Goal: Task Accomplishment & Management: Manage account settings

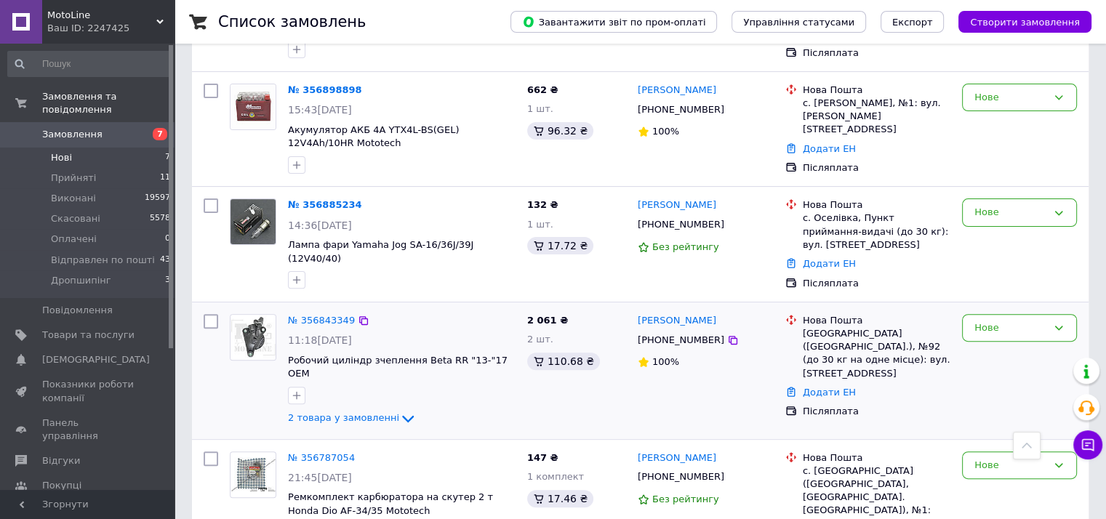
scroll to position [531, 0]
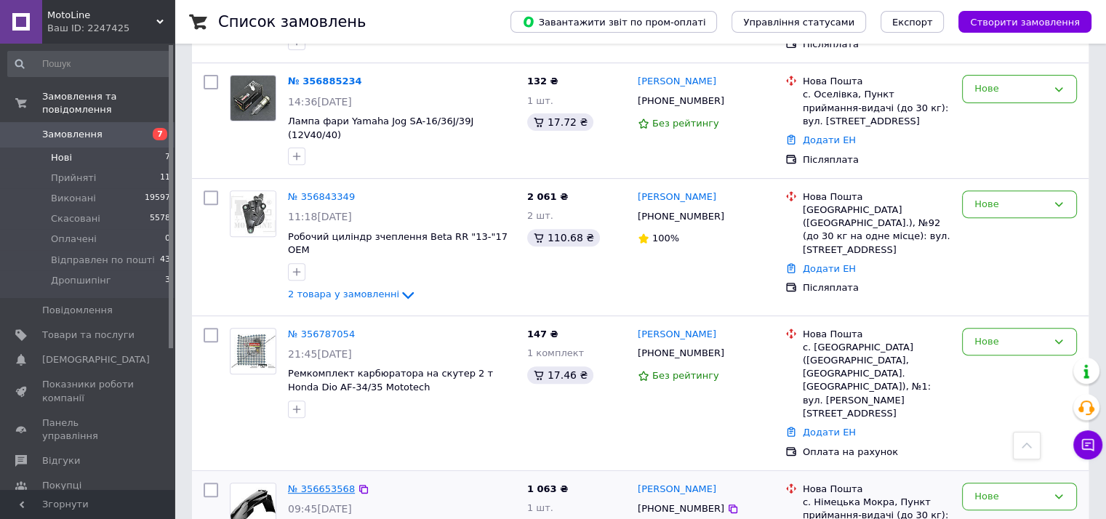
click at [316, 483] on link "№ 356653568" at bounding box center [321, 488] width 67 height 11
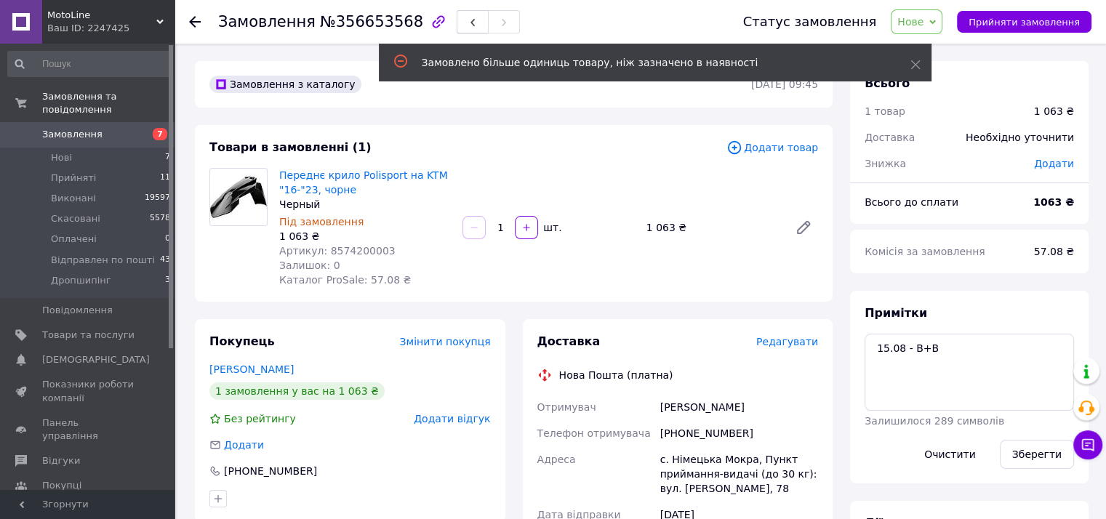
click at [468, 17] on span "button" at bounding box center [472, 22] width 9 height 11
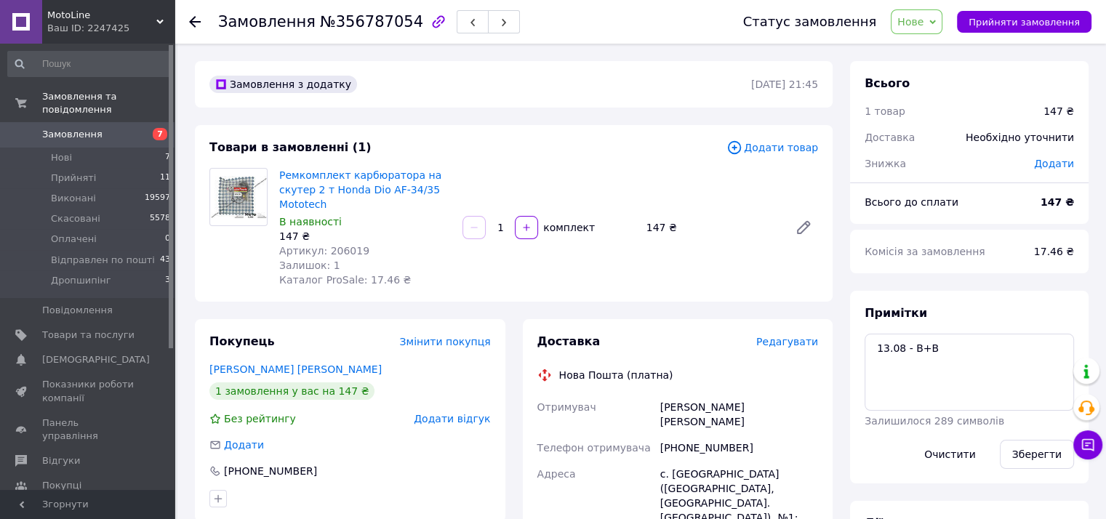
click at [457, 14] on button "button" at bounding box center [473, 21] width 32 height 23
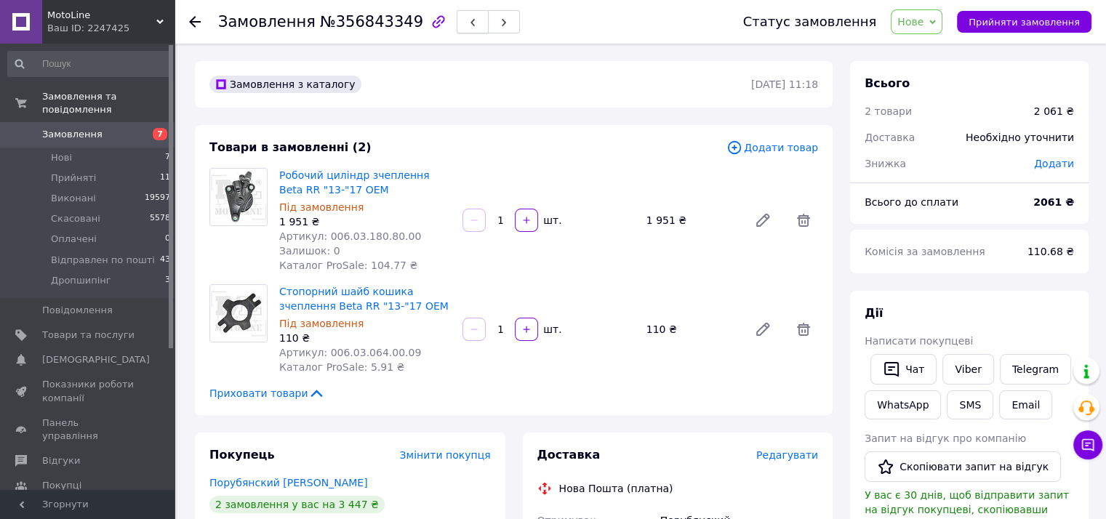
click at [468, 27] on icon "button" at bounding box center [472, 22] width 9 height 9
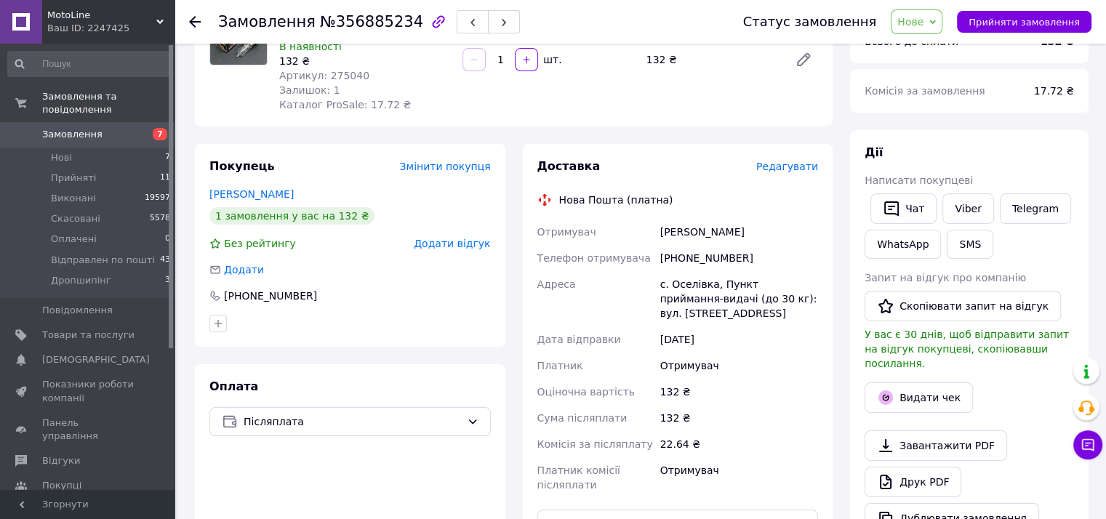
scroll to position [73, 0]
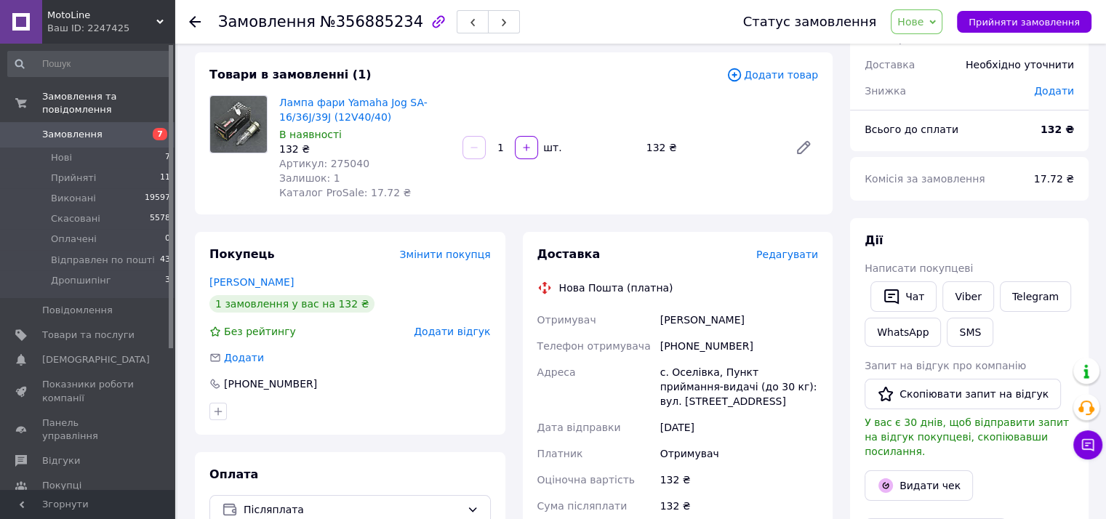
click at [696, 343] on div "+380680887096" at bounding box center [739, 346] width 164 height 26
copy div "380680887096"
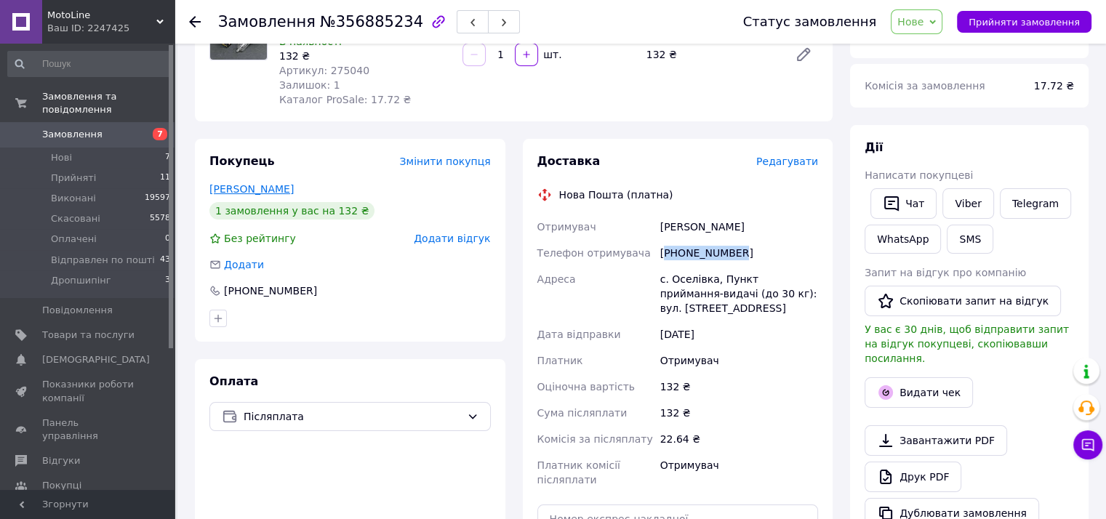
scroll to position [291, 0]
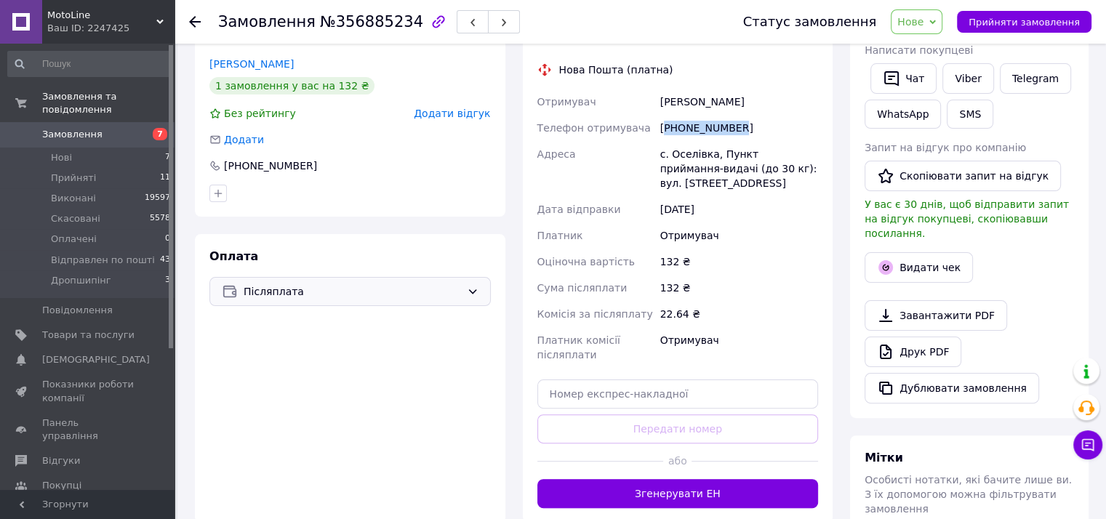
click at [322, 300] on span "Післяплата" at bounding box center [352, 292] width 217 height 16
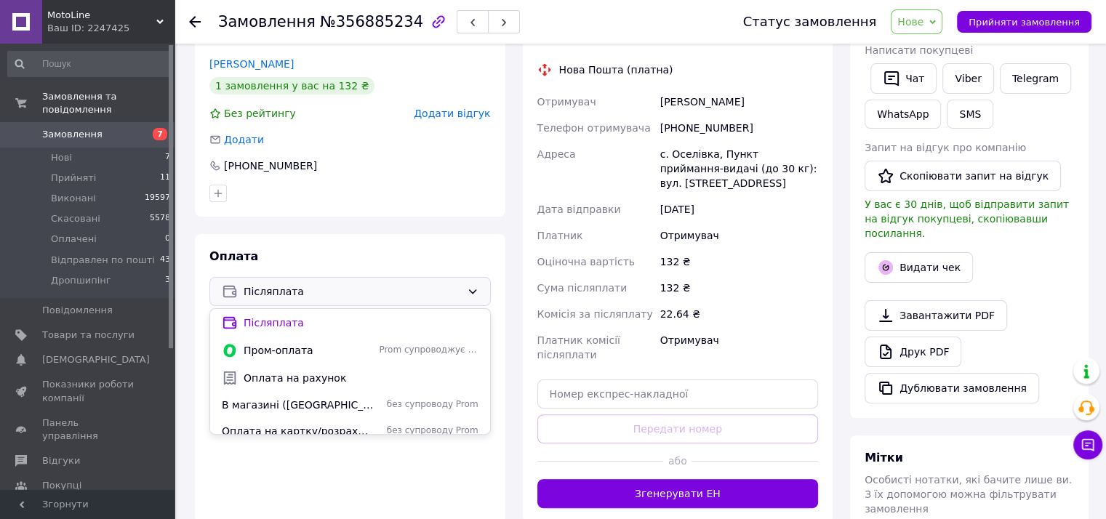
click at [321, 214] on div "Покупець Змінити покупця Єгоров Артем 1 замовлення у вас на 132 ₴ Без рейтингу …" at bounding box center [350, 115] width 310 height 203
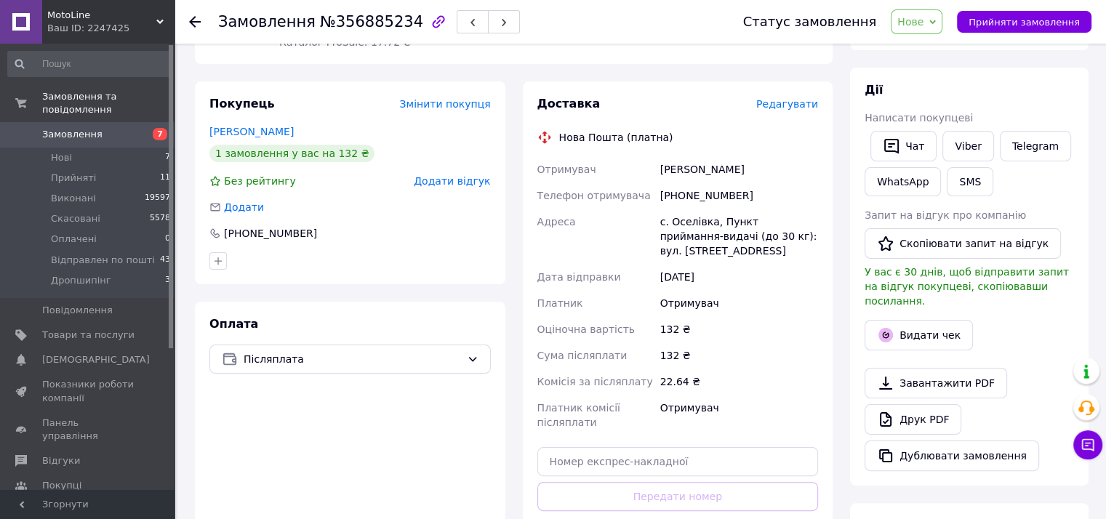
scroll to position [218, 0]
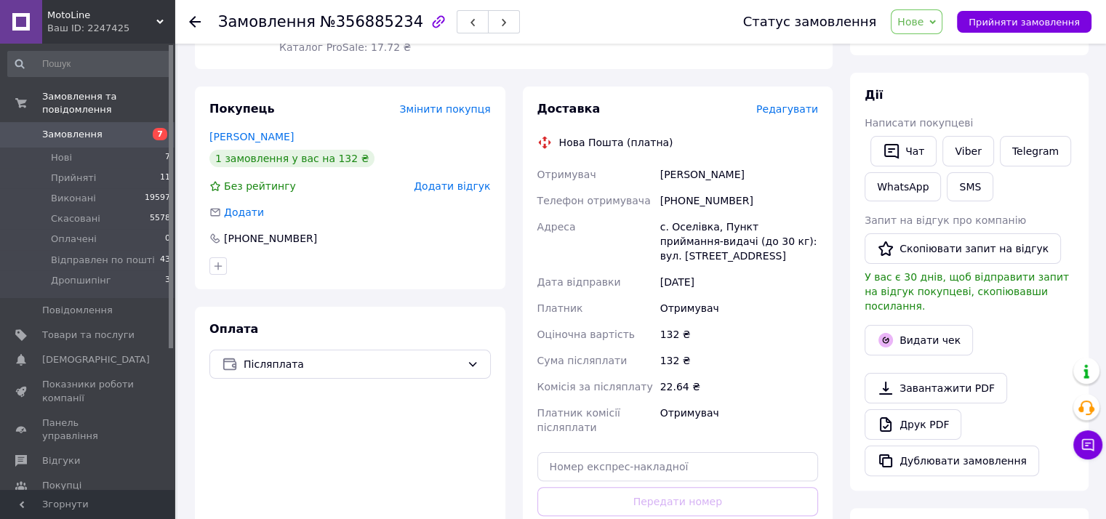
click at [692, 226] on div "с. Оселівка, Пункт приймання-видачі (до 30 кг): вул. [STREET_ADDRESS]" at bounding box center [739, 241] width 164 height 55
click at [696, 194] on div "[PHONE_NUMBER]" at bounding box center [739, 201] width 164 height 26
copy div "380680887096"
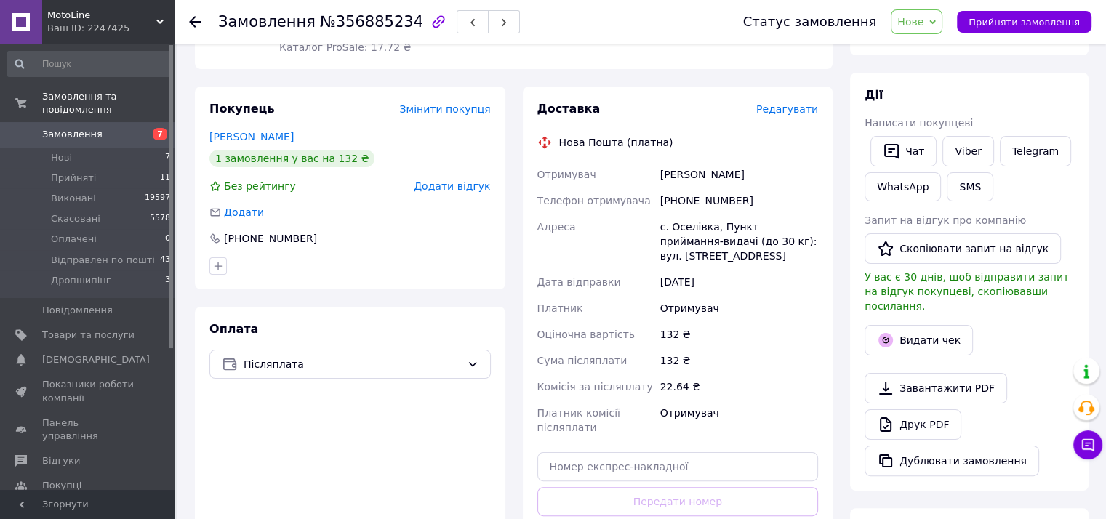
click at [363, 24] on span "№356885234" at bounding box center [371, 21] width 103 height 17
click at [363, 23] on span "№356885234" at bounding box center [371, 21] width 103 height 17
copy span "356885234"
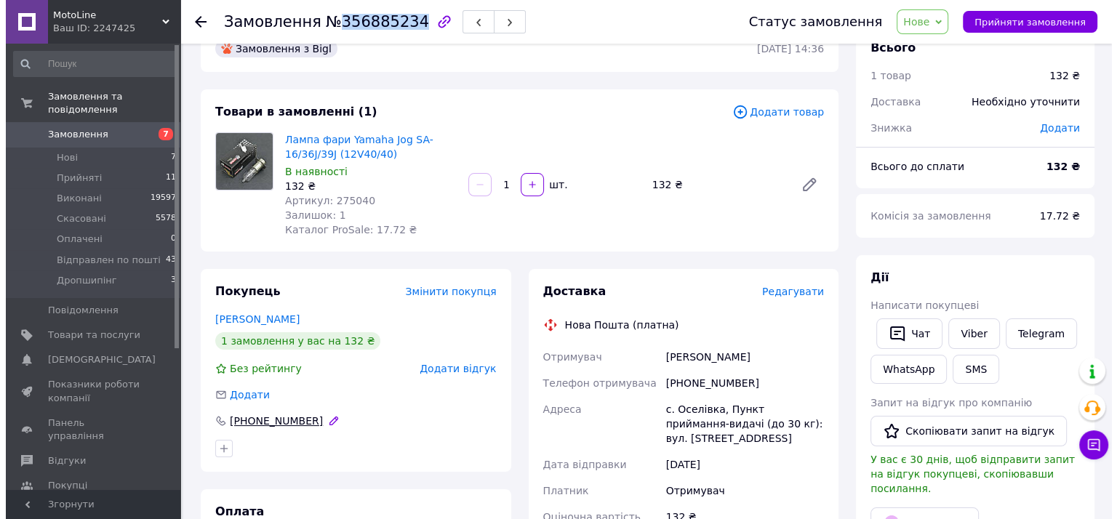
scroll to position [0, 0]
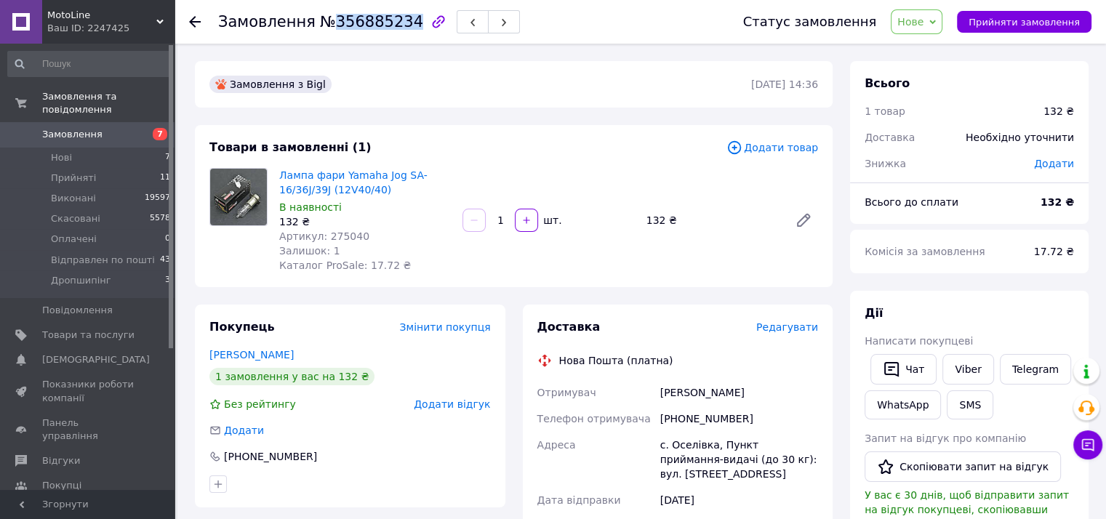
click at [940, 16] on span "Нове" at bounding box center [917, 21] width 52 height 25
click at [945, 52] on li "Прийнято" at bounding box center [950, 51] width 119 height 22
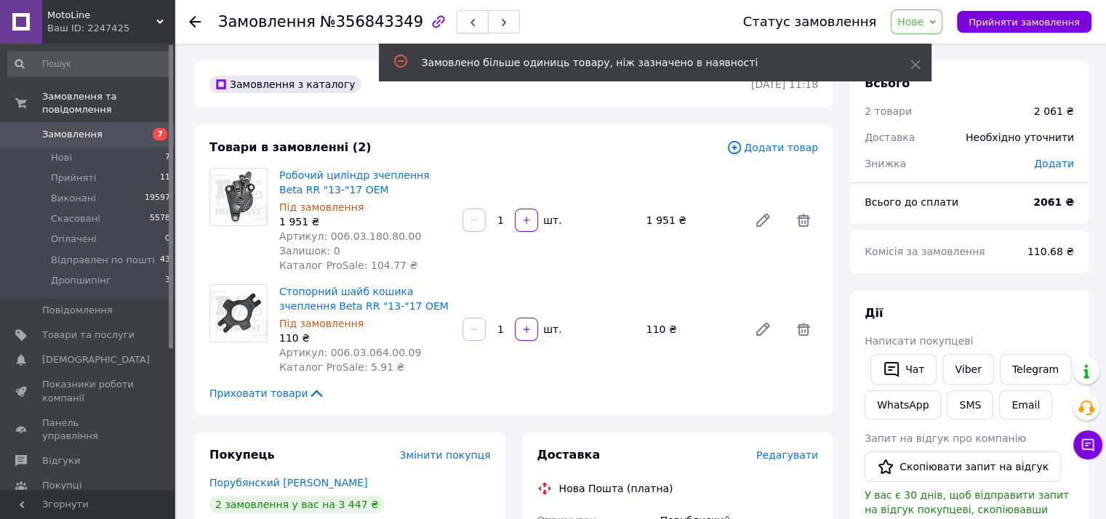
click at [468, 20] on icon "button" at bounding box center [472, 22] width 9 height 9
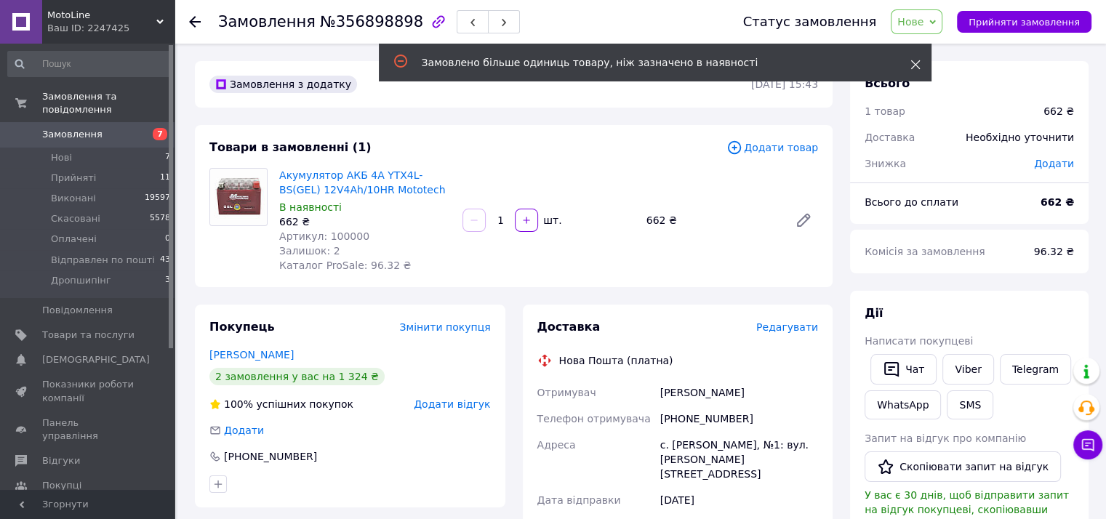
click at [917, 63] on icon at bounding box center [915, 65] width 10 height 10
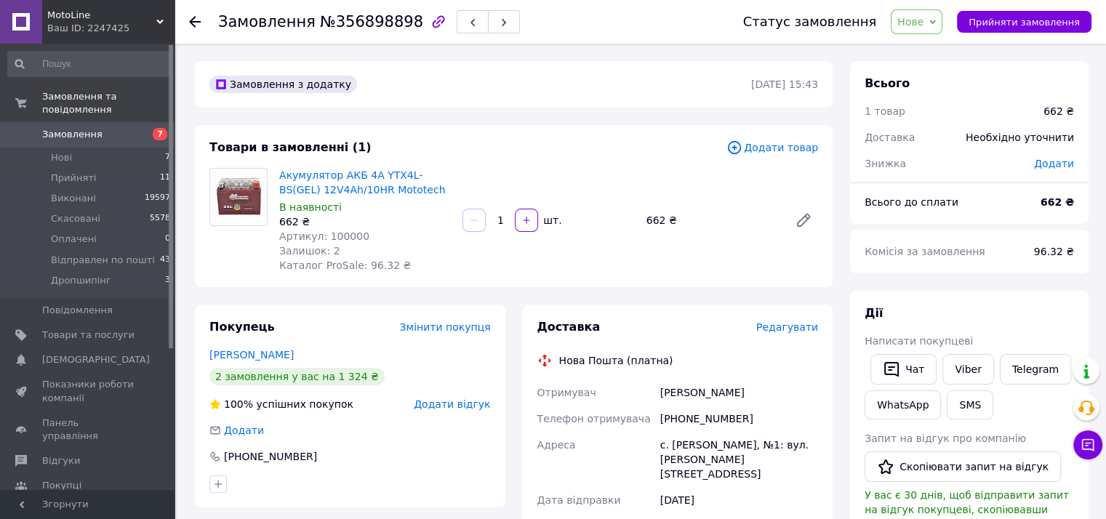
click at [923, 17] on span "Нове" at bounding box center [910, 22] width 26 height 12
click at [961, 90] on li "Скасовано" at bounding box center [950, 95] width 119 height 22
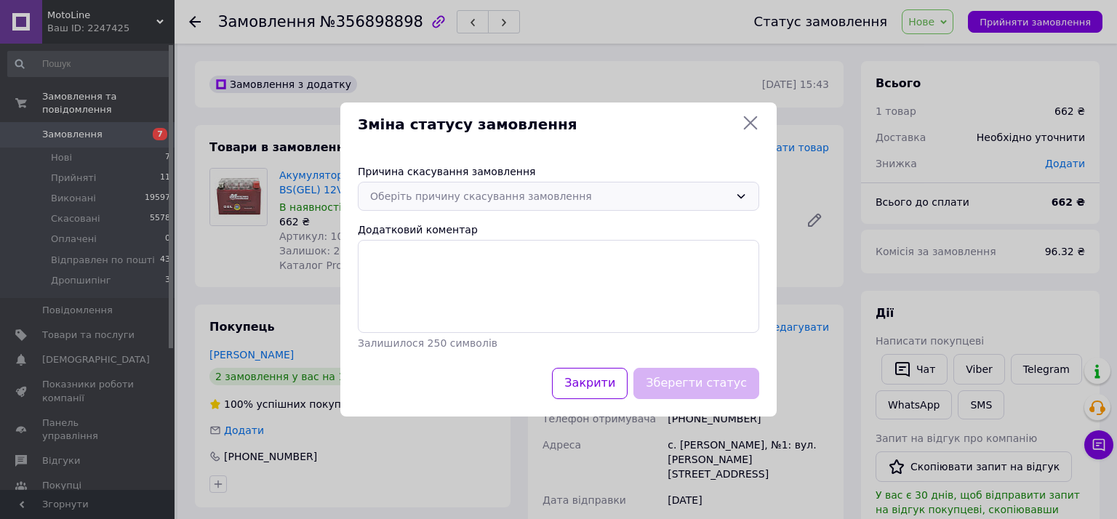
click at [498, 197] on div "Оберіть причину скасування замовлення" at bounding box center [549, 196] width 359 height 16
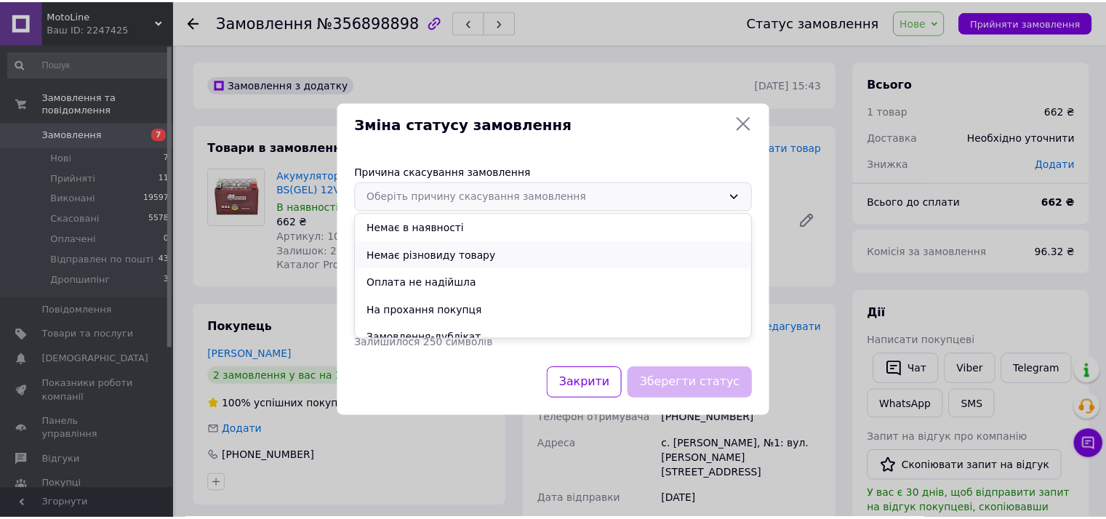
scroll to position [68, 0]
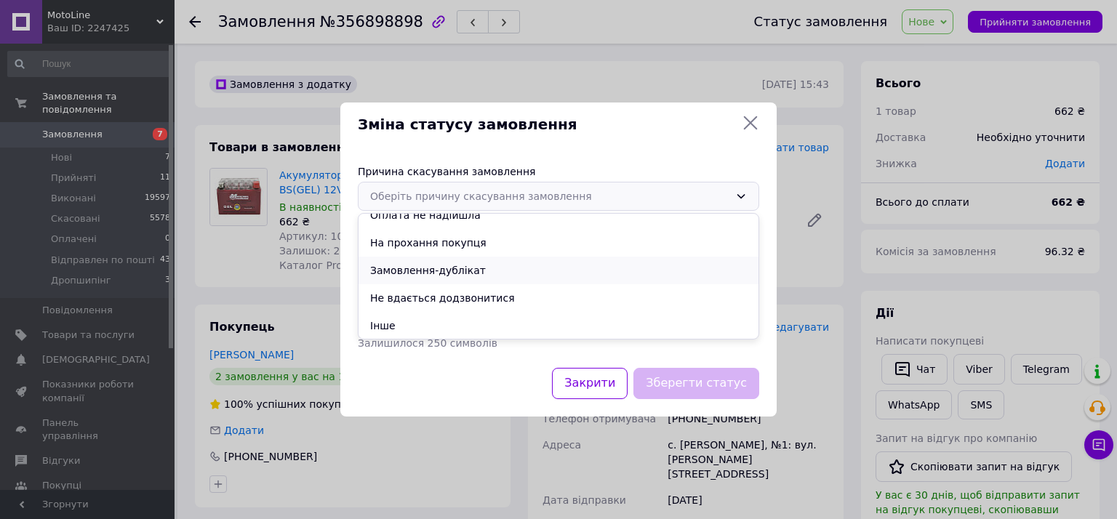
click at [398, 278] on li "Замовлення-дублікат" at bounding box center [558, 271] width 400 height 28
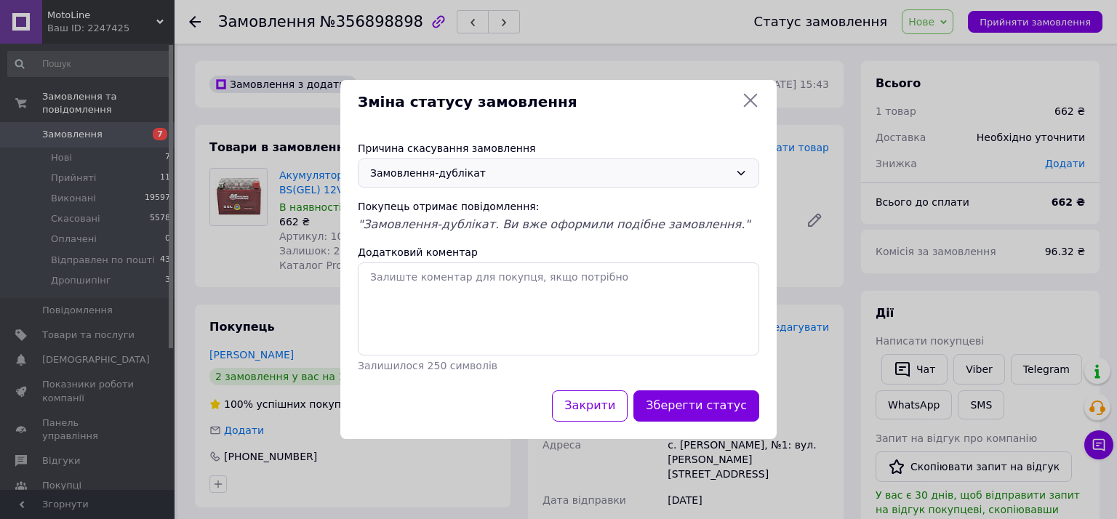
click at [718, 398] on button "Зберегти статус" at bounding box center [696, 405] width 126 height 31
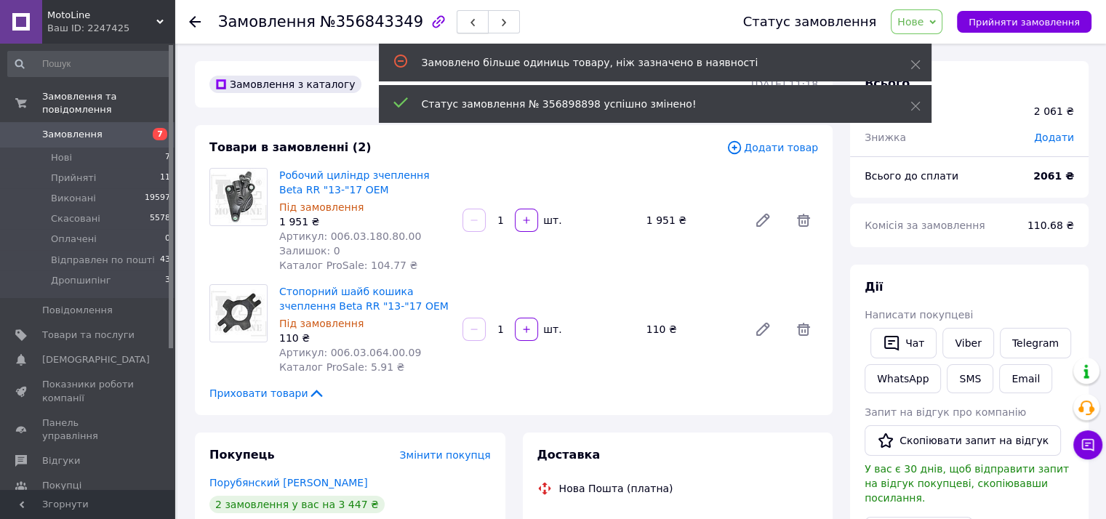
click at [468, 18] on span "button" at bounding box center [472, 22] width 9 height 11
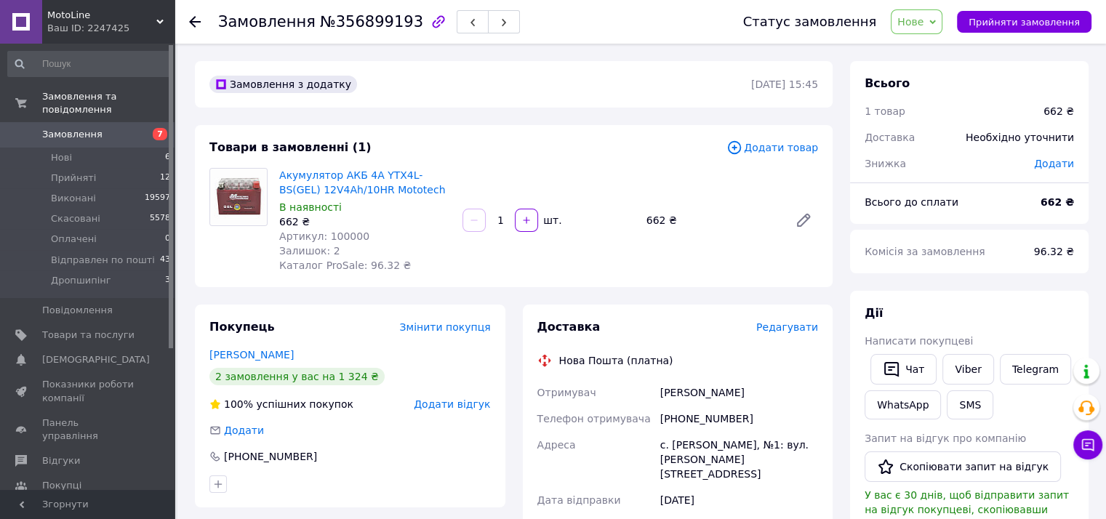
click at [928, 32] on span "Нове" at bounding box center [917, 21] width 52 height 25
click at [933, 44] on li "Прийнято" at bounding box center [950, 51] width 119 height 22
drag, startPoint x: 580, startPoint y: 142, endPoint x: 587, endPoint y: 136, distance: 9.3
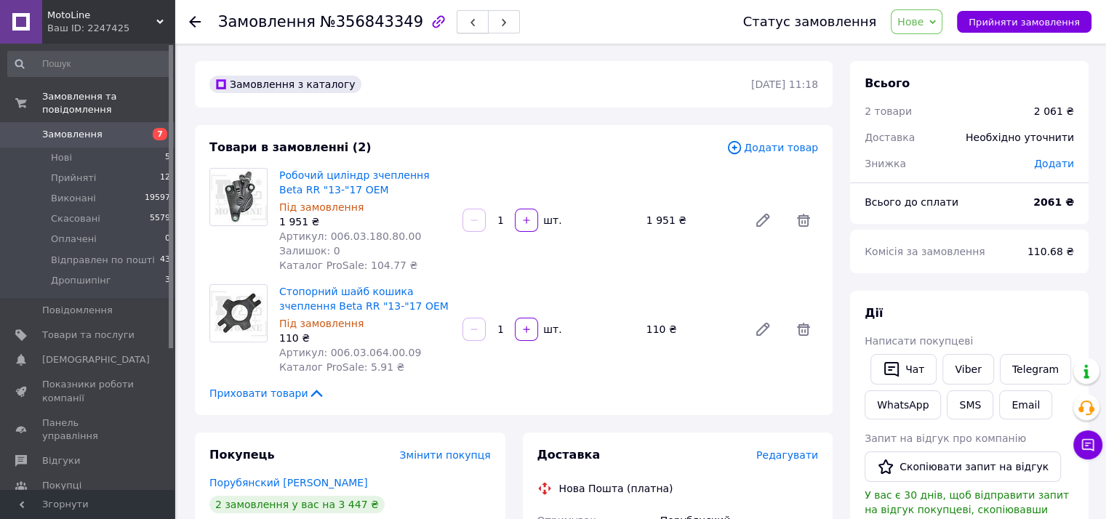
click at [468, 17] on span "button" at bounding box center [472, 22] width 9 height 11
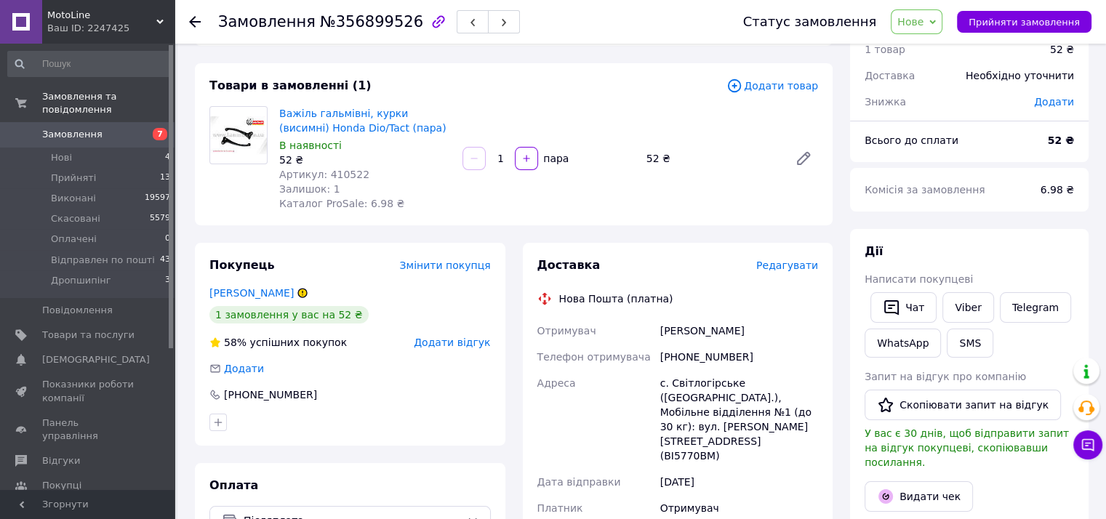
scroll to position [218, 0]
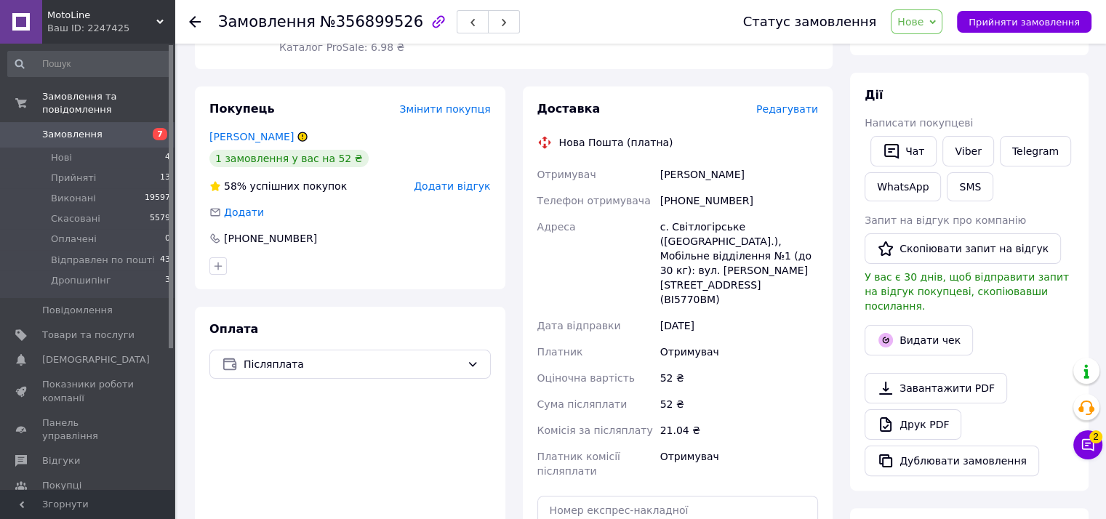
click at [667, 196] on div "+380671470332" at bounding box center [739, 201] width 164 height 26
copy div "380671470332"
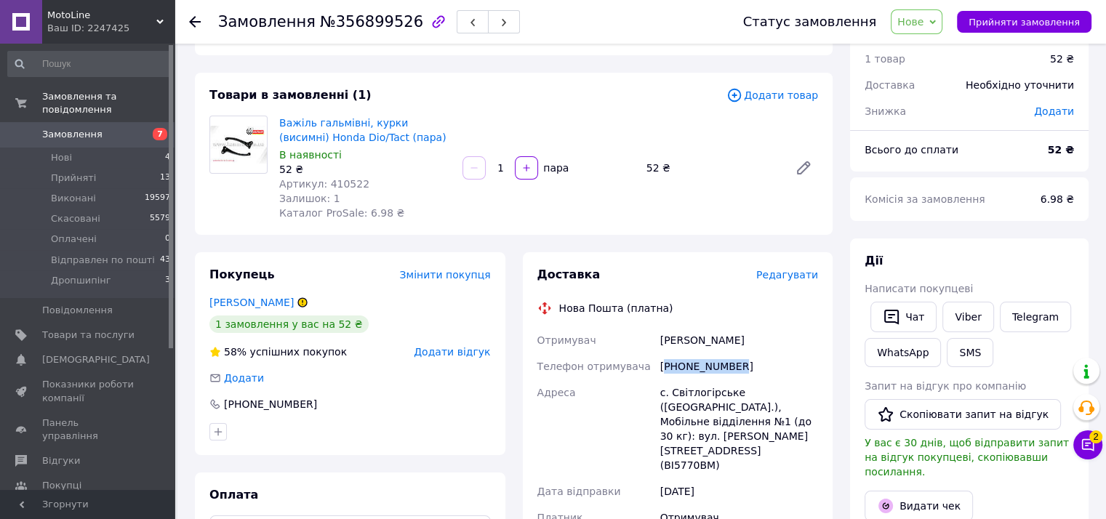
scroll to position [0, 0]
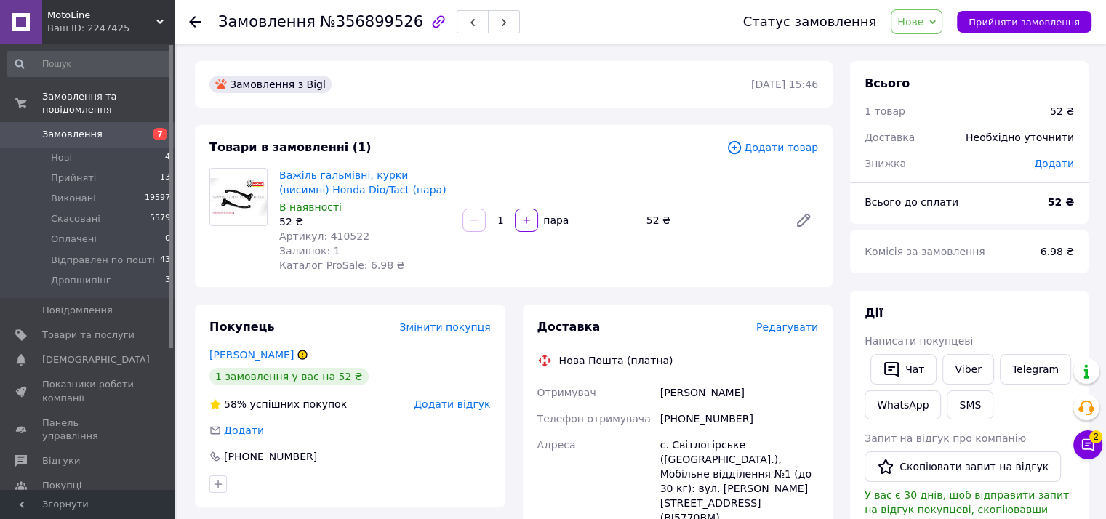
click at [371, 20] on span "№356899526" at bounding box center [371, 21] width 103 height 17
copy span "356899526"
click at [923, 28] on span "Нове" at bounding box center [910, 22] width 26 height 12
click at [936, 48] on li "Прийнято" at bounding box center [950, 51] width 119 height 22
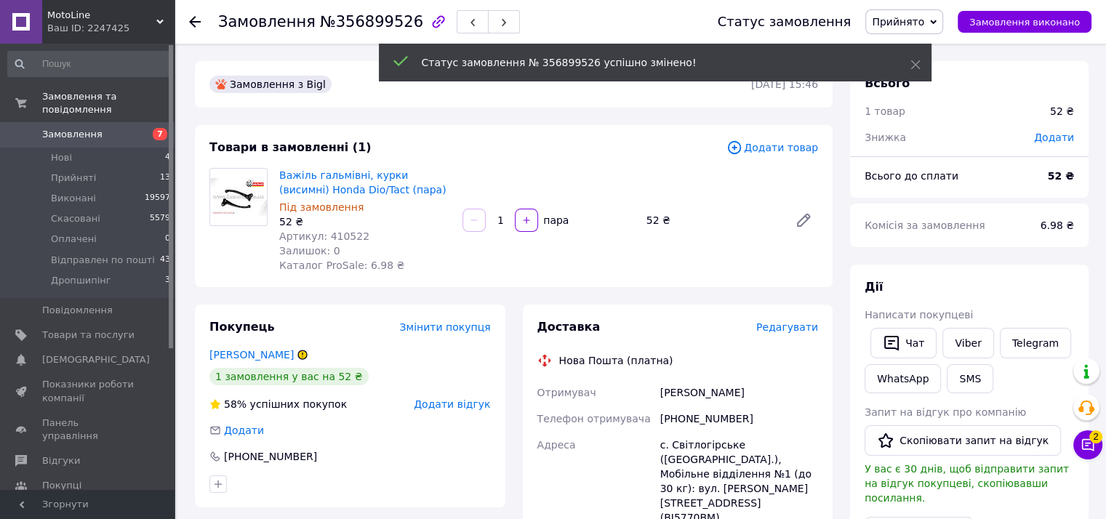
click at [907, 60] on div "Статус замовлення № 356899526 успішно змінено!" at bounding box center [655, 63] width 553 height 38
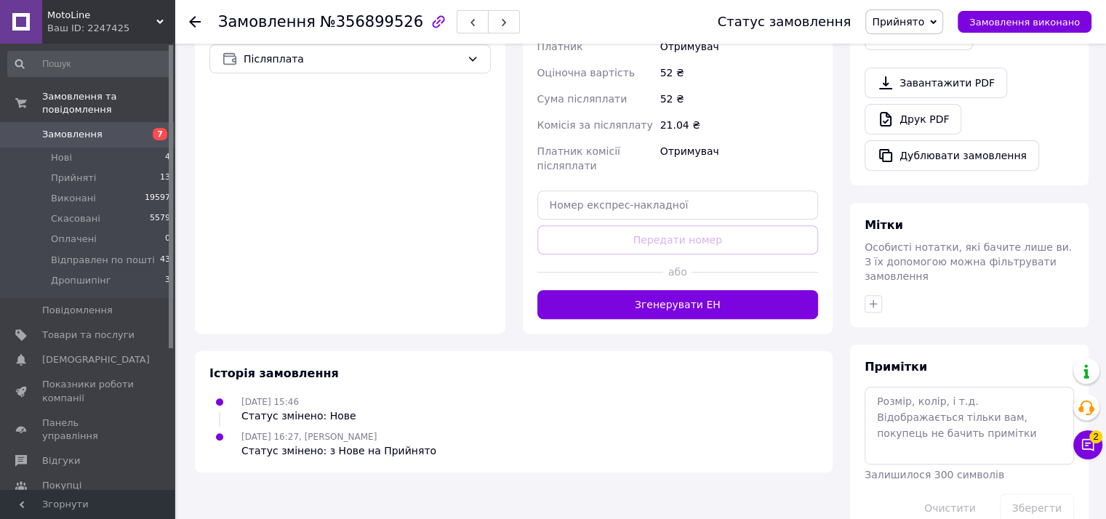
scroll to position [528, 0]
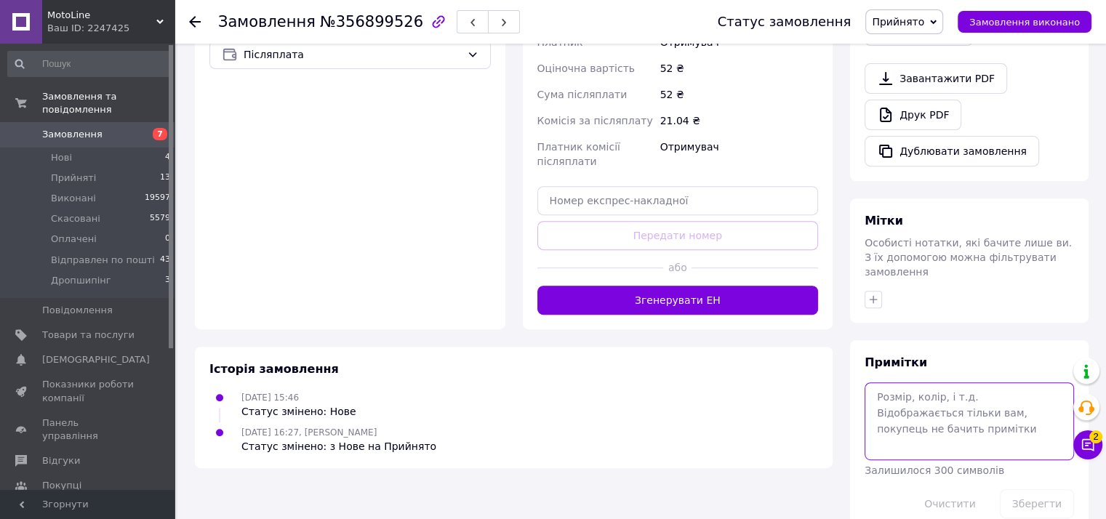
click at [920, 391] on textarea at bounding box center [968, 420] width 209 height 77
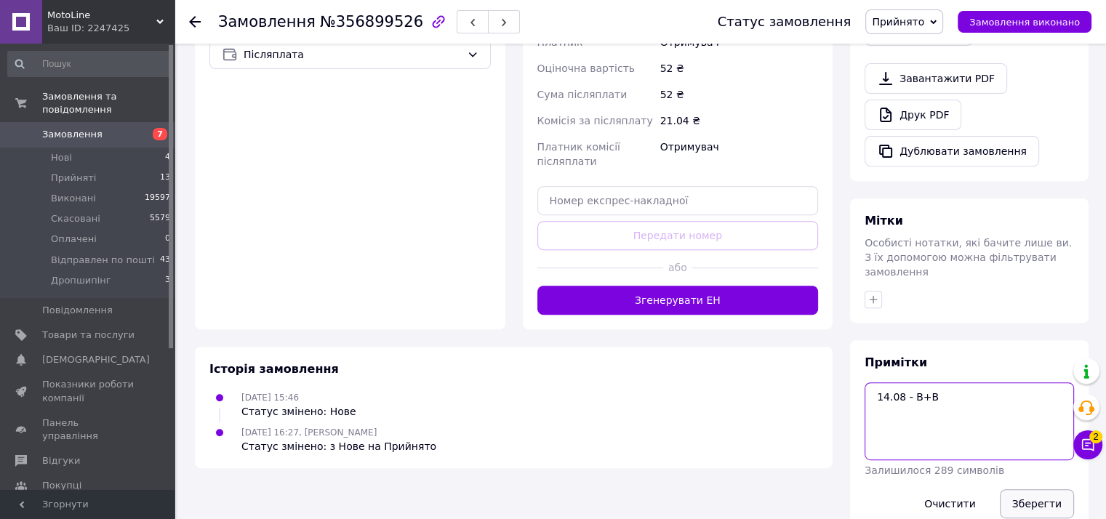
type textarea "14.08 - В+В"
click at [1041, 489] on button "Зберегти" at bounding box center [1037, 503] width 74 height 29
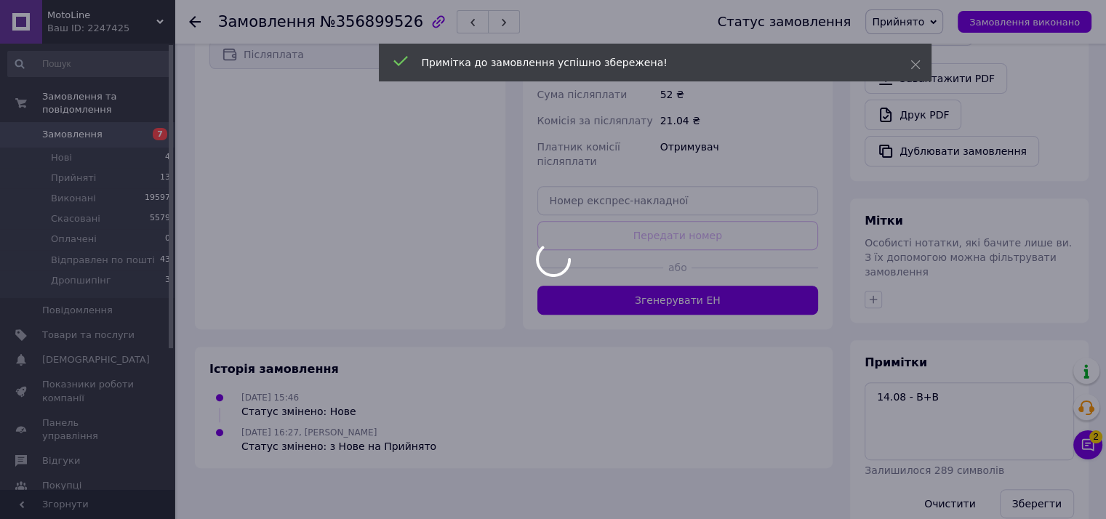
scroll to position [502, 0]
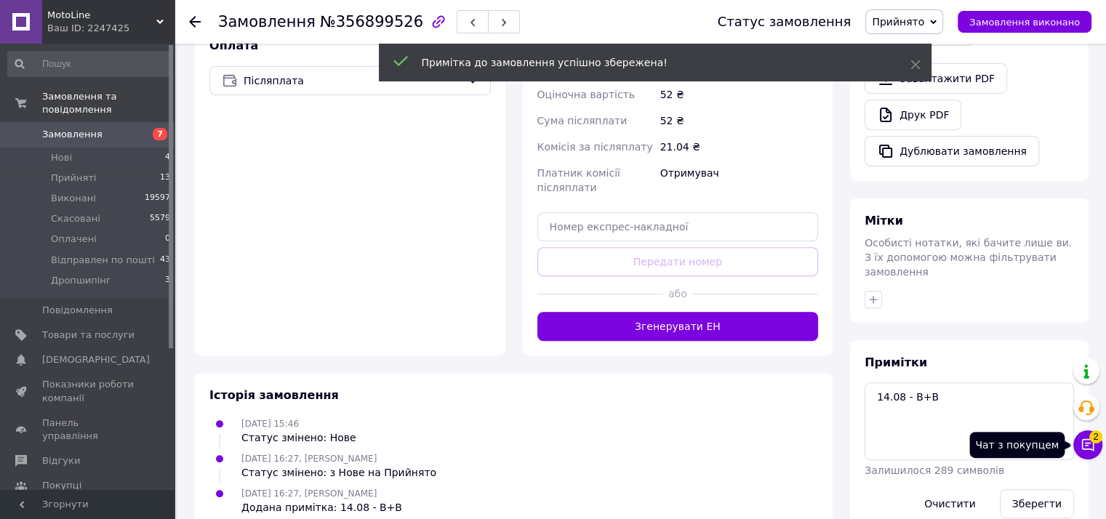
click at [1089, 441] on icon at bounding box center [1087, 445] width 15 height 15
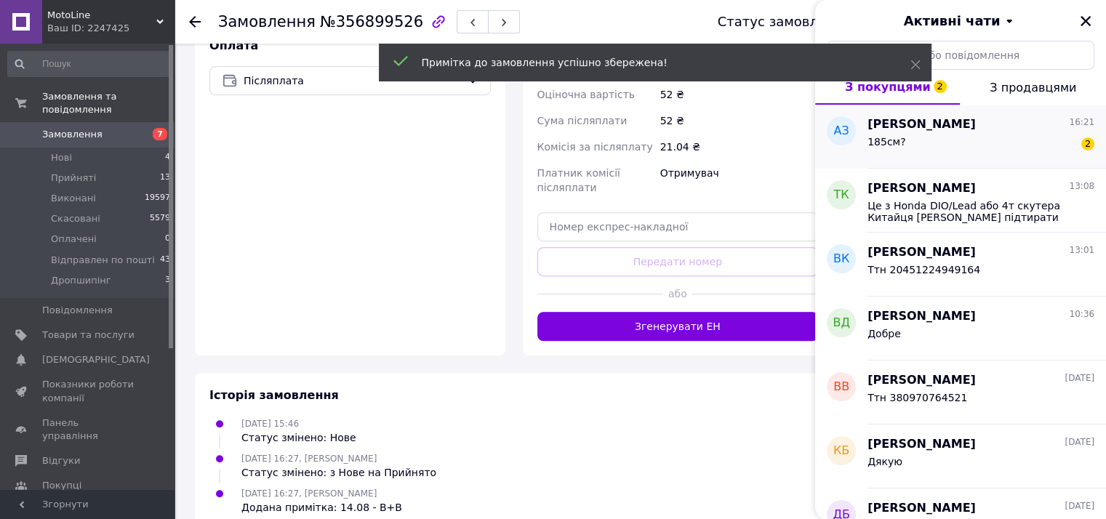
click at [963, 148] on div "185см? 2" at bounding box center [980, 144] width 227 height 23
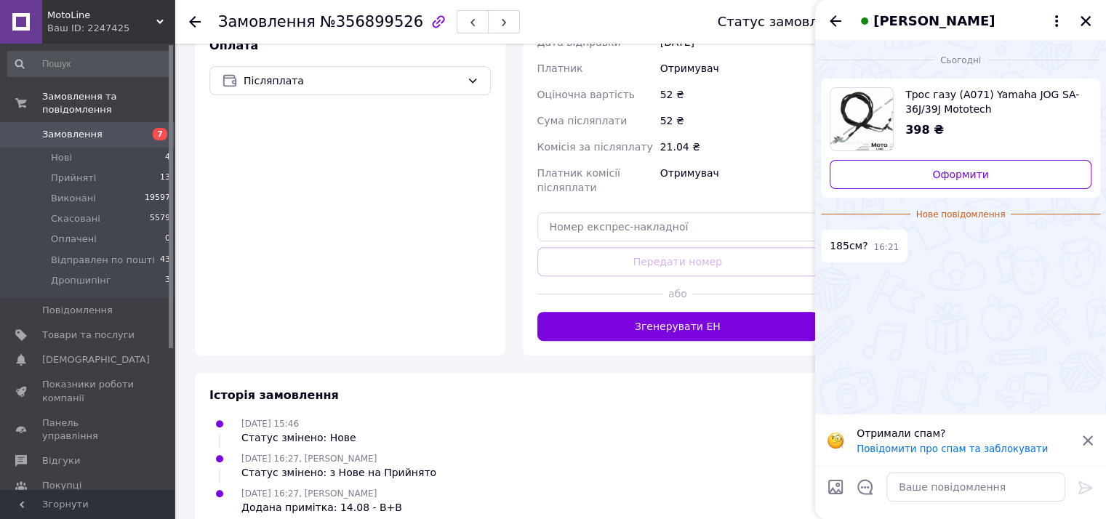
click at [954, 107] on span "Трос газу (А071) Yamaha JOG SA-36J/39J Mototech" at bounding box center [992, 101] width 174 height 29
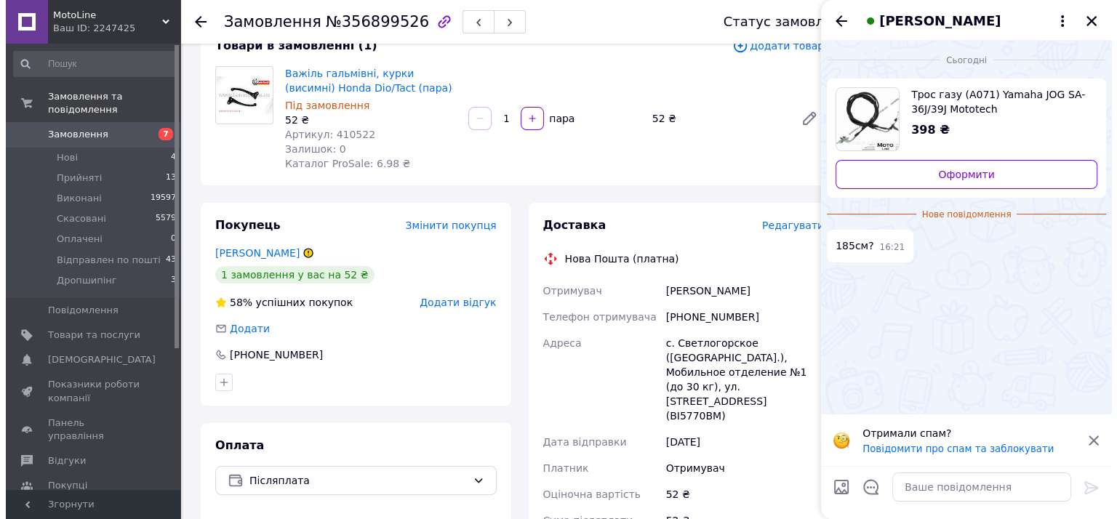
scroll to position [0, 0]
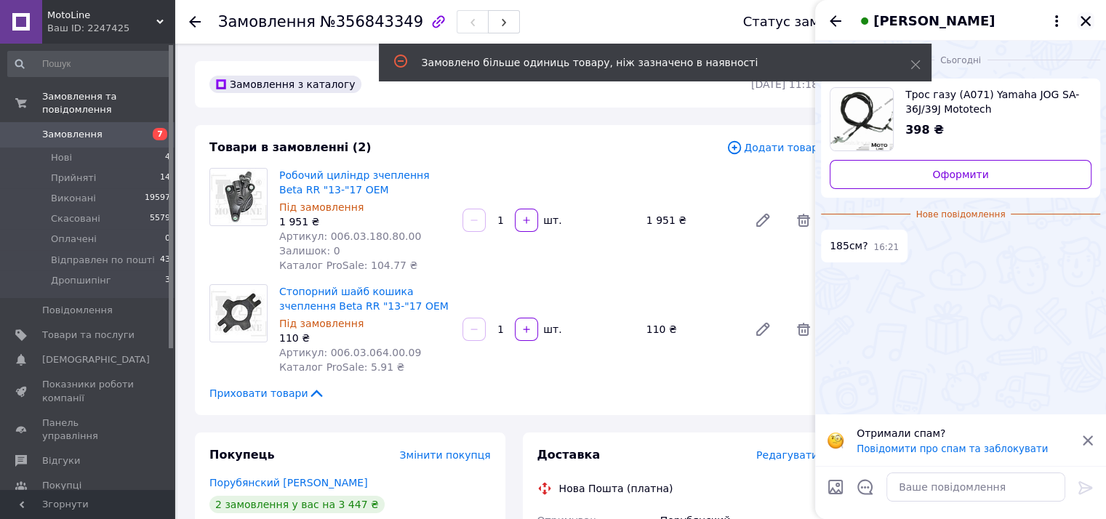
click at [1088, 19] on icon "Закрити" at bounding box center [1085, 21] width 10 height 10
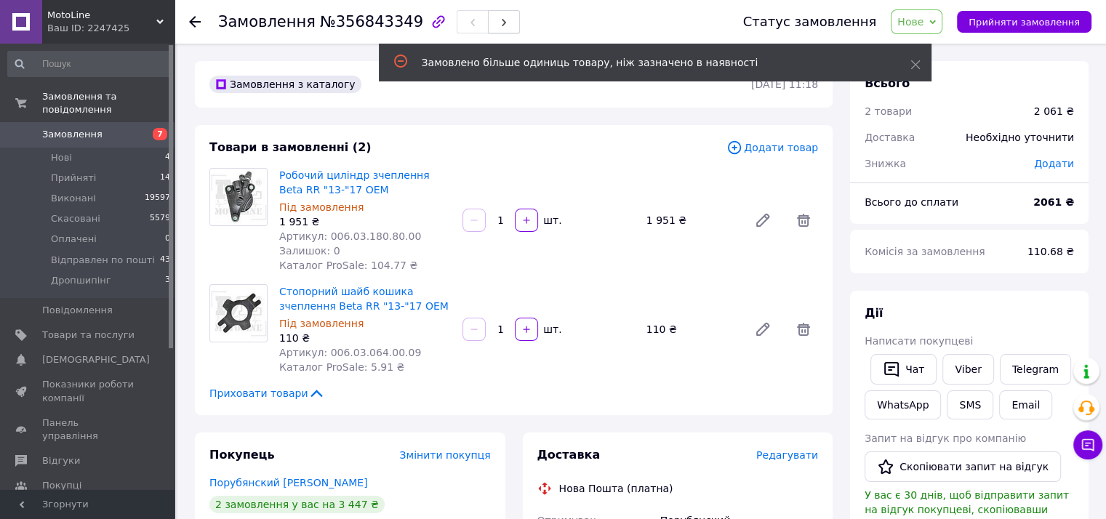
click at [499, 24] on icon "button" at bounding box center [503, 22] width 9 height 9
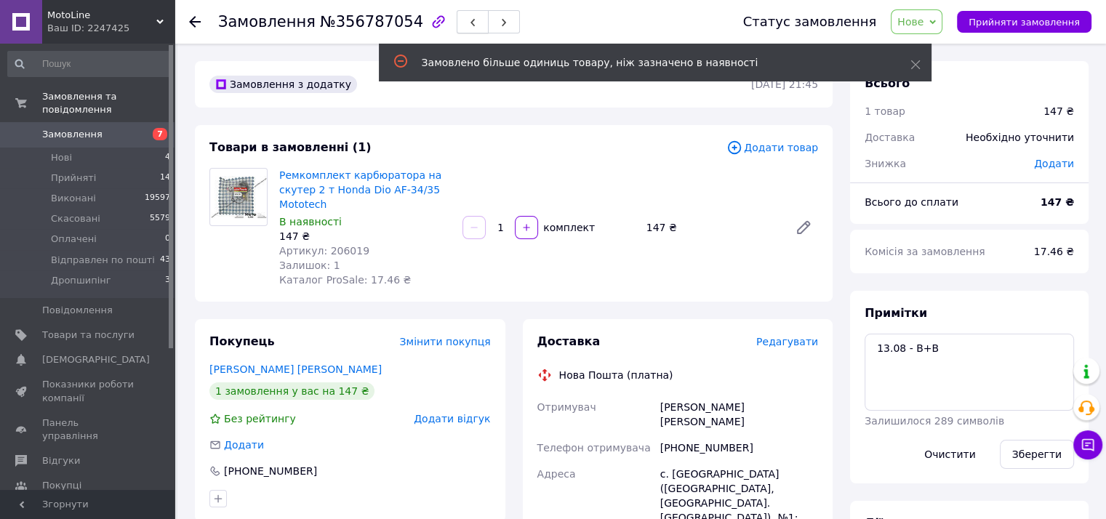
click at [468, 26] on icon "button" at bounding box center [472, 22] width 9 height 9
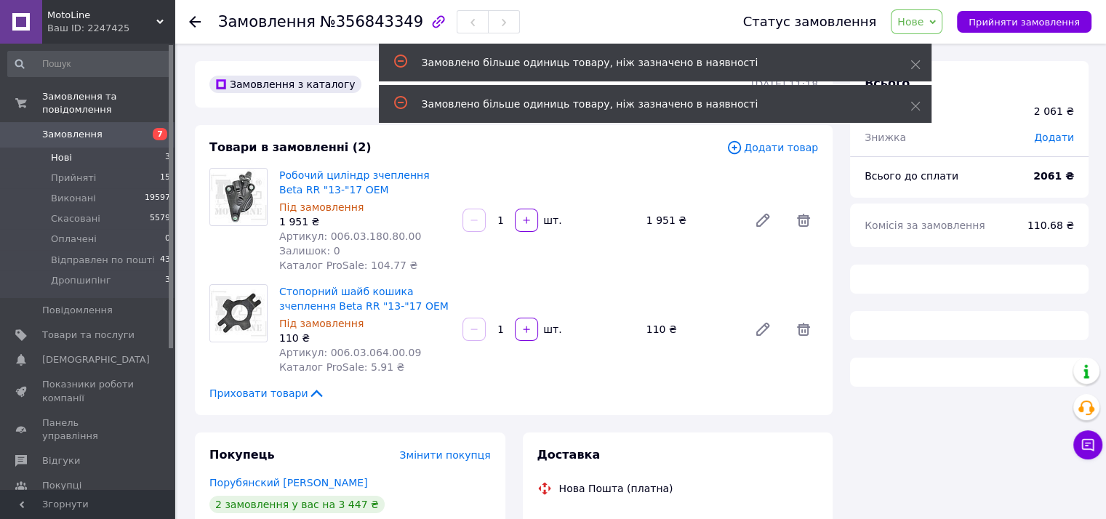
click at [110, 151] on li "Нові 3" at bounding box center [89, 158] width 179 height 20
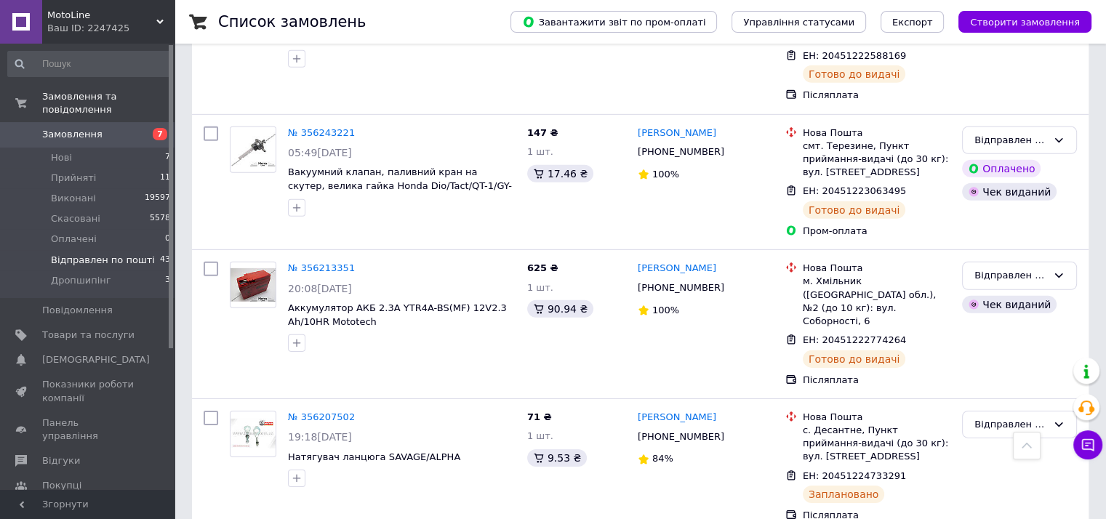
scroll to position [5334, 0]
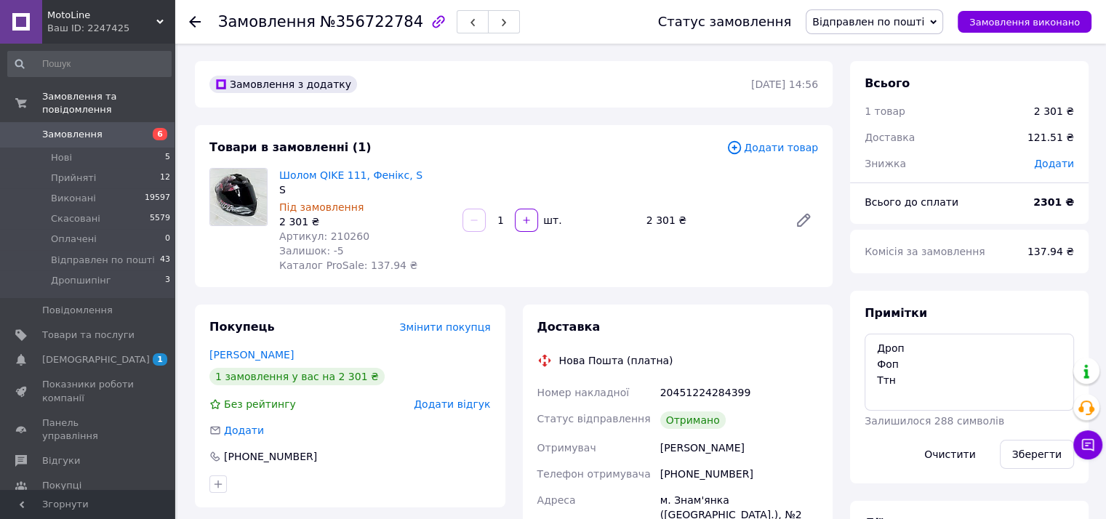
scroll to position [11, 0]
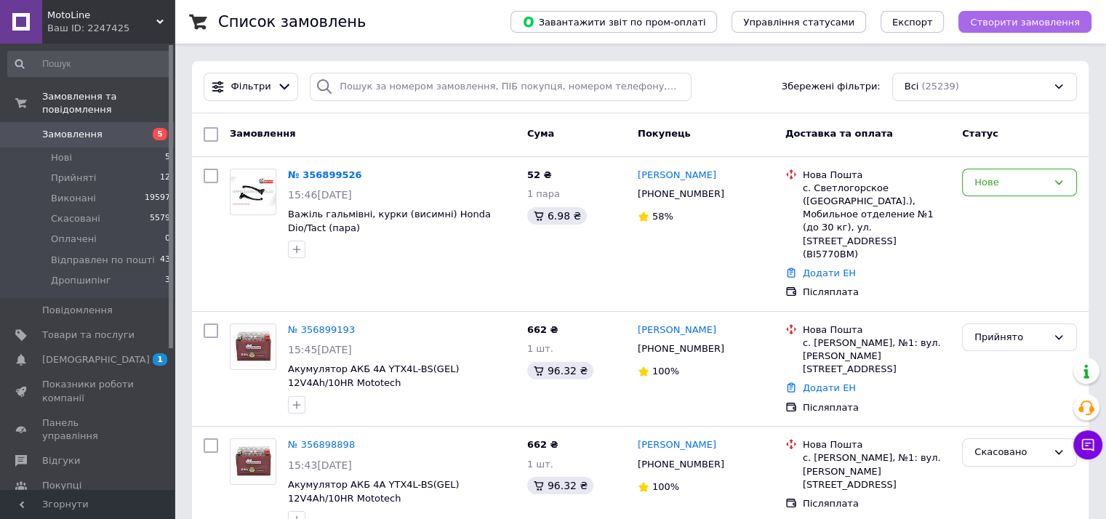
click at [1005, 17] on span "Створити замовлення" at bounding box center [1025, 22] width 110 height 11
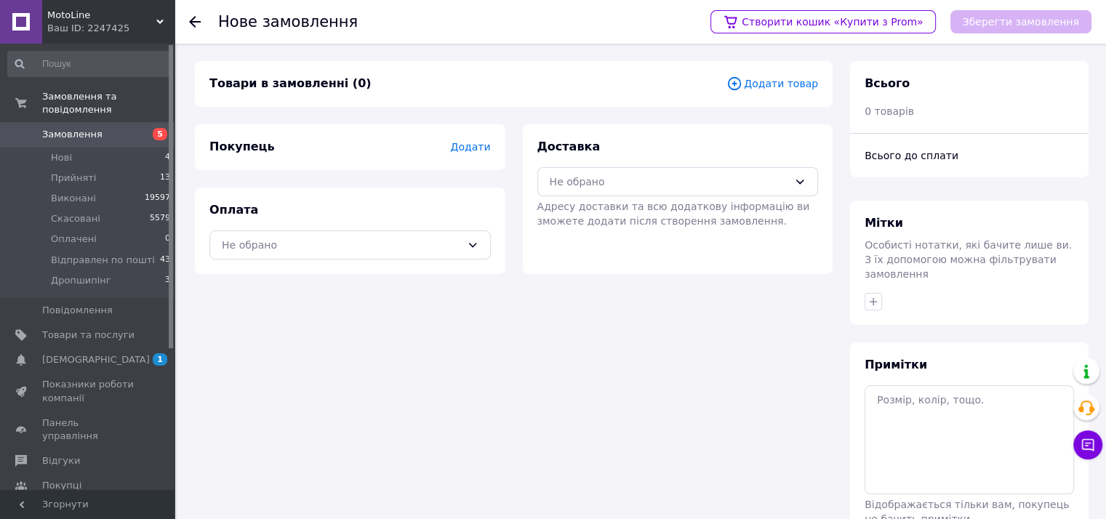
click at [785, 87] on span "Додати товар" at bounding box center [772, 84] width 92 height 16
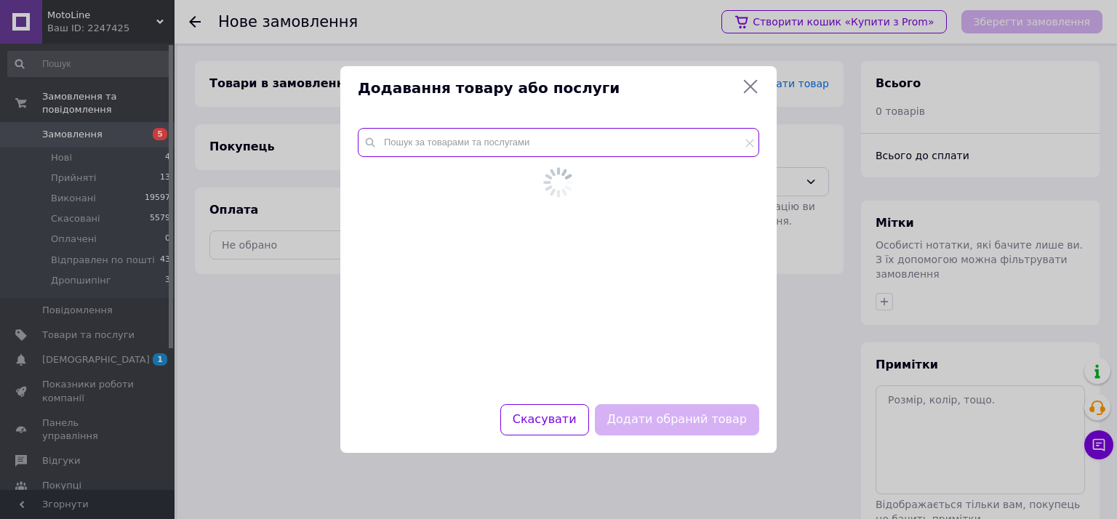
click at [581, 140] on div at bounding box center [558, 258] width 436 height 294
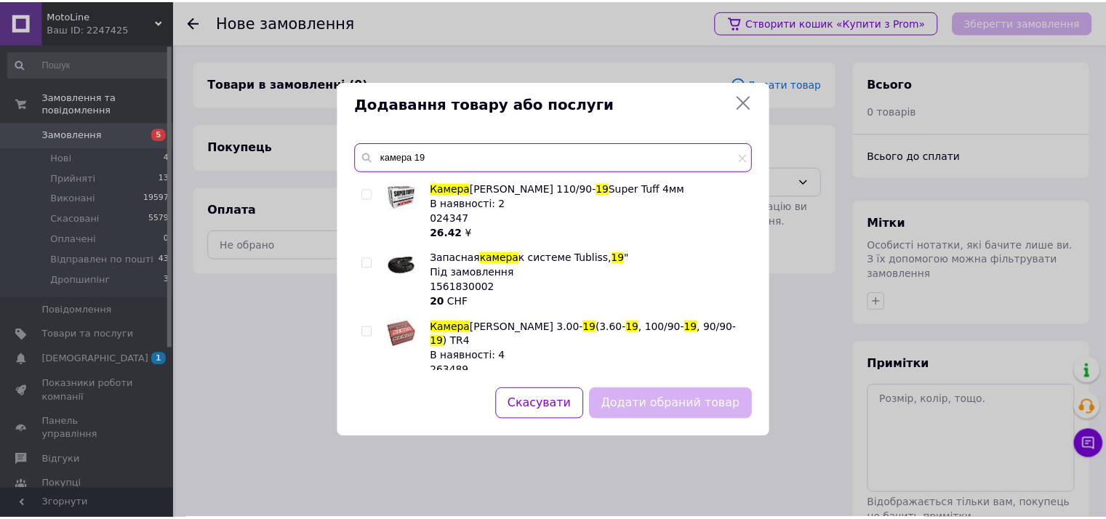
scroll to position [363, 0]
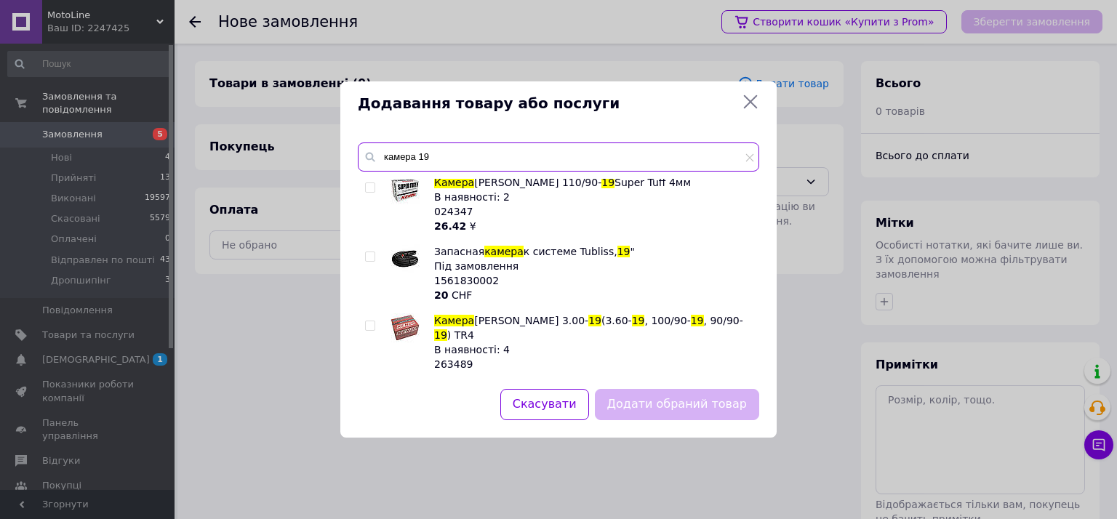
type input "камера 19"
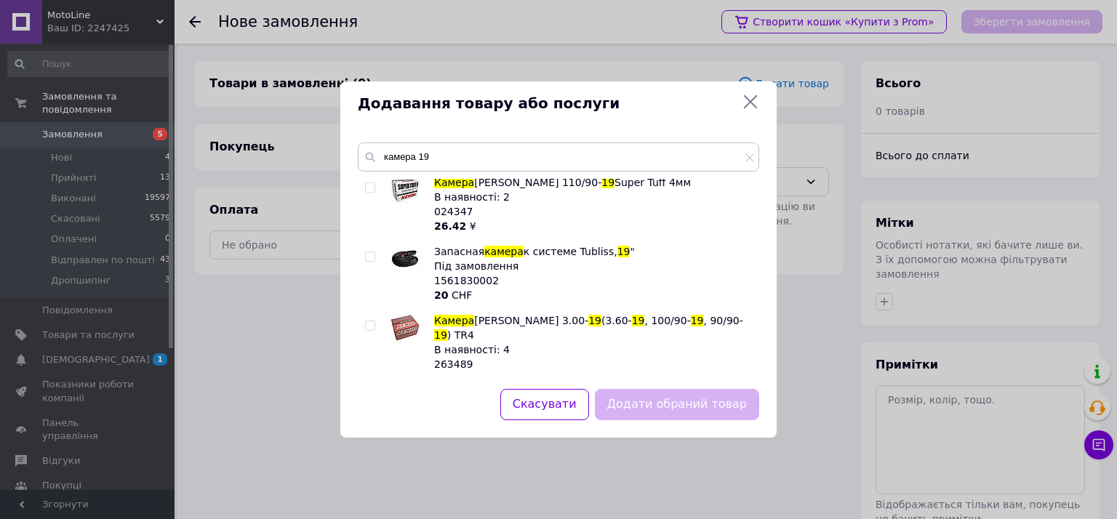
click at [369, 323] on input "checkbox" at bounding box center [369, 325] width 9 height 9
checkbox input "true"
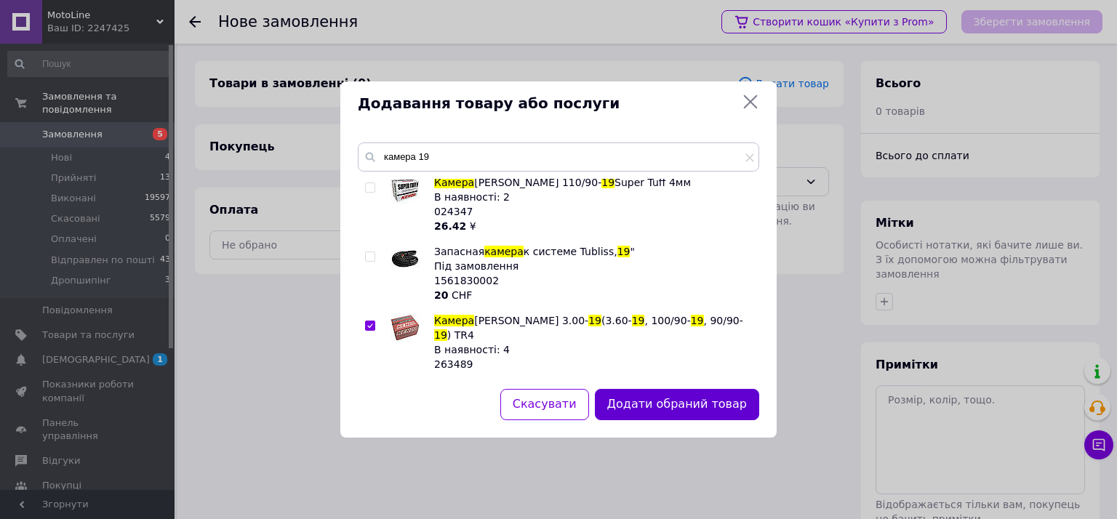
click at [645, 401] on button "Додати обраний товар" at bounding box center [677, 404] width 164 height 31
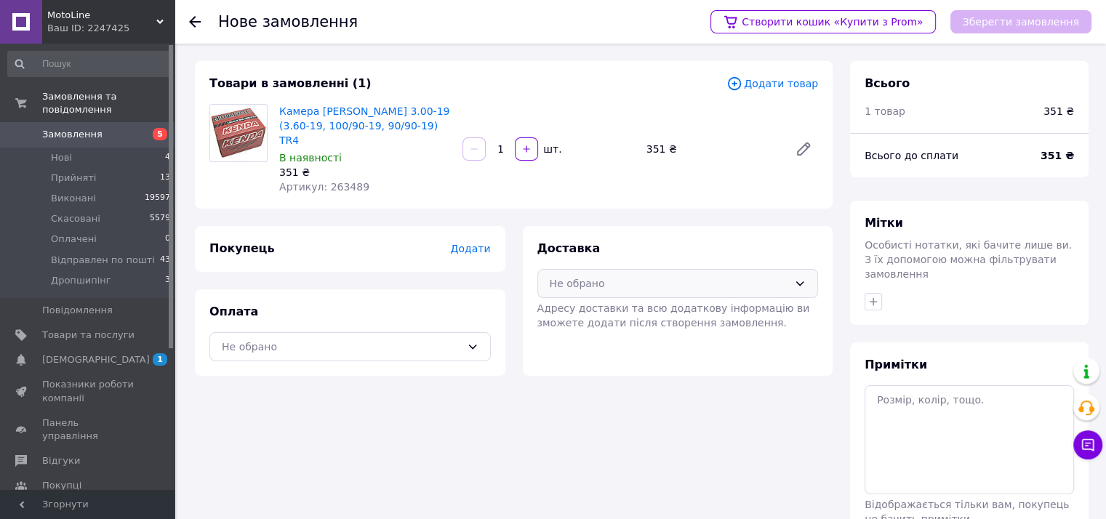
click at [614, 276] on div "Не обрано" at bounding box center [669, 284] width 239 height 16
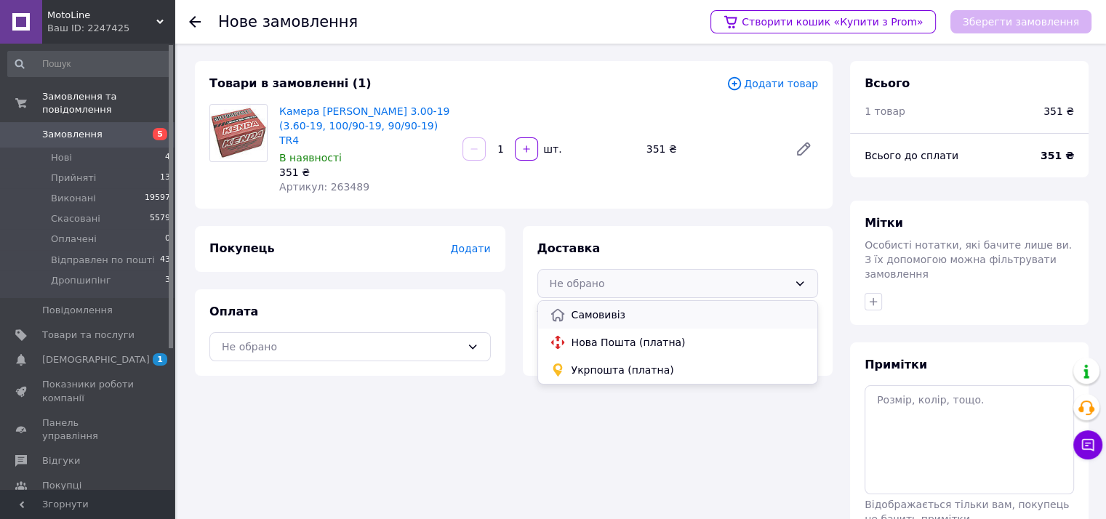
drag, startPoint x: 585, startPoint y: 297, endPoint x: 570, endPoint y: 292, distance: 15.2
click at [585, 308] on span "Самовивіз" at bounding box center [688, 315] width 235 height 15
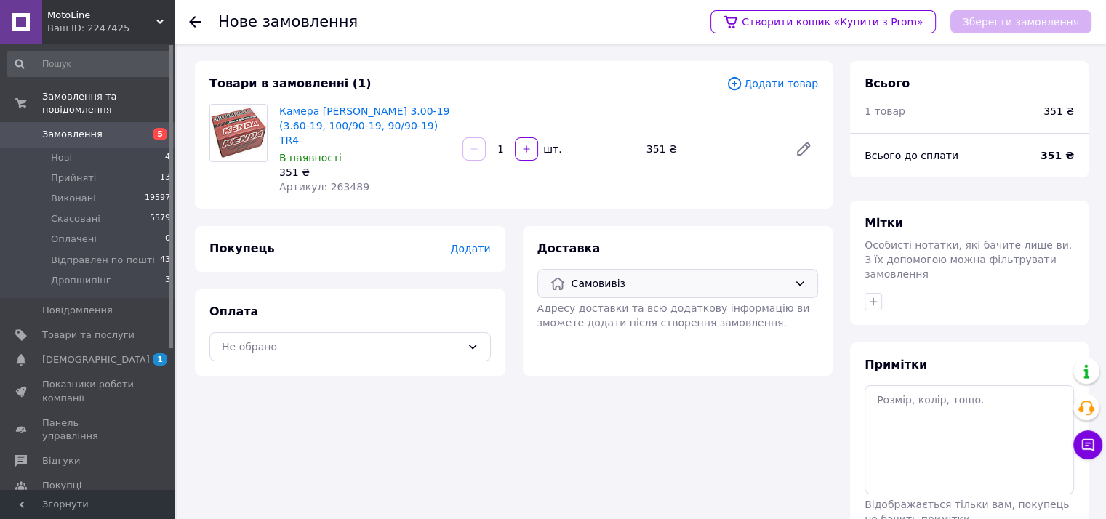
click at [476, 243] on span "Додати" at bounding box center [470, 249] width 40 height 12
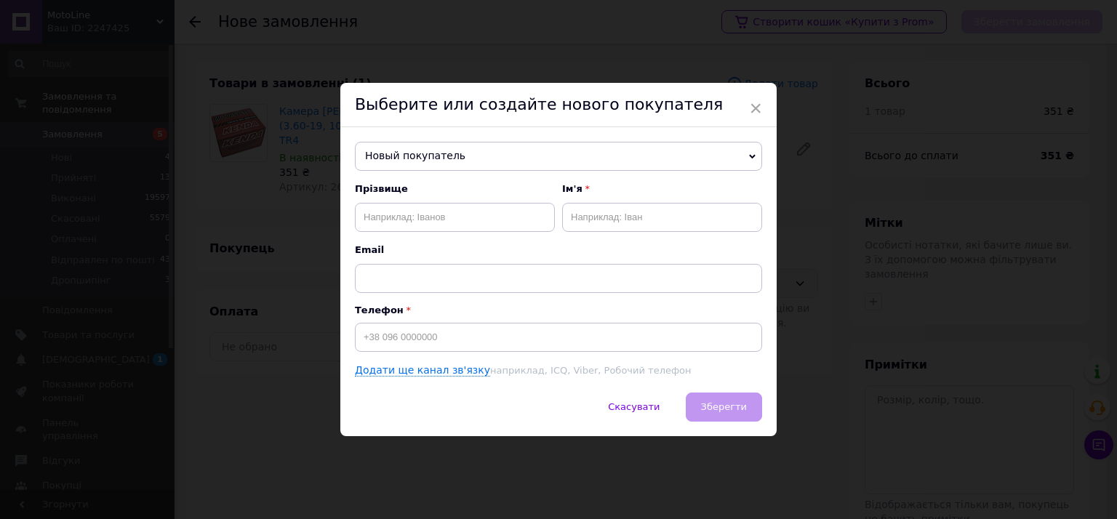
click at [473, 156] on span "Новый покупатель" at bounding box center [558, 156] width 407 height 29
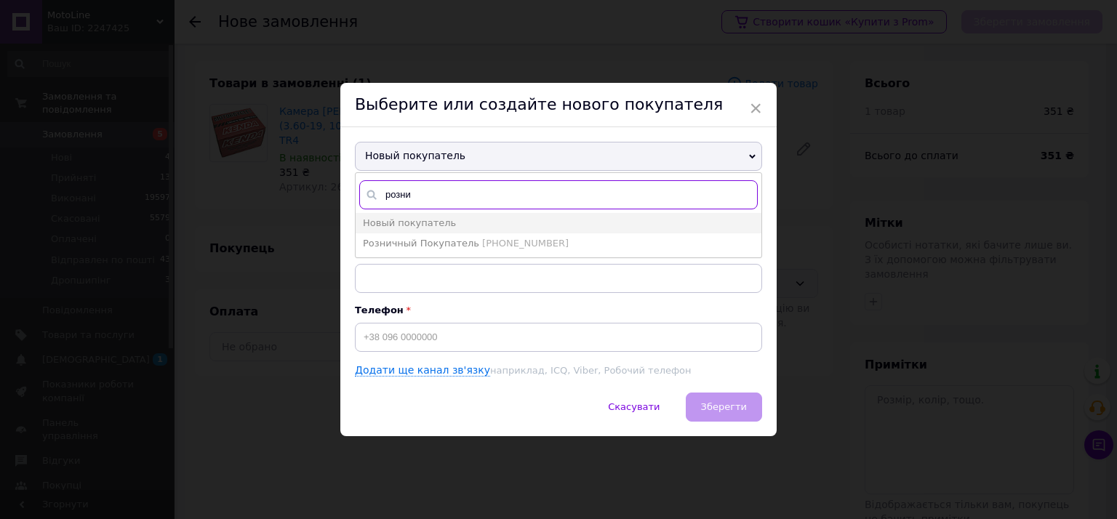
type input "розни"
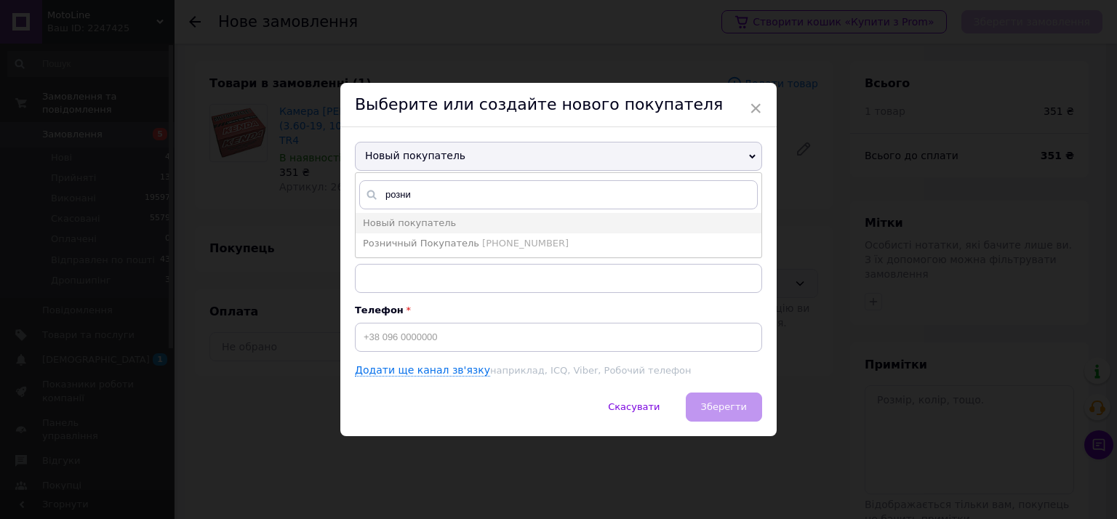
click at [439, 241] on span "Розничный Покупатель" at bounding box center [421, 243] width 116 height 11
type input "Розничный Покупатель"
type input "+380639519996"
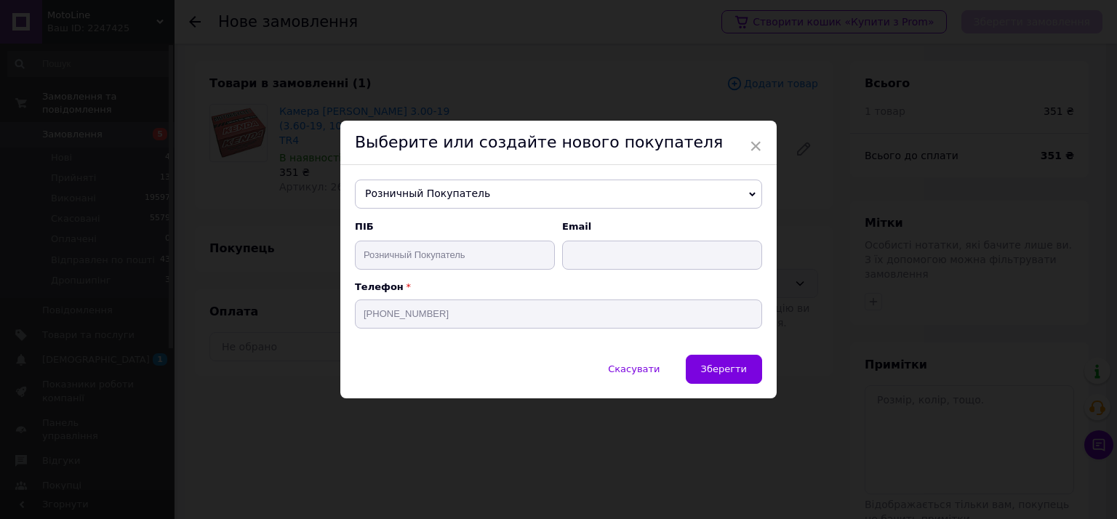
click at [724, 369] on span "Зберегти" at bounding box center [724, 368] width 46 height 11
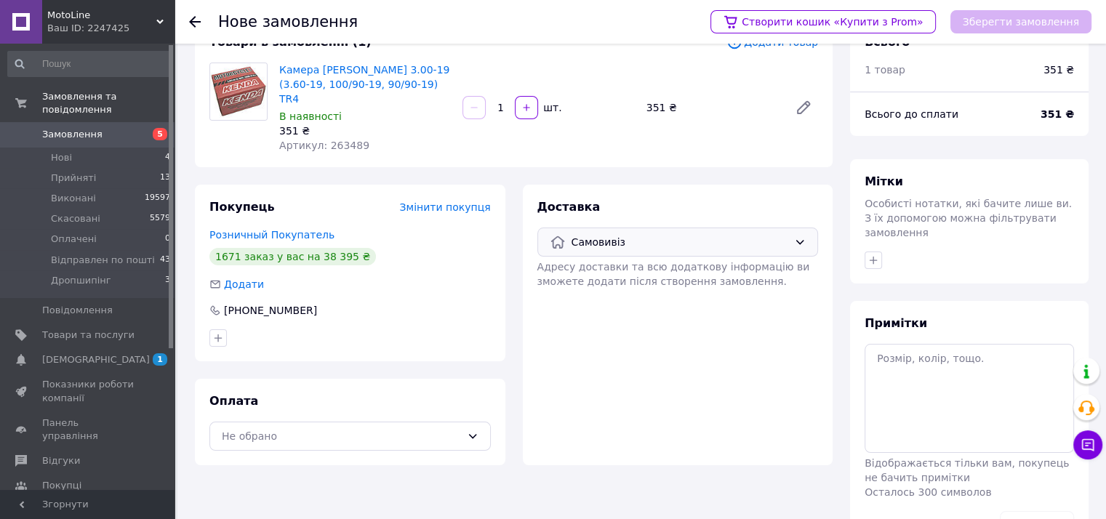
scroll to position [79, 0]
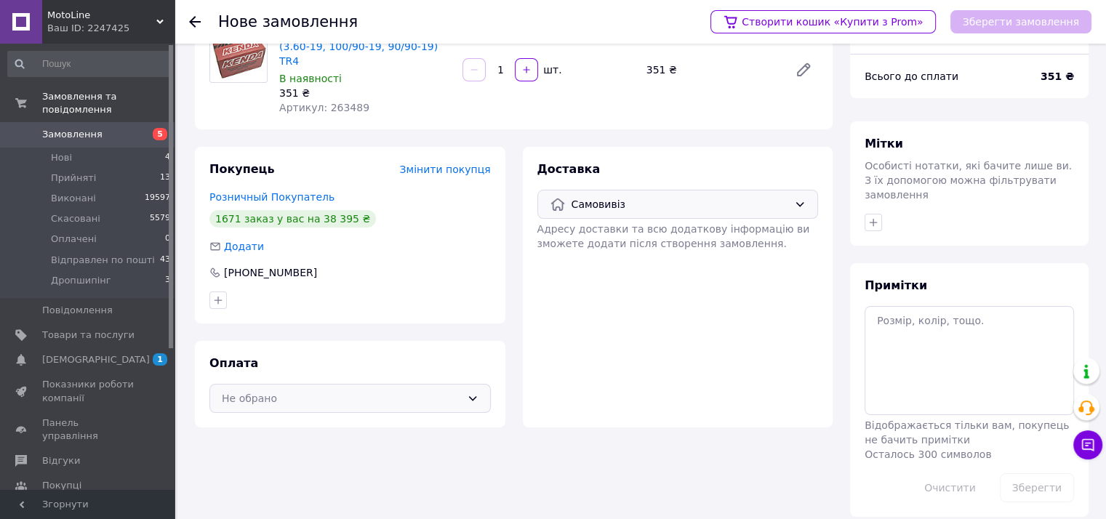
click at [328, 390] on div "Не обрано" at bounding box center [341, 398] width 239 height 16
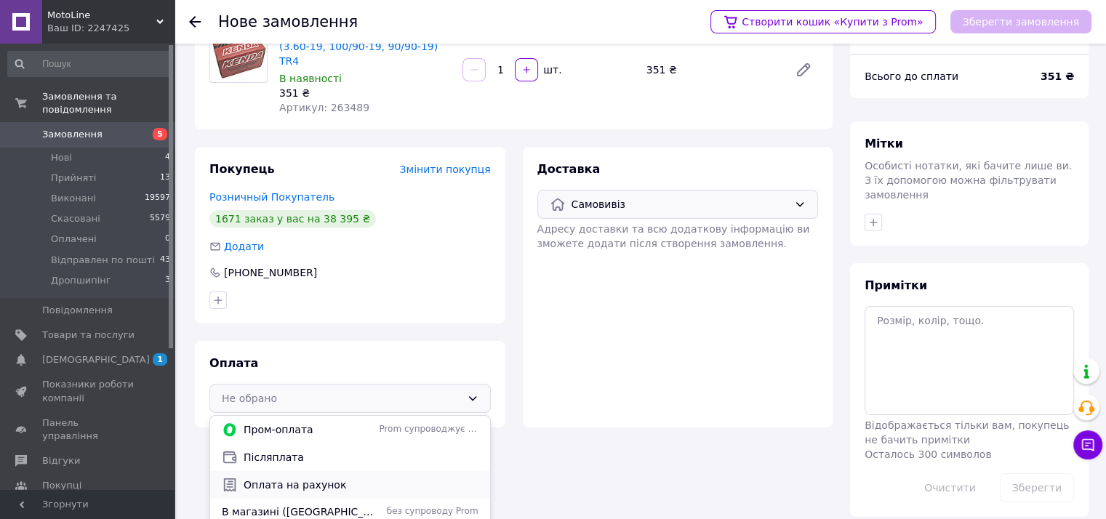
click at [277, 479] on div "Оплата на рахунок" at bounding box center [350, 485] width 280 height 28
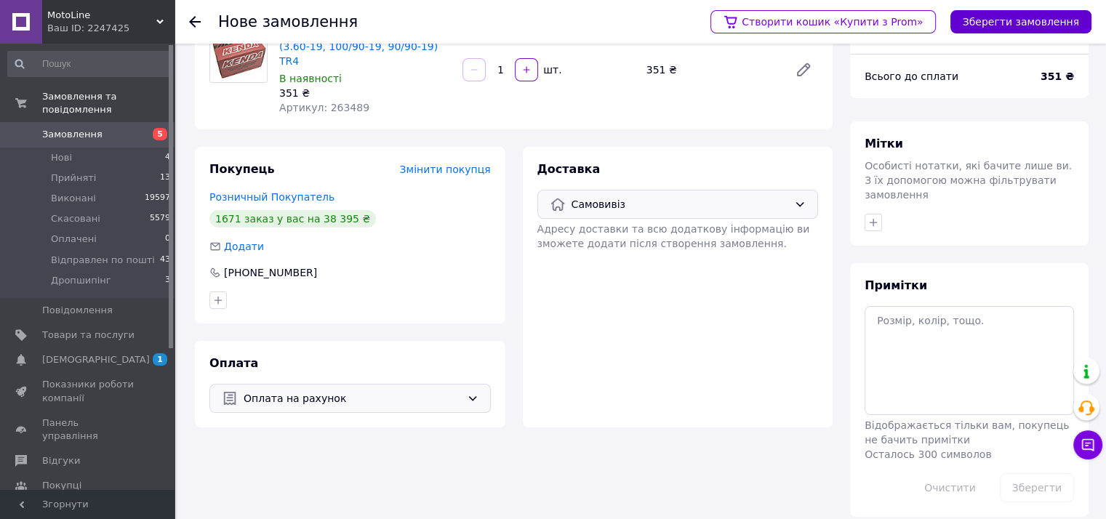
click at [1008, 25] on button "Зберегти замовлення" at bounding box center [1020, 21] width 141 height 23
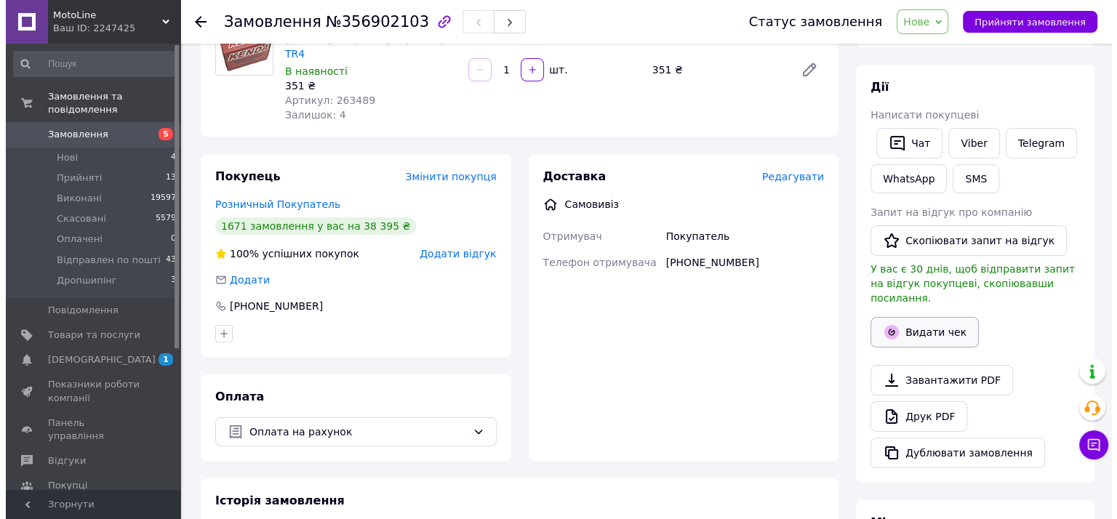
scroll to position [152, 0]
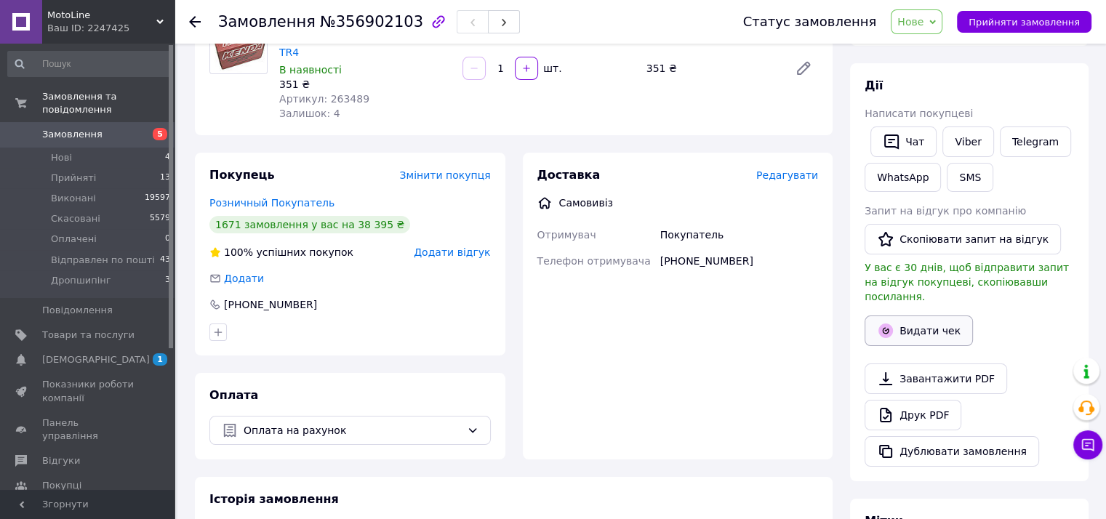
click at [912, 316] on button "Видати чек" at bounding box center [918, 331] width 108 height 31
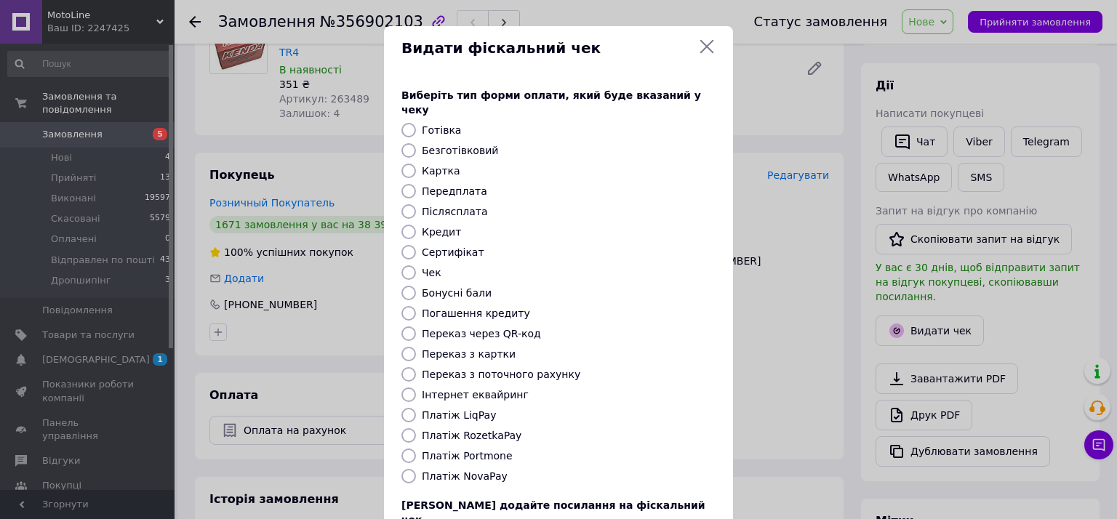
click at [410, 143] on input "Безготівковий" at bounding box center [408, 150] width 15 height 15
radio input "true"
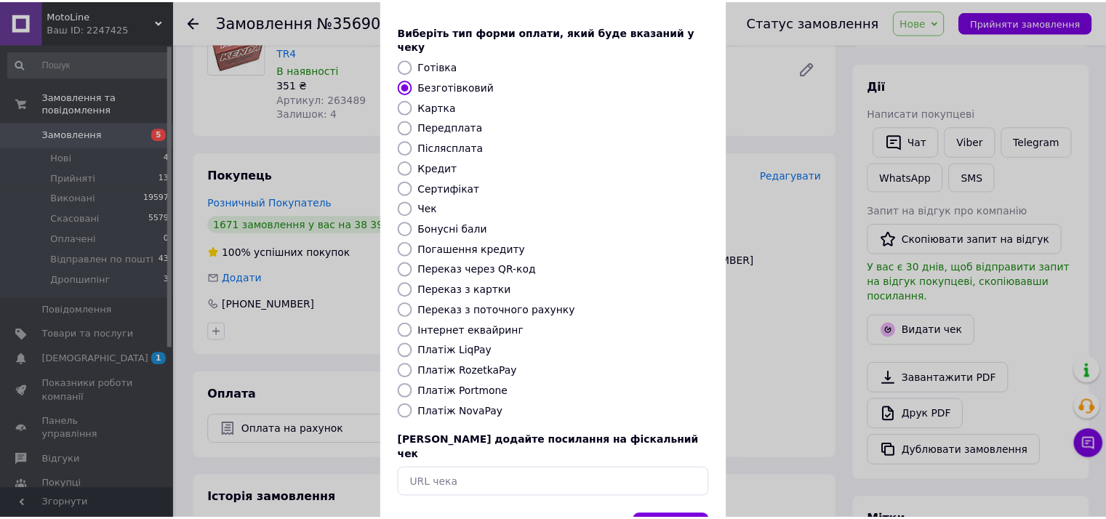
scroll to position [105, 0]
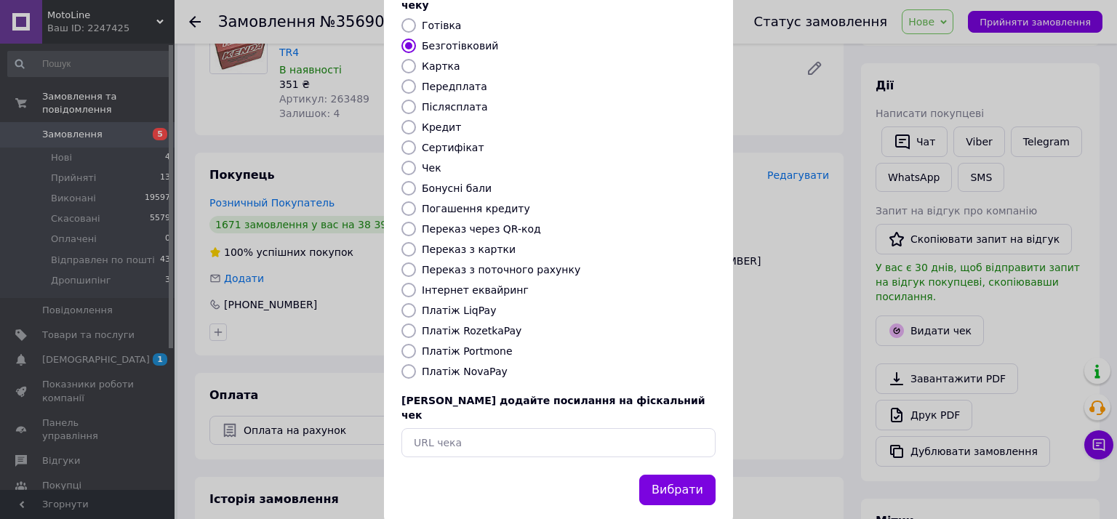
drag, startPoint x: 659, startPoint y: 450, endPoint x: 667, endPoint y: 459, distance: 12.4
click at [660, 475] on button "Вибрати" at bounding box center [677, 490] width 76 height 31
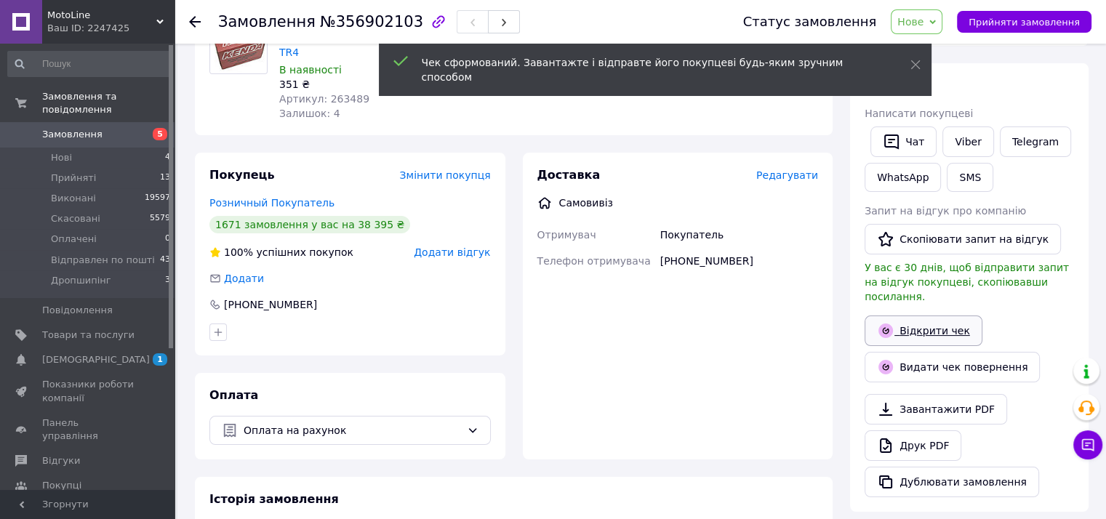
click at [914, 316] on link "Відкрити чек" at bounding box center [923, 331] width 118 height 31
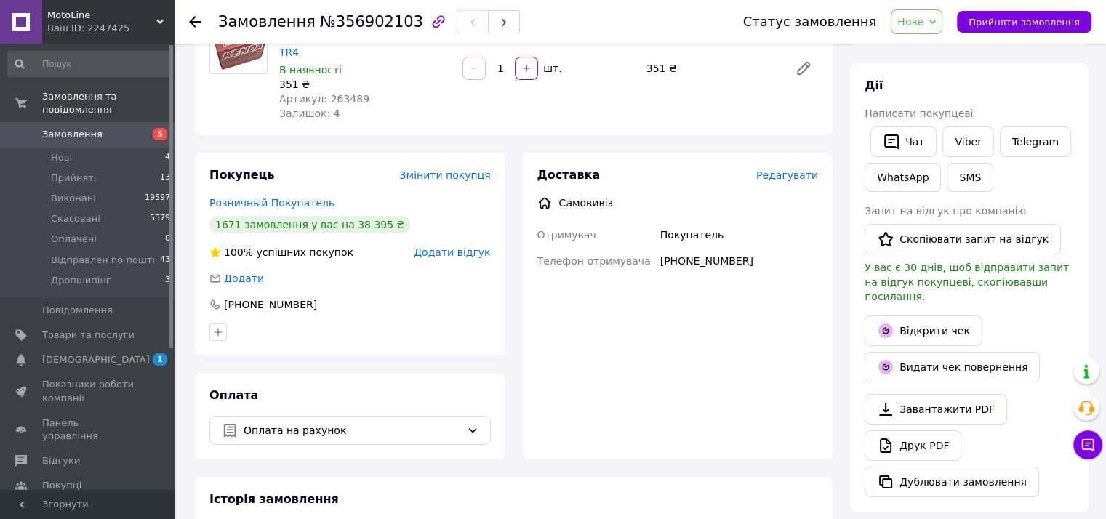
click at [923, 28] on span "Нове" at bounding box center [910, 22] width 26 height 12
click at [944, 51] on li "Прийнято" at bounding box center [950, 51] width 119 height 22
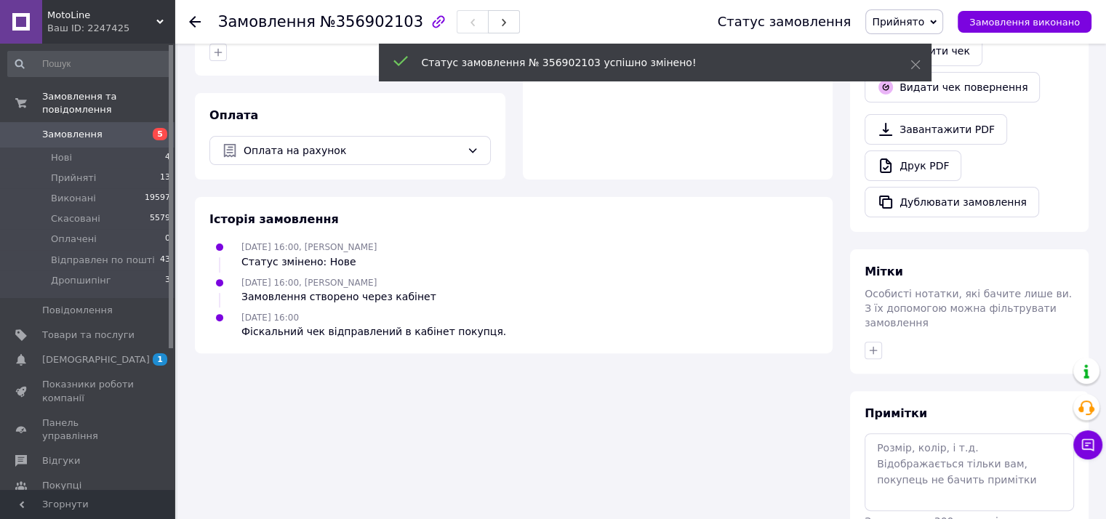
scroll to position [483, 0]
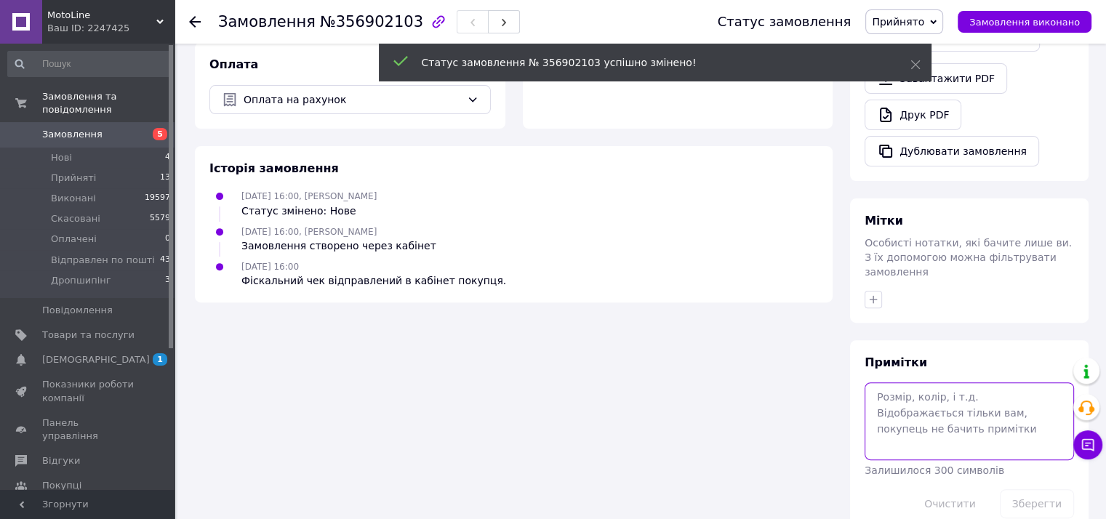
click at [887, 382] on textarea at bounding box center [968, 420] width 209 height 77
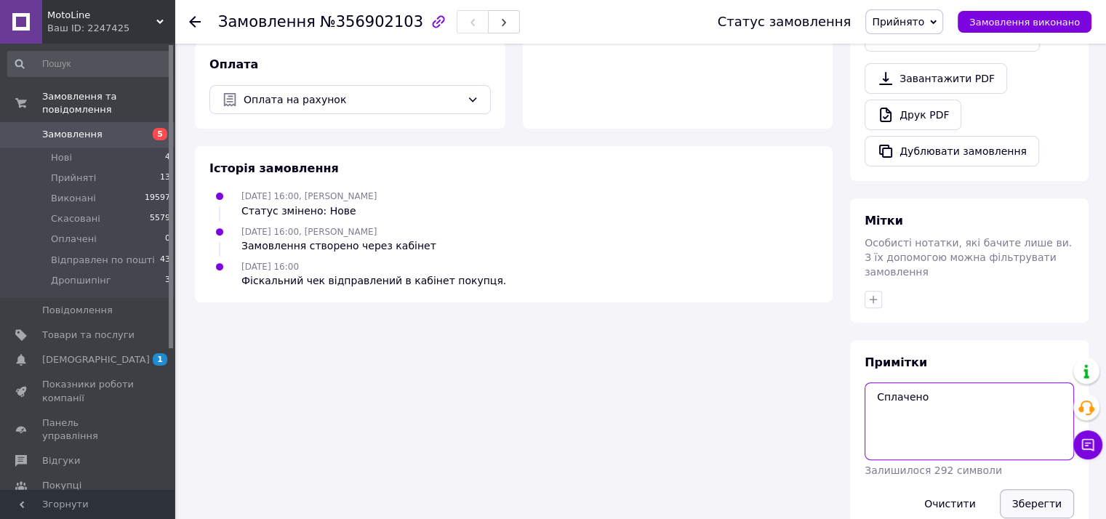
type textarea "Сплачено"
click at [1059, 489] on button "Зберегти" at bounding box center [1037, 503] width 74 height 29
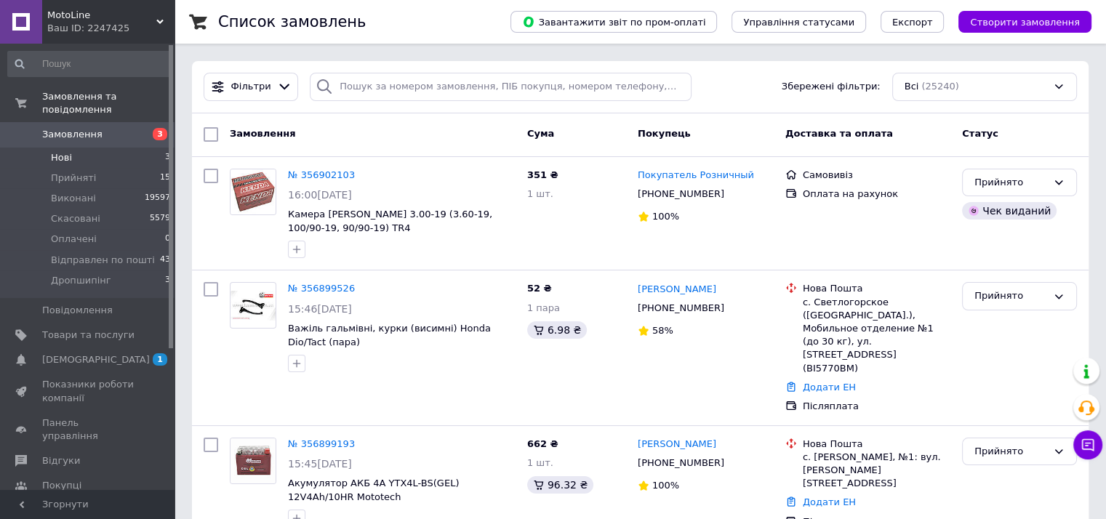
click at [68, 151] on span "Нові" at bounding box center [61, 157] width 21 height 13
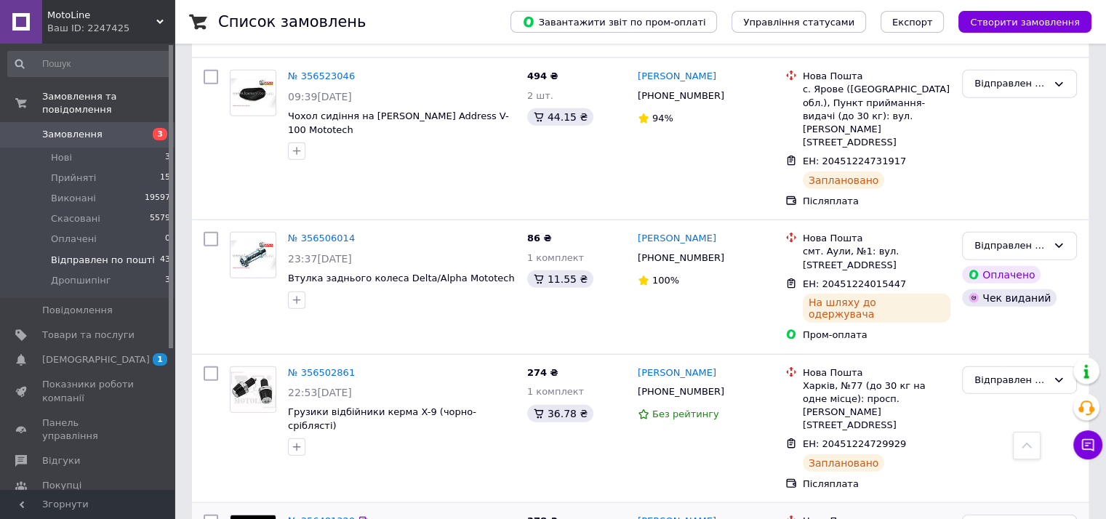
scroll to position [3298, 0]
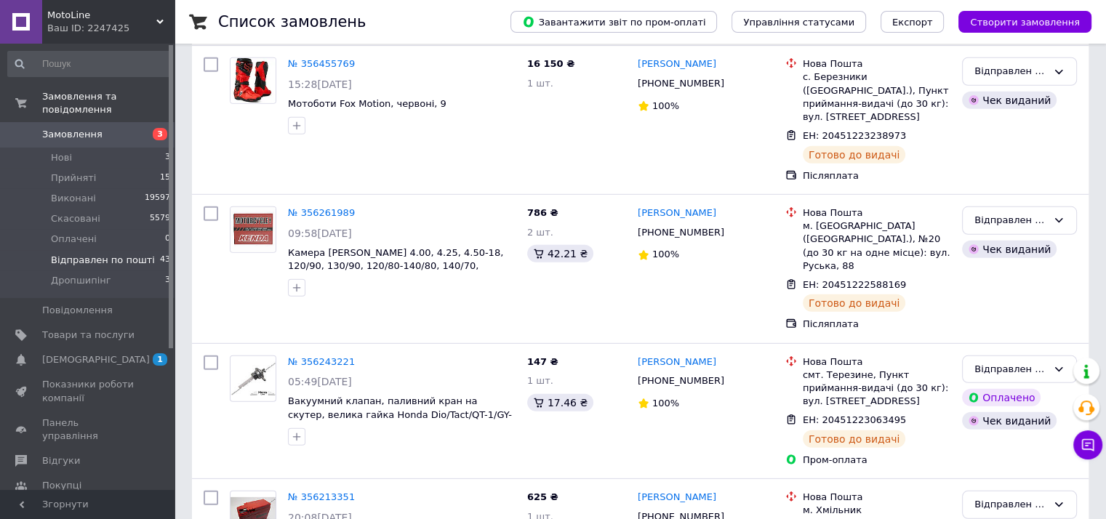
scroll to position [5334, 0]
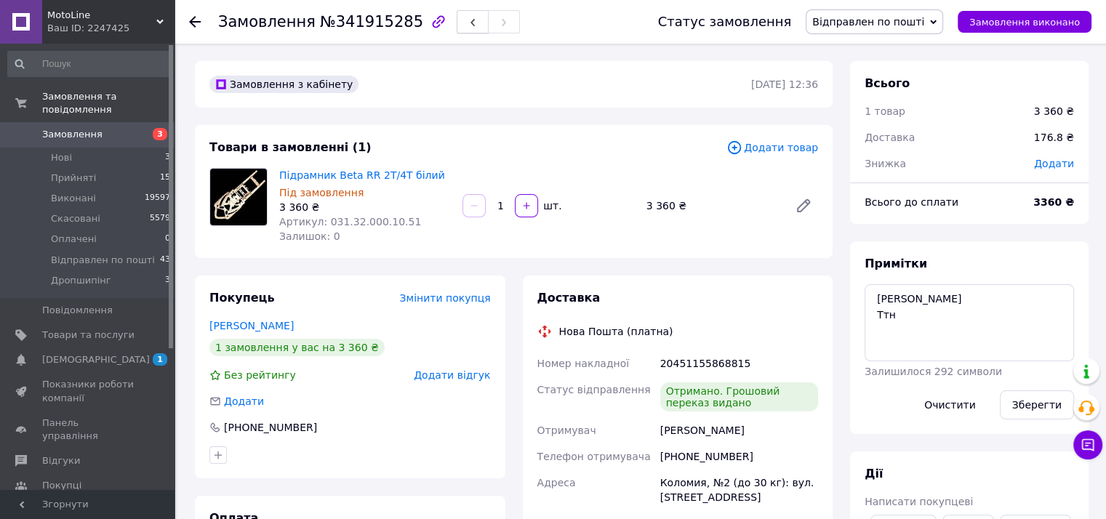
click at [457, 25] on button "button" at bounding box center [473, 21] width 32 height 23
click at [488, 21] on button "button" at bounding box center [504, 21] width 32 height 23
drag, startPoint x: 323, startPoint y: 224, endPoint x: 398, endPoint y: 223, distance: 75.6
click at [398, 223] on div "Артикул: 031.32.000.10.51" at bounding box center [365, 221] width 172 height 15
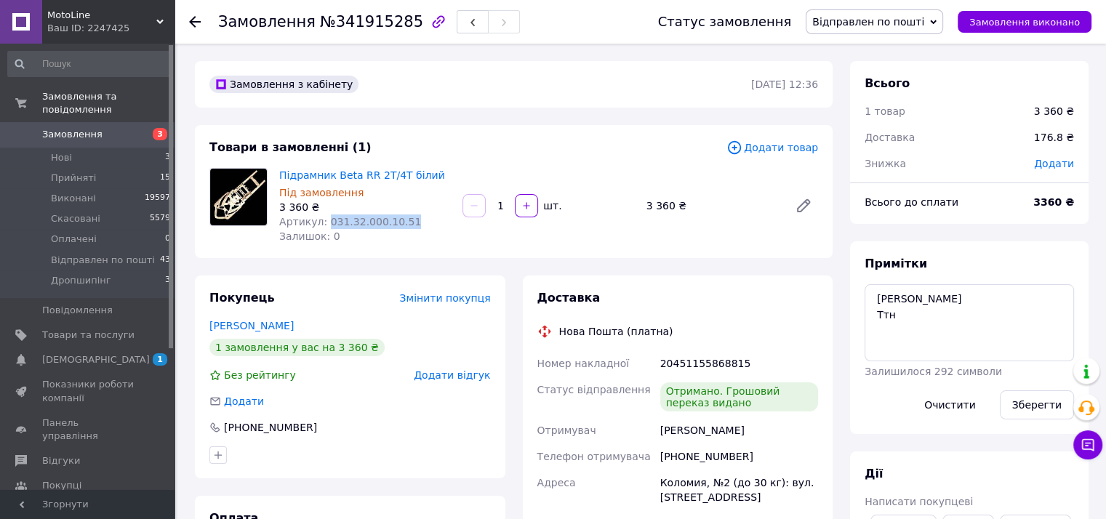
copy span "031.32.000.10.51"
click at [885, 14] on span "Відправлен по пошті" at bounding box center [874, 21] width 137 height 25
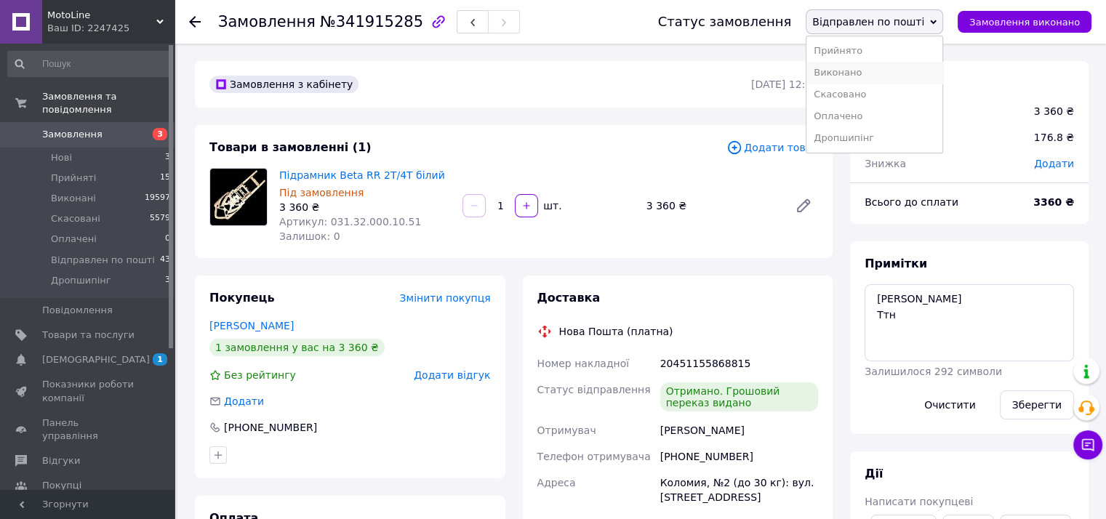
click at [878, 69] on li "Виконано" at bounding box center [874, 73] width 136 height 22
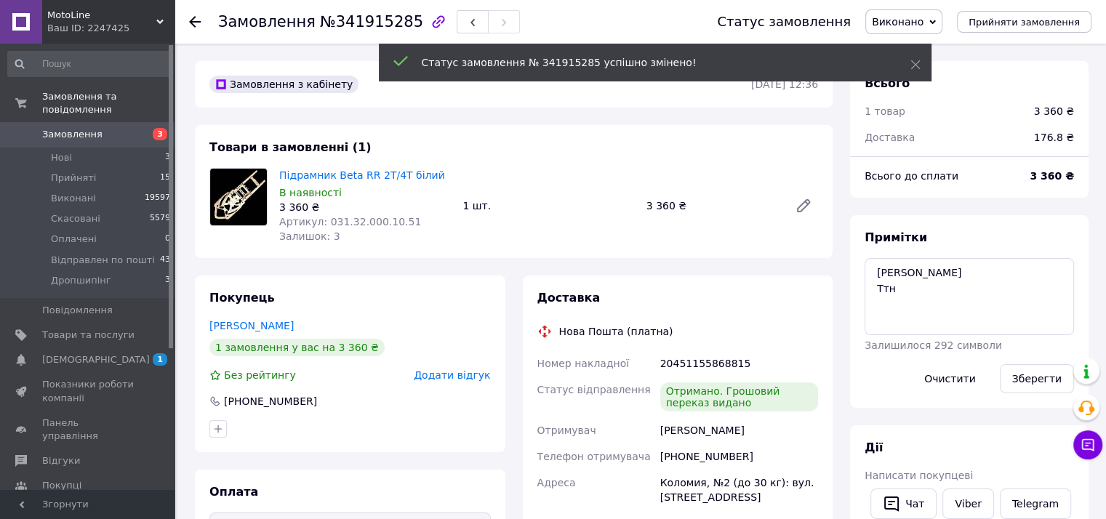
click at [920, 68] on div "Статус замовлення № 341915285 успішно змінено!" at bounding box center [655, 63] width 553 height 38
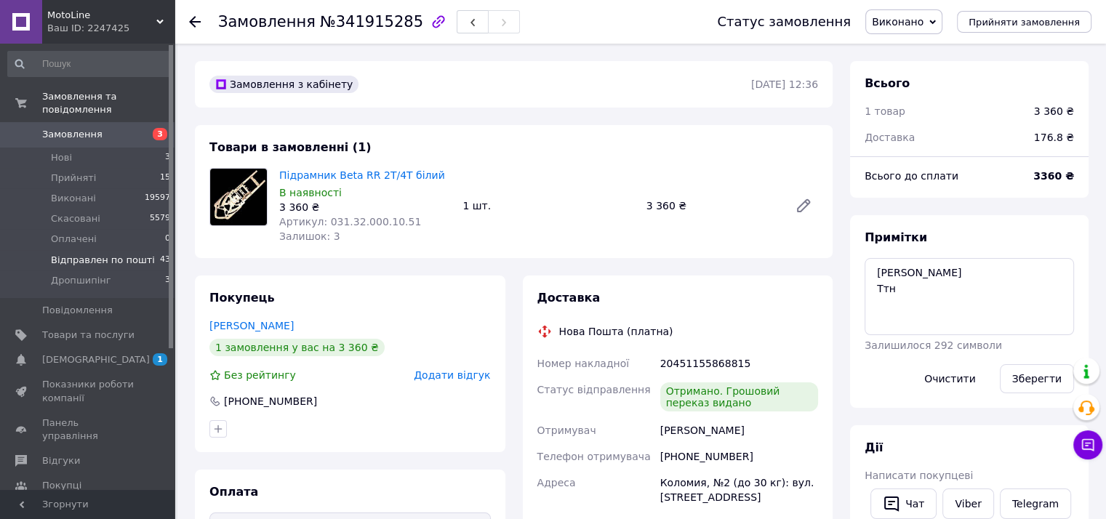
click at [87, 254] on span "Відправлен по пошті" at bounding box center [103, 260] width 104 height 13
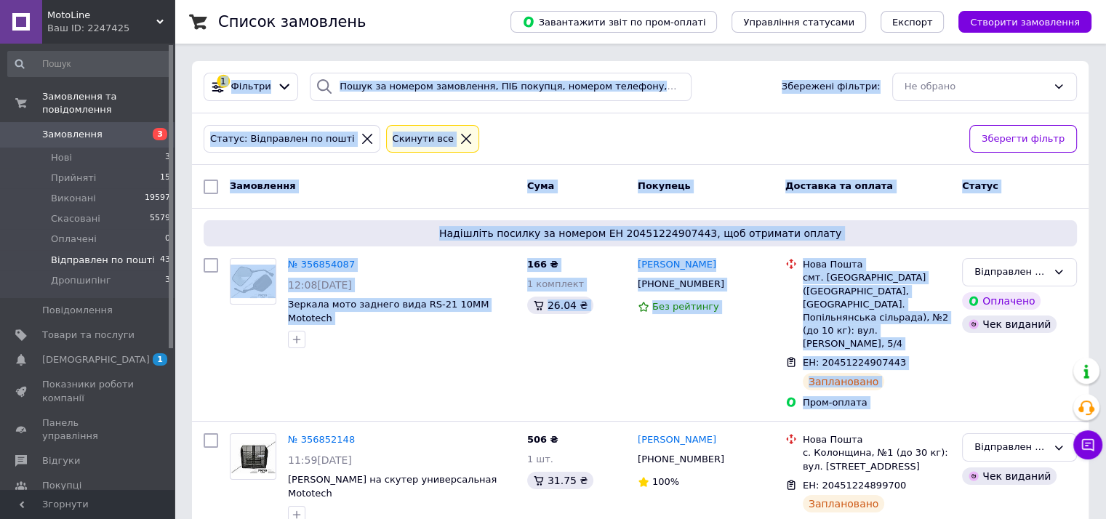
drag, startPoint x: 1110, startPoint y: 70, endPoint x: 1116, endPoint y: 268, distance: 197.8
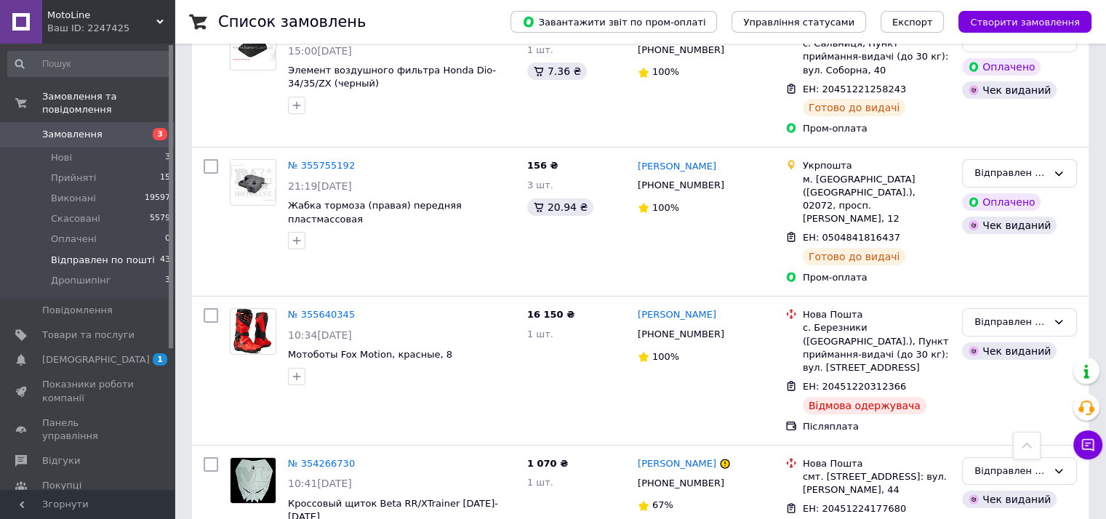
scroll to position [5334, 0]
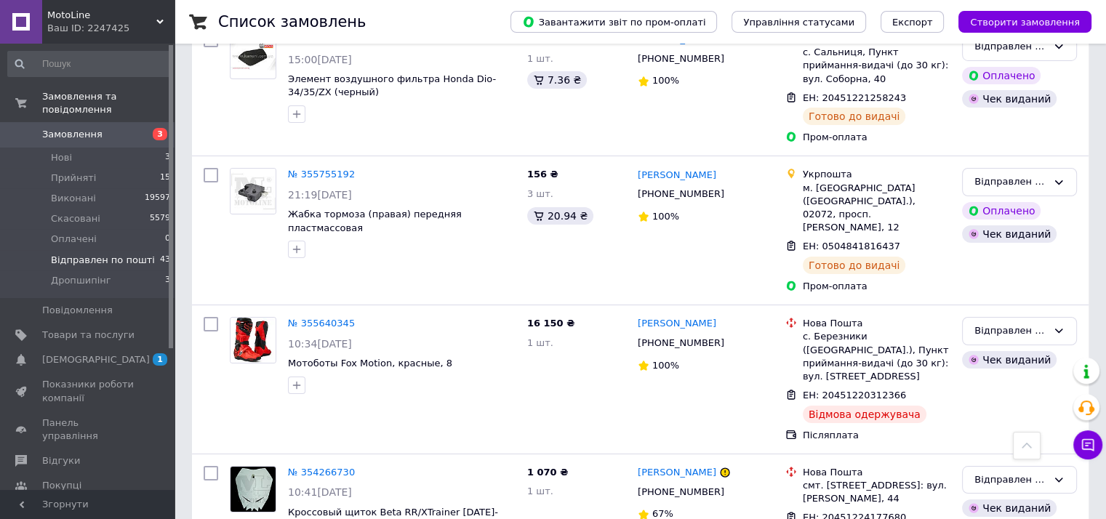
scroll to position [5261, 0]
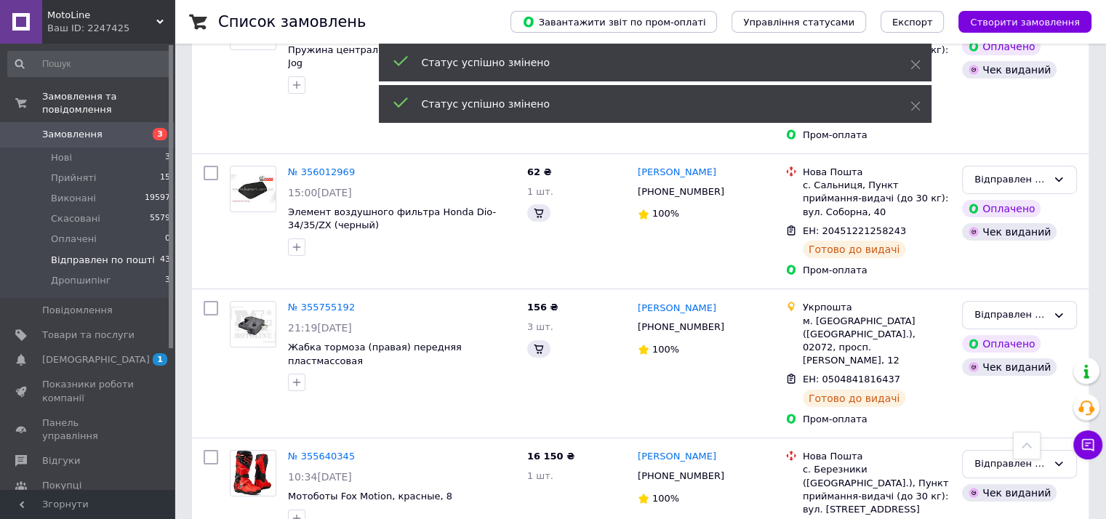
scroll to position [5115, 0]
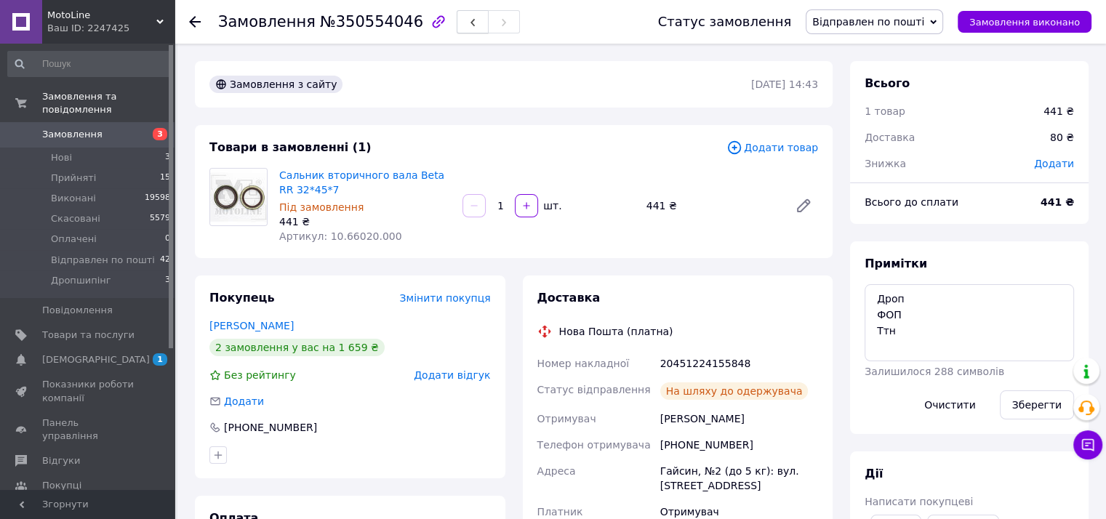
click at [468, 18] on span "button" at bounding box center [472, 22] width 9 height 11
drag, startPoint x: 324, startPoint y: 237, endPoint x: 402, endPoint y: 244, distance: 78.1
click at [402, 244] on div "Артикул: 10.66020.000" at bounding box center [365, 236] width 172 height 15
copy span "10.66020.000"
click at [694, 366] on div "20451224155848" at bounding box center [739, 363] width 164 height 26
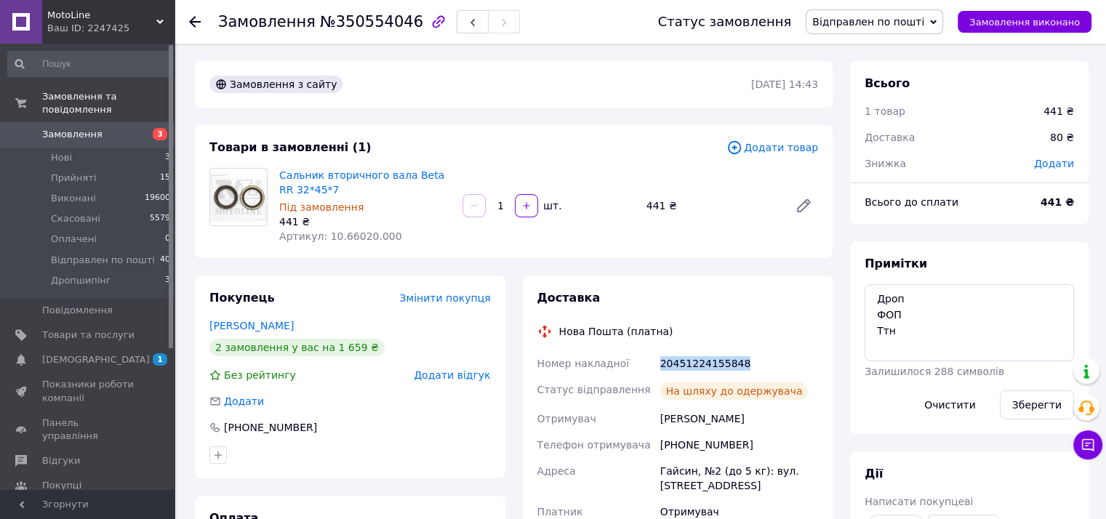
click at [694, 366] on div "20451224155848" at bounding box center [739, 363] width 164 height 26
copy div "20451224155848"
click at [470, 20] on use "button" at bounding box center [472, 23] width 4 height 8
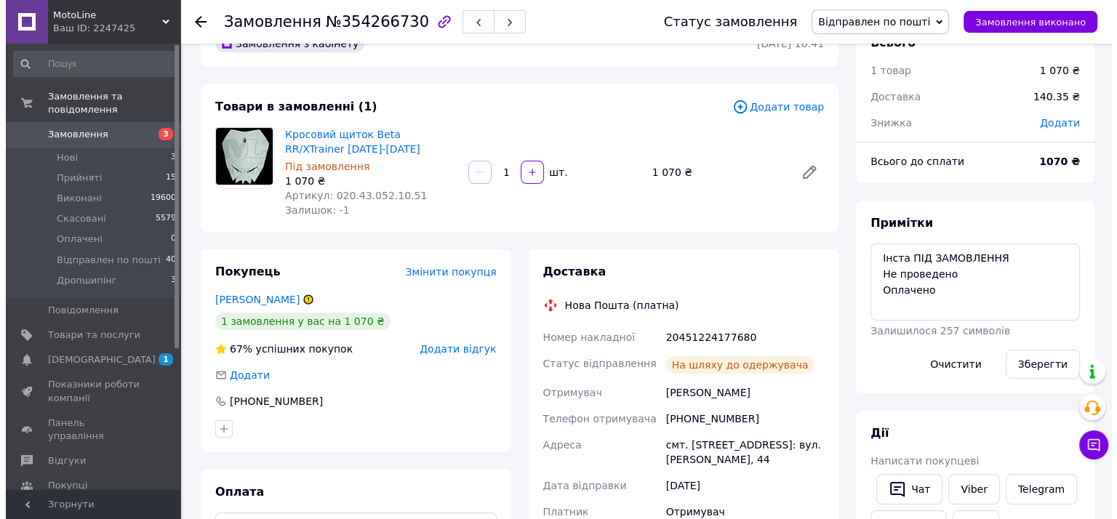
scroll to position [73, 0]
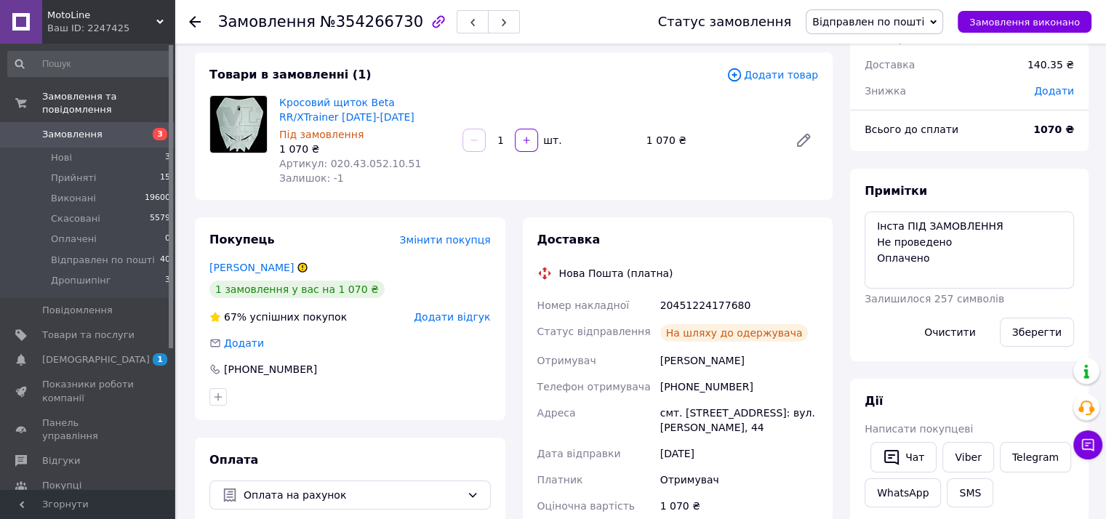
click at [446, 321] on span "Додати відгук" at bounding box center [452, 317] width 76 height 12
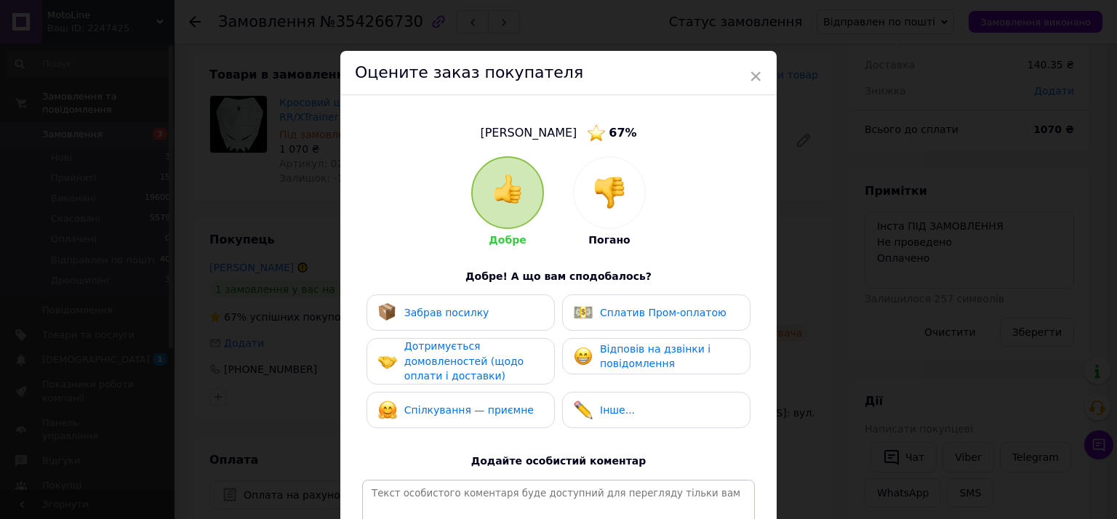
click at [448, 310] on span "Забрав посилку" at bounding box center [446, 313] width 85 height 12
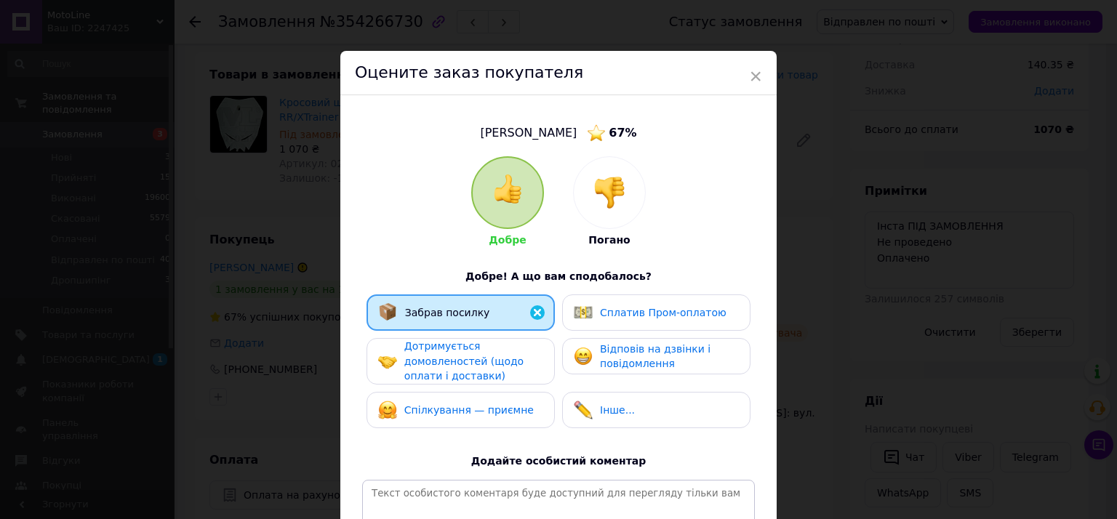
drag, startPoint x: 441, startPoint y: 361, endPoint x: 442, endPoint y: 395, distance: 34.9
click at [442, 363] on span "Дотримується домовленостей (щодо оплати і доставки)" at bounding box center [463, 360] width 119 height 41
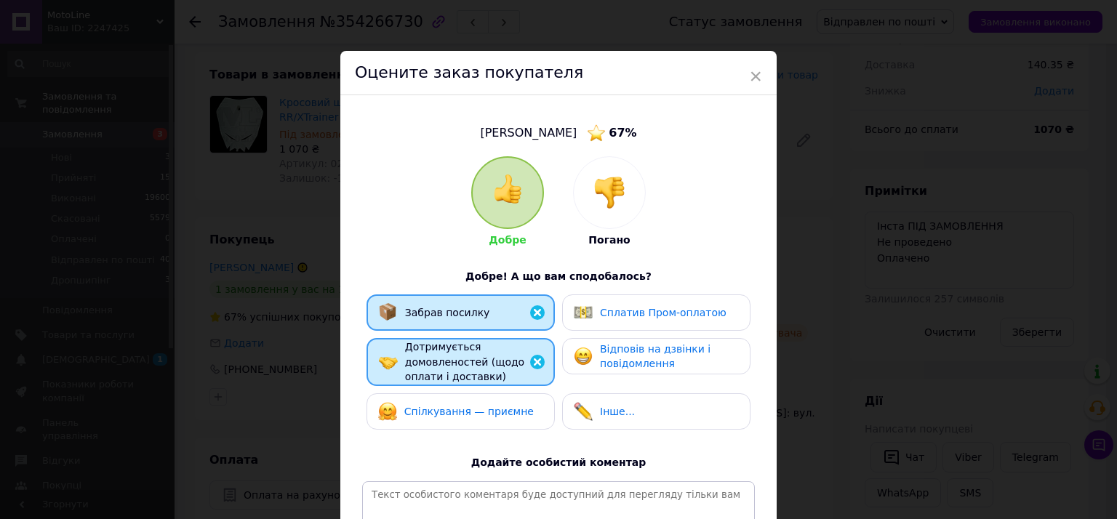
click at [442, 402] on div "Спілкування — приємне" at bounding box center [456, 411] width 156 height 19
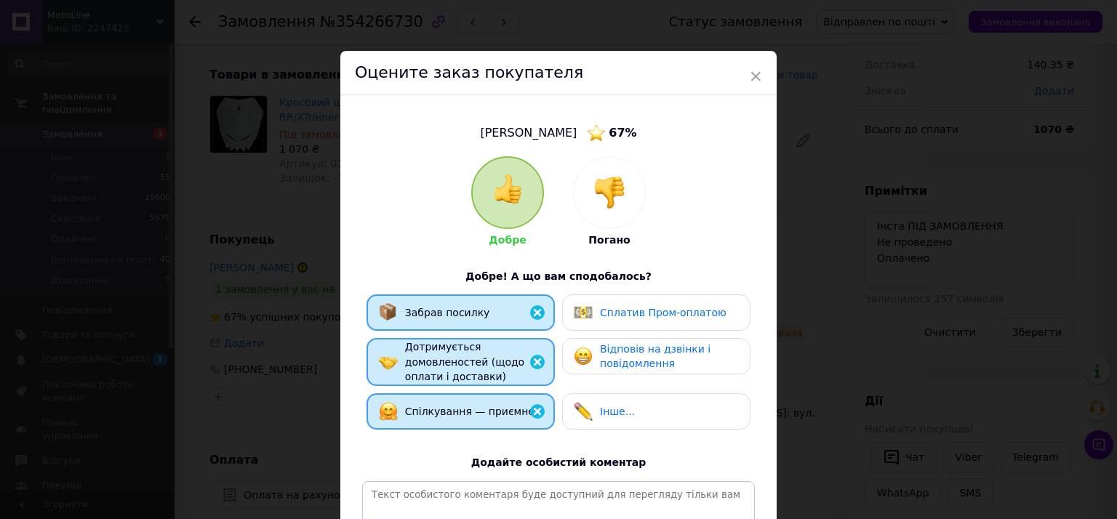
click at [635, 348] on span "Відповів на дзвінки і повідомлення" at bounding box center [655, 356] width 111 height 27
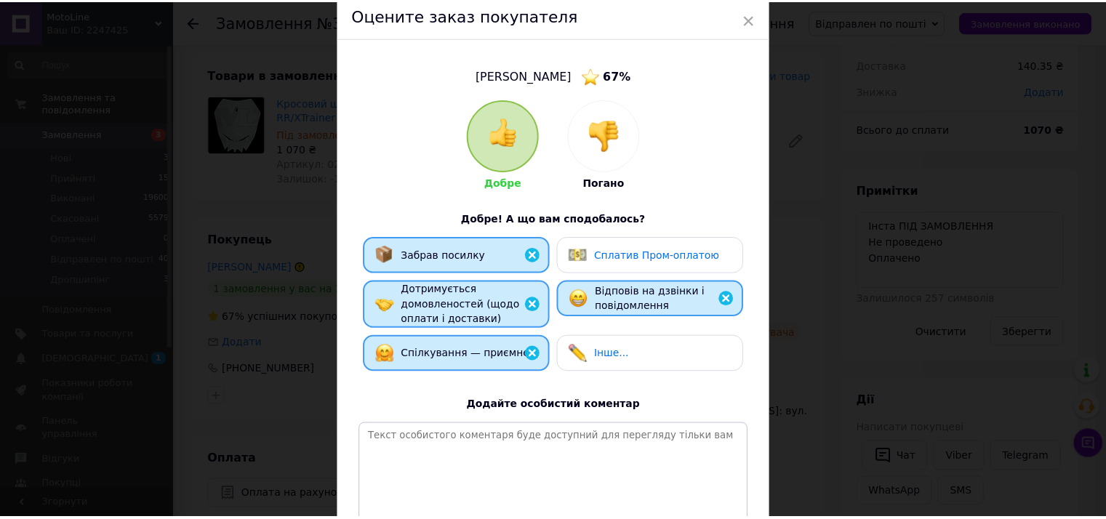
scroll to position [202, 0]
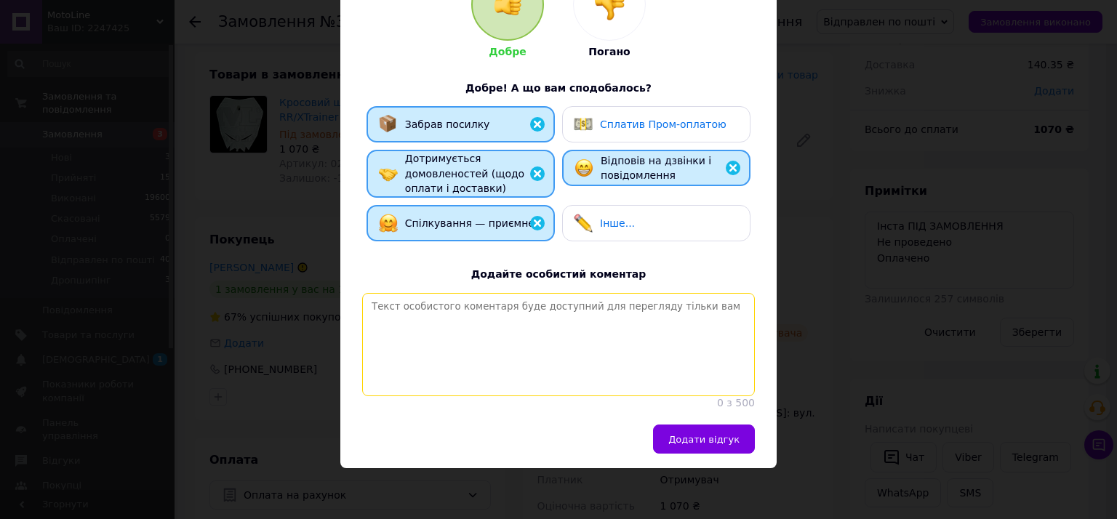
click at [535, 357] on textarea at bounding box center [558, 344] width 393 height 103
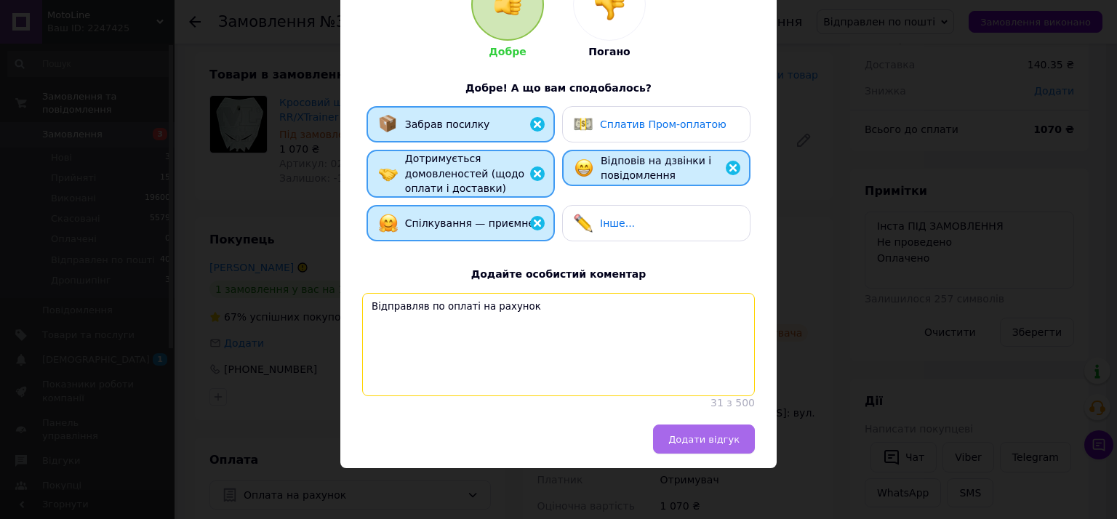
type textarea "Відправляв по оплаті на рахунок"
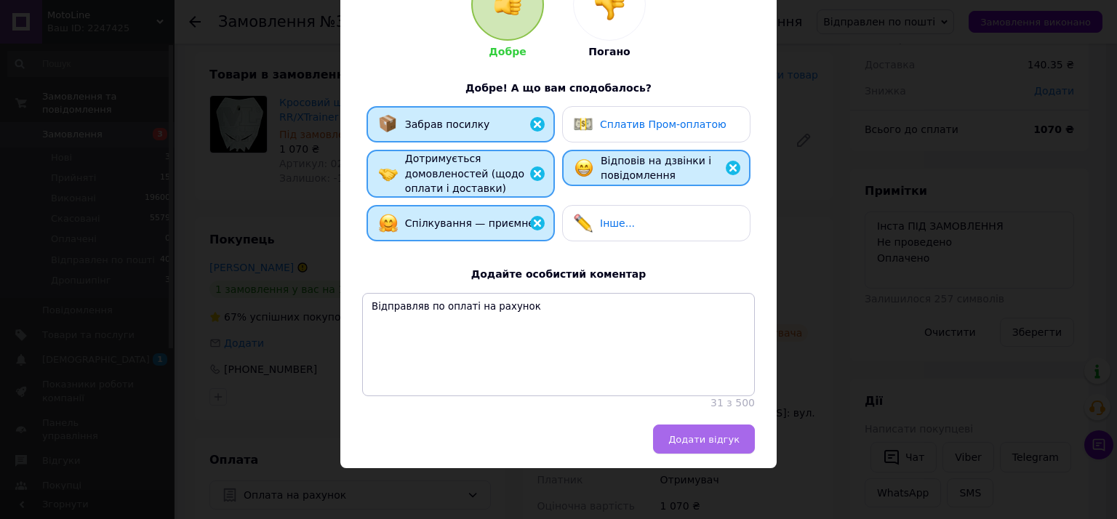
click at [713, 438] on span "Додати відгук" at bounding box center [703, 439] width 71 height 11
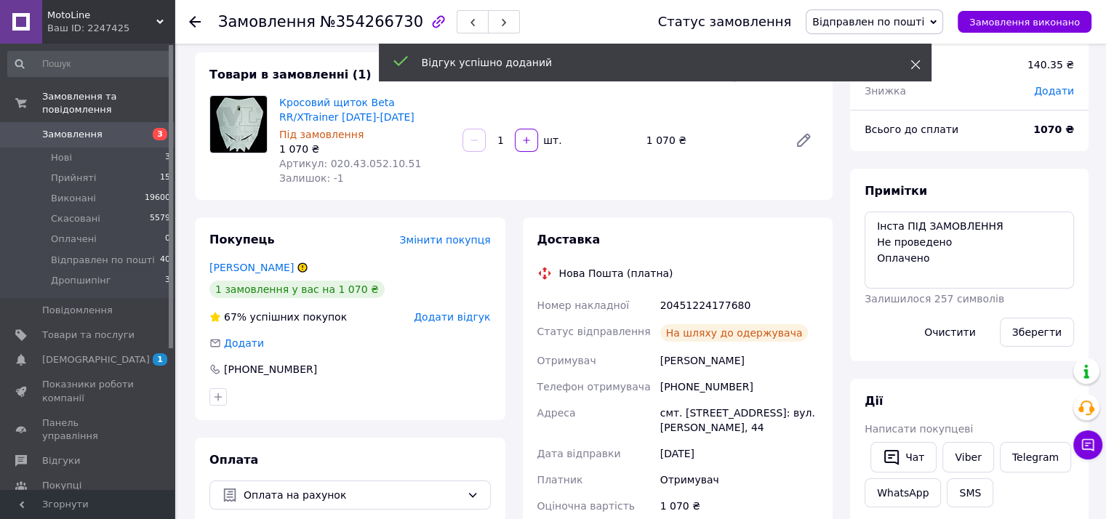
click at [916, 66] on use at bounding box center [914, 64] width 9 height 9
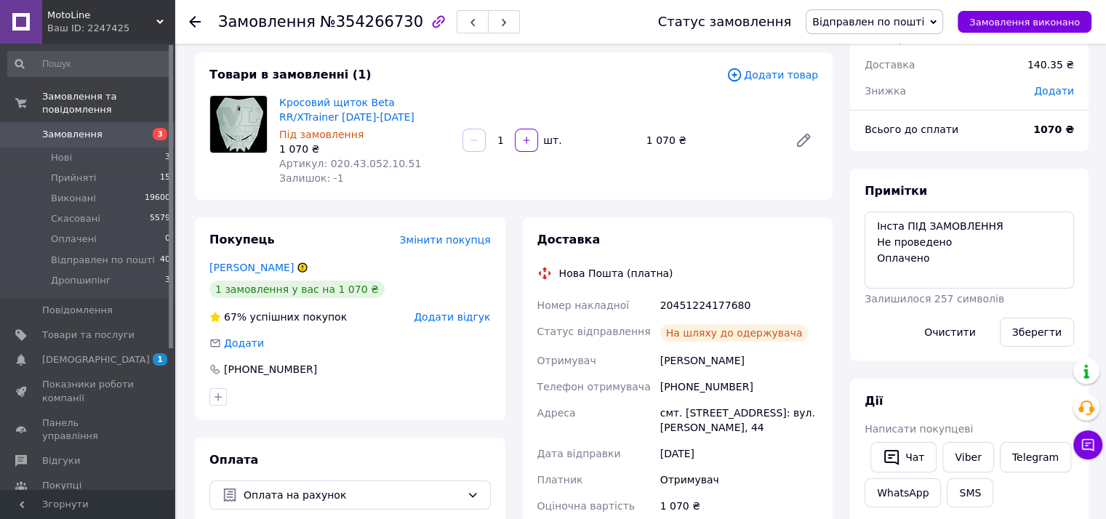
click at [907, 25] on span "Відправлен по пошті" at bounding box center [868, 22] width 112 height 12
click at [878, 68] on li "Виконано" at bounding box center [874, 73] width 136 height 22
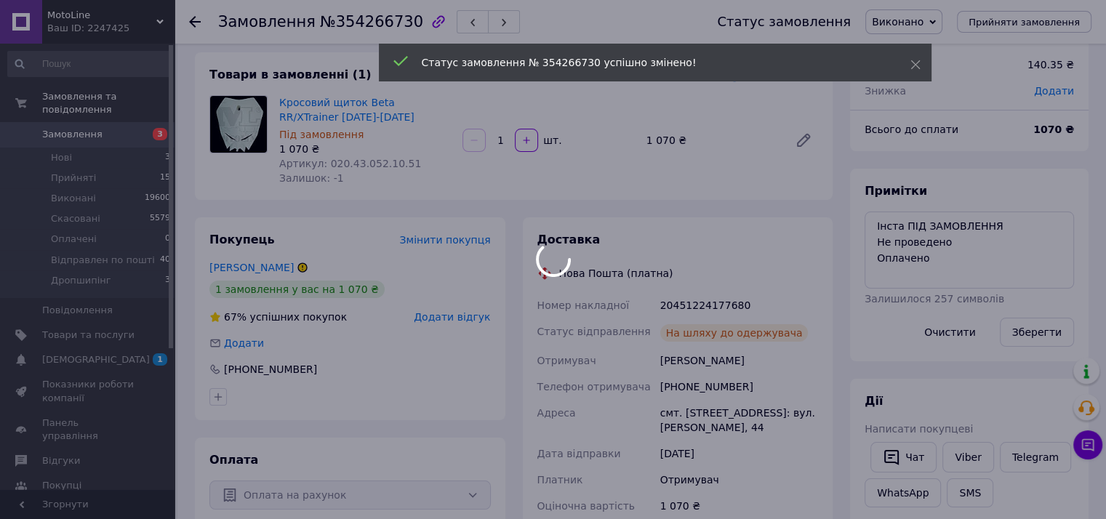
scroll to position [17, 0]
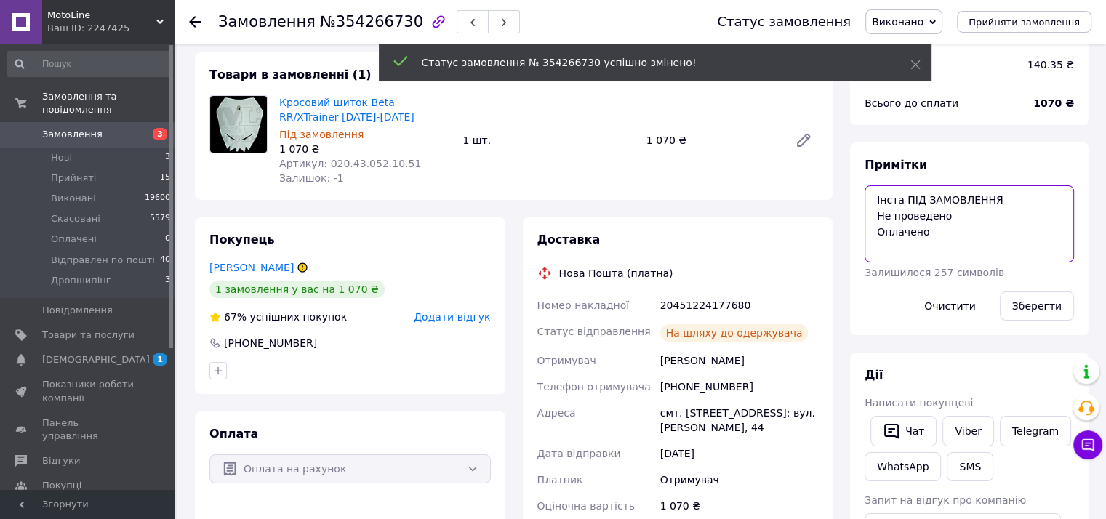
drag, startPoint x: 942, startPoint y: 237, endPoint x: 836, endPoint y: 189, distance: 116.5
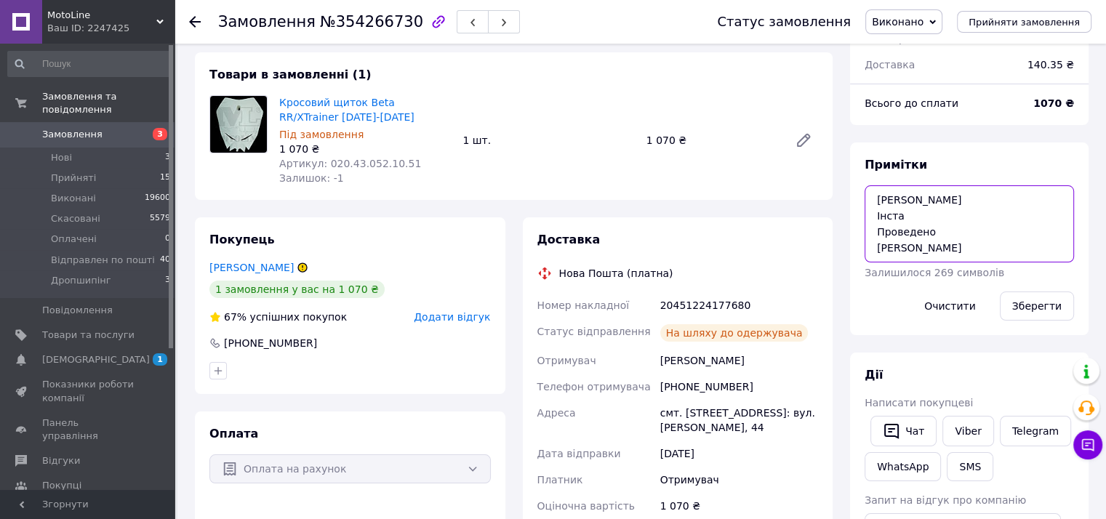
scroll to position [9, 0]
type textarea "Сплачено Інста Проведено Андрій Ттн"
click at [1021, 305] on button "Зберегти" at bounding box center [1037, 306] width 74 height 29
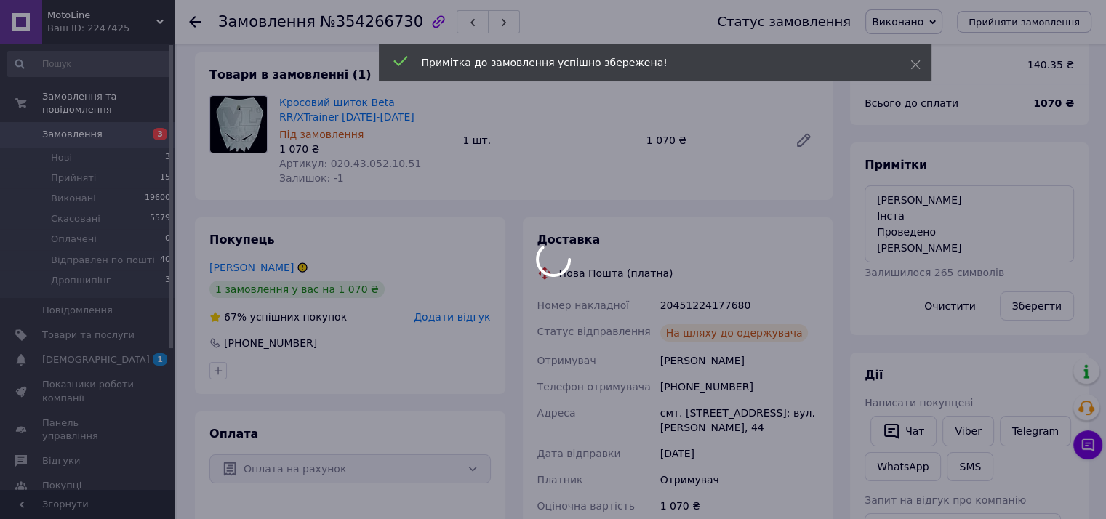
scroll to position [52, 0]
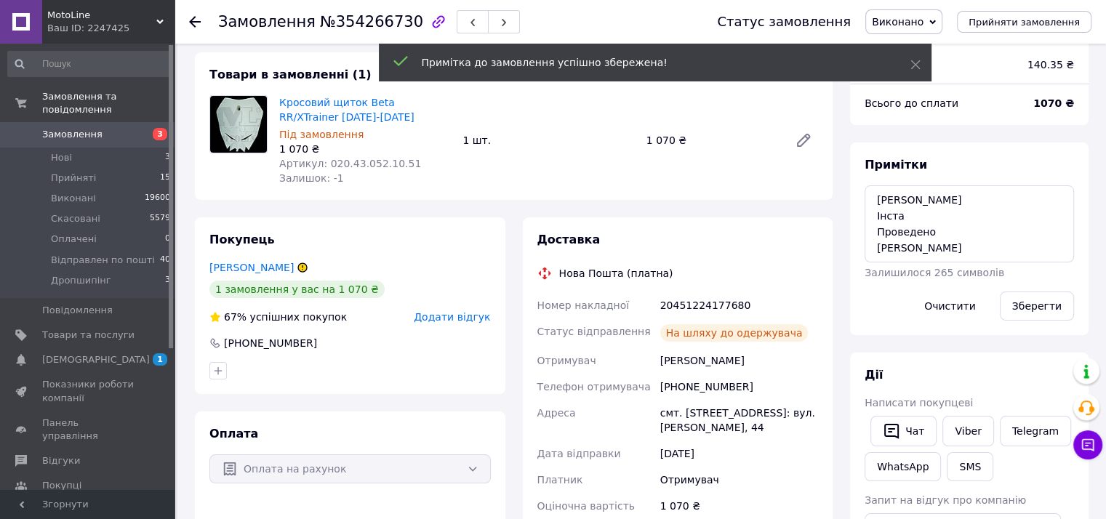
drag, startPoint x: 500, startPoint y: 185, endPoint x: 512, endPoint y: 182, distance: 12.0
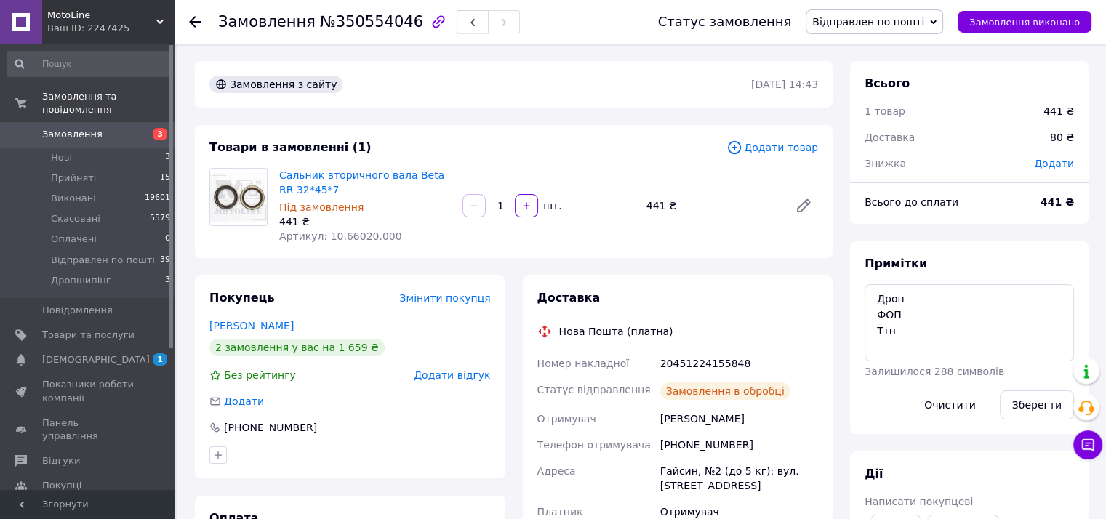
click at [468, 18] on span "button" at bounding box center [472, 22] width 9 height 11
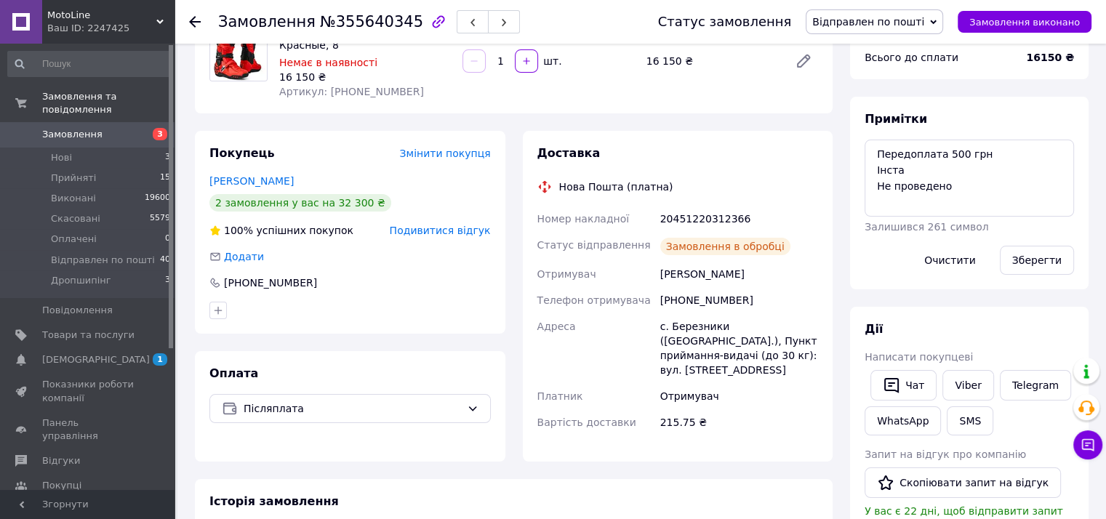
scroll to position [122, 0]
click at [679, 214] on div "20451220312366" at bounding box center [739, 218] width 164 height 26
copy div "20451220312366"
click at [468, 24] on icon "button" at bounding box center [472, 22] width 9 height 9
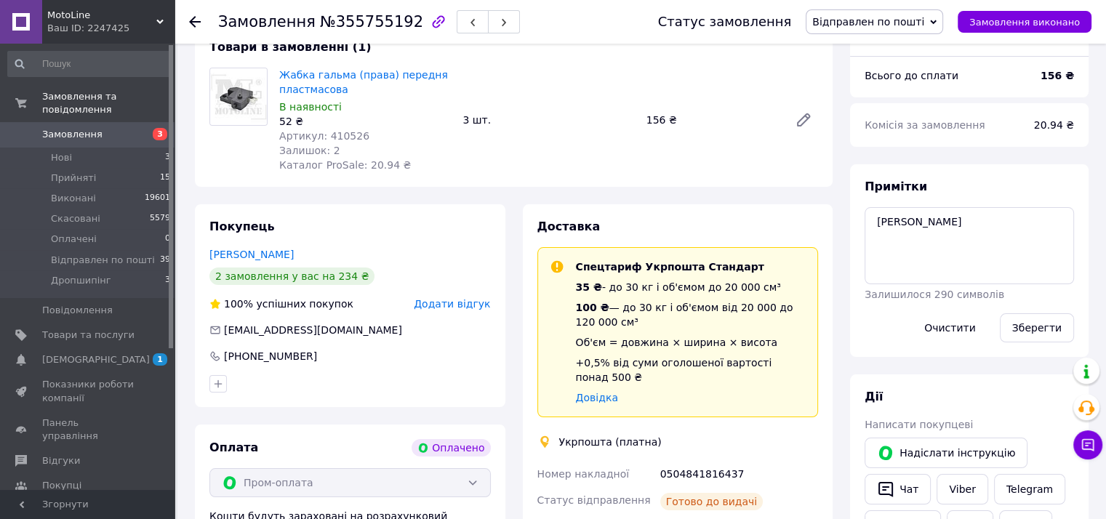
scroll to position [73, 0]
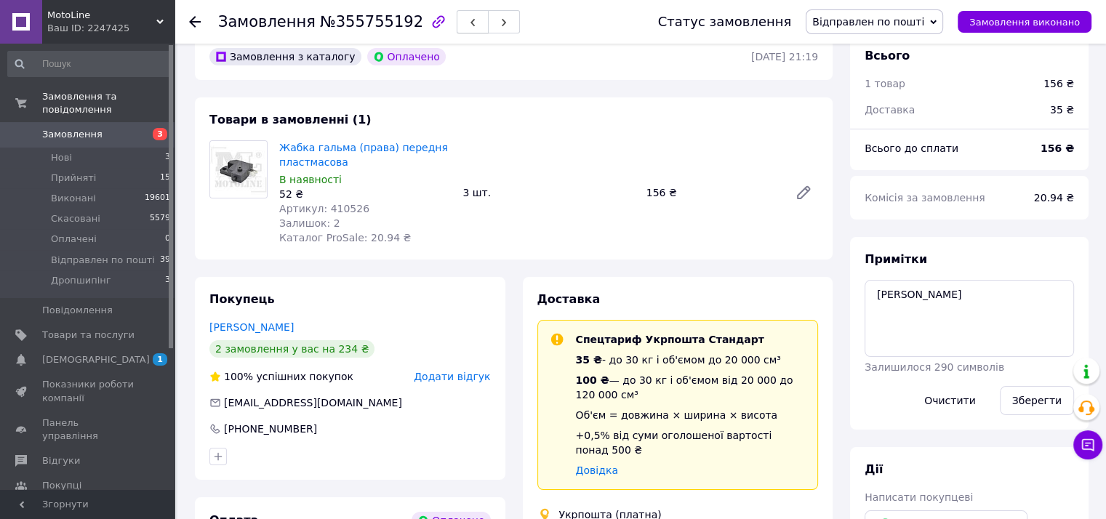
click at [468, 25] on icon "button" at bounding box center [472, 22] width 9 height 9
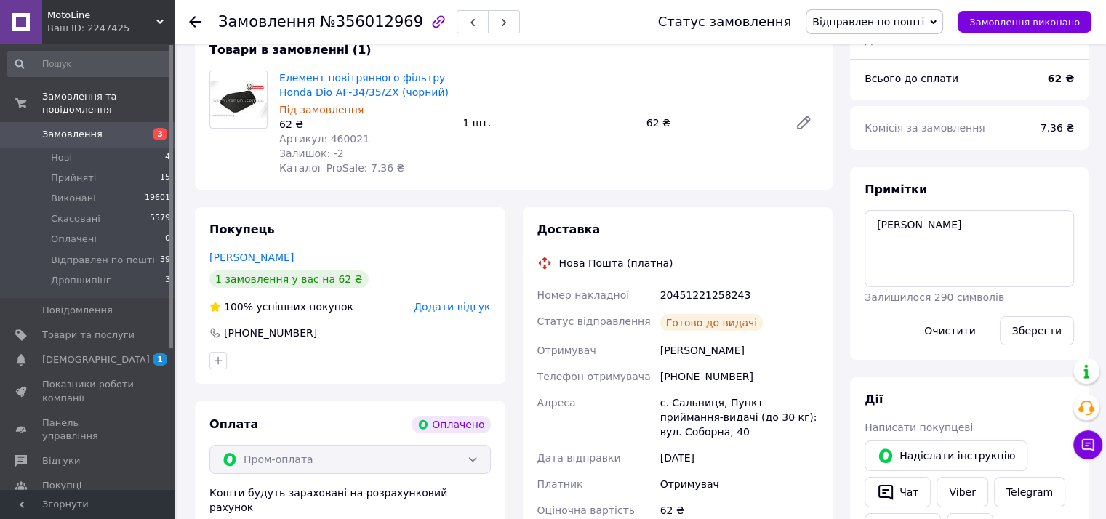
scroll to position [145, 0]
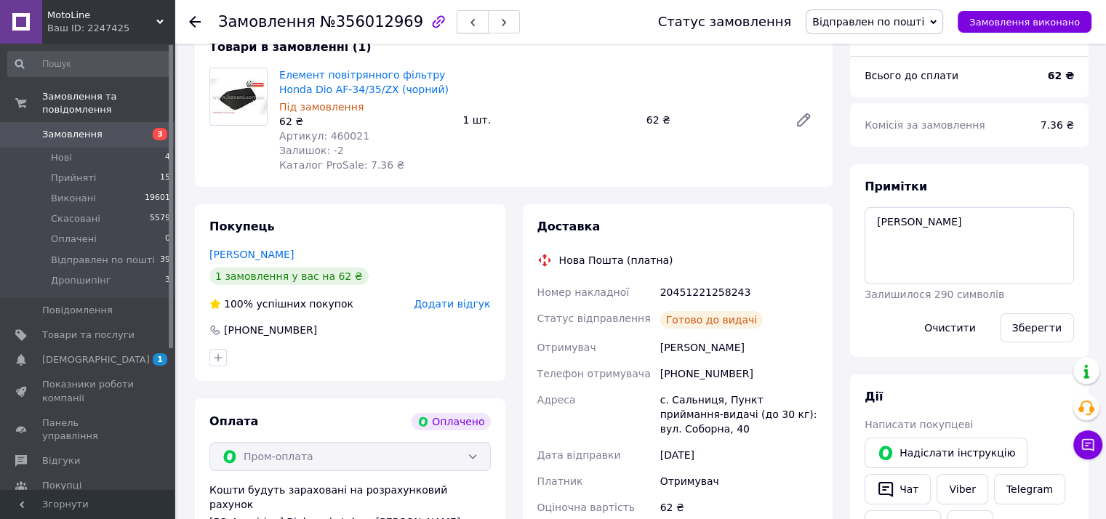
click at [457, 21] on button "button" at bounding box center [473, 21] width 32 height 23
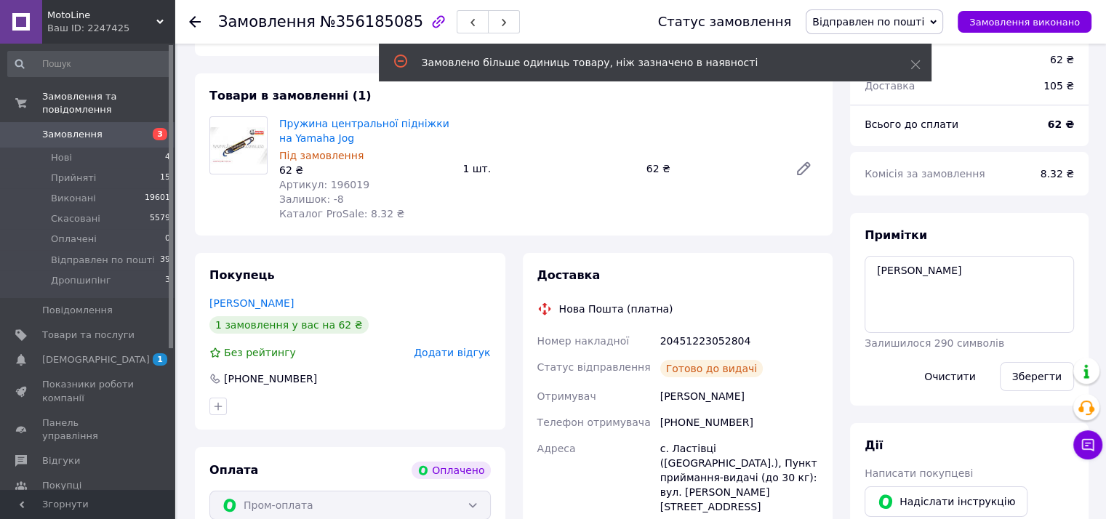
scroll to position [73, 0]
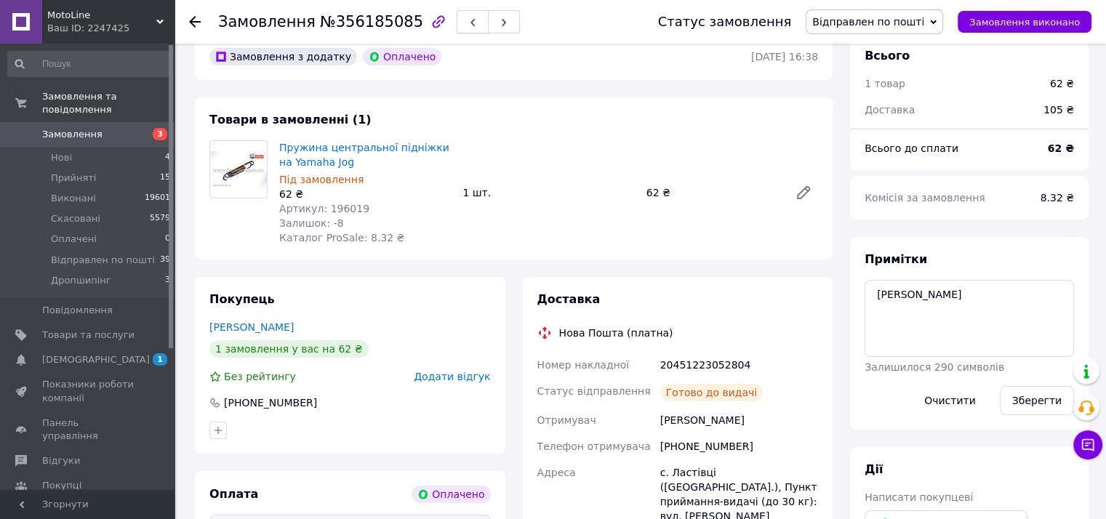
click at [468, 23] on icon "button" at bounding box center [472, 22] width 9 height 9
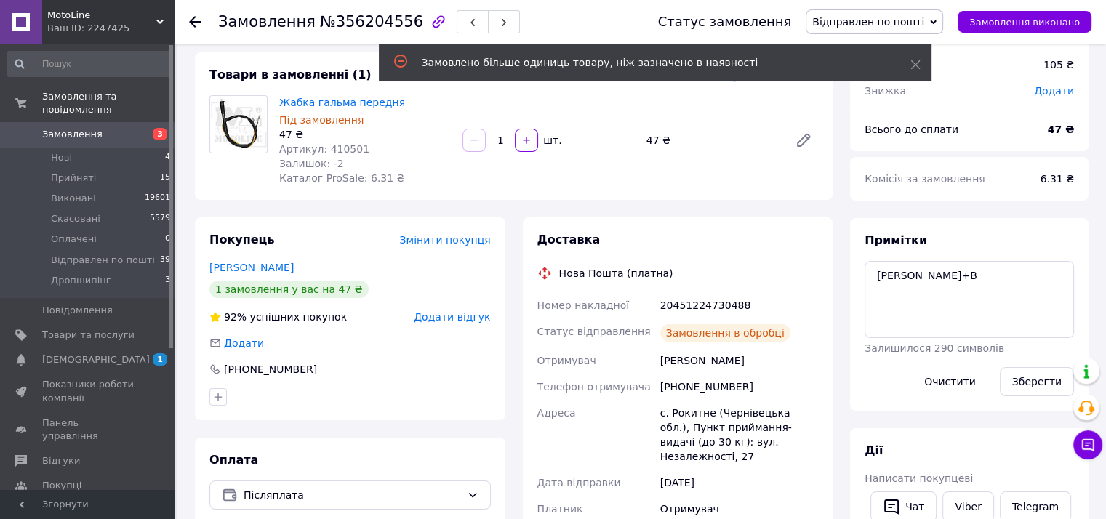
scroll to position [38, 0]
click at [468, 20] on icon "button" at bounding box center [472, 22] width 9 height 9
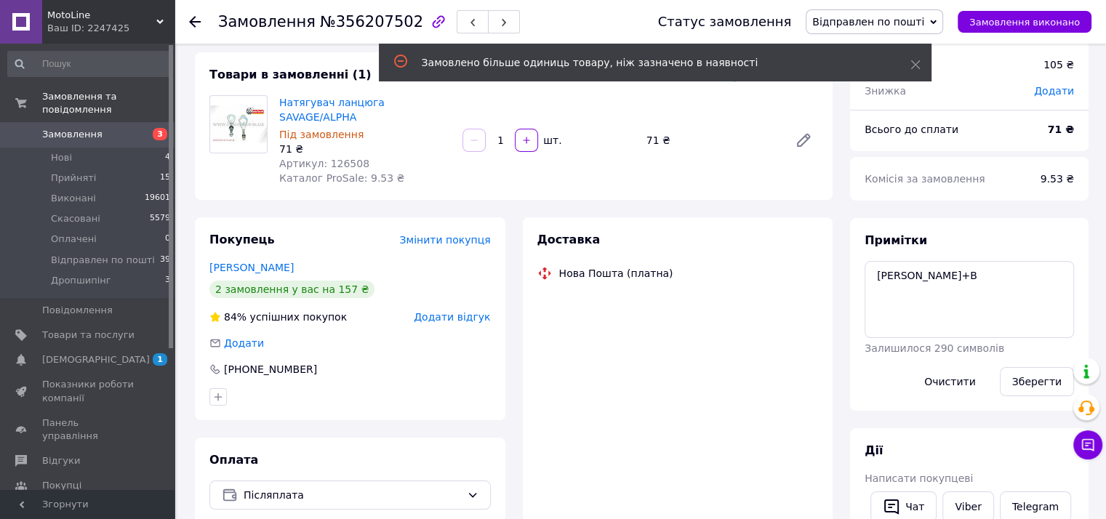
scroll to position [38, 0]
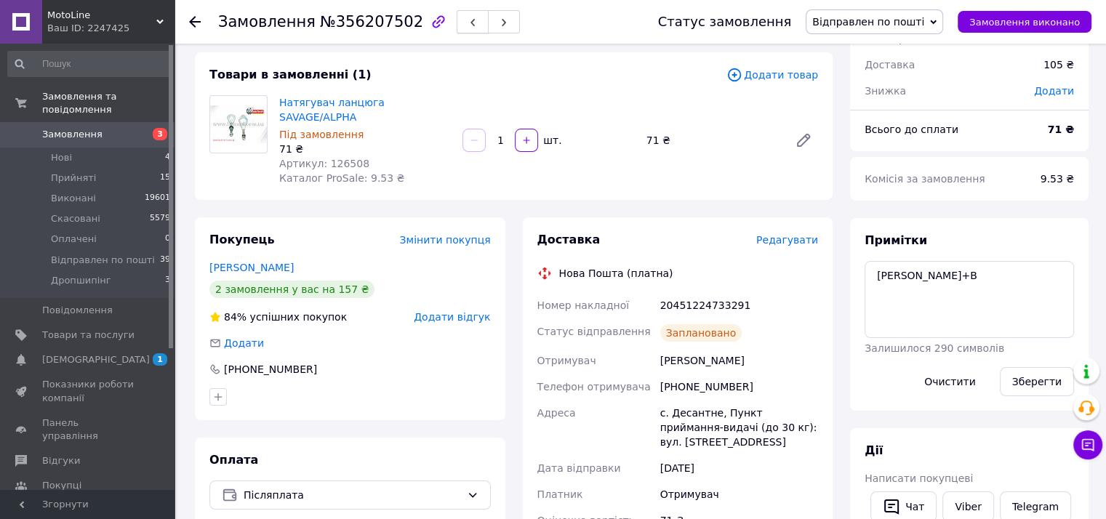
click at [468, 20] on icon "button" at bounding box center [472, 22] width 9 height 9
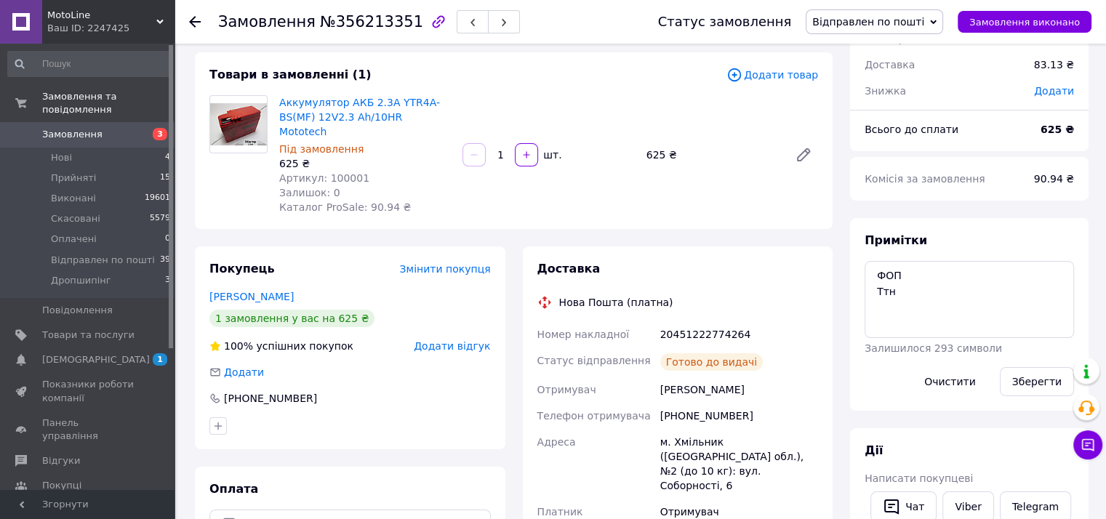
click at [711, 321] on div "20451222774264" at bounding box center [739, 334] width 164 height 26
copy div "20451222774264"
click at [457, 15] on button "button" at bounding box center [473, 21] width 32 height 23
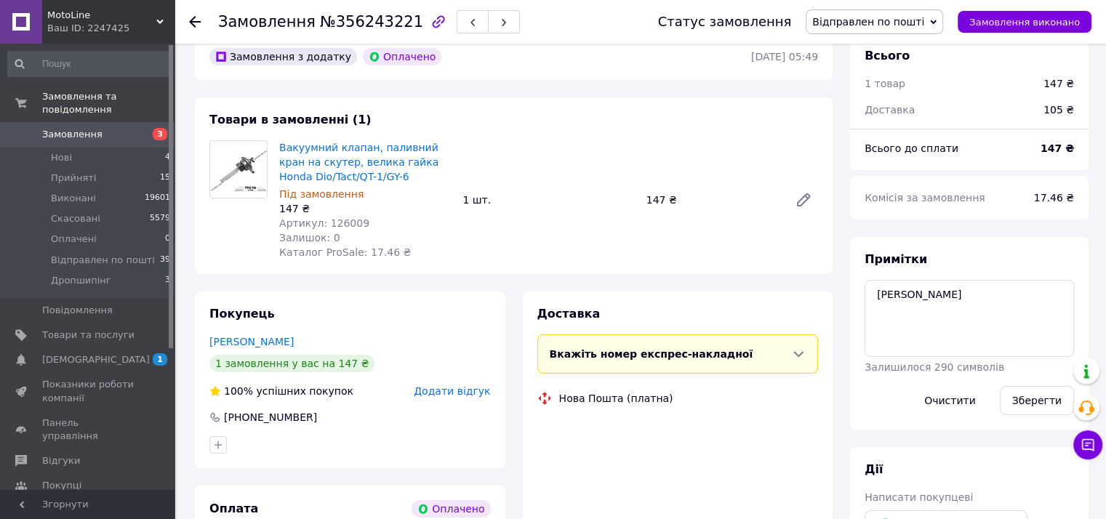
scroll to position [73, 0]
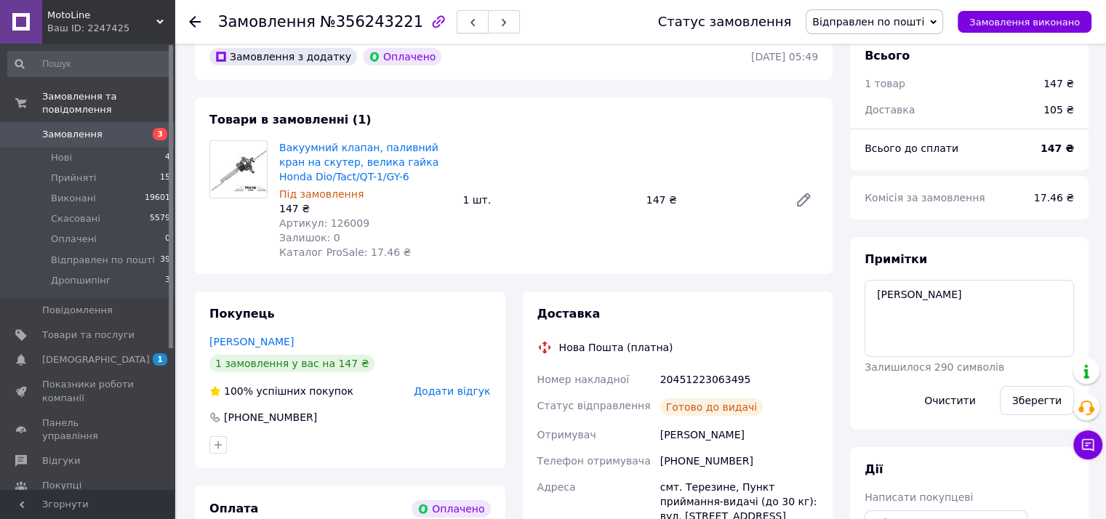
click at [468, 17] on span "button" at bounding box center [472, 22] width 9 height 11
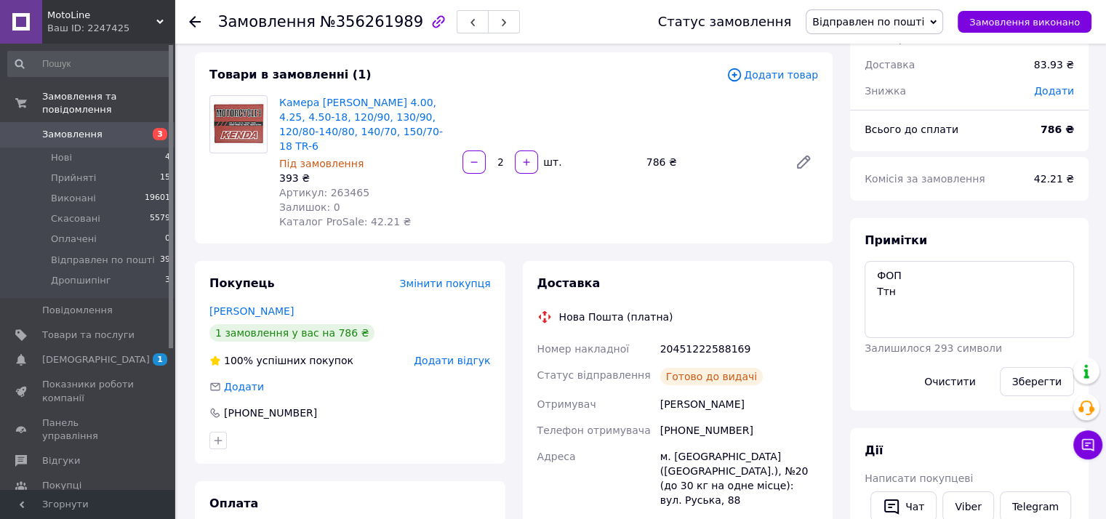
click at [682, 336] on div "20451222588169" at bounding box center [739, 349] width 164 height 26
copy div "20451222588169"
drag, startPoint x: 441, startPoint y: 21, endPoint x: 440, endPoint y: 109, distance: 88.0
click at [457, 20] on button "button" at bounding box center [473, 21] width 32 height 23
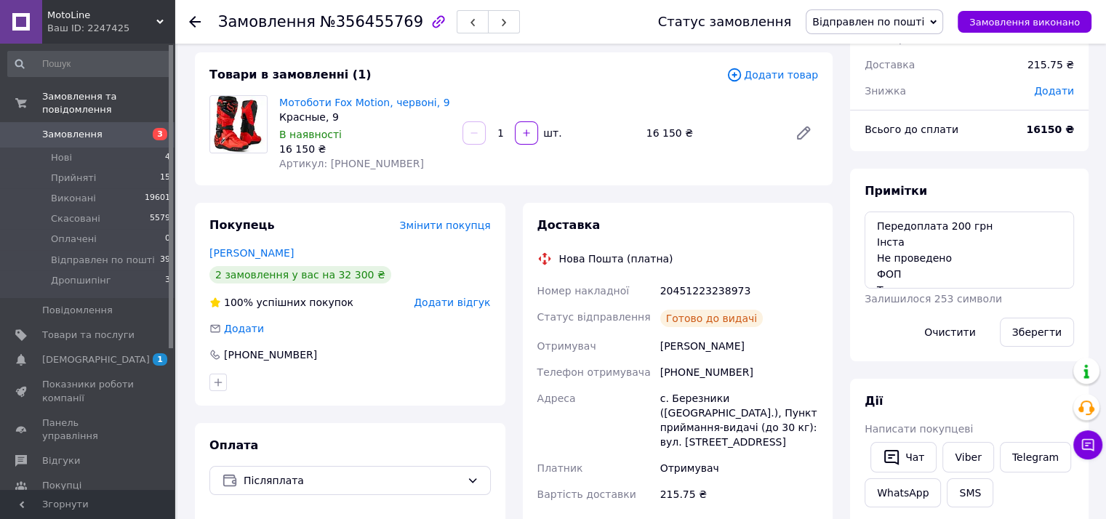
click at [694, 292] on div "20451223238973" at bounding box center [739, 291] width 164 height 26
copy div "20451223238973"
click at [468, 20] on icon "button" at bounding box center [472, 22] width 9 height 9
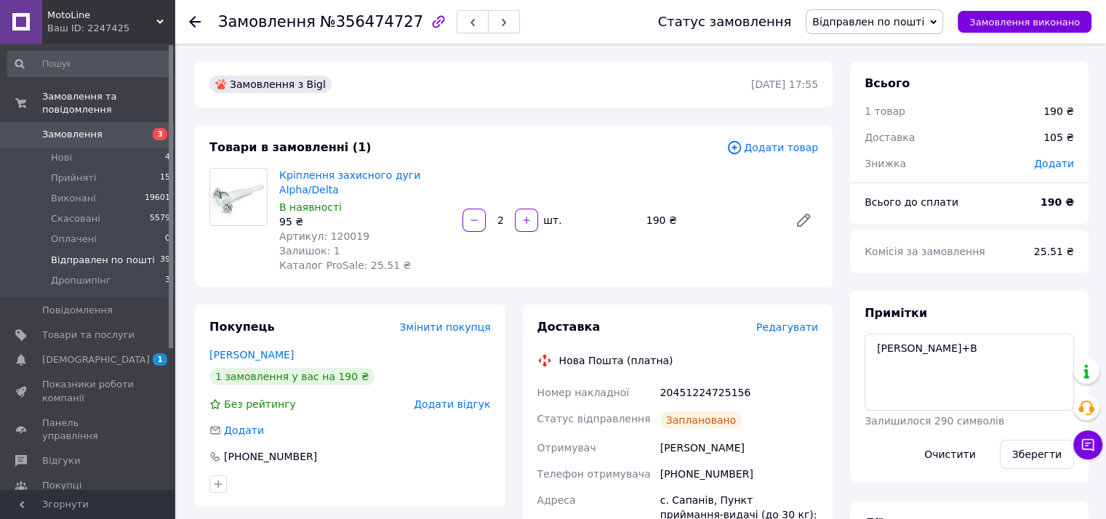
click at [113, 254] on span "Відправлен по пошті" at bounding box center [103, 260] width 104 height 13
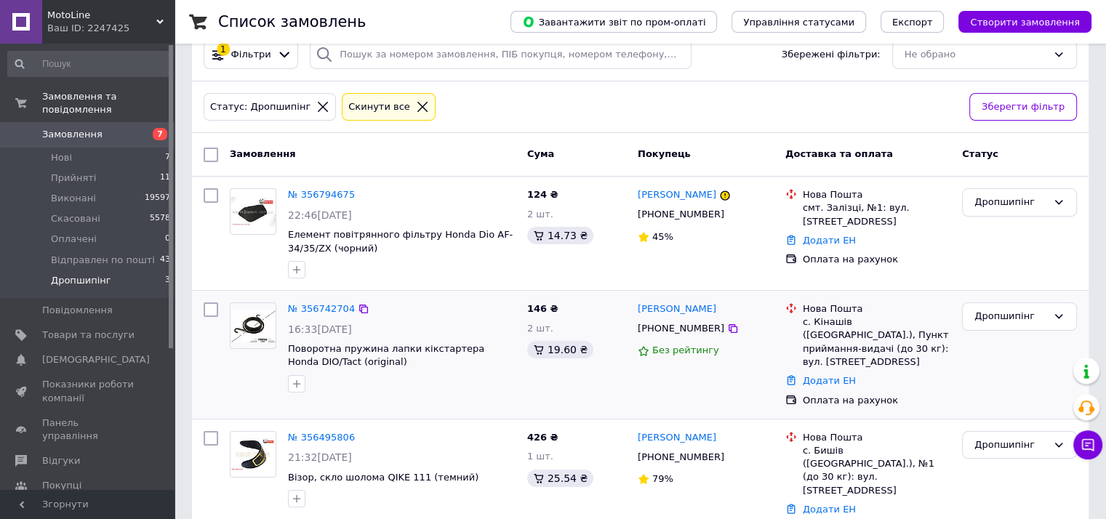
scroll to position [49, 0]
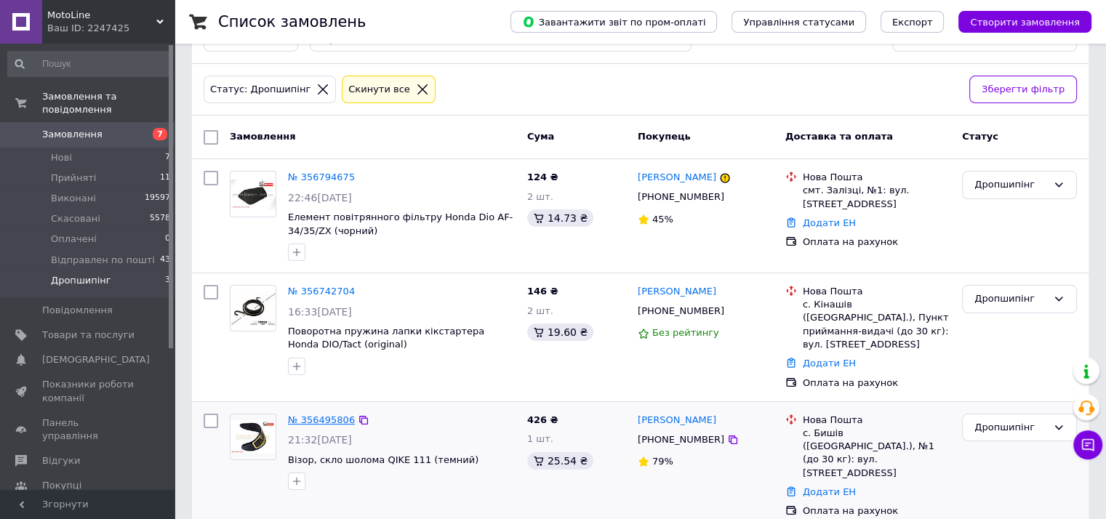
click at [308, 415] on link "№ 356495806" at bounding box center [321, 419] width 67 height 11
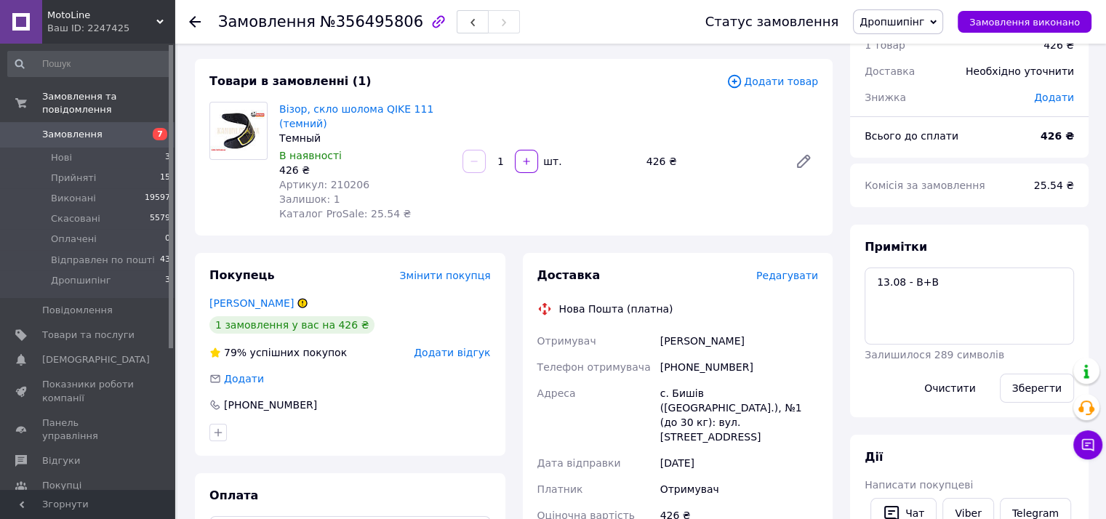
scroll to position [145, 0]
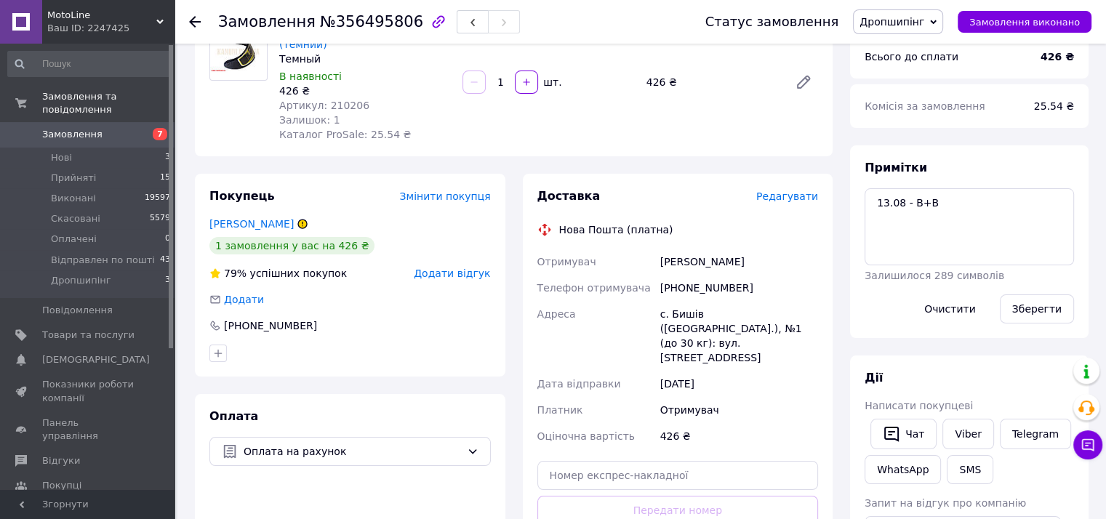
click at [696, 286] on div "[PHONE_NUMBER]" at bounding box center [739, 288] width 164 height 26
copy div "380662718916"
click at [457, 20] on button "button" at bounding box center [473, 21] width 32 height 23
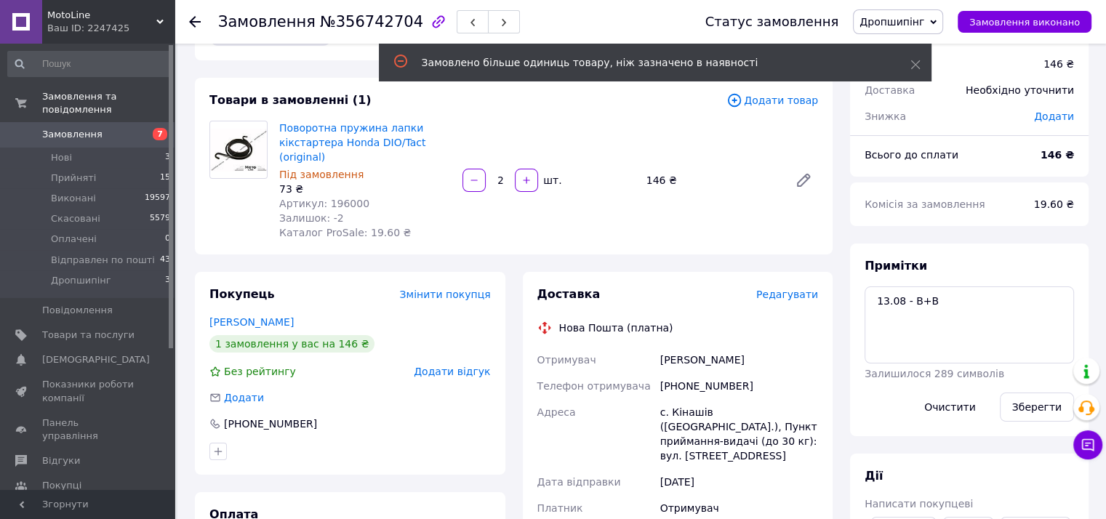
scroll to position [73, 0]
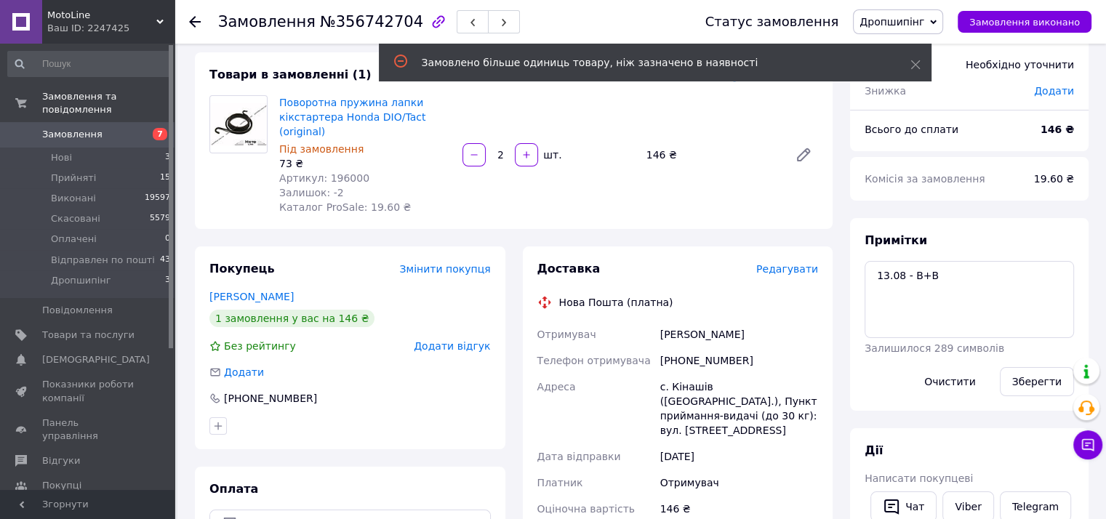
click at [698, 348] on div "[PHONE_NUMBER]" at bounding box center [739, 361] width 164 height 26
copy div "380960383860"
click at [457, 14] on button "button" at bounding box center [473, 21] width 32 height 23
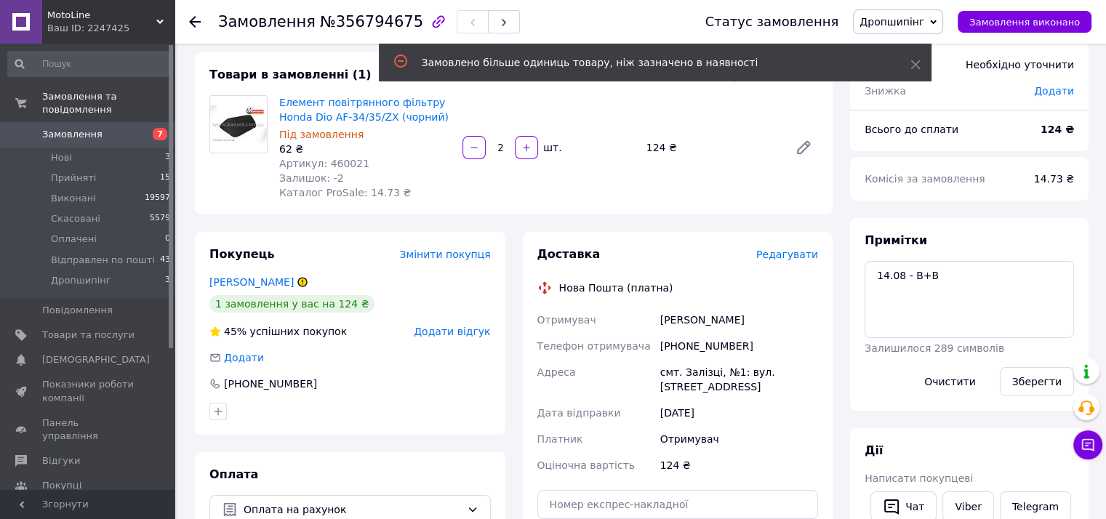
click at [701, 343] on div "[PHONE_NUMBER]" at bounding box center [739, 346] width 164 height 26
copy div "380974400864"
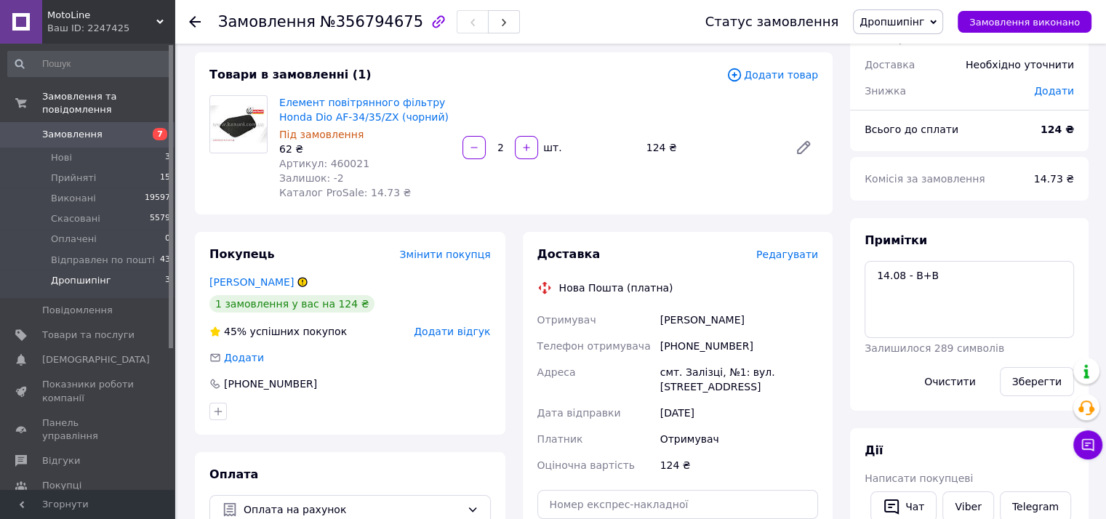
click at [111, 273] on li "Дропшипінг 3" at bounding box center [89, 284] width 179 height 28
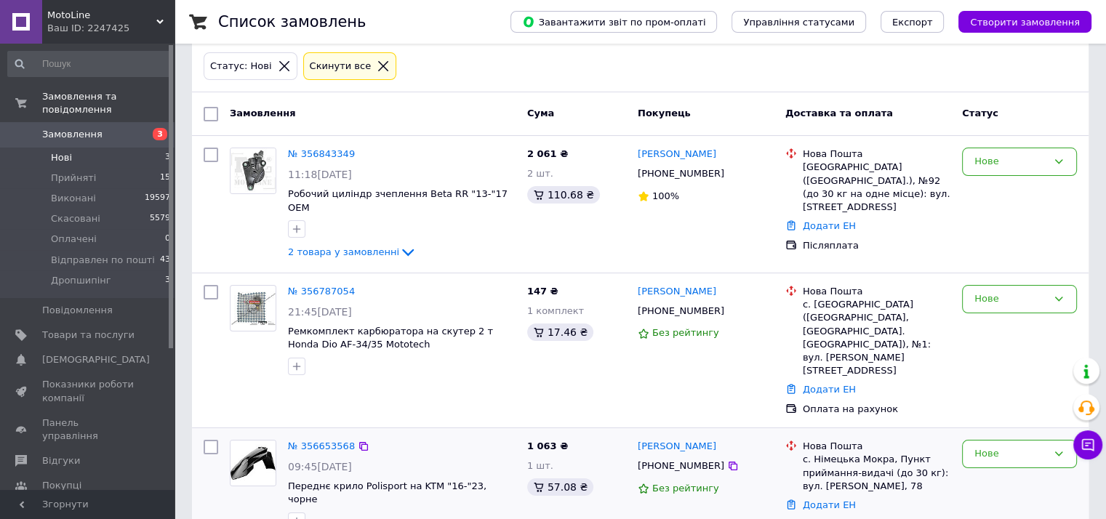
scroll to position [73, 0]
click at [302, 441] on link "№ 356653568" at bounding box center [321, 446] width 67 height 11
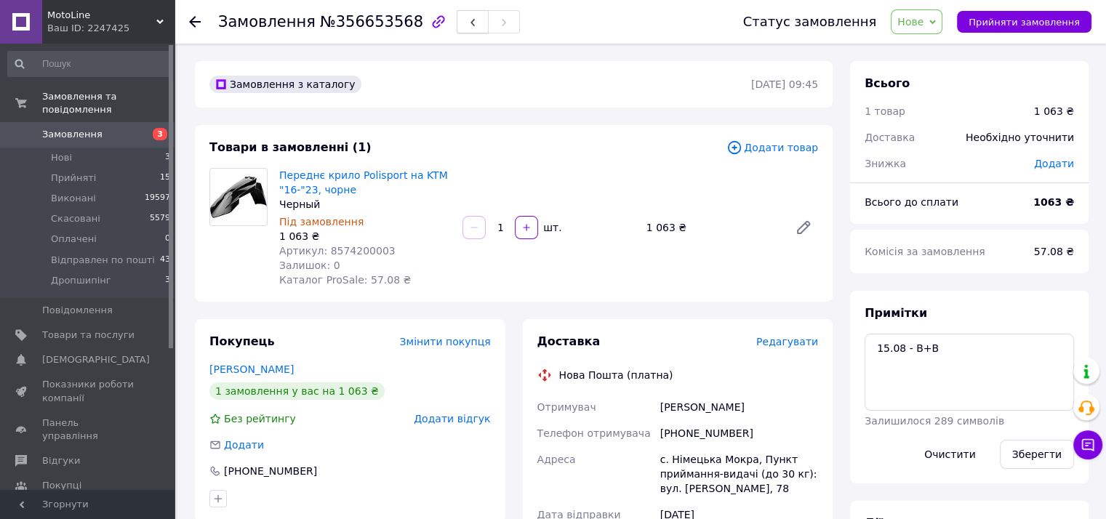
click at [457, 15] on button "button" at bounding box center [473, 21] width 32 height 23
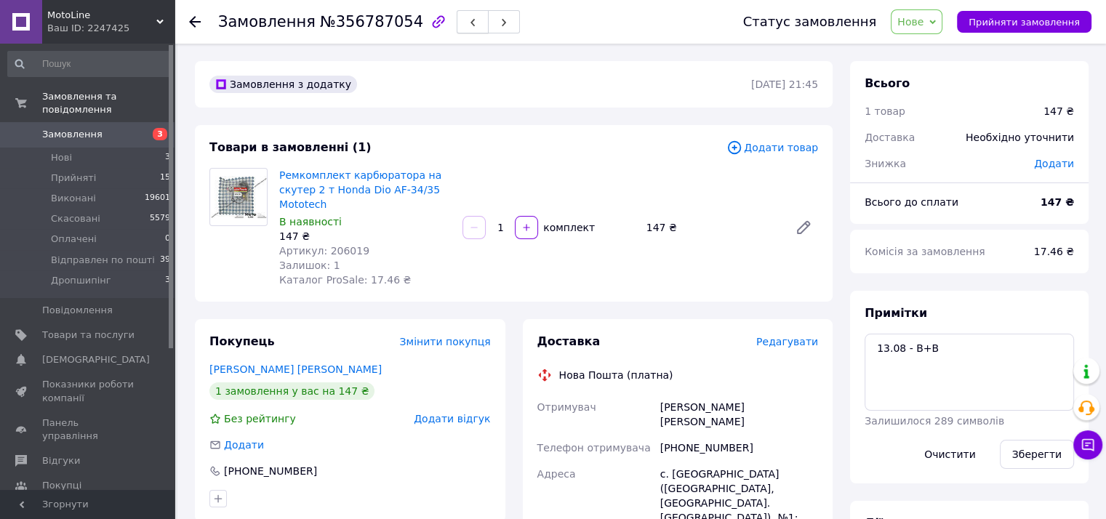
click at [468, 23] on icon "button" at bounding box center [472, 22] width 9 height 9
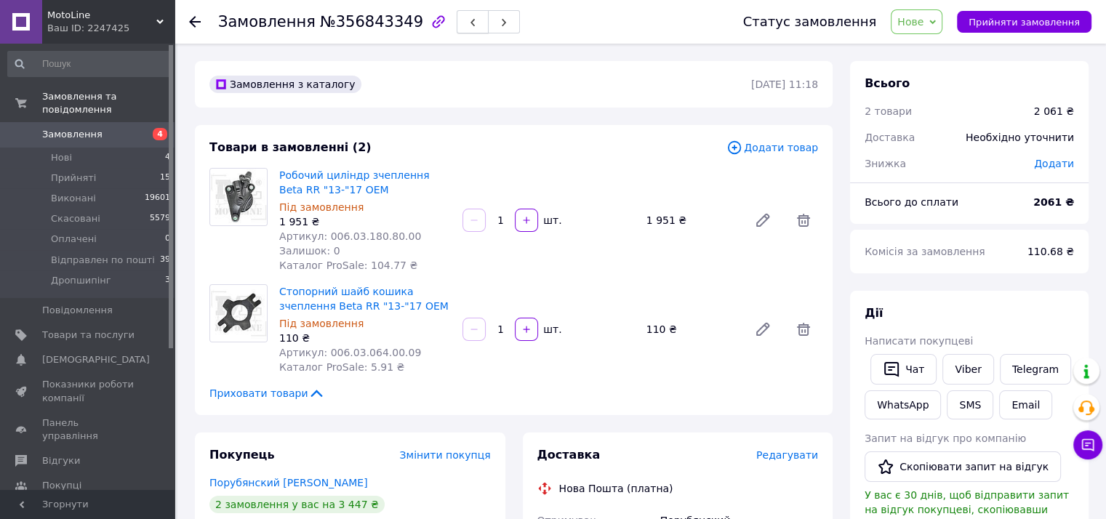
click at [457, 22] on button "button" at bounding box center [473, 21] width 32 height 23
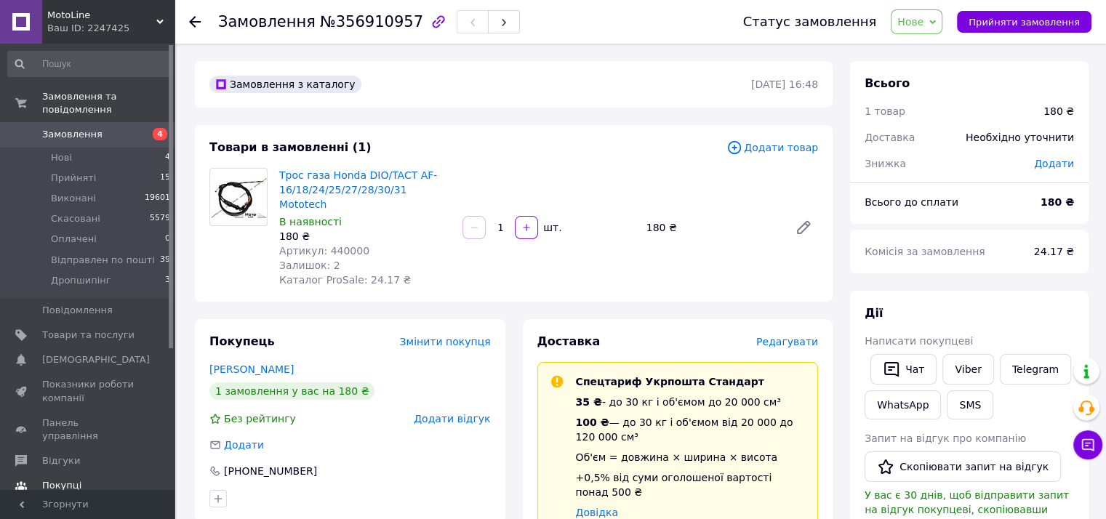
click at [96, 479] on span "Покупці" at bounding box center [88, 485] width 92 height 13
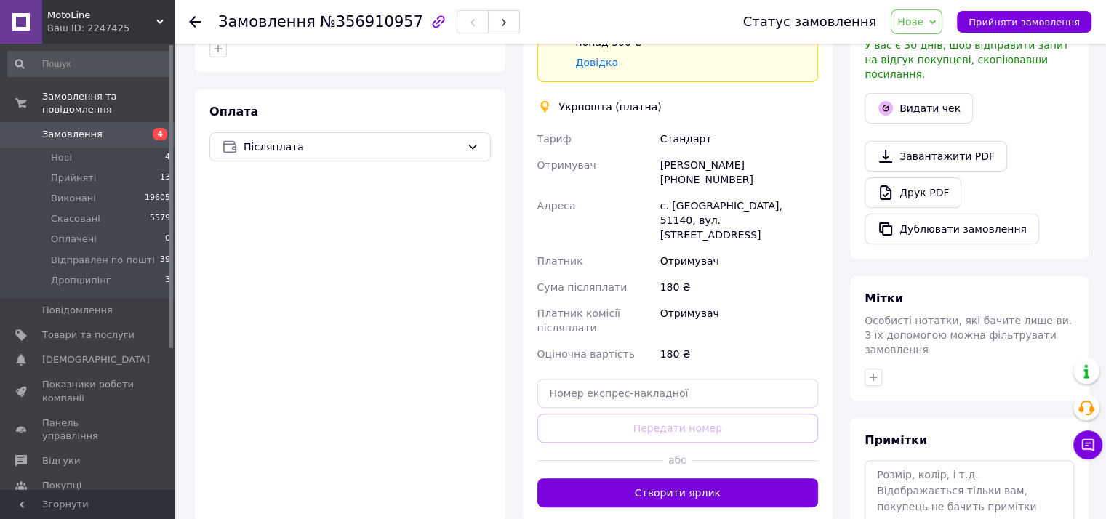
scroll to position [529, 0]
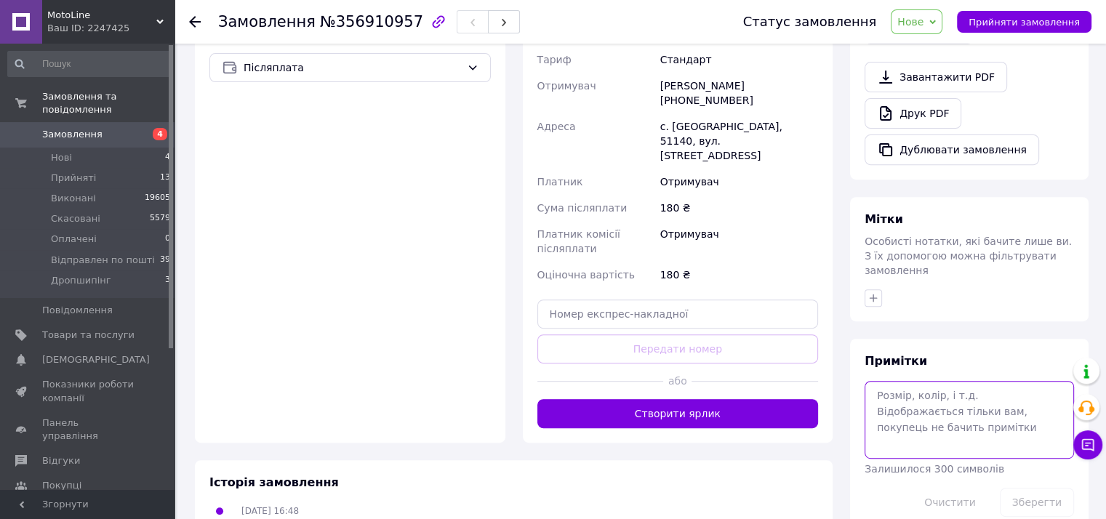
click at [936, 390] on textarea at bounding box center [968, 419] width 209 height 77
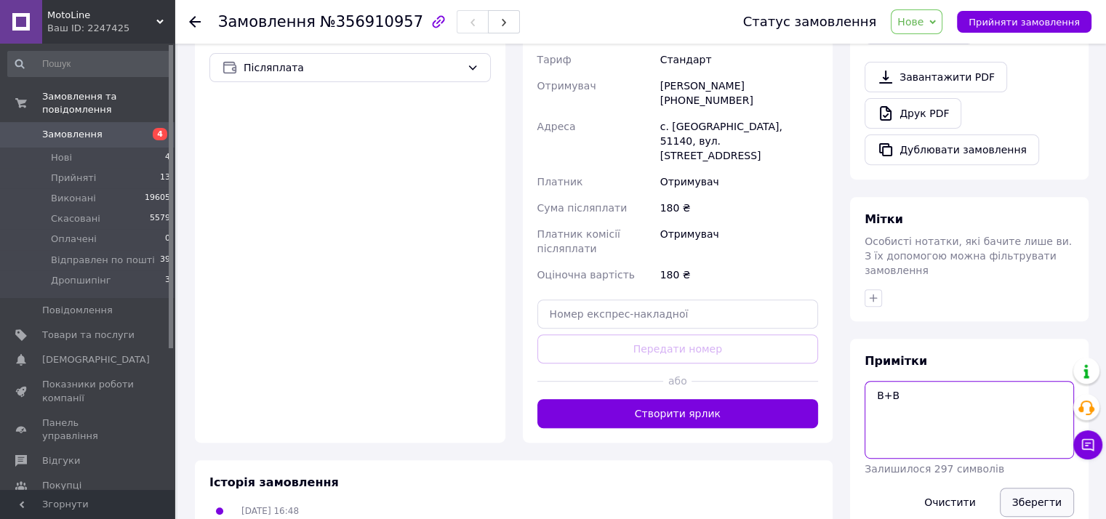
type textarea "В+В"
click at [1036, 488] on button "Зберегти" at bounding box center [1037, 502] width 74 height 29
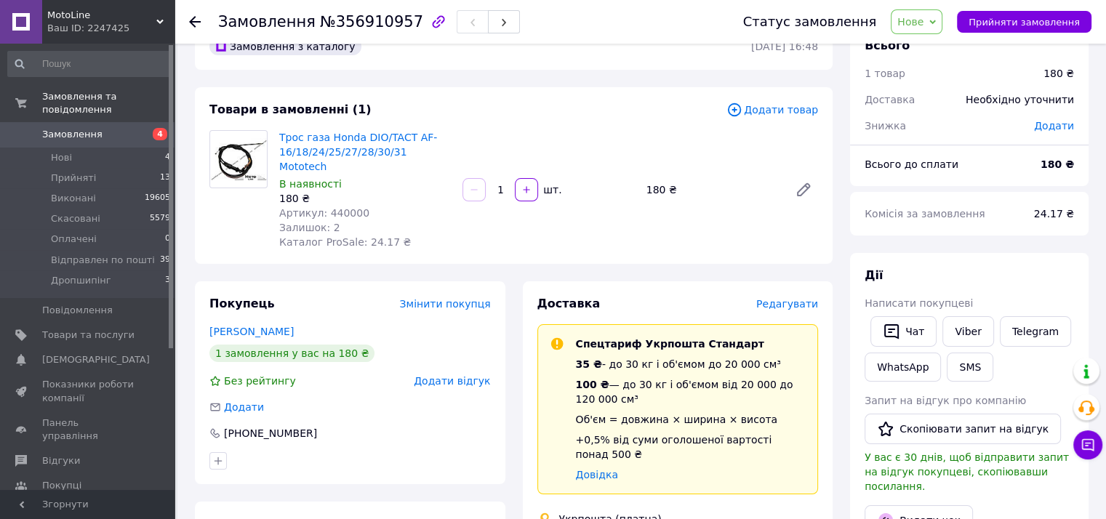
scroll to position [0, 0]
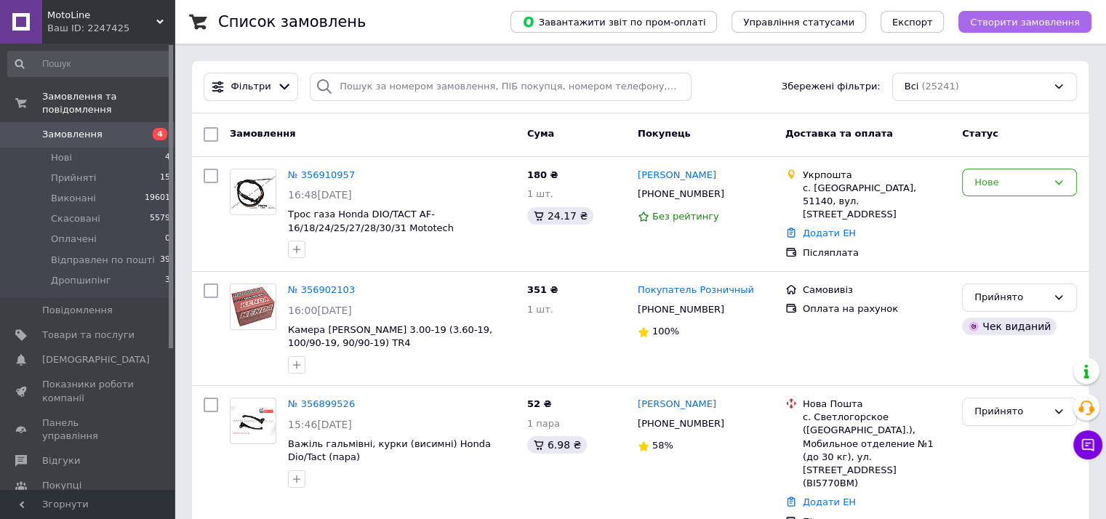
click at [1042, 20] on span "Створити замовлення" at bounding box center [1025, 22] width 110 height 11
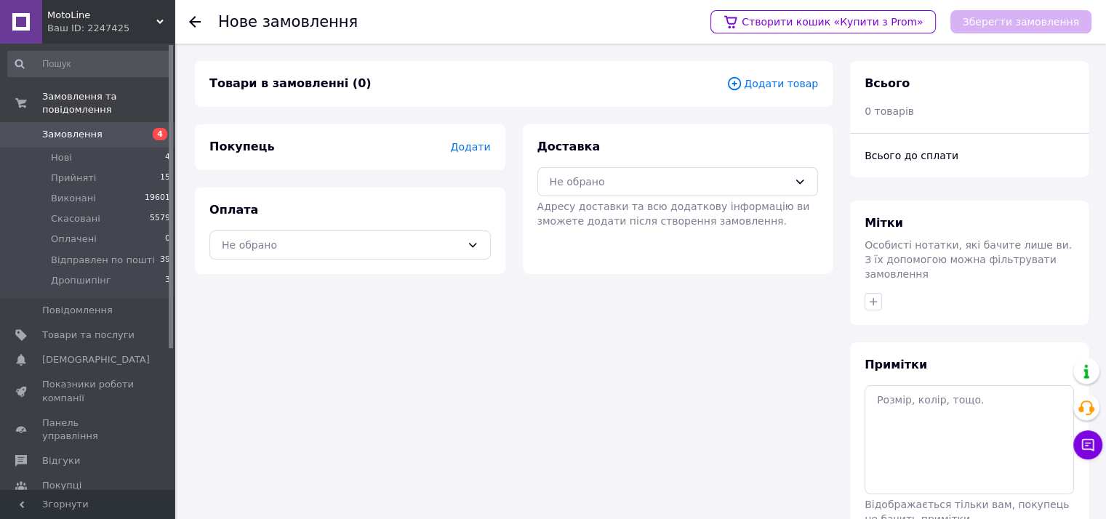
click at [769, 92] on div "Додати товар" at bounding box center [772, 84] width 92 height 17
click at [772, 87] on span "Додати товар" at bounding box center [772, 84] width 92 height 16
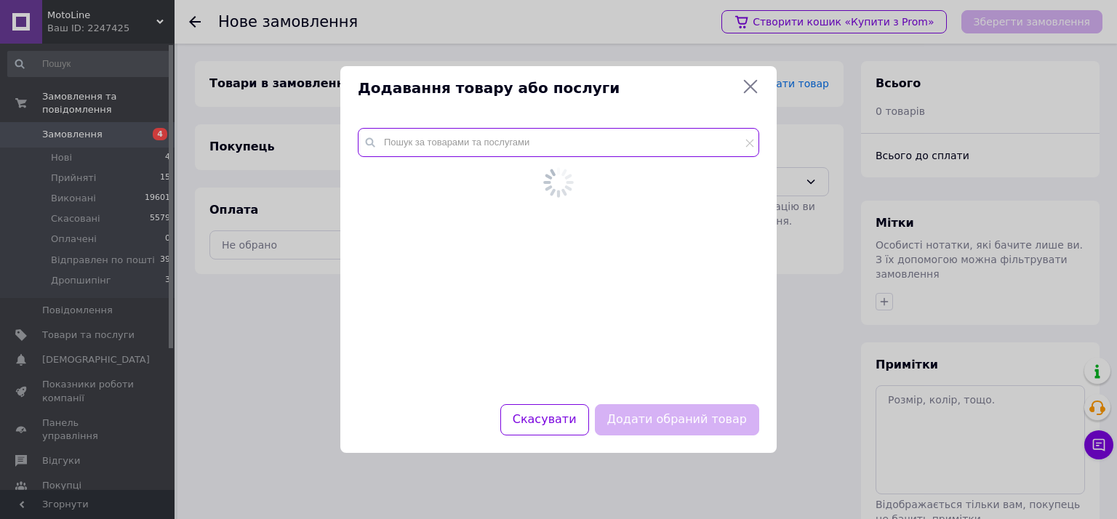
click at [596, 147] on input "text" at bounding box center [558, 142] width 401 height 29
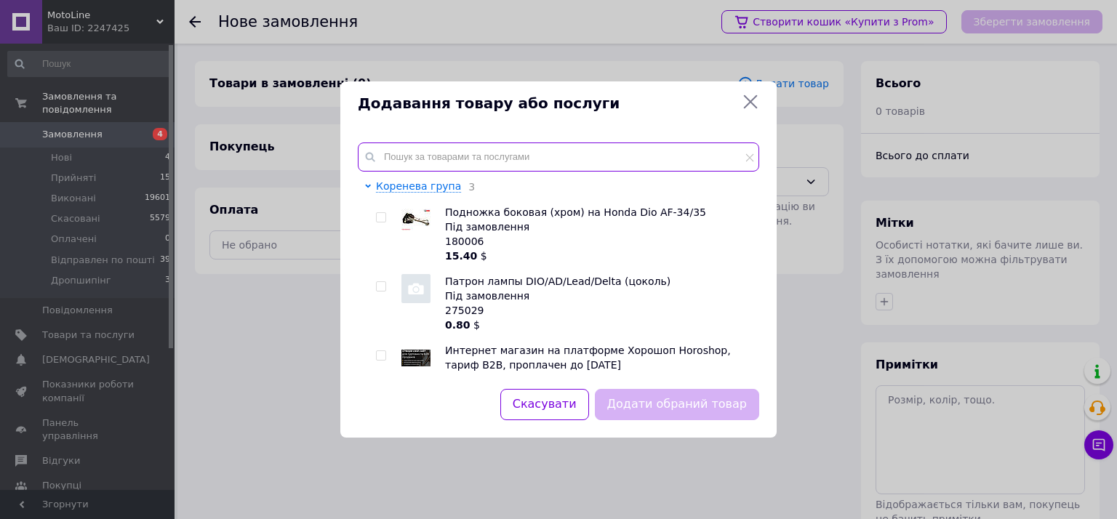
paste input "029.03.005.00.00"
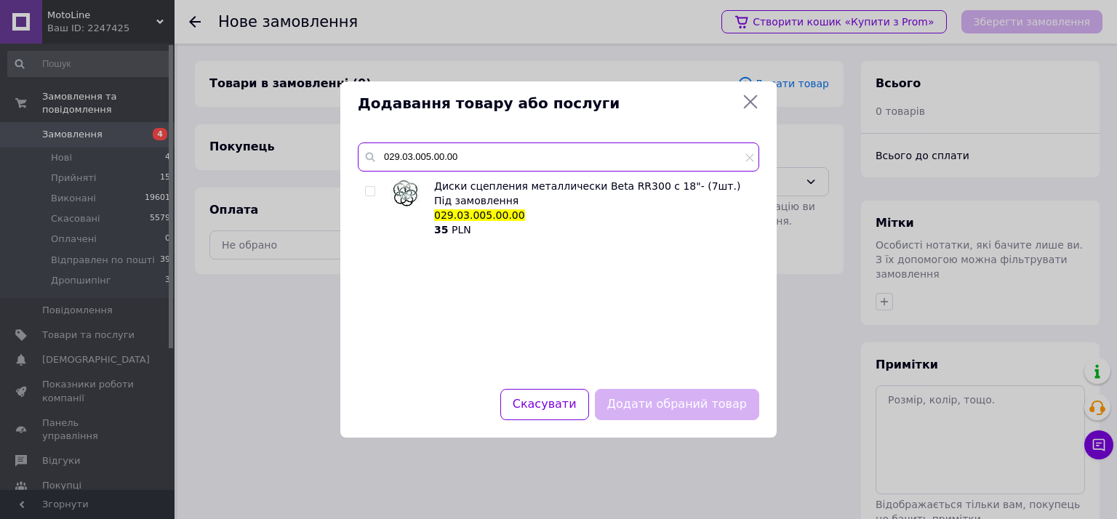
type input "029.03.005.00.00"
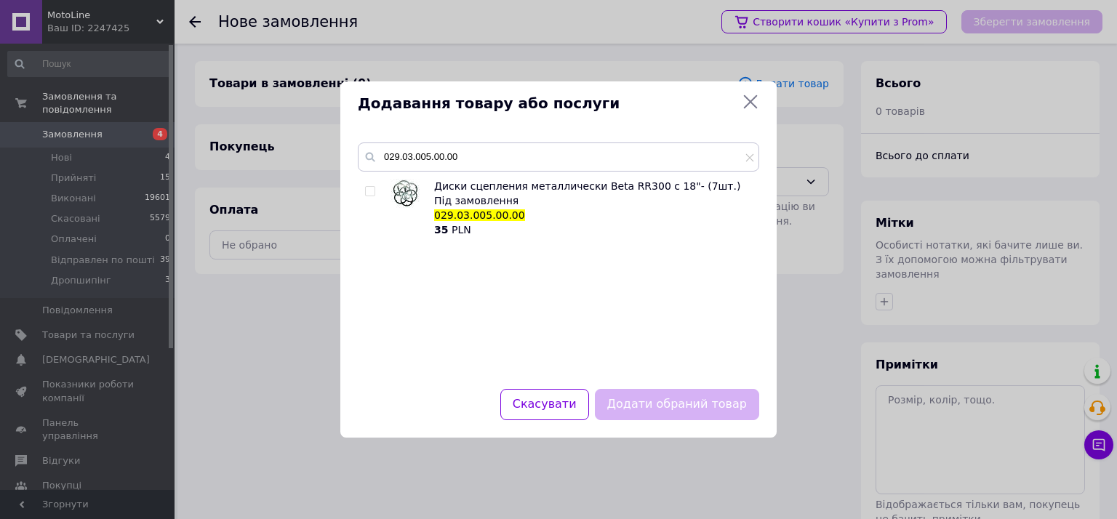
click at [366, 193] on input "checkbox" at bounding box center [369, 191] width 9 height 9
checkbox input "true"
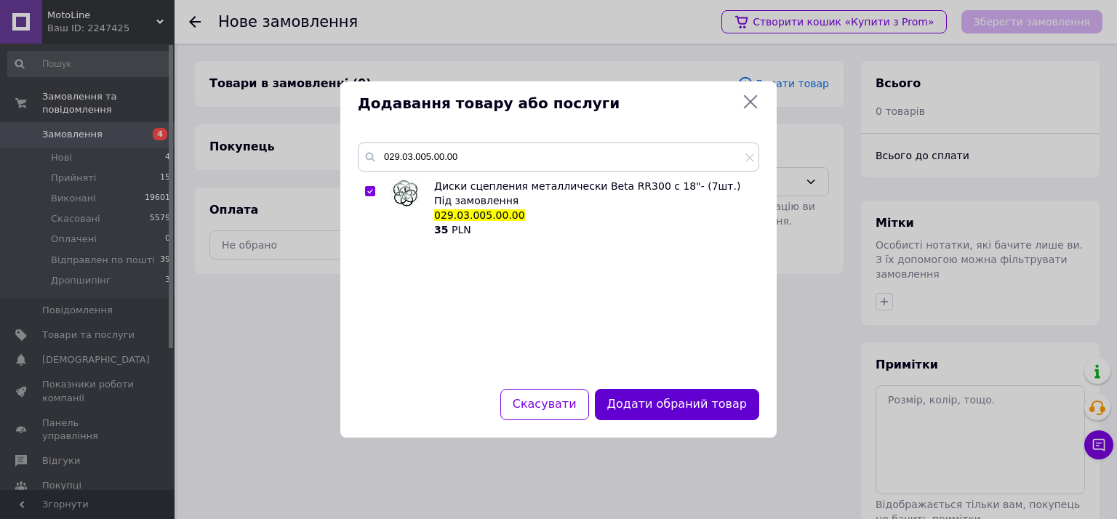
click at [629, 402] on button "Додати обраний товар" at bounding box center [677, 404] width 164 height 31
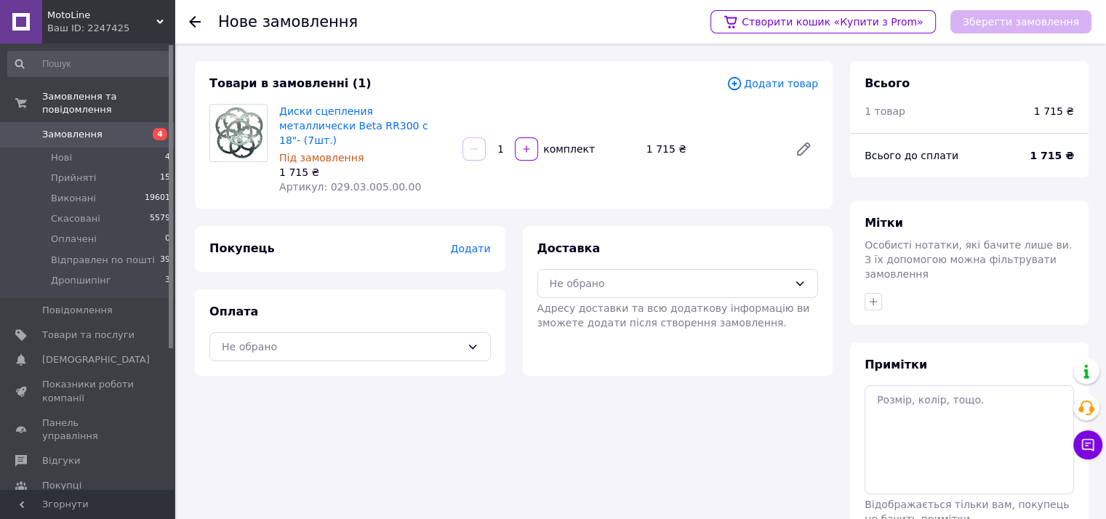
click at [773, 82] on span "Додати товар" at bounding box center [772, 84] width 92 height 16
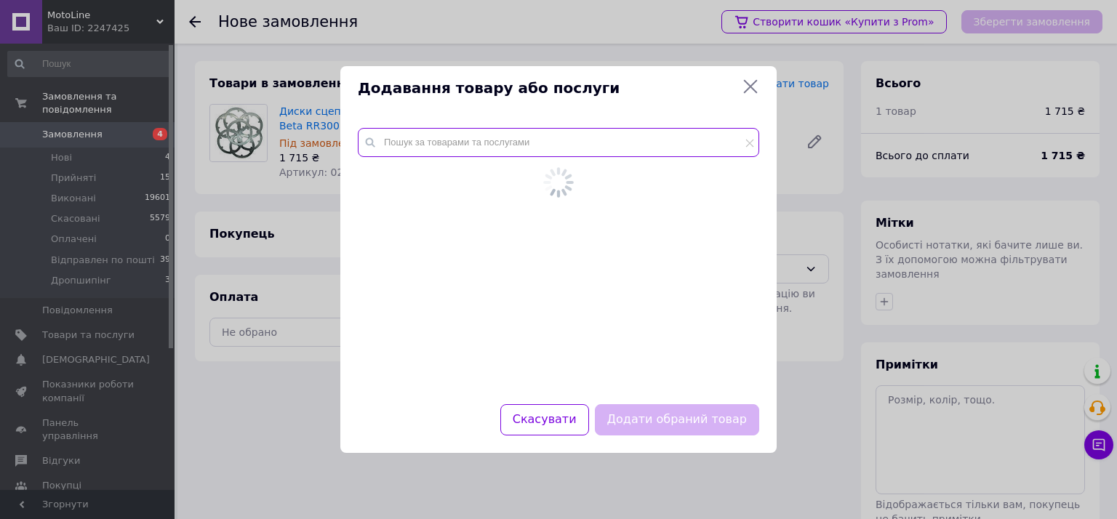
click at [550, 139] on div at bounding box center [558, 258] width 436 height 294
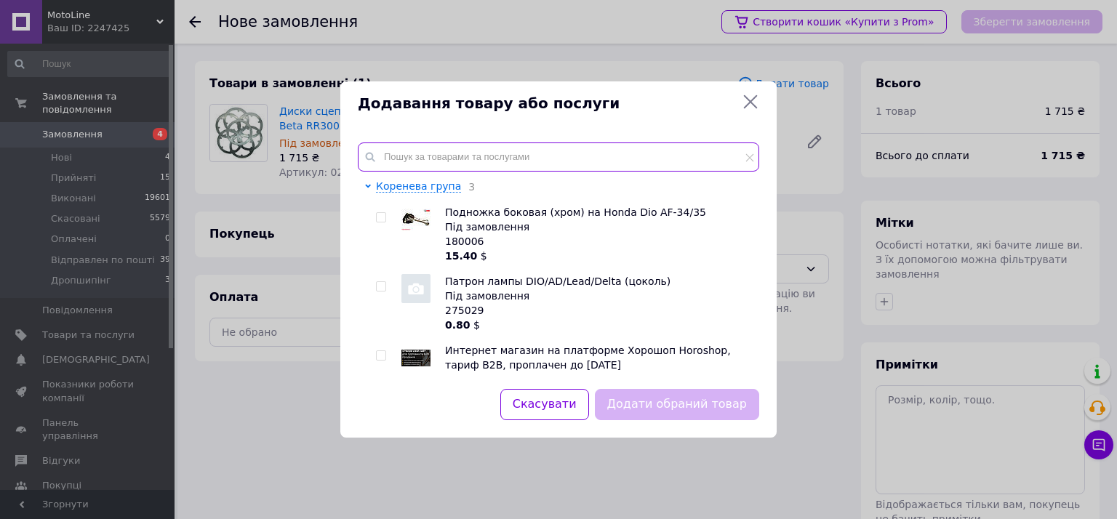
paste input "029.03.053.00.00"
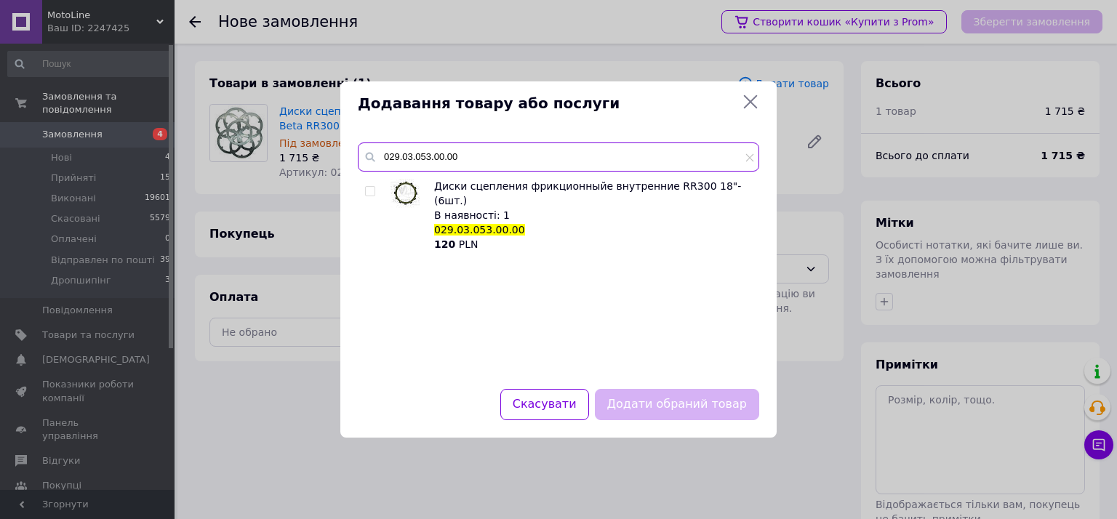
type input "029.03.053.00.00"
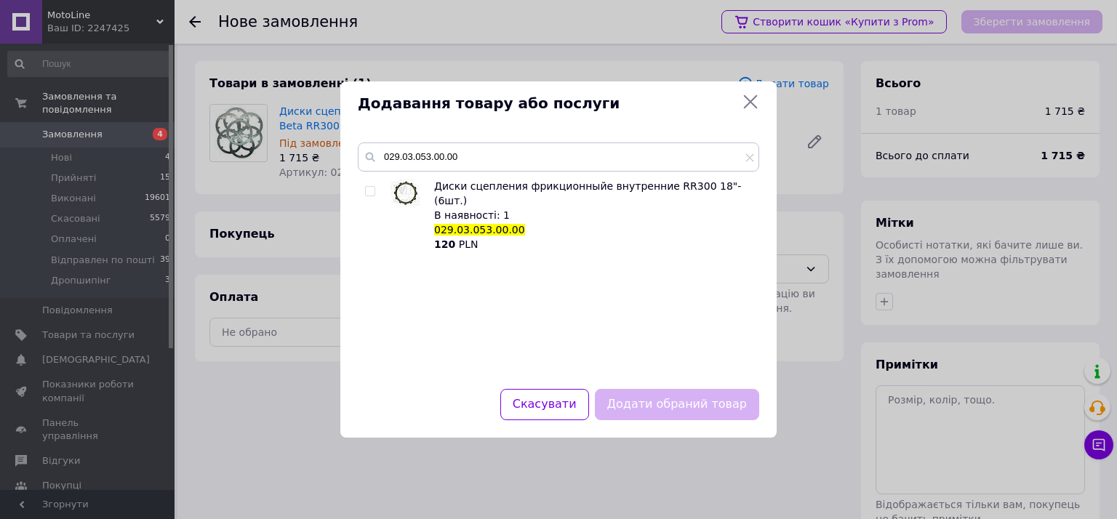
click at [374, 193] on span at bounding box center [370, 191] width 10 height 10
click at [374, 193] on input "checkbox" at bounding box center [369, 191] width 9 height 9
checkbox input "true"
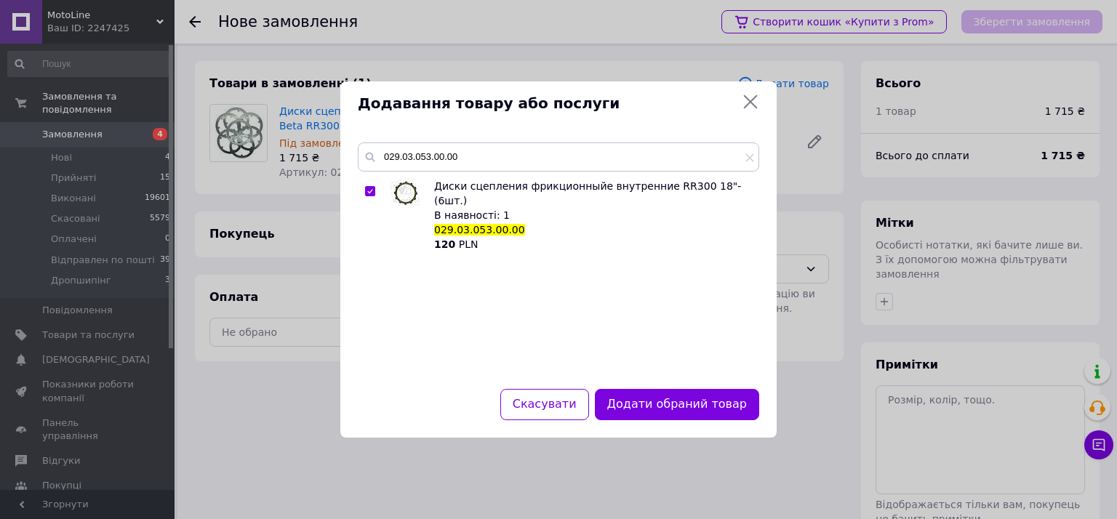
click at [656, 402] on button "Додати обраний товар" at bounding box center [677, 404] width 164 height 31
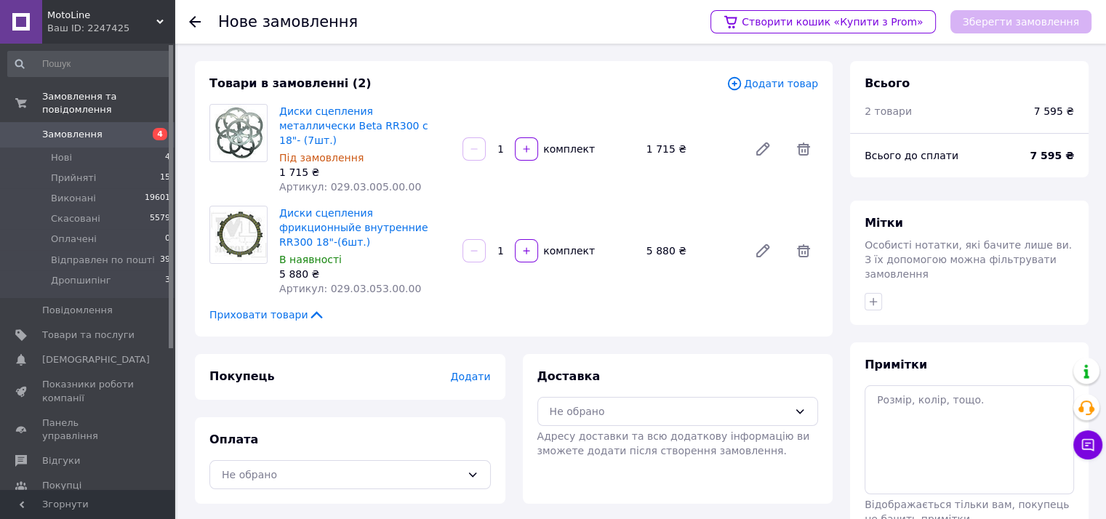
click at [764, 87] on span "Додати товар" at bounding box center [772, 84] width 92 height 16
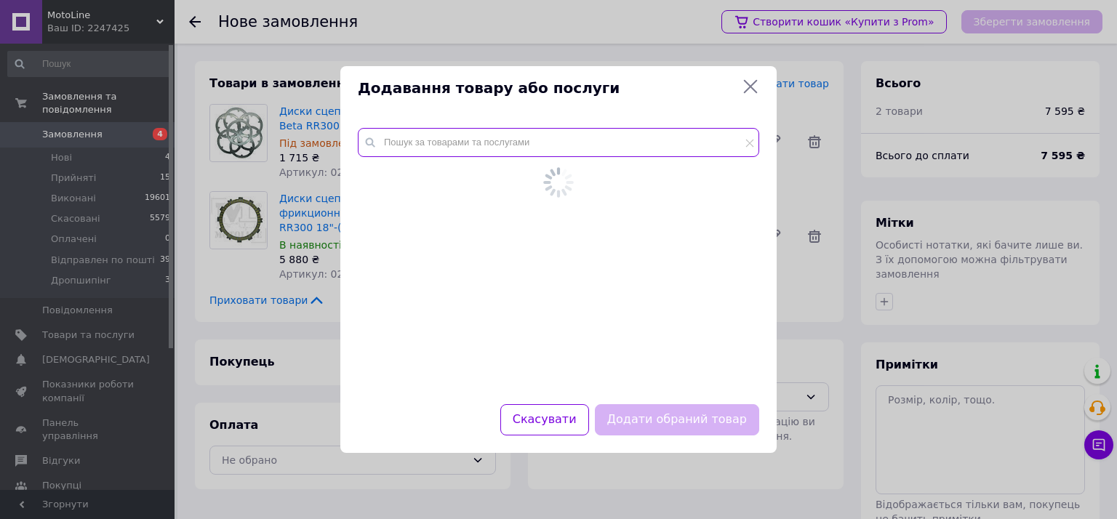
click at [611, 148] on input "text" at bounding box center [558, 142] width 401 height 29
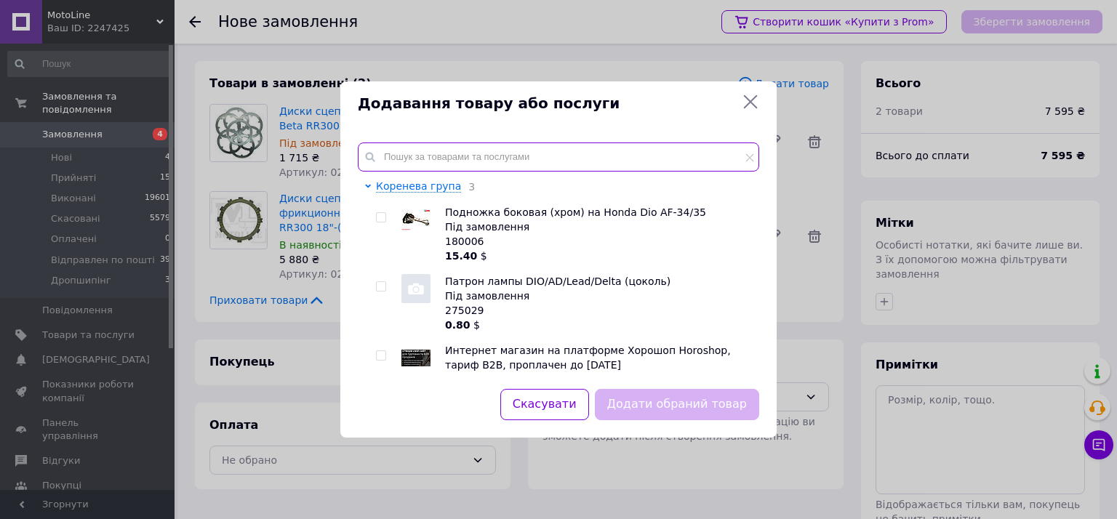
paste input "029.03.054.00.00"
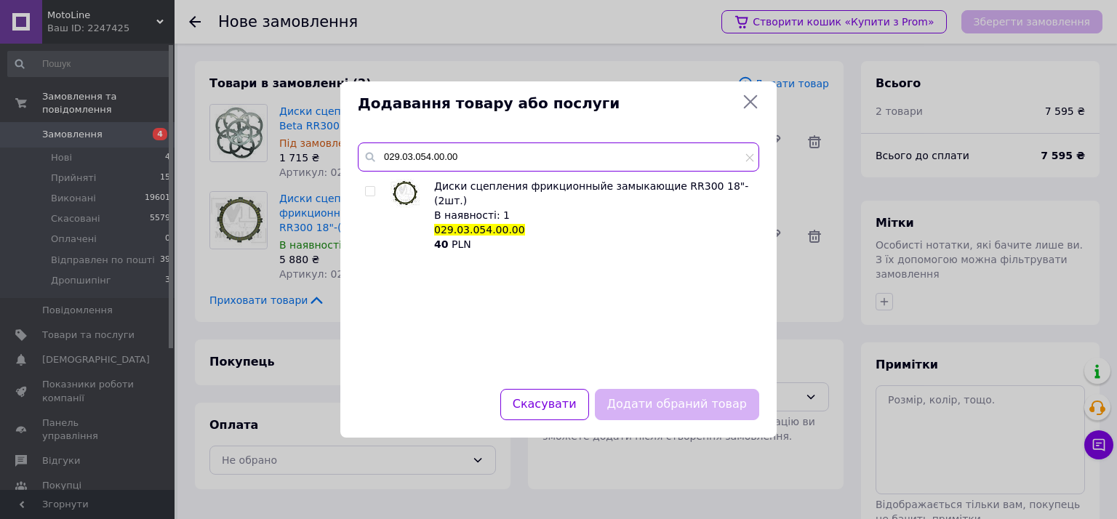
type input "029.03.054.00.00"
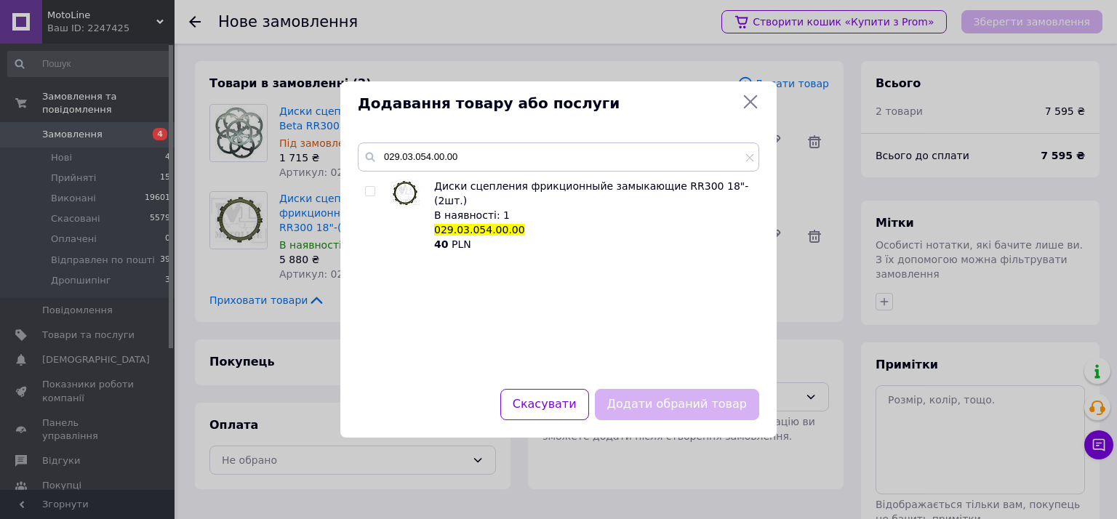
click at [369, 190] on input "checkbox" at bounding box center [369, 191] width 9 height 9
checkbox input "true"
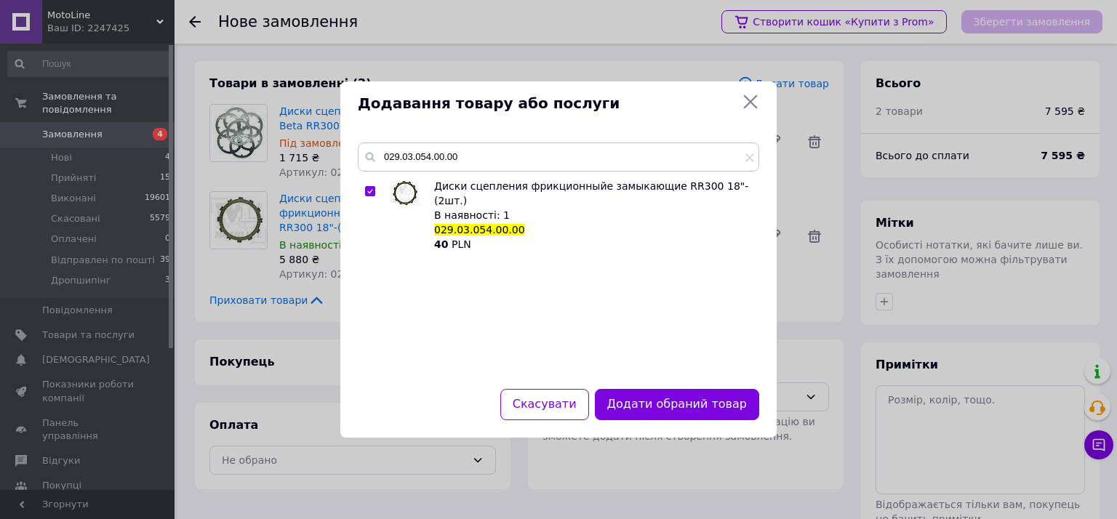
click at [652, 403] on button "Додати обраний товар" at bounding box center [677, 404] width 164 height 31
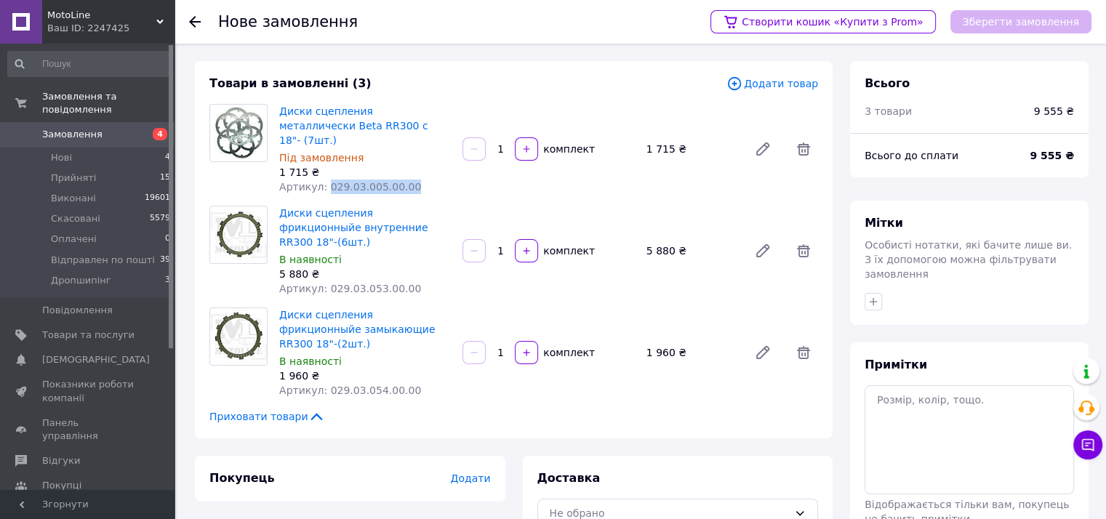
drag, startPoint x: 322, startPoint y: 172, endPoint x: 400, endPoint y: 168, distance: 77.9
click at [400, 180] on div "Артикул: 029.03.005.00.00" at bounding box center [365, 187] width 172 height 15
copy span "029.03.005.00.00"
drag, startPoint x: 321, startPoint y: 261, endPoint x: 414, endPoint y: 260, distance: 92.3
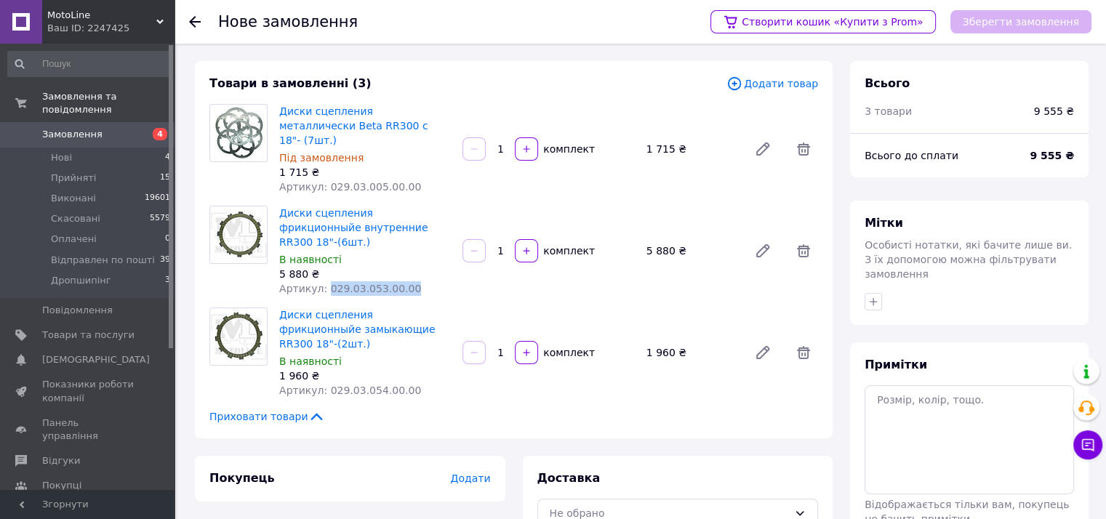
click at [414, 281] on div "Артикул: 029.03.053.00.00" at bounding box center [365, 288] width 172 height 15
copy span "029.03.053.00.00"
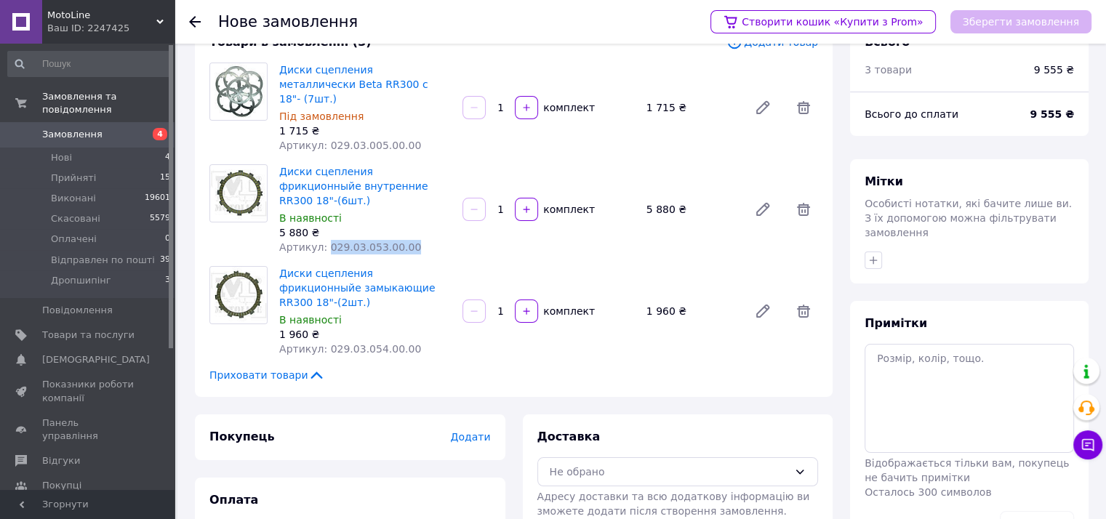
scroll to position [79, 0]
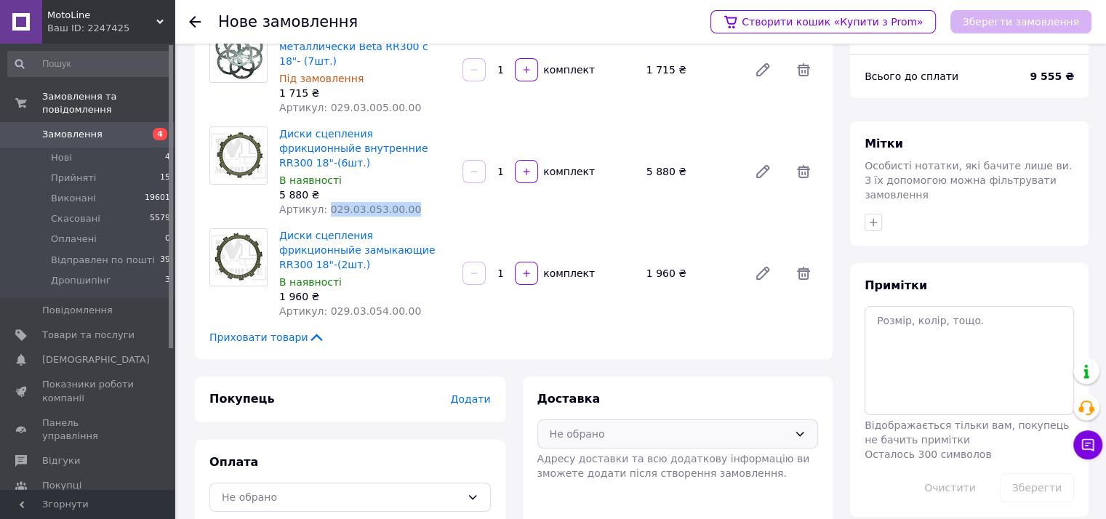
click at [622, 426] on div "Не обрано" at bounding box center [669, 434] width 239 height 16
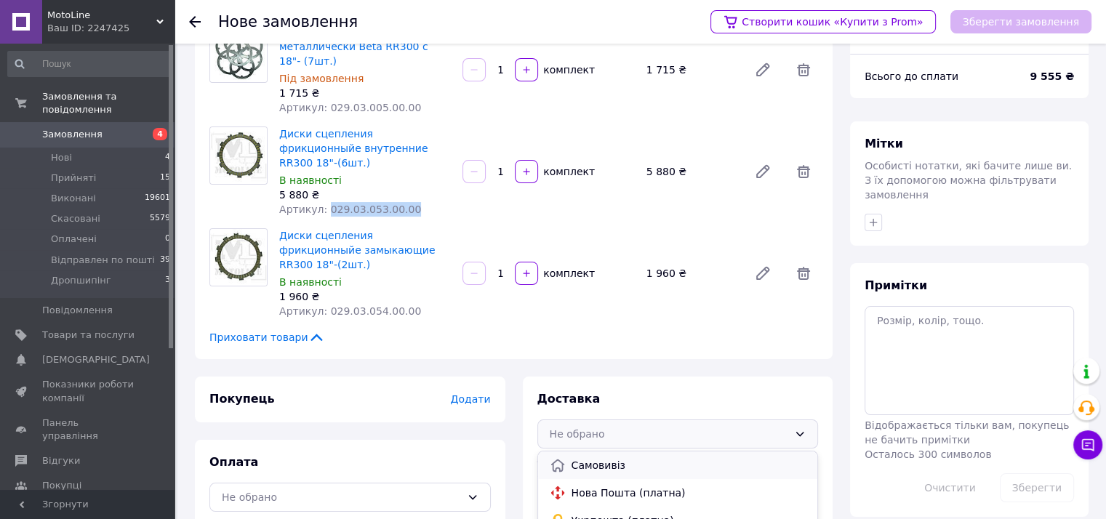
click at [595, 458] on span "Самовивіз" at bounding box center [688, 465] width 235 height 15
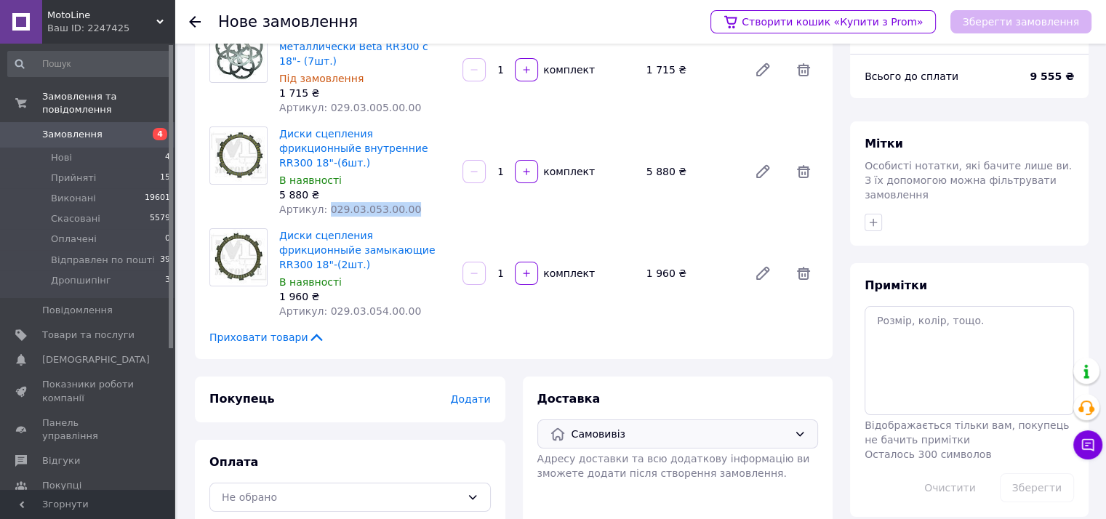
click at [619, 426] on span "Самовивіз" at bounding box center [679, 434] width 217 height 16
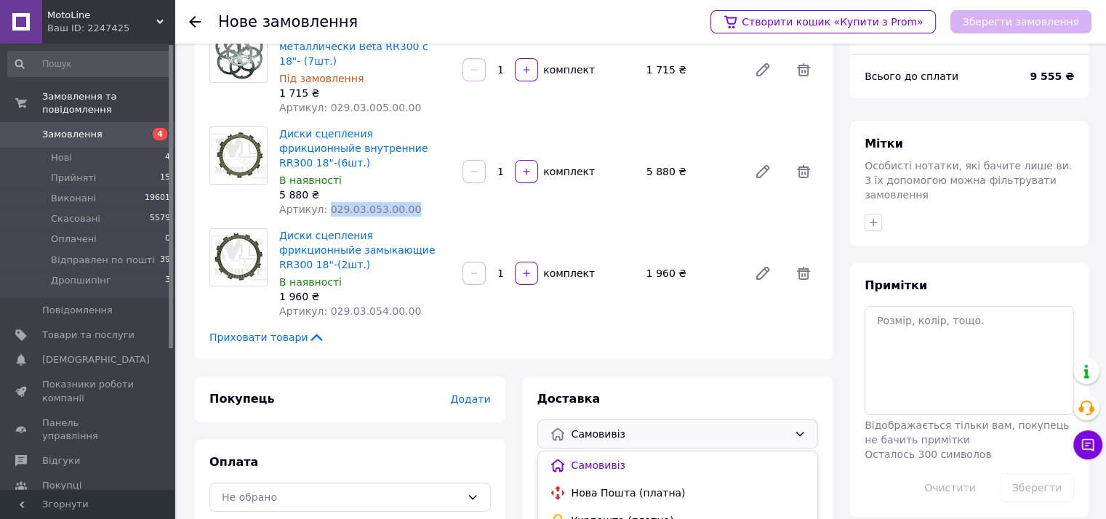
drag, startPoint x: 596, startPoint y: 444, endPoint x: 567, endPoint y: 437, distance: 30.0
click at [598, 486] on span "Нова Пошта (платна)" at bounding box center [688, 493] width 235 height 15
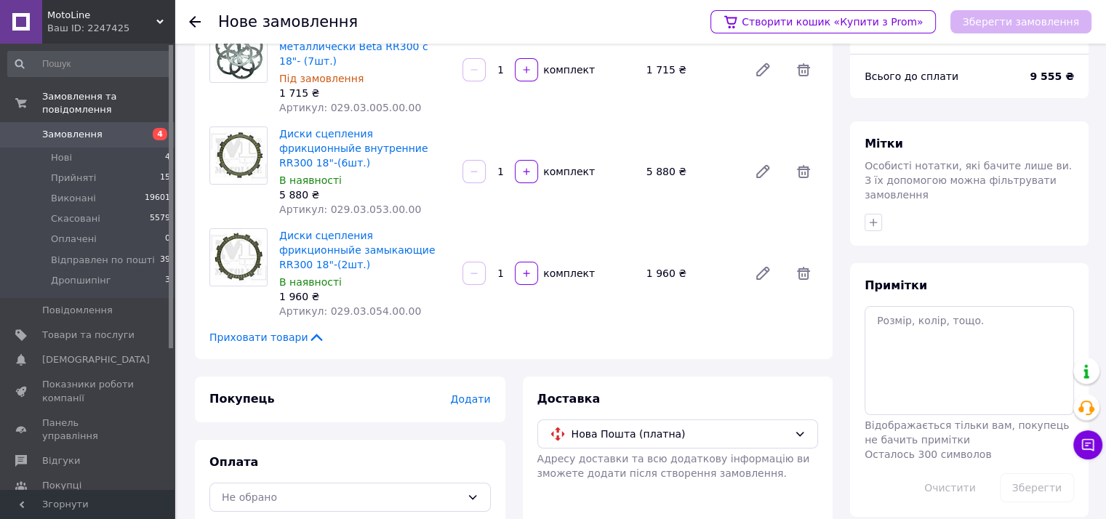
click at [489, 393] on span "Додати" at bounding box center [470, 399] width 40 height 12
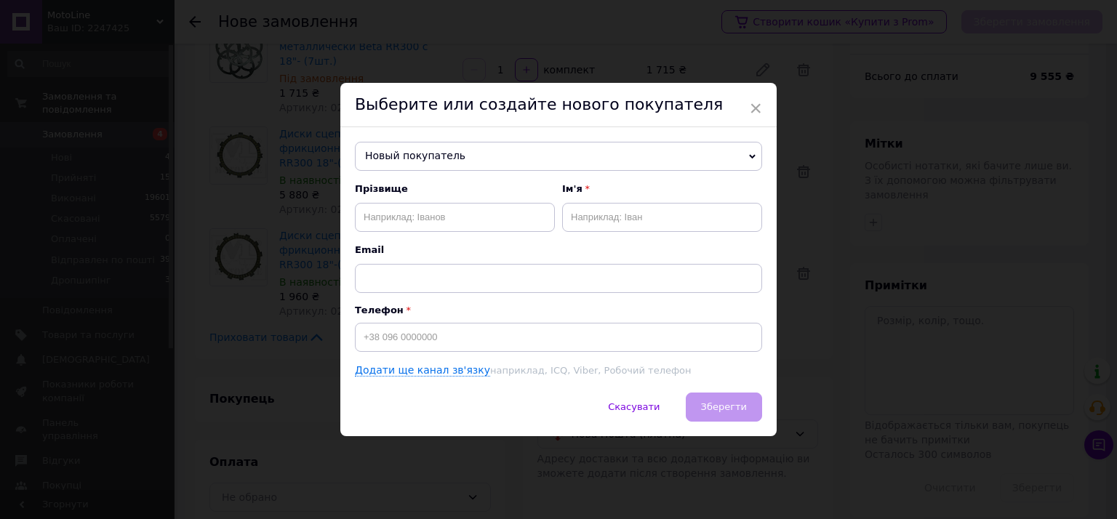
click at [427, 148] on span "Новый покупатель" at bounding box center [558, 156] width 407 height 29
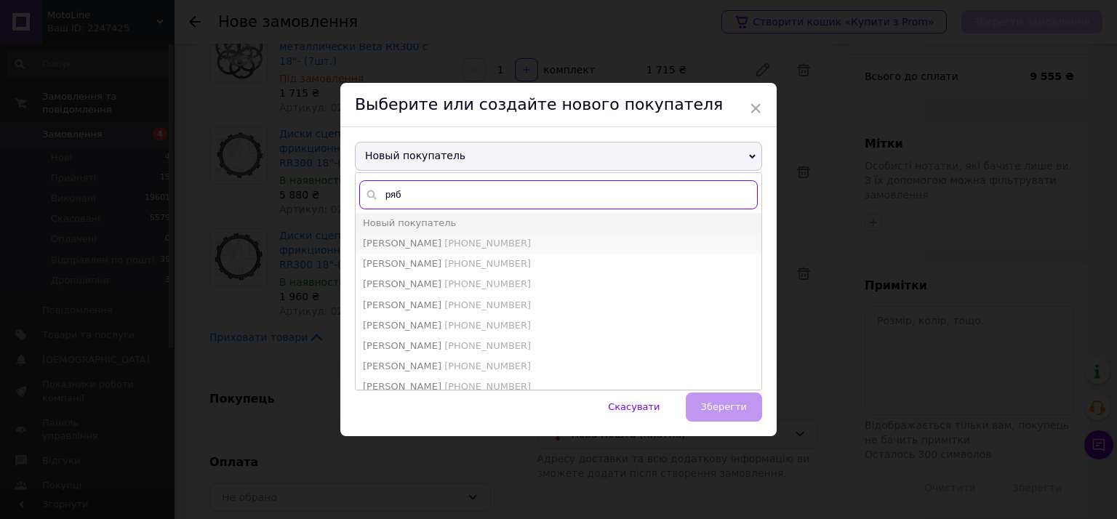
type input "ряб"
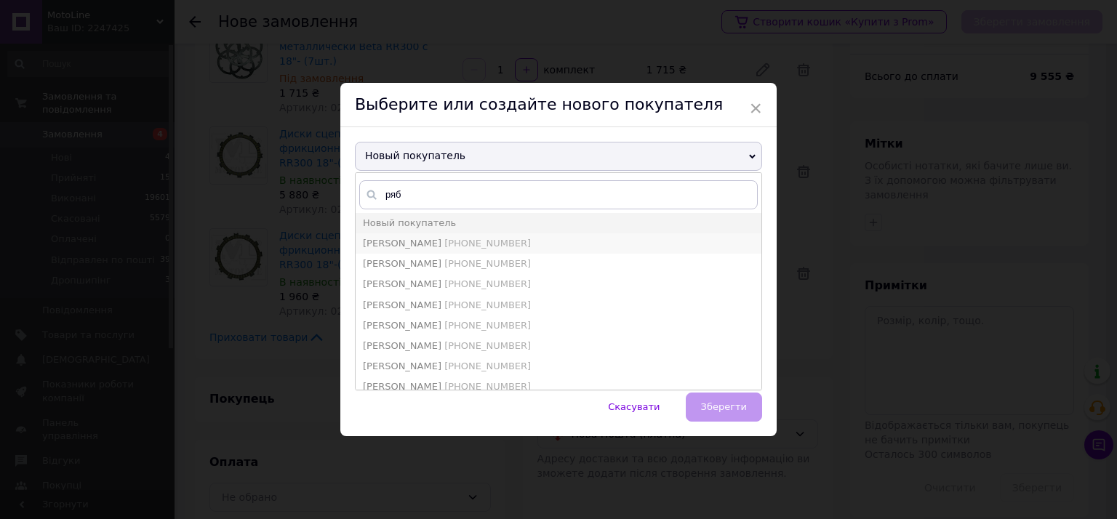
click at [425, 238] on span "Рябінкін Артем" at bounding box center [402, 243] width 79 height 11
type input "Рябінкін Артем"
type input "[PHONE_NUMBER]"
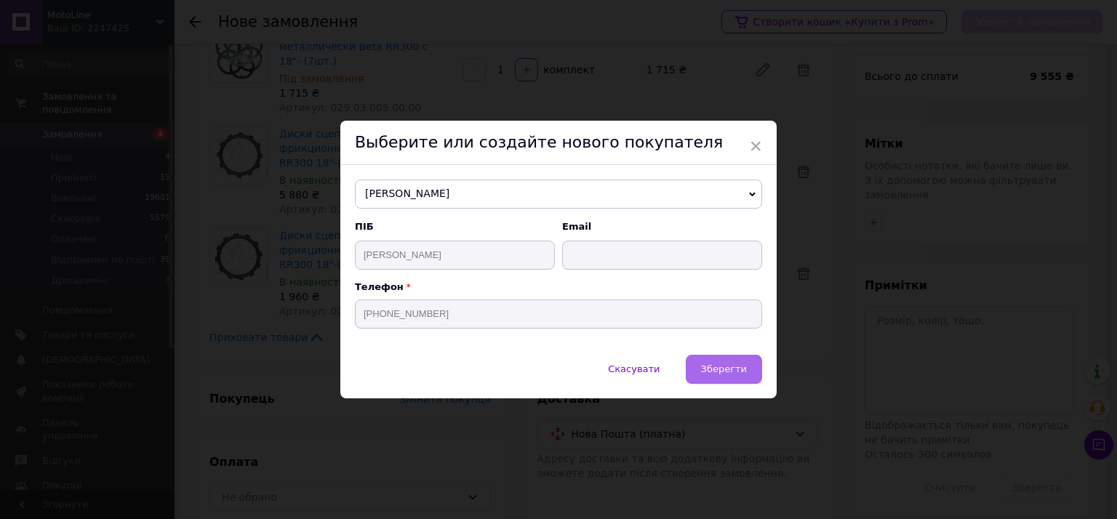
click at [698, 364] on button "Зберегти" at bounding box center [724, 369] width 76 height 29
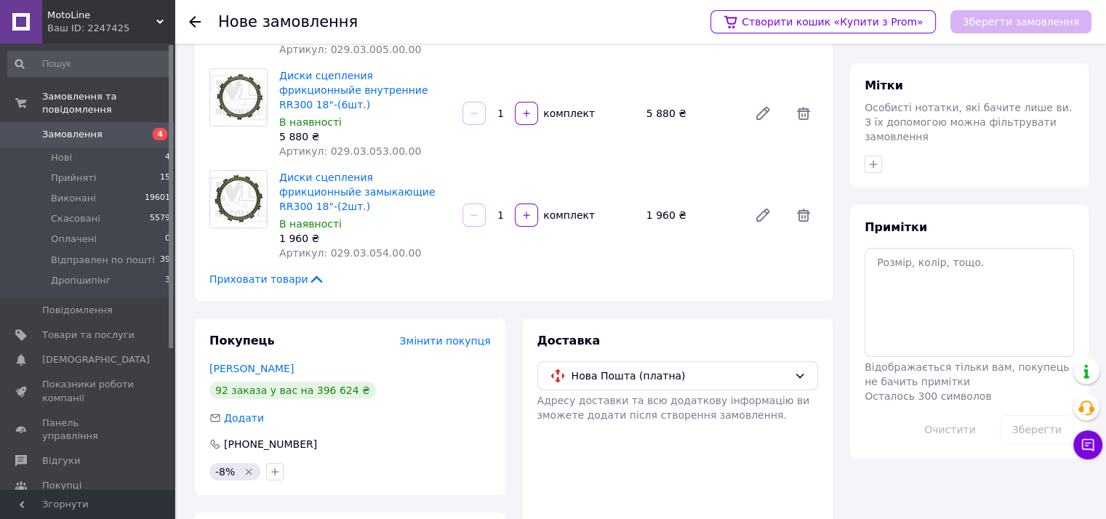
scroll to position [191, 0]
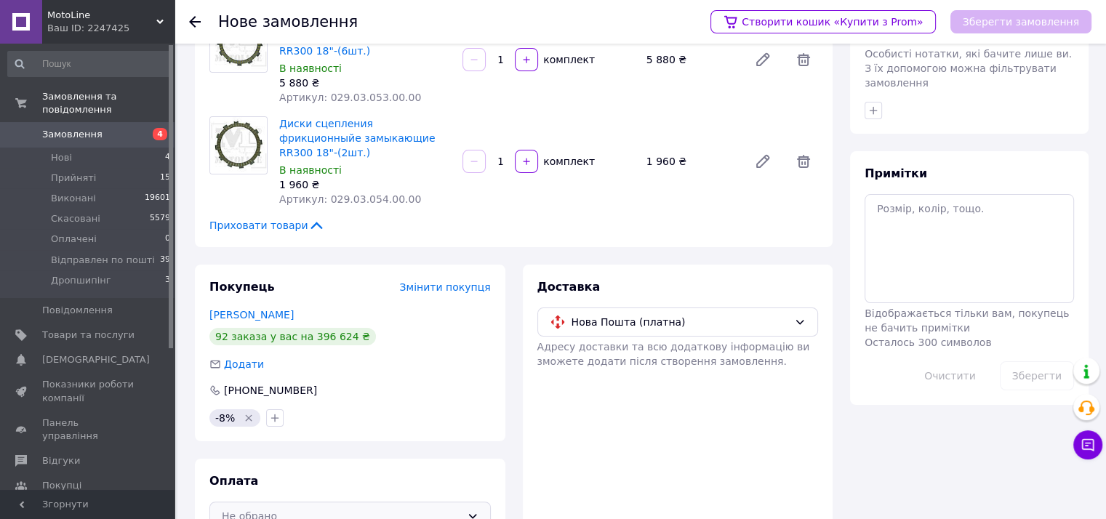
click at [292, 502] on div "Не обрано" at bounding box center [349, 516] width 281 height 29
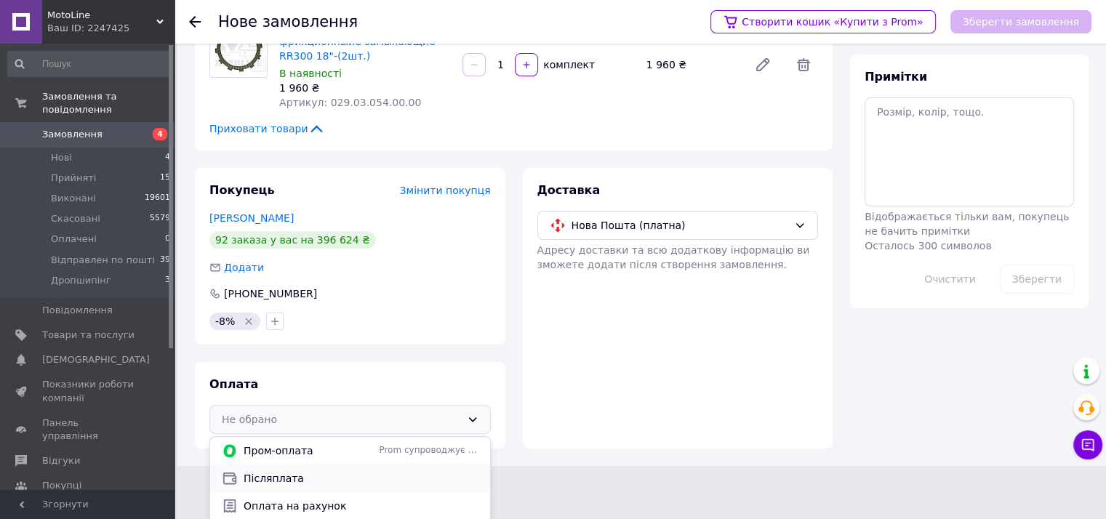
click at [276, 471] on span "Післяплата" at bounding box center [361, 478] width 235 height 15
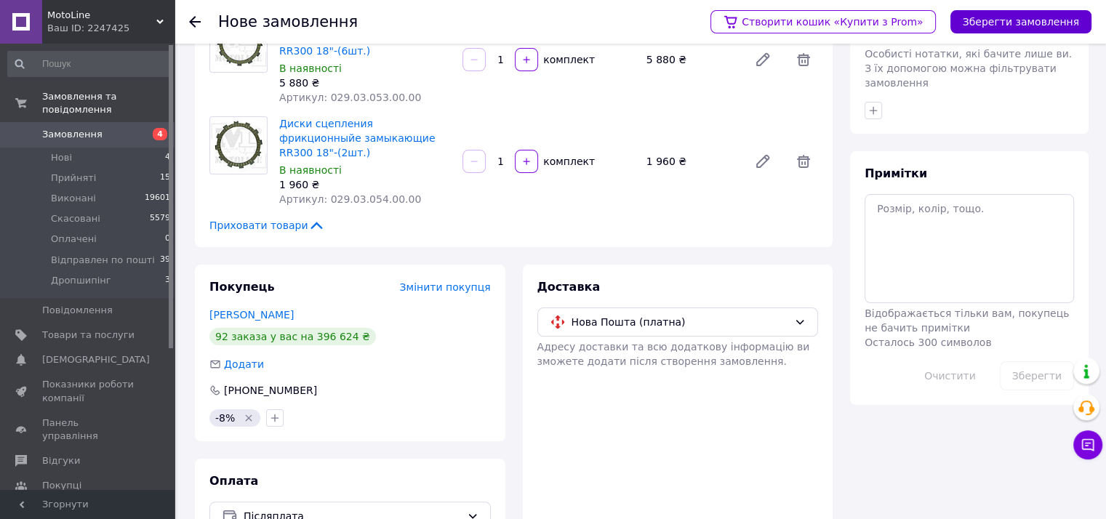
click at [1023, 23] on button "Зберегти замовлення" at bounding box center [1020, 21] width 141 height 23
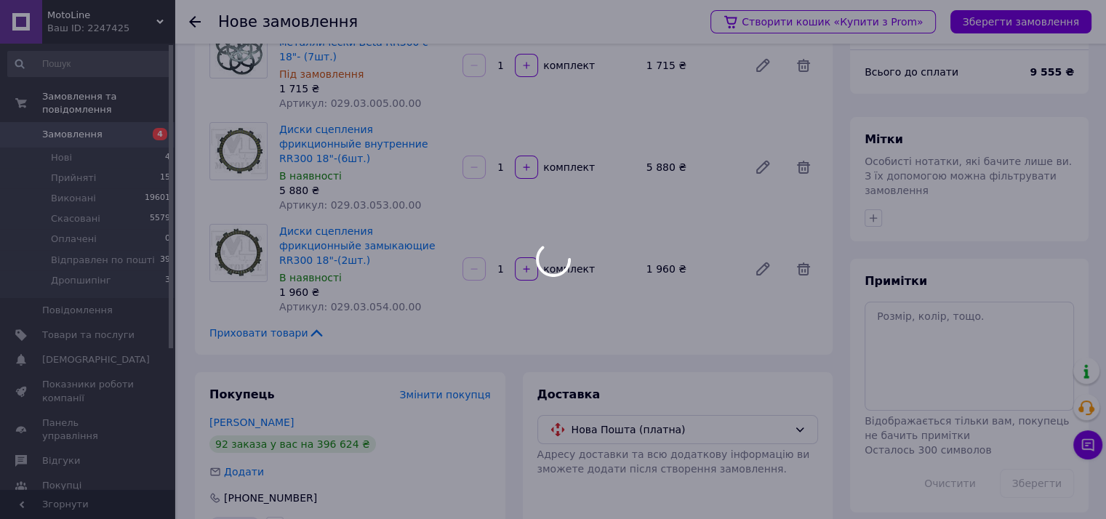
scroll to position [0, 0]
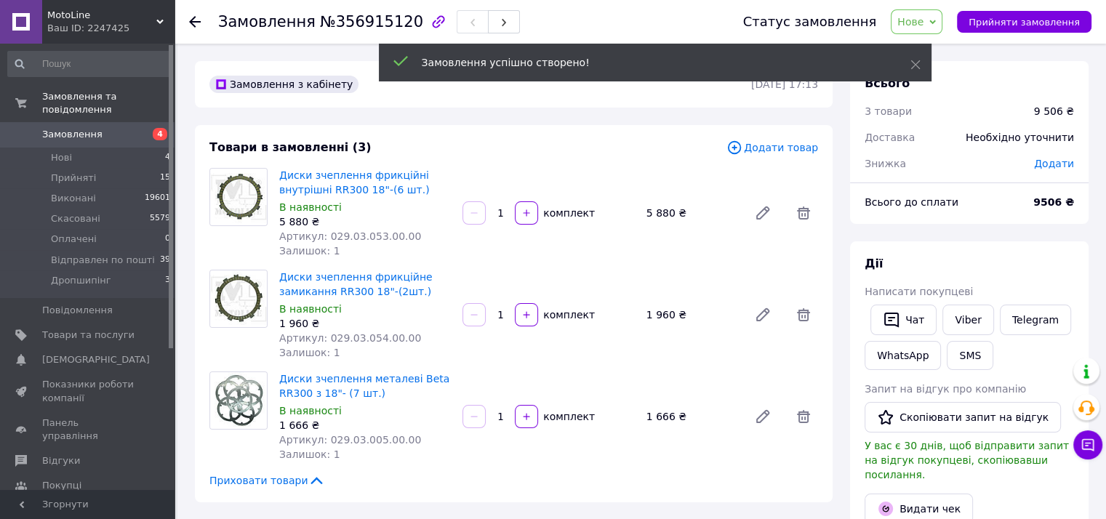
drag, startPoint x: 913, startPoint y: 63, endPoint x: 922, endPoint y: 52, distance: 14.5
click at [913, 63] on use at bounding box center [914, 64] width 9 height 9
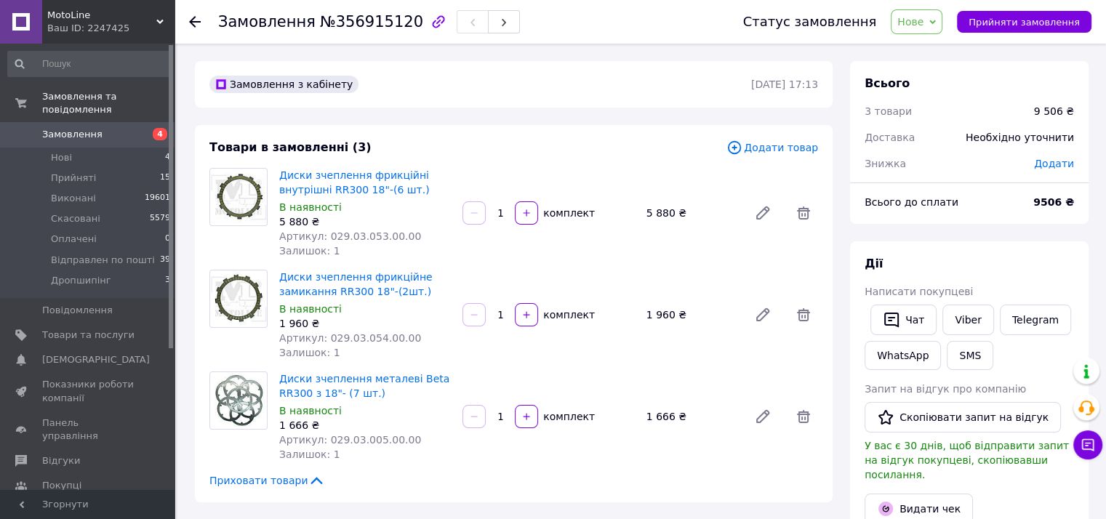
click at [923, 17] on span "Нове" at bounding box center [910, 22] width 26 height 12
click at [936, 52] on li "Прийнято" at bounding box center [950, 51] width 119 height 22
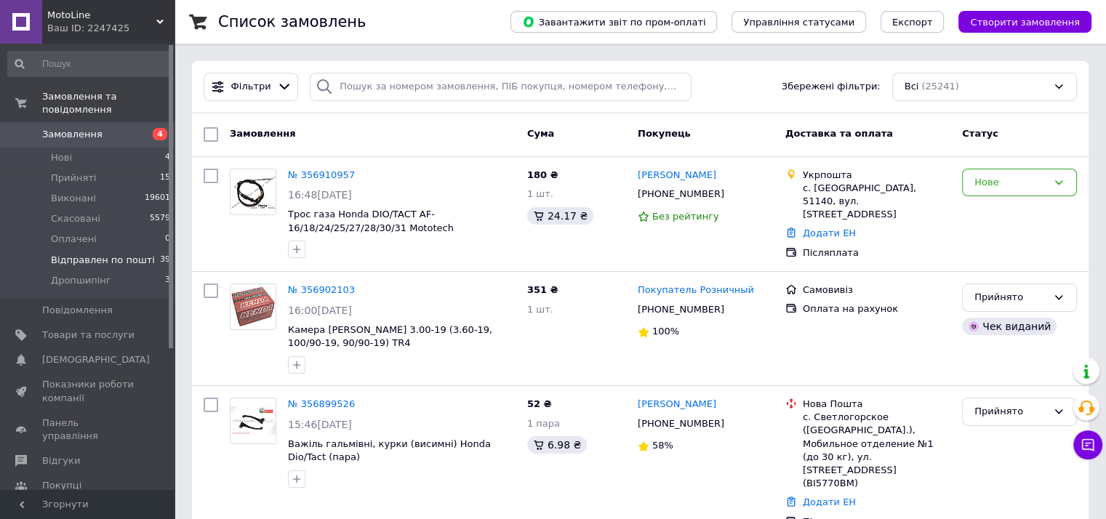
click at [117, 254] on span "Відправлен по пошті" at bounding box center [103, 260] width 104 height 13
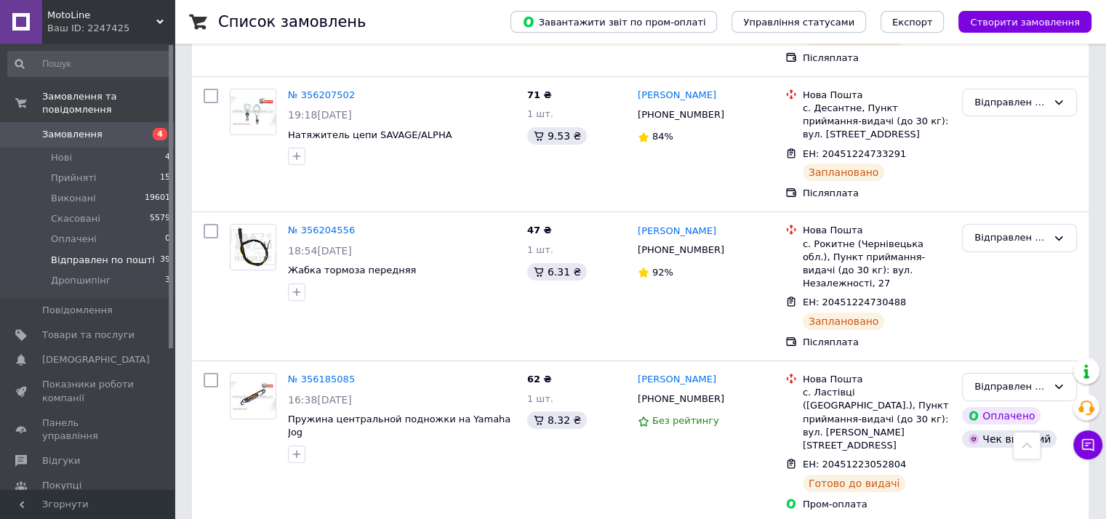
scroll to position [4810, 0]
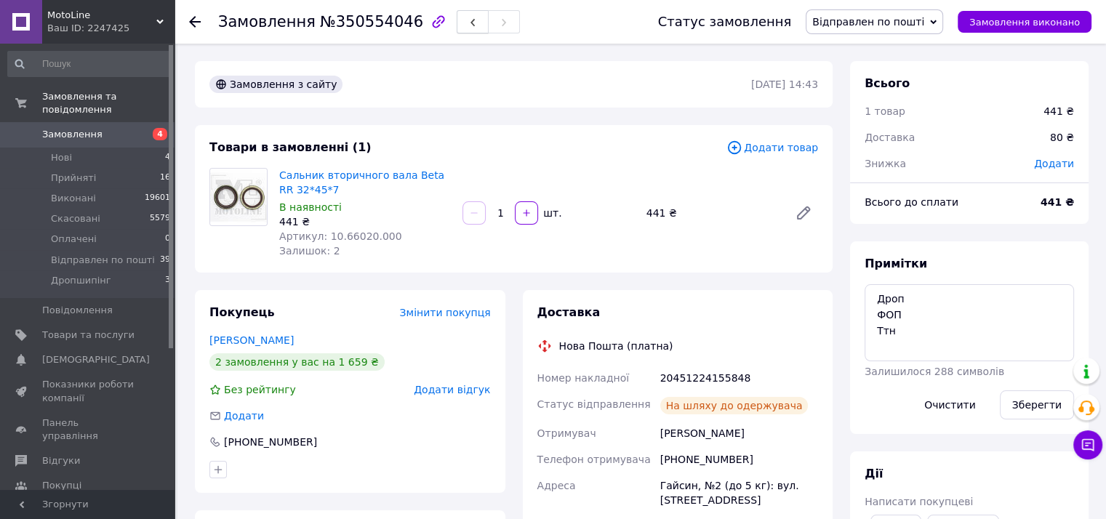
click at [468, 20] on icon "button" at bounding box center [472, 22] width 9 height 9
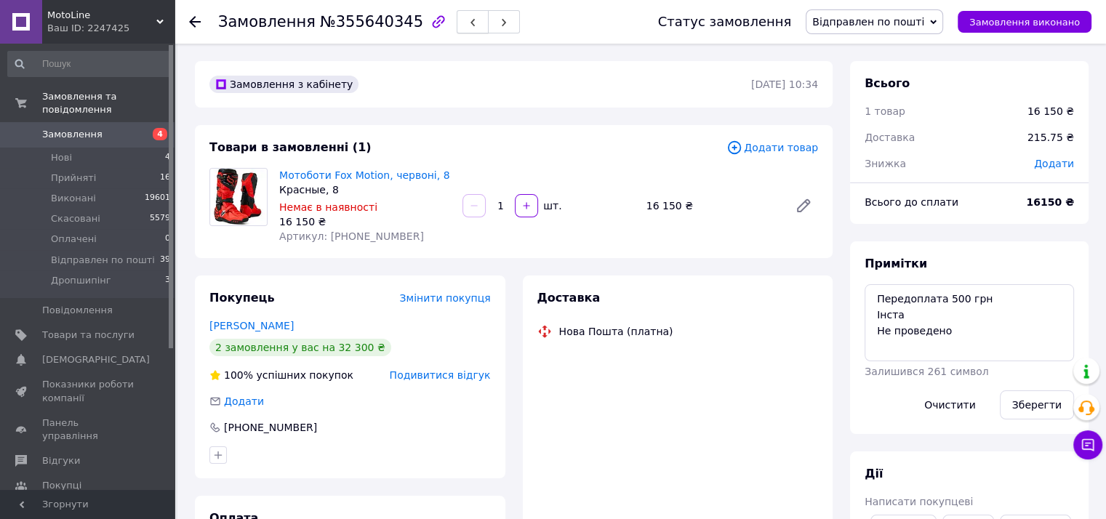
scroll to position [122, 0]
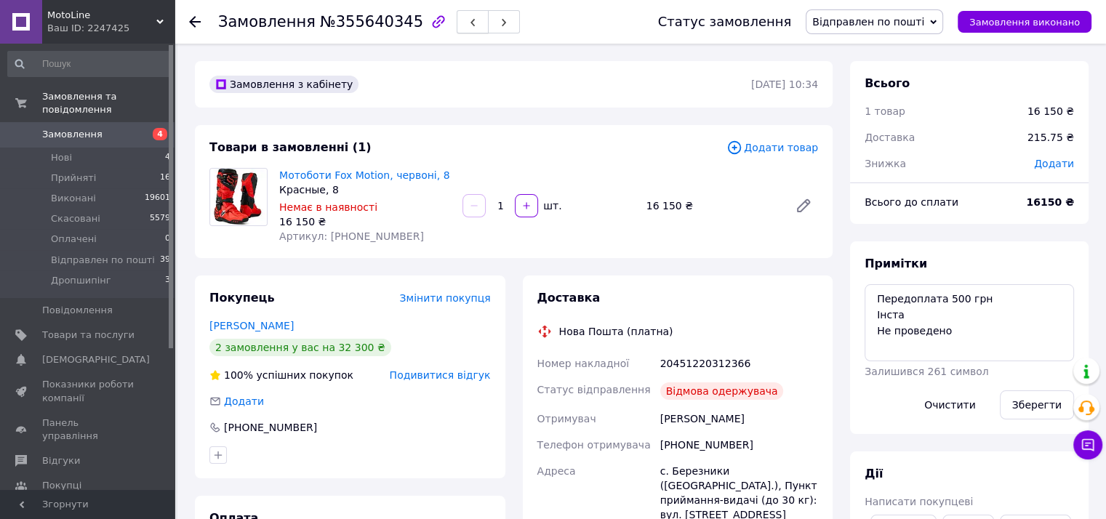
click at [468, 22] on icon "button" at bounding box center [472, 22] width 9 height 9
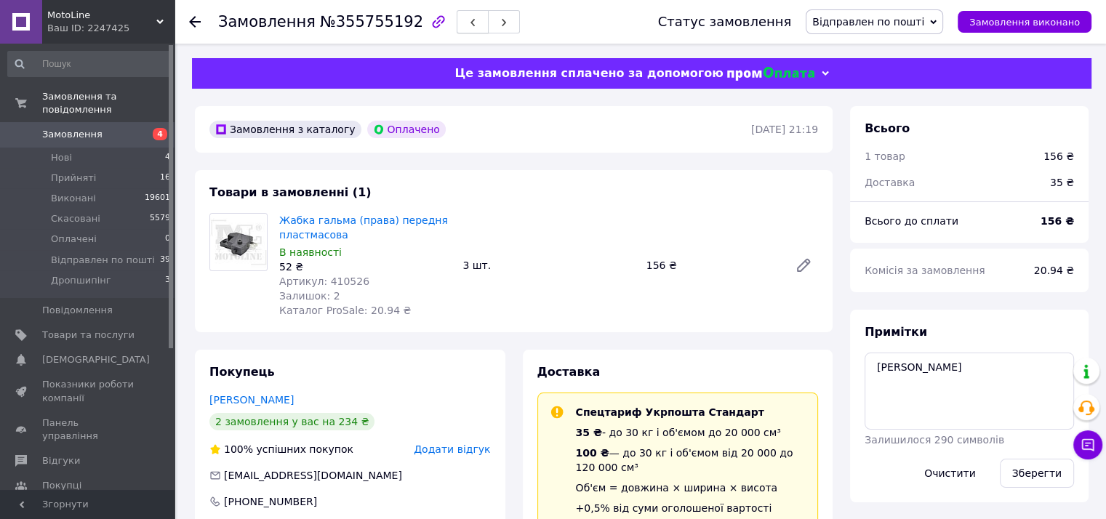
click at [468, 20] on icon "button" at bounding box center [472, 22] width 9 height 9
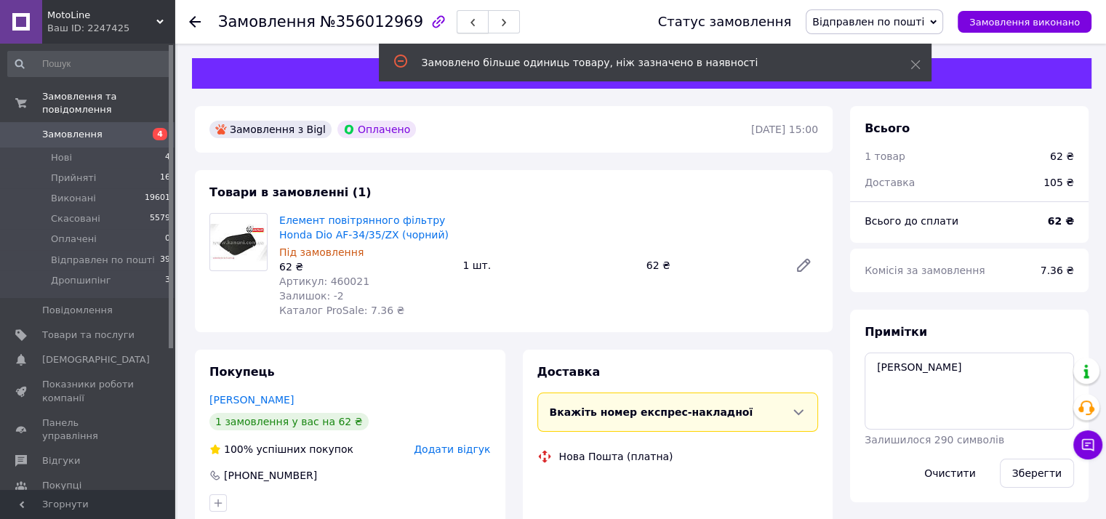
scroll to position [3, 0]
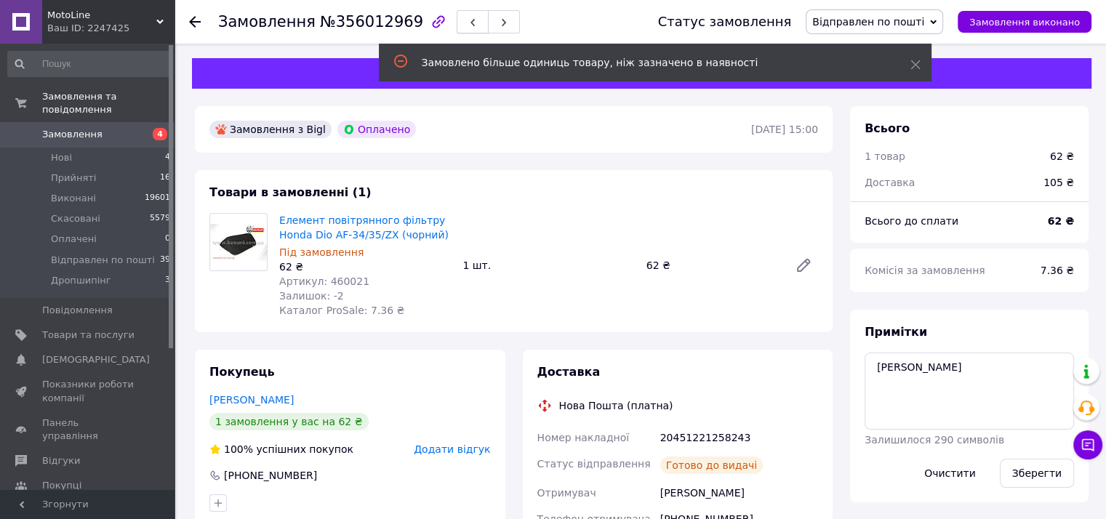
click at [468, 17] on span "button" at bounding box center [472, 22] width 9 height 11
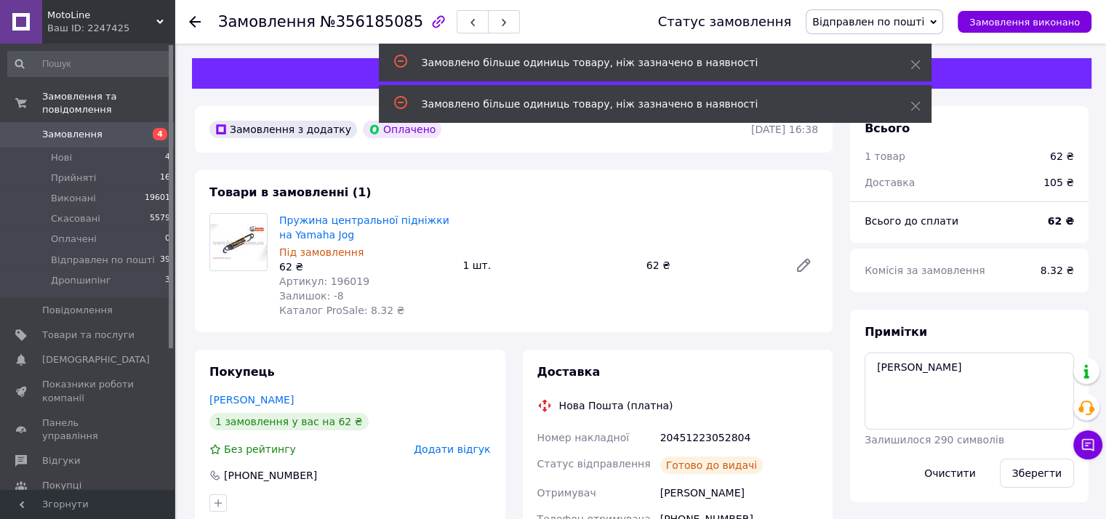
scroll to position [38, 0]
click at [468, 25] on icon "button" at bounding box center [472, 22] width 9 height 9
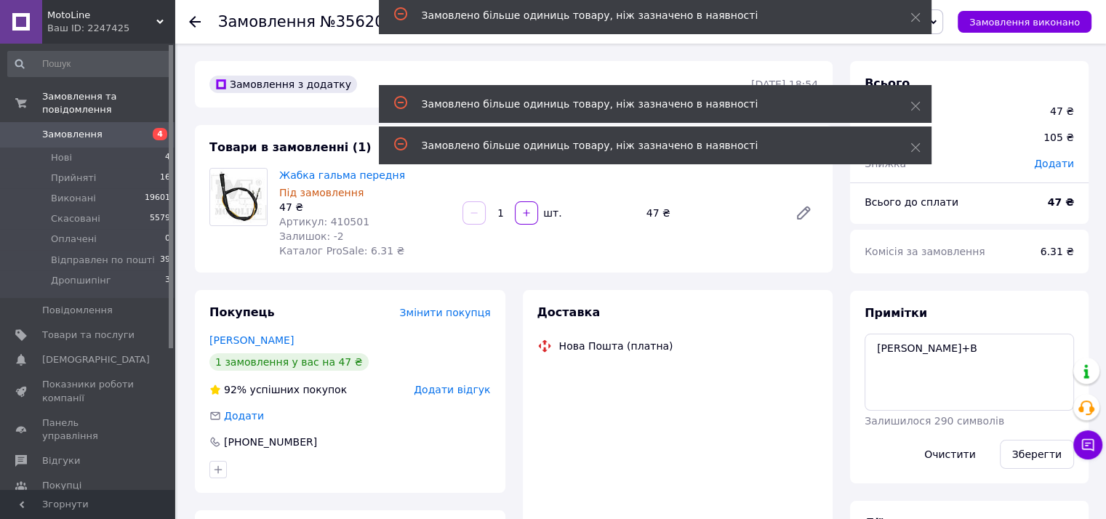
scroll to position [38, 0]
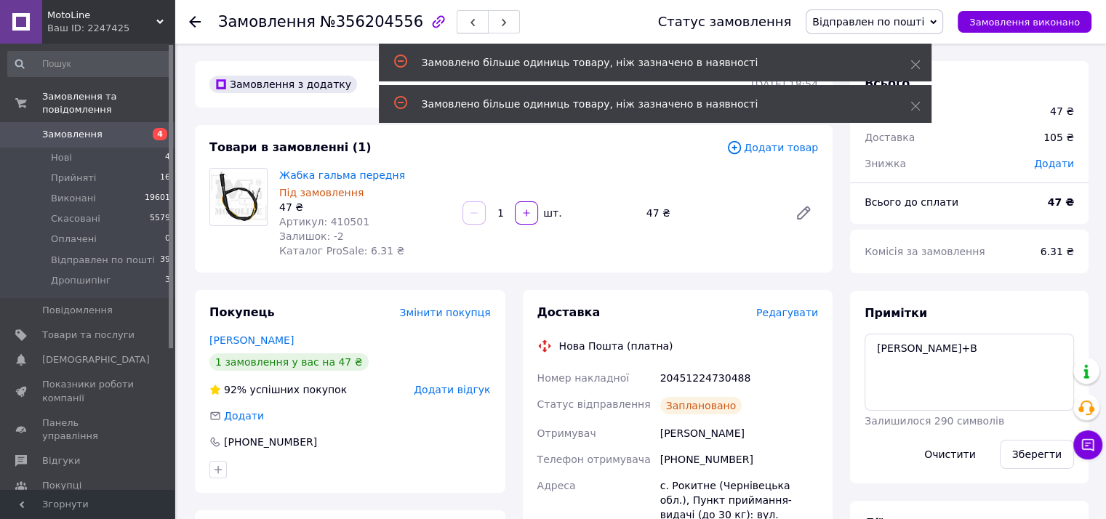
click at [468, 21] on icon "button" at bounding box center [472, 22] width 9 height 9
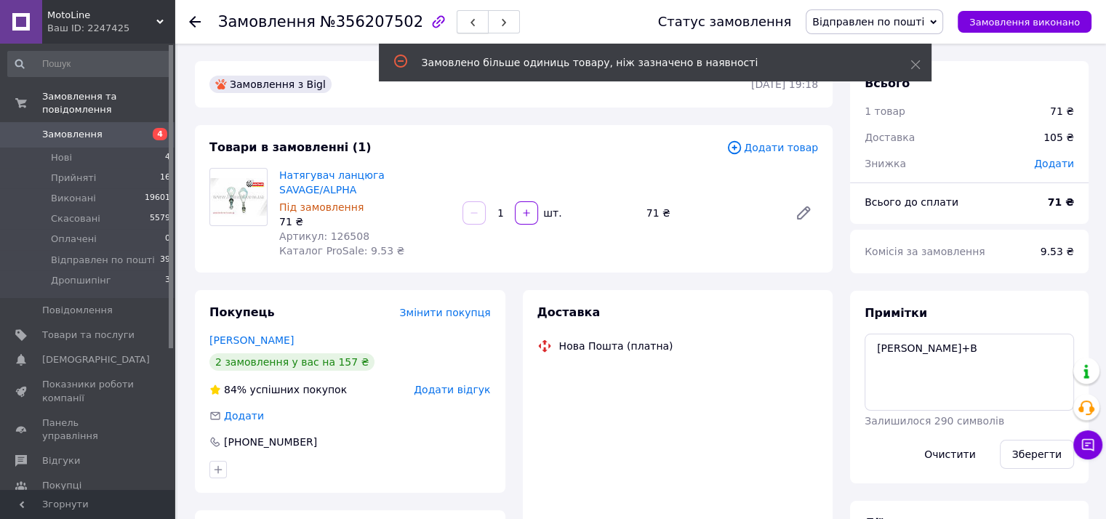
scroll to position [38, 0]
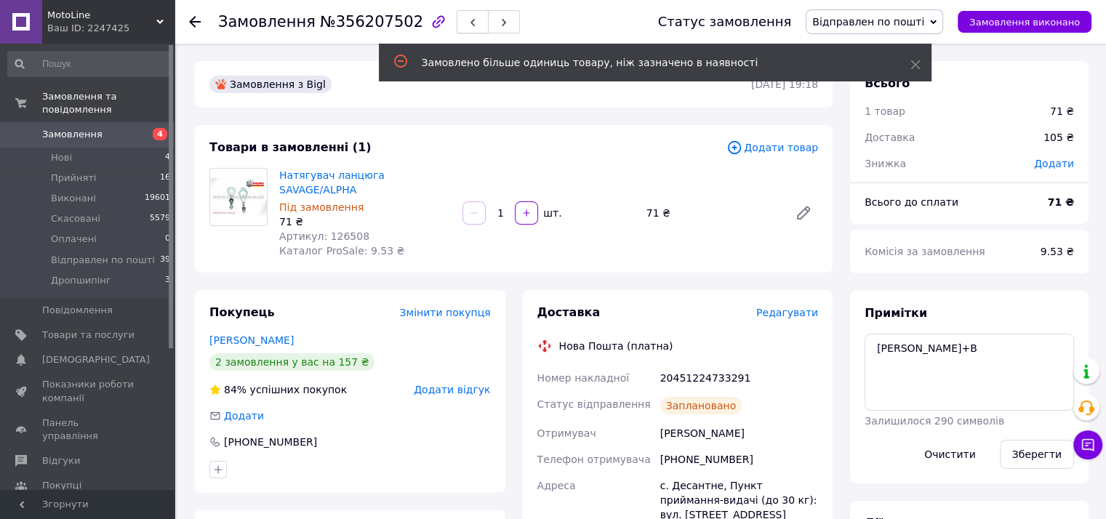
click at [457, 20] on button "button" at bounding box center [473, 21] width 32 height 23
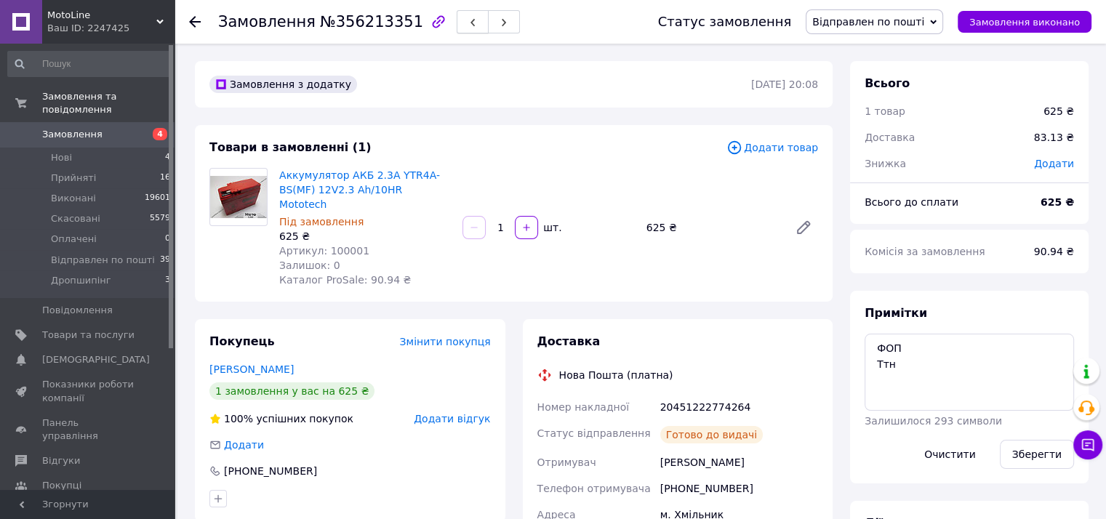
click at [457, 20] on button "button" at bounding box center [473, 21] width 32 height 23
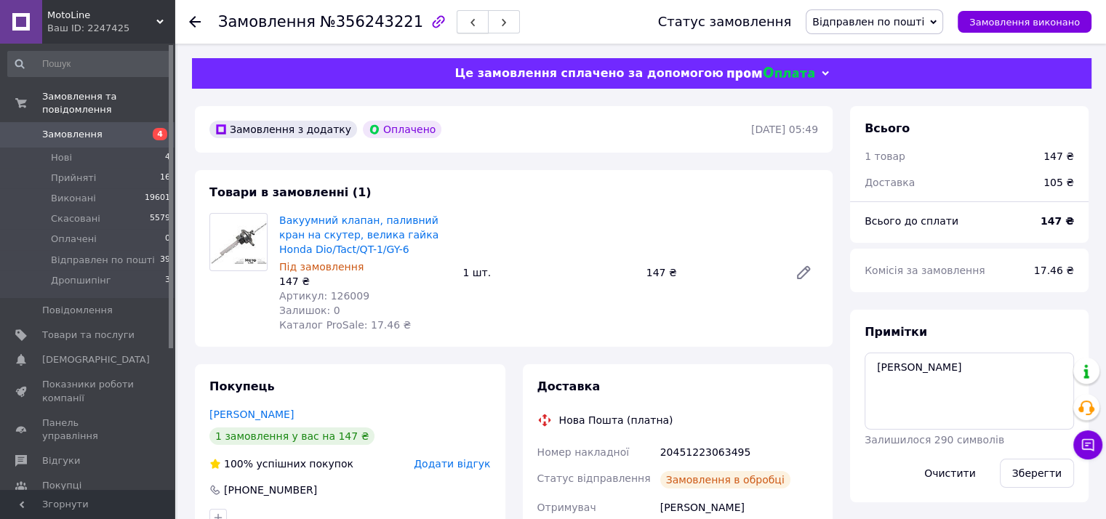
scroll to position [73, 0]
click at [468, 17] on span "button" at bounding box center [472, 22] width 9 height 11
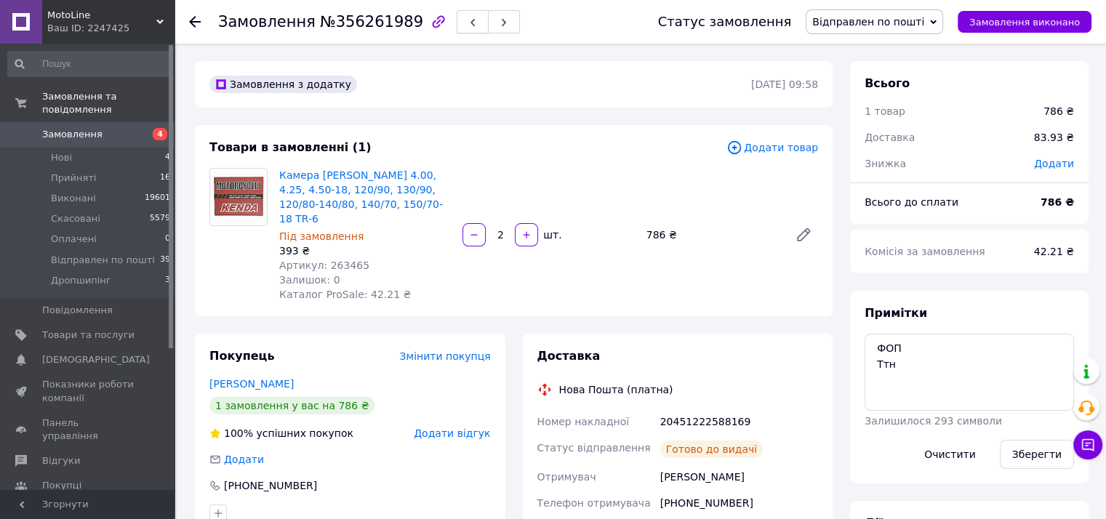
click at [457, 23] on button "button" at bounding box center [473, 21] width 32 height 23
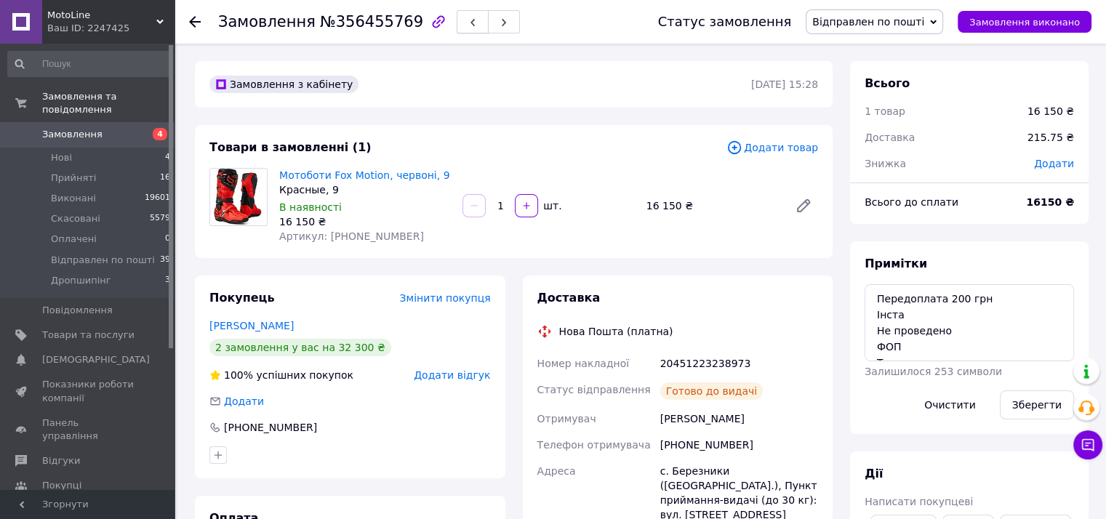
click at [468, 20] on icon "button" at bounding box center [472, 22] width 9 height 9
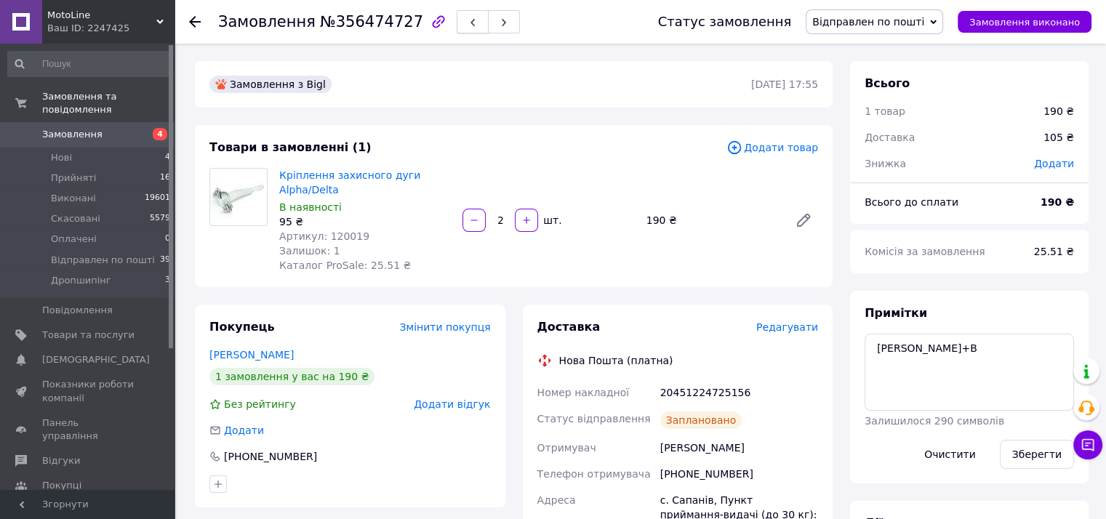
click at [468, 20] on icon "button" at bounding box center [472, 22] width 9 height 9
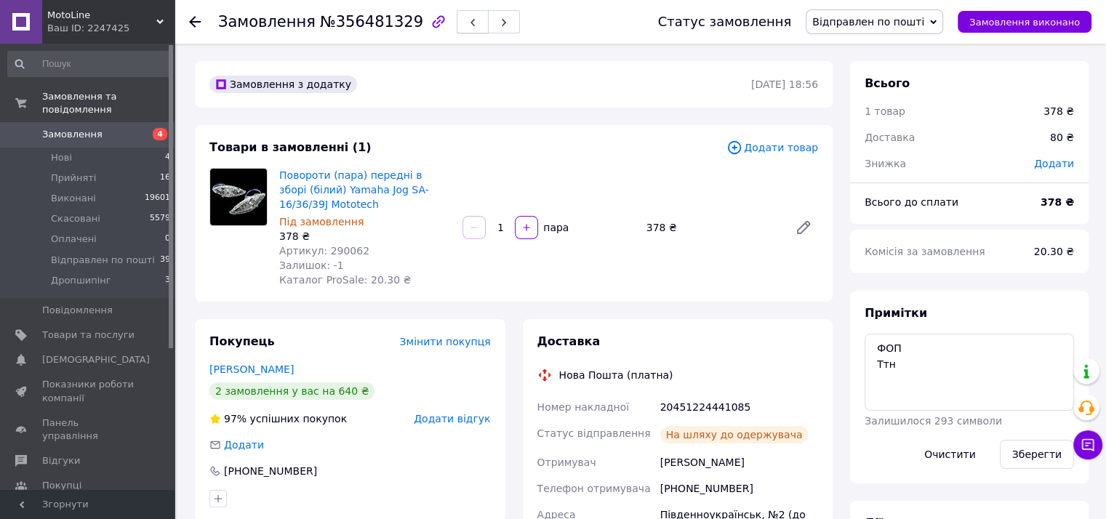
click at [468, 18] on span "button" at bounding box center [472, 22] width 9 height 11
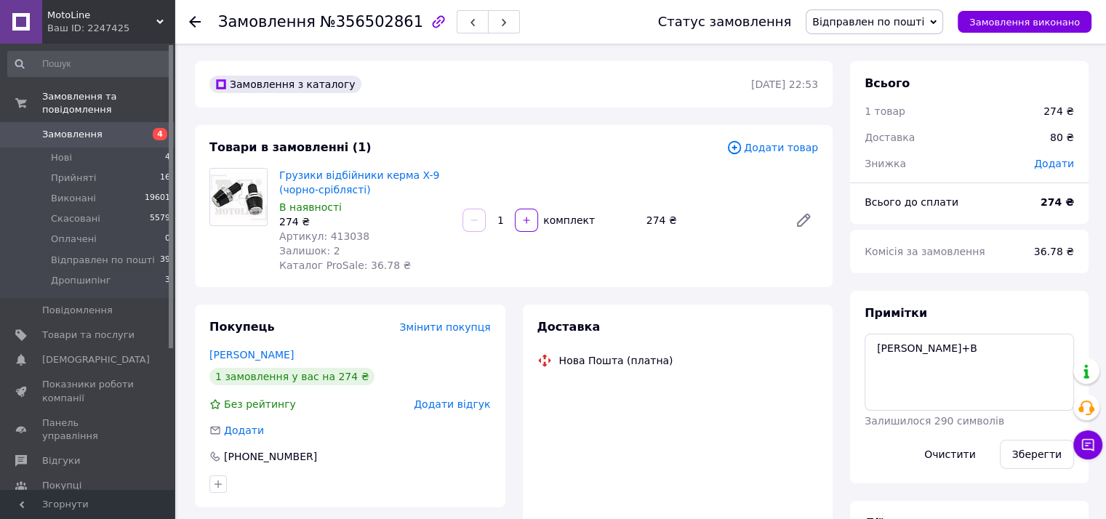
scroll to position [87, 0]
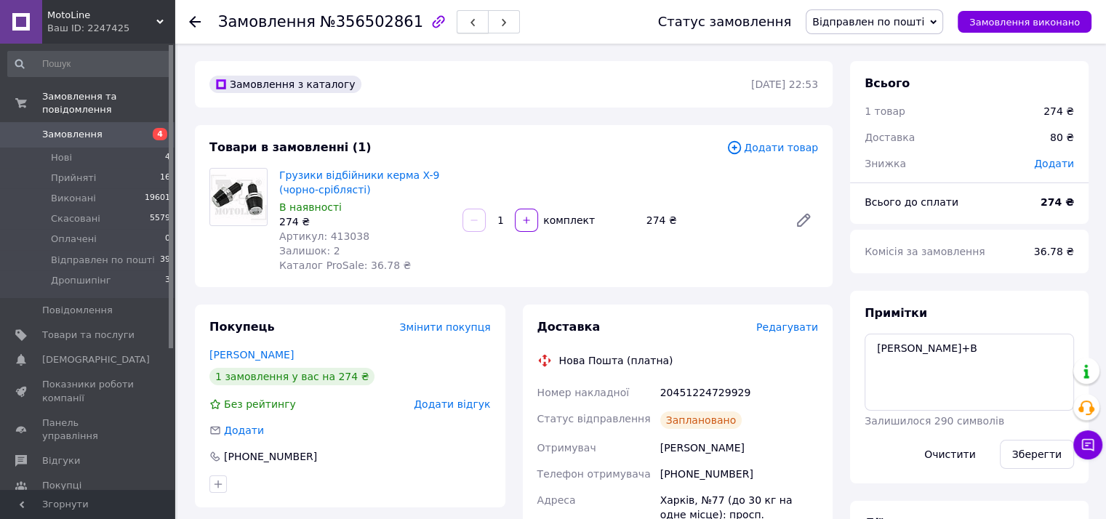
click at [468, 19] on icon "button" at bounding box center [472, 22] width 9 height 9
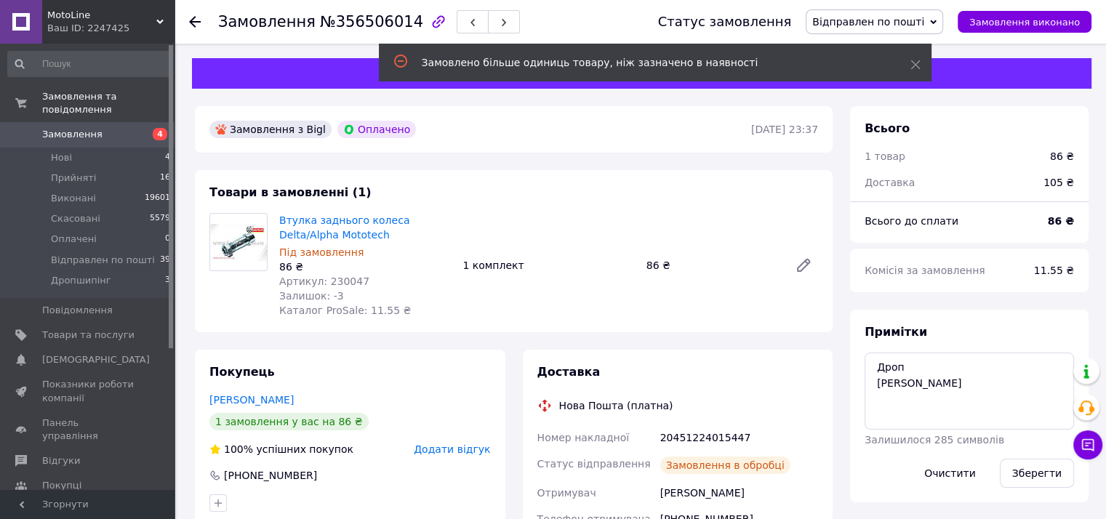
scroll to position [3, 0]
click at [468, 17] on span "button" at bounding box center [472, 22] width 9 height 11
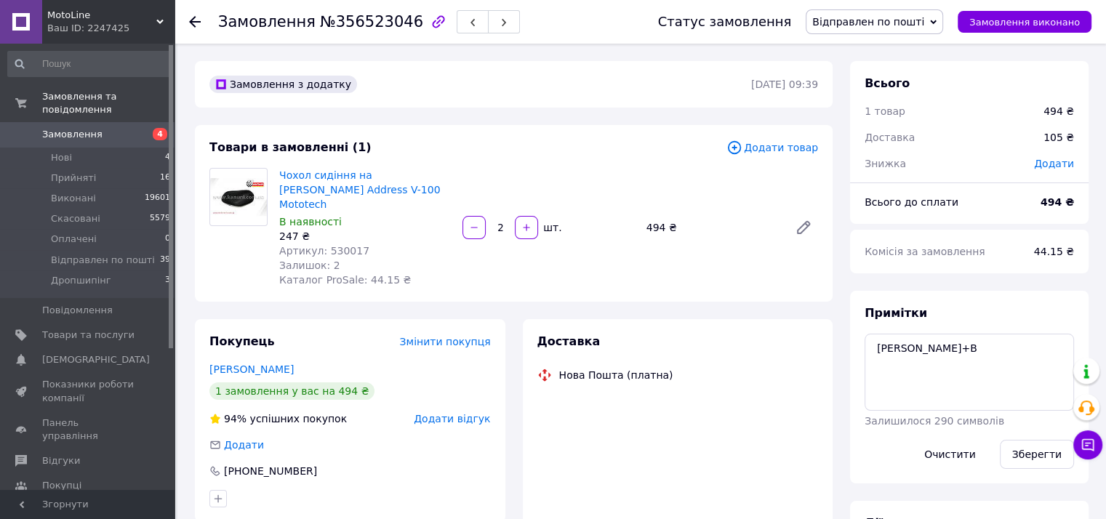
scroll to position [3, 0]
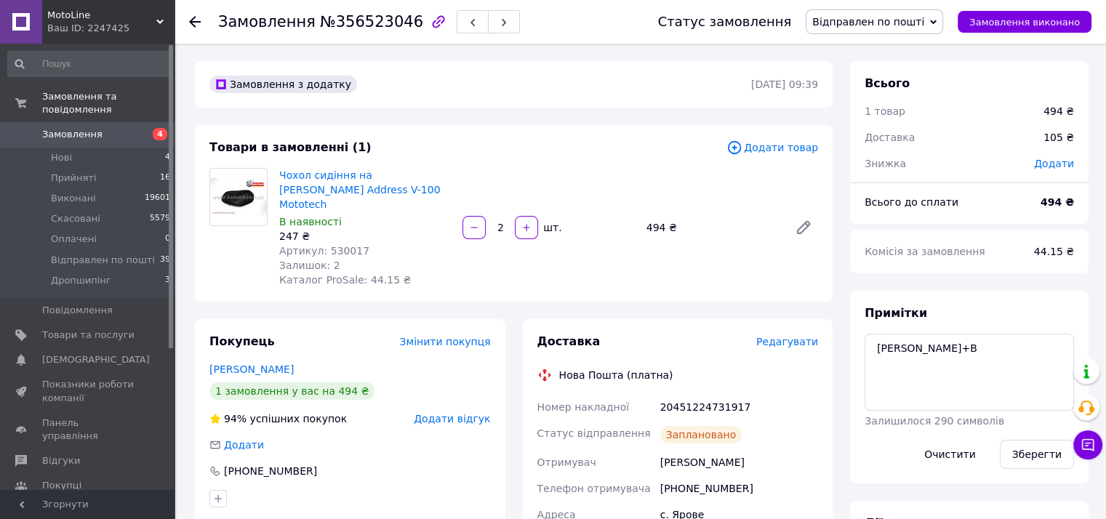
click at [468, 21] on icon "button" at bounding box center [472, 22] width 9 height 9
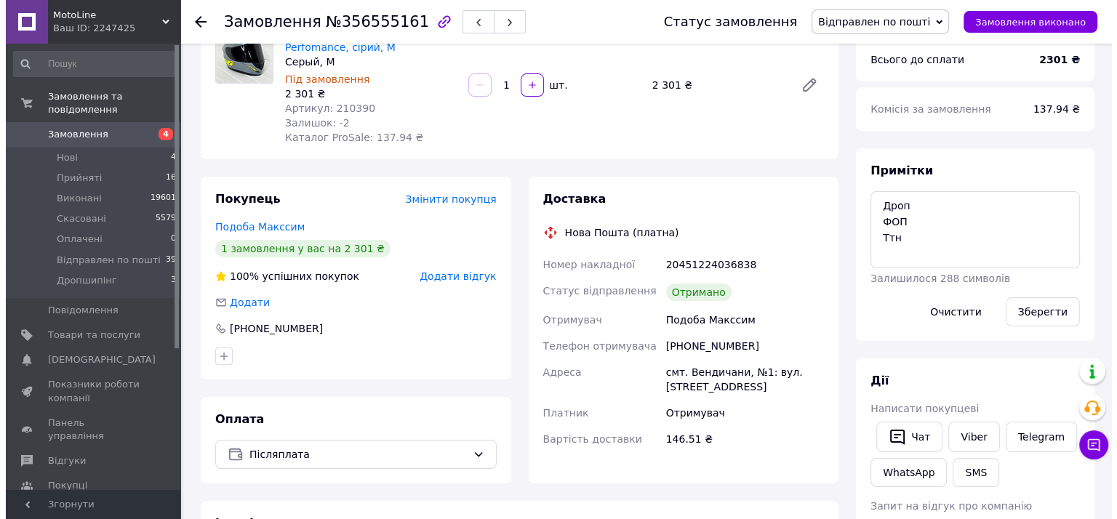
scroll to position [145, 0]
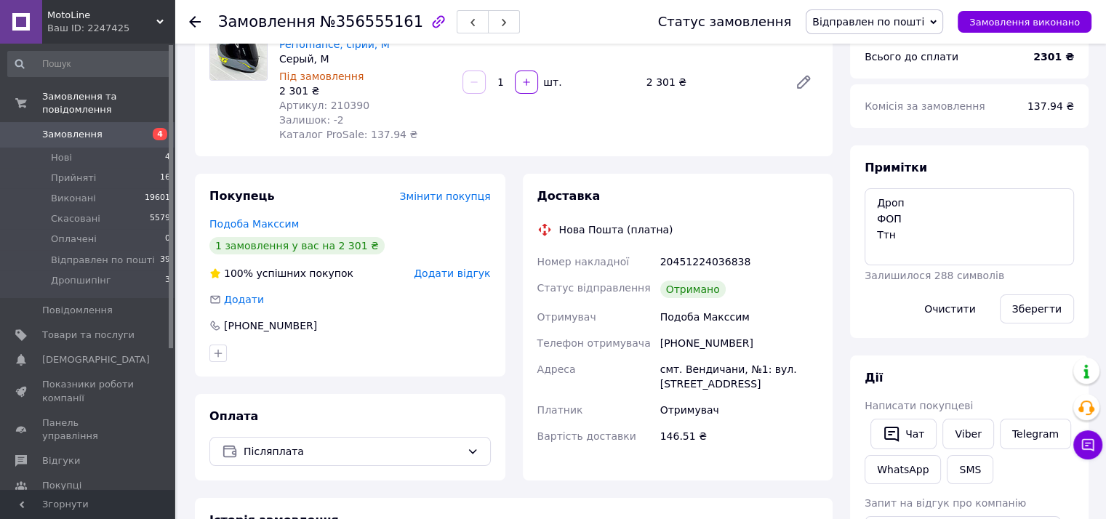
click at [872, 20] on span "Відправлен по пошті" at bounding box center [868, 22] width 112 height 12
click at [872, 68] on li "Виконано" at bounding box center [874, 73] width 136 height 22
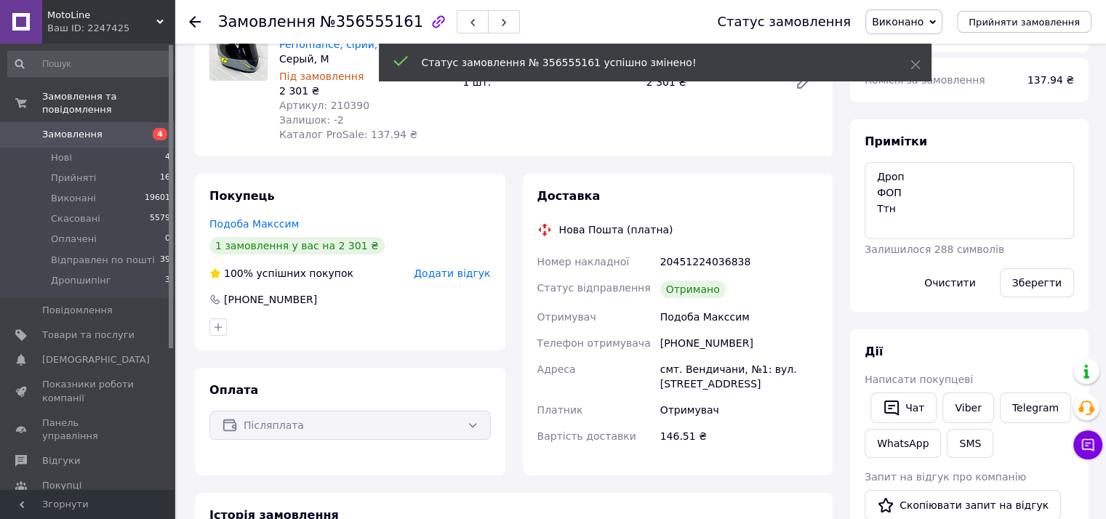
click at [443, 278] on span "Додати відгук" at bounding box center [452, 274] width 76 height 12
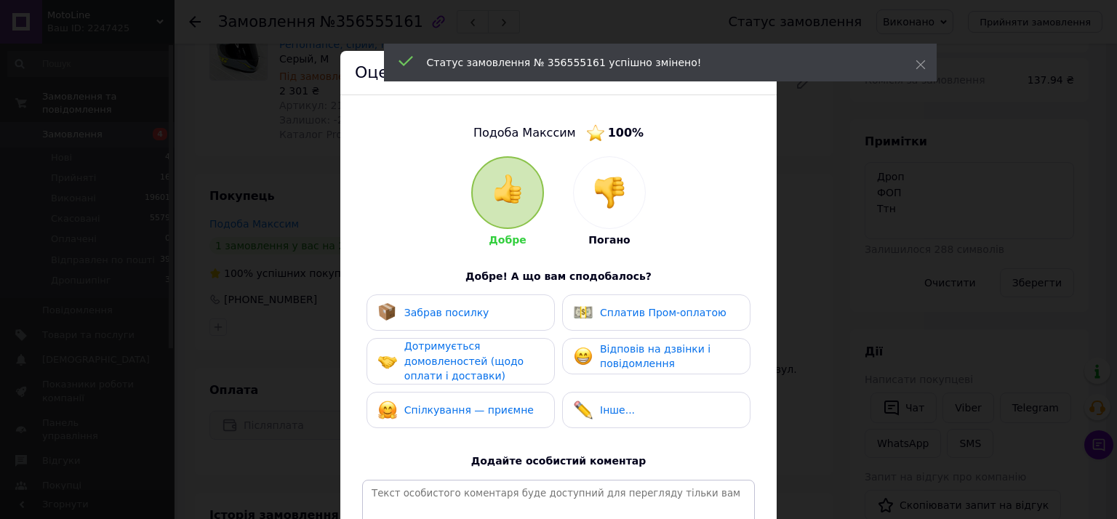
click at [448, 310] on span "Забрав посилку" at bounding box center [446, 313] width 85 height 12
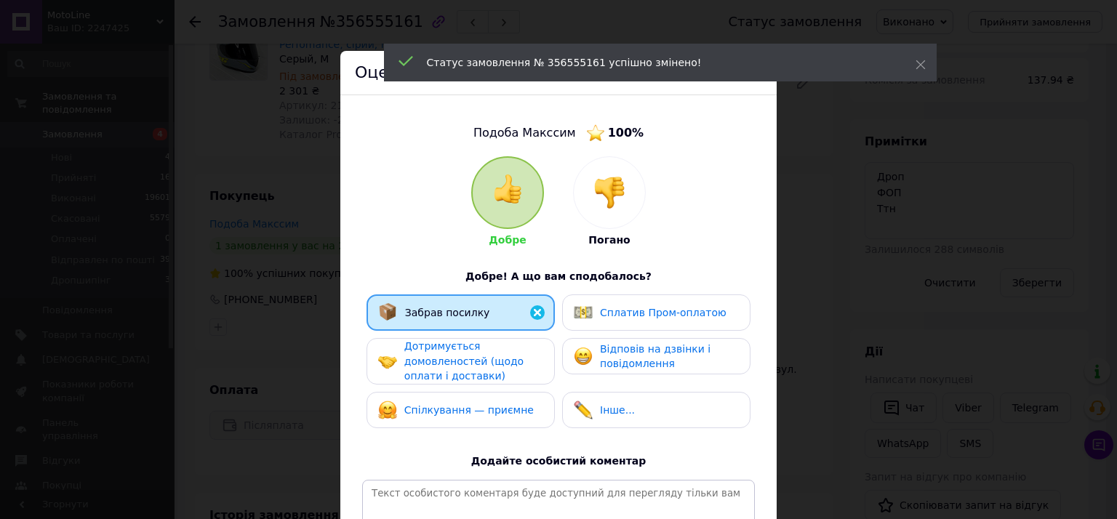
drag, startPoint x: 447, startPoint y: 371, endPoint x: 443, endPoint y: 416, distance: 44.6
click at [445, 374] on span "Дотримується домовленостей (щодо оплати і доставки)" at bounding box center [463, 360] width 119 height 41
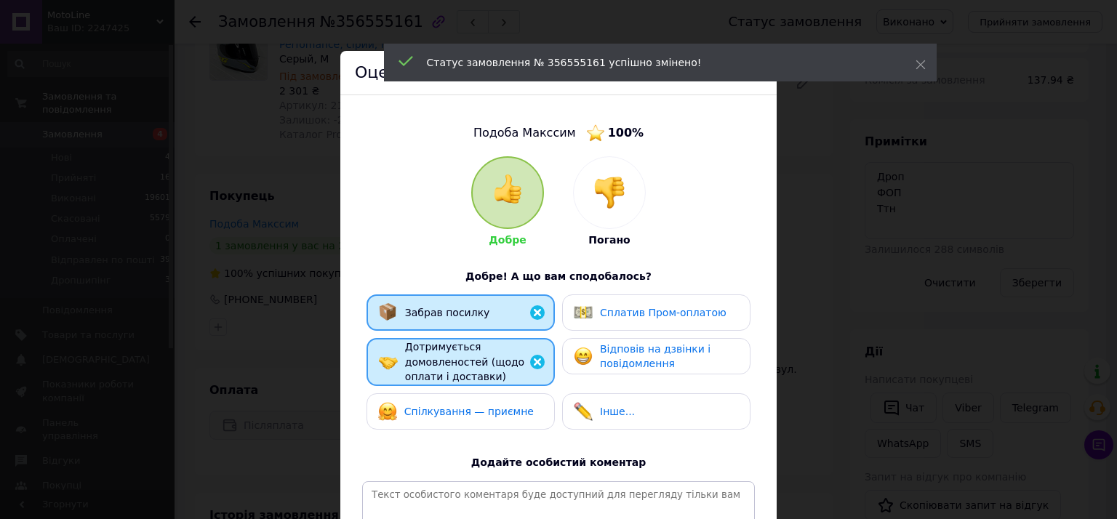
click at [443, 417] on span "Спілкування — приємне" at bounding box center [468, 412] width 129 height 12
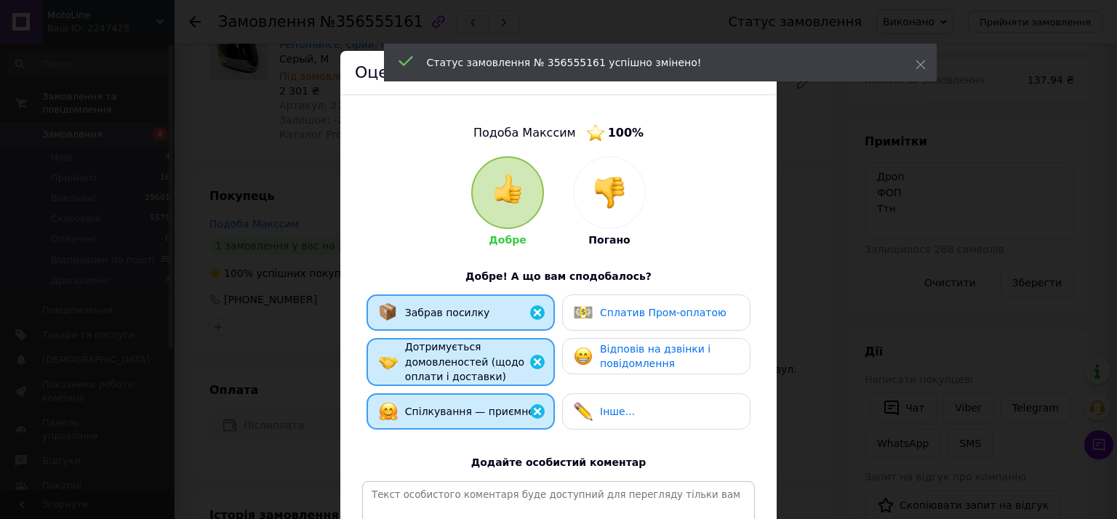
click at [612, 363] on span "Відповів на дзвінки і повідомлення" at bounding box center [655, 356] width 111 height 27
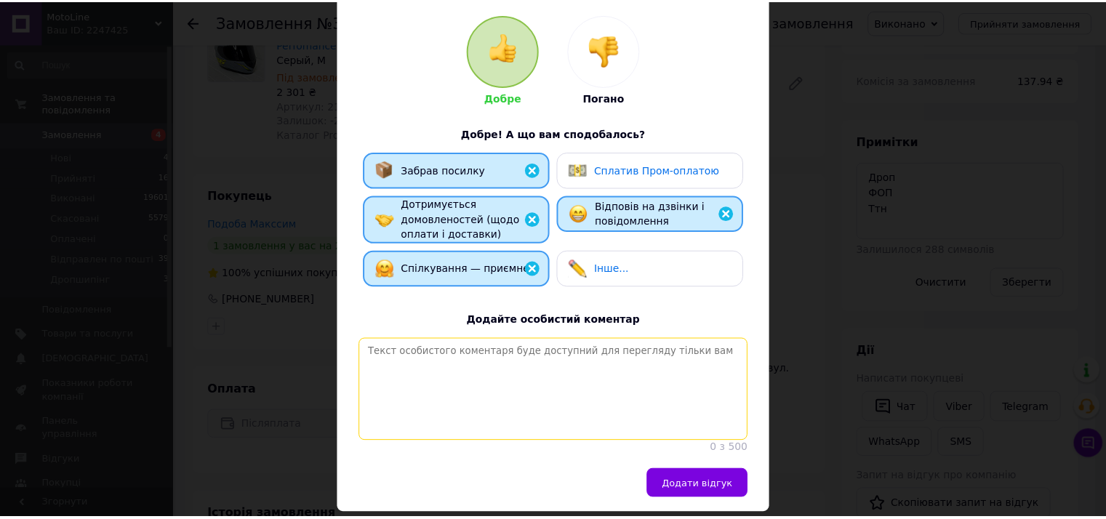
scroll to position [202, 0]
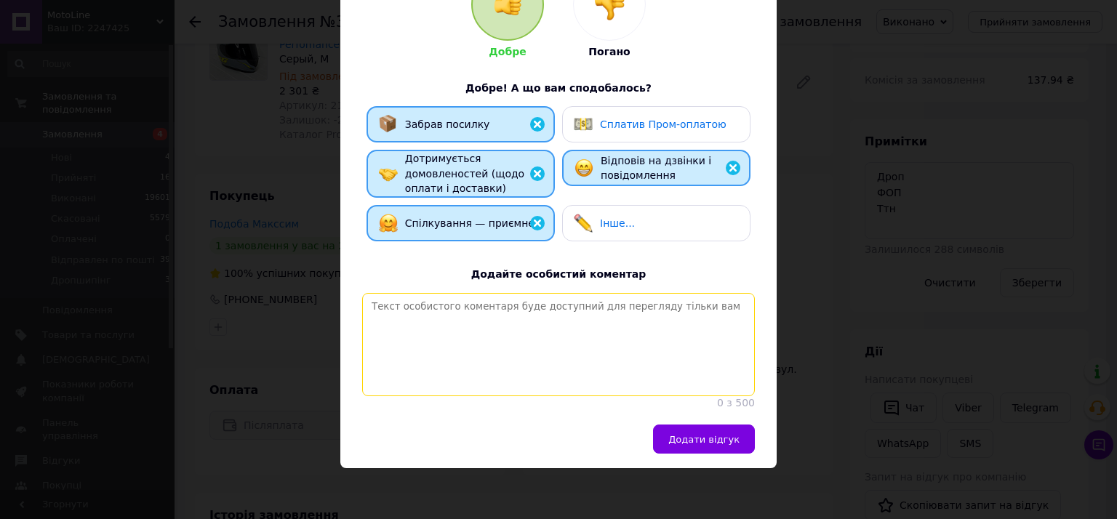
click at [524, 391] on textarea at bounding box center [558, 344] width 393 height 103
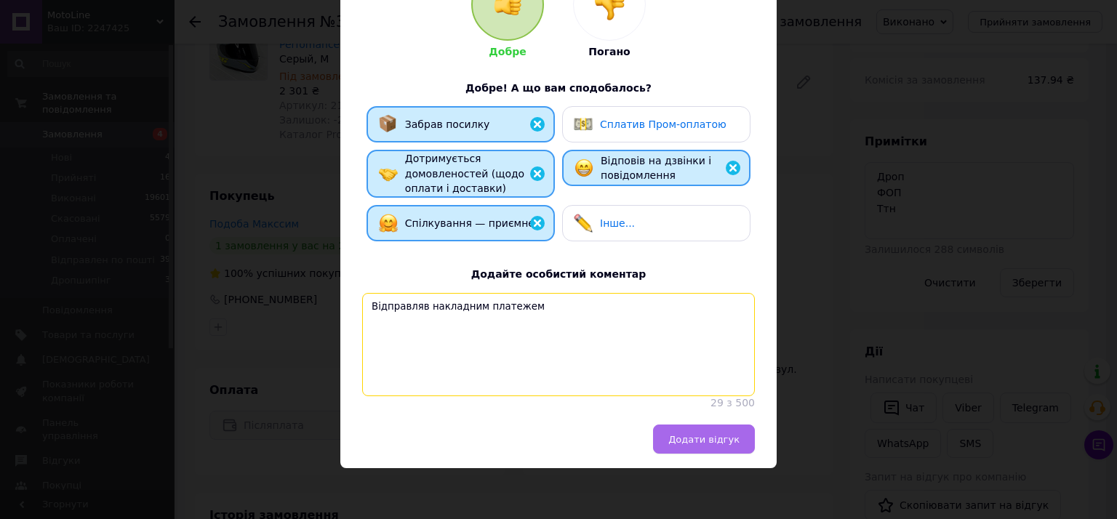
type textarea "Відправляв накладним платежем"
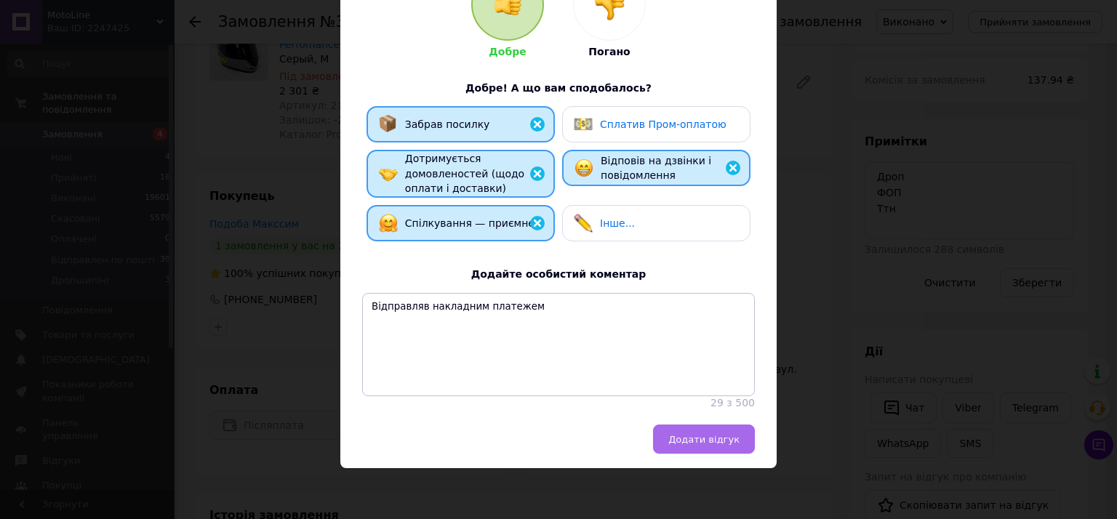
click at [733, 445] on button "Додати відгук" at bounding box center [704, 439] width 102 height 29
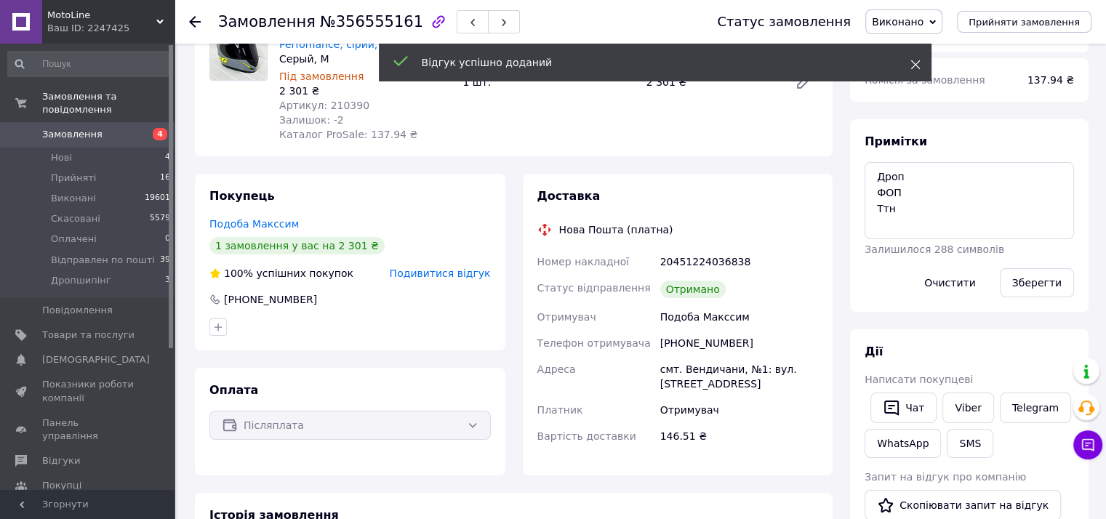
click at [922, 62] on div "Відгук успішно доданий" at bounding box center [655, 63] width 553 height 38
click at [915, 64] on use at bounding box center [914, 64] width 9 height 9
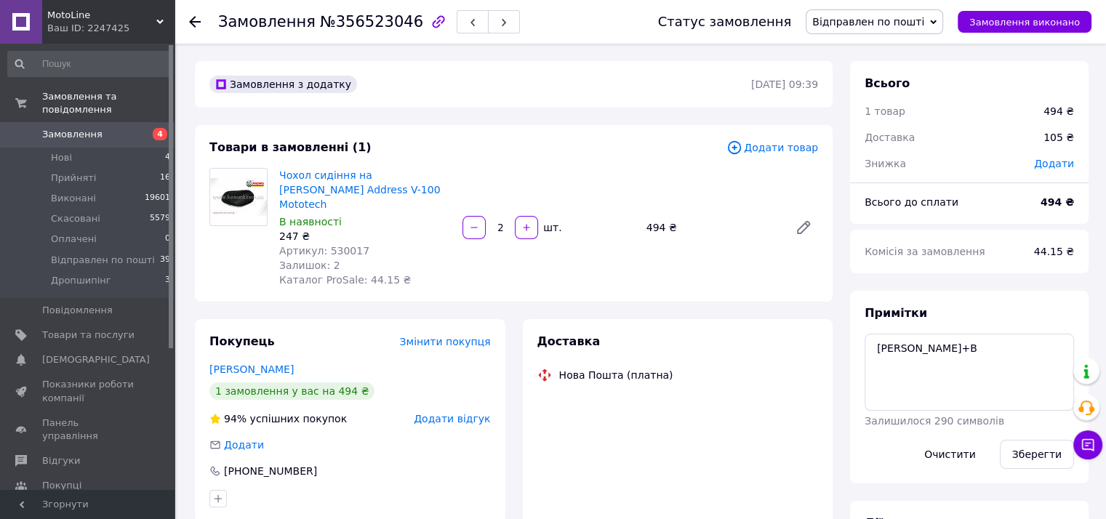
scroll to position [3, 0]
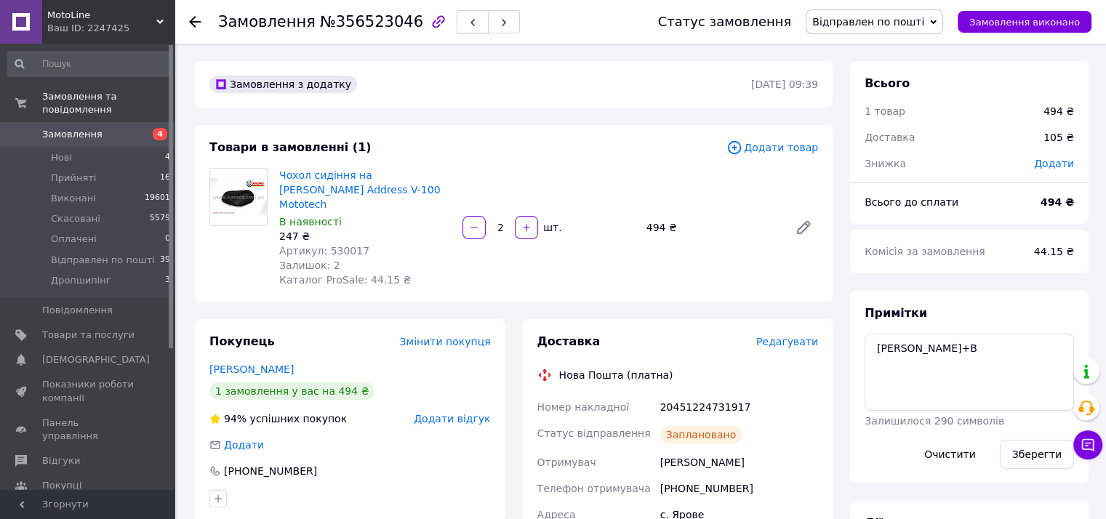
click at [468, 22] on icon "button" at bounding box center [472, 22] width 9 height 9
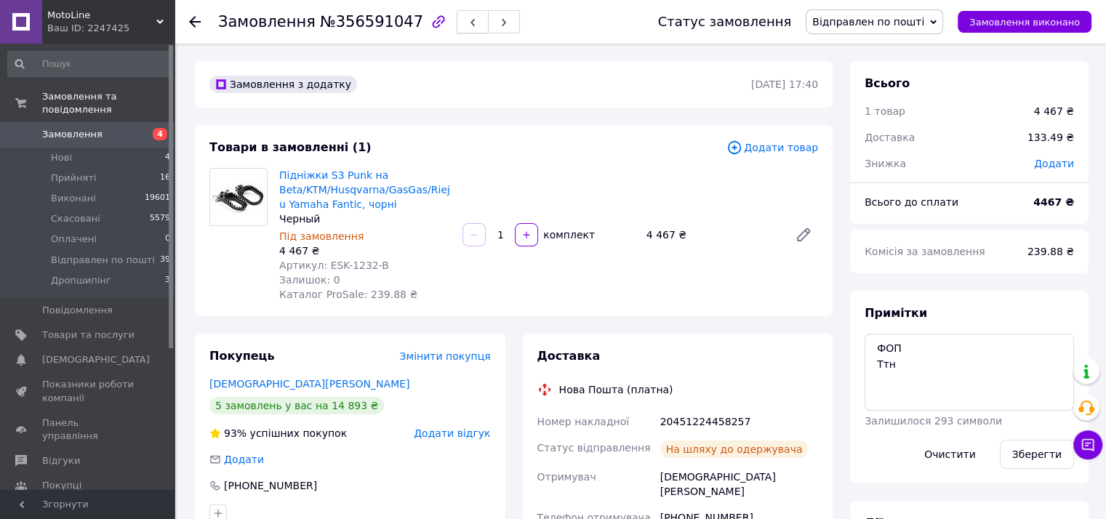
click at [468, 20] on icon "button" at bounding box center [472, 22] width 9 height 9
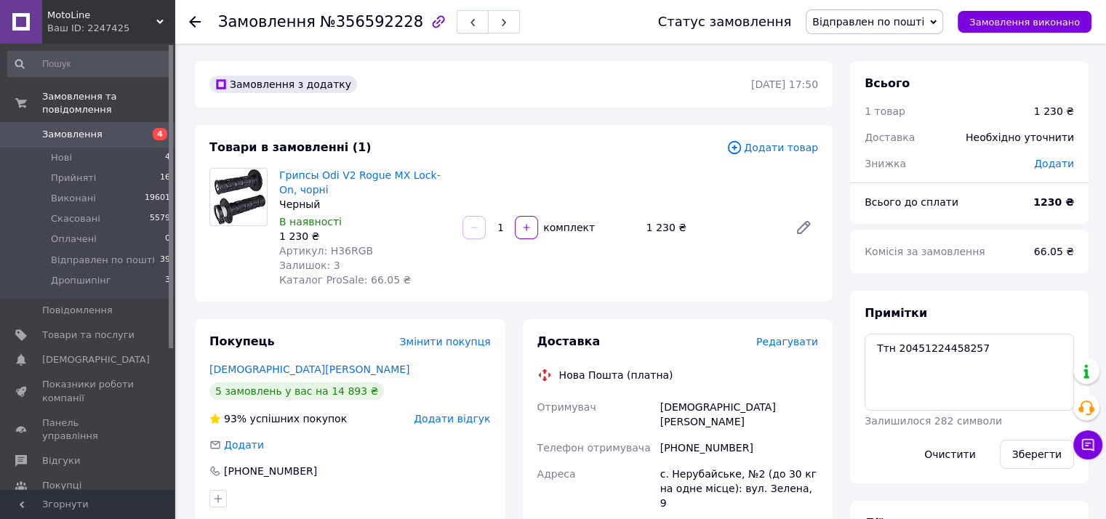
click at [468, 20] on icon "button" at bounding box center [472, 22] width 9 height 9
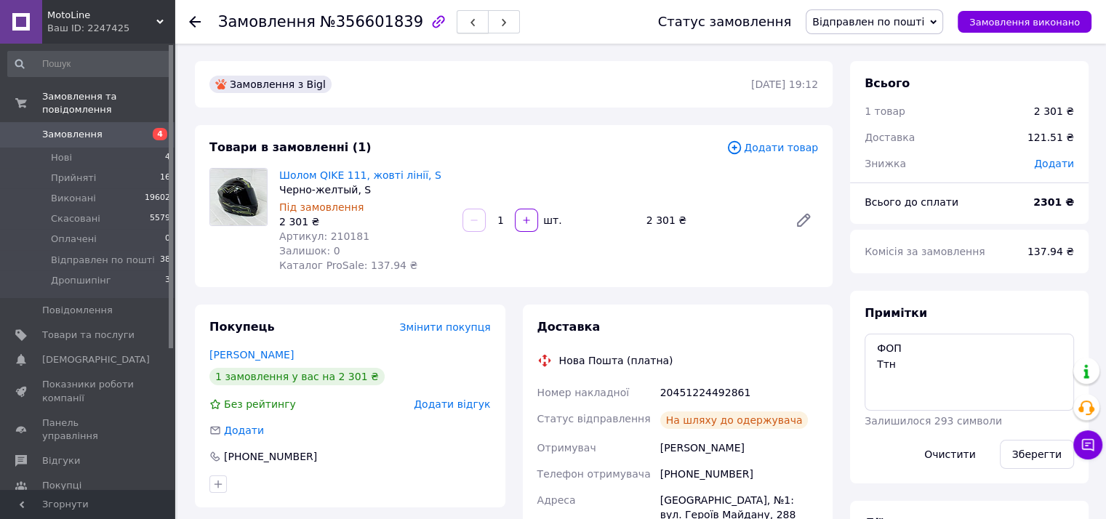
click at [457, 14] on button "button" at bounding box center [473, 21] width 32 height 23
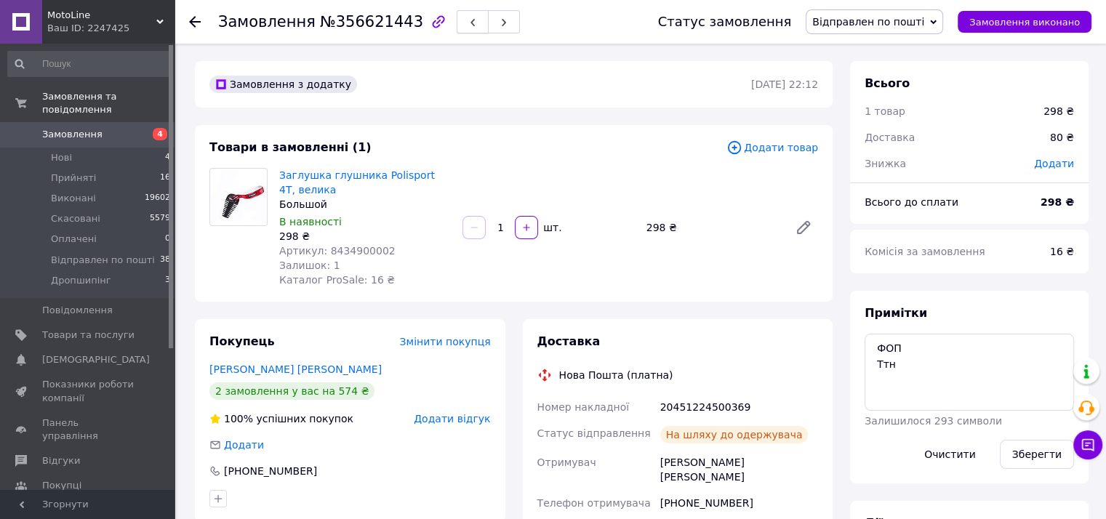
click at [468, 20] on icon "button" at bounding box center [472, 22] width 9 height 9
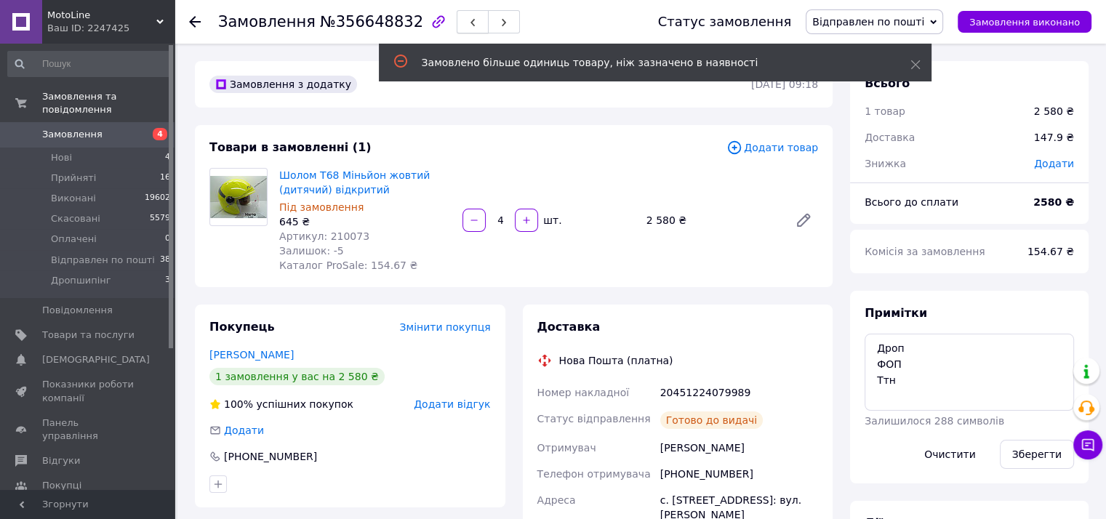
click at [457, 23] on button "button" at bounding box center [473, 21] width 32 height 23
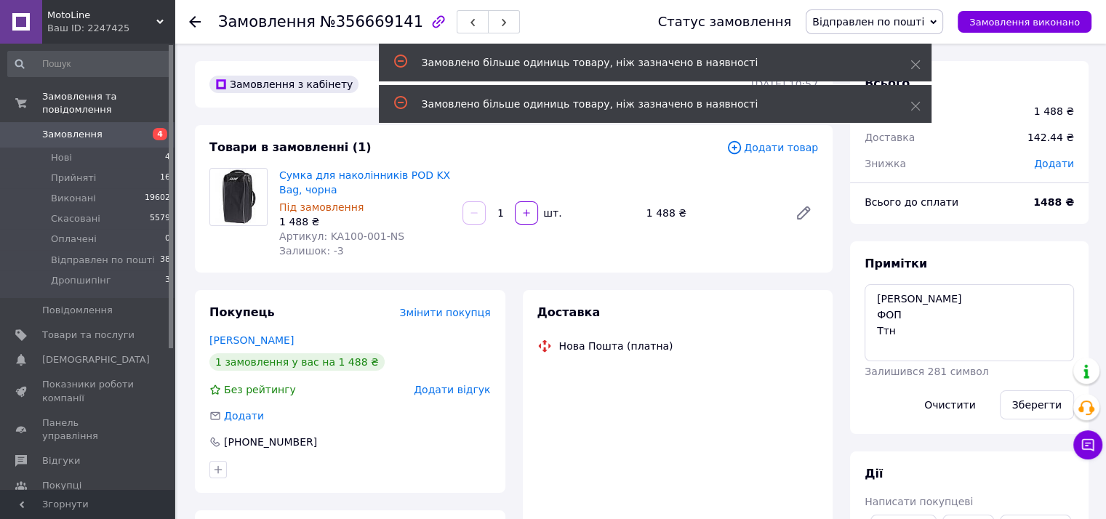
scroll to position [17, 0]
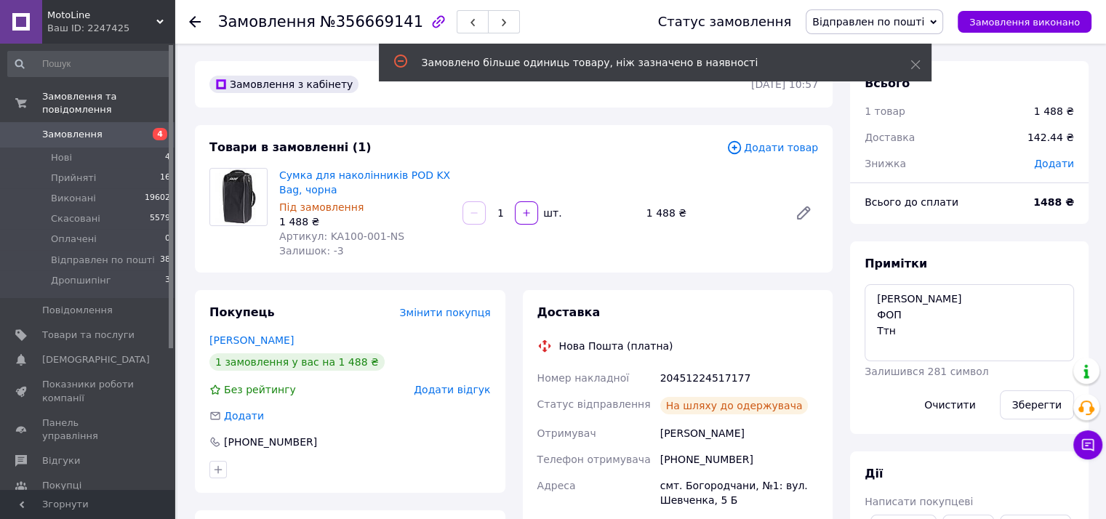
click at [457, 23] on button "button" at bounding box center [473, 21] width 32 height 23
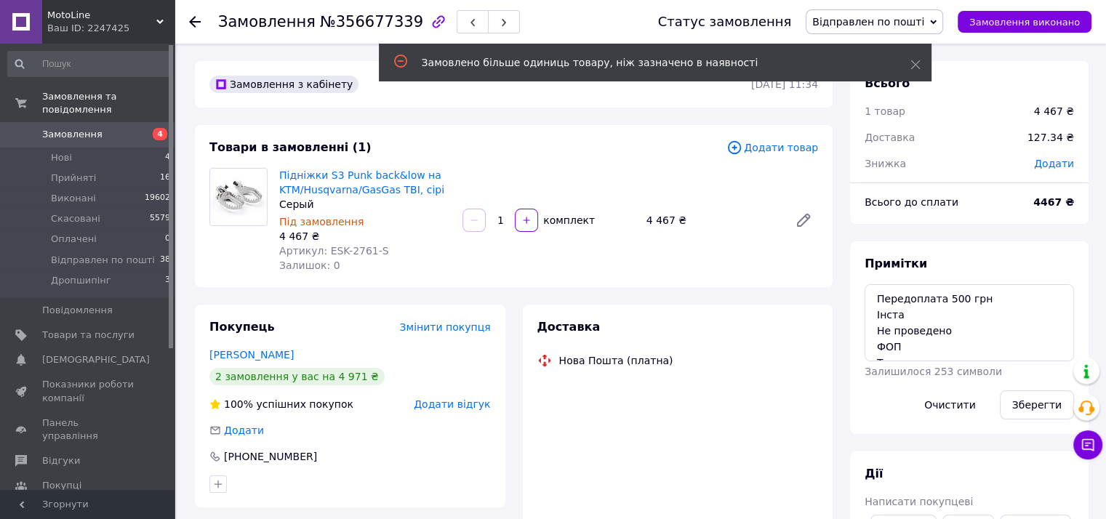
scroll to position [17, 0]
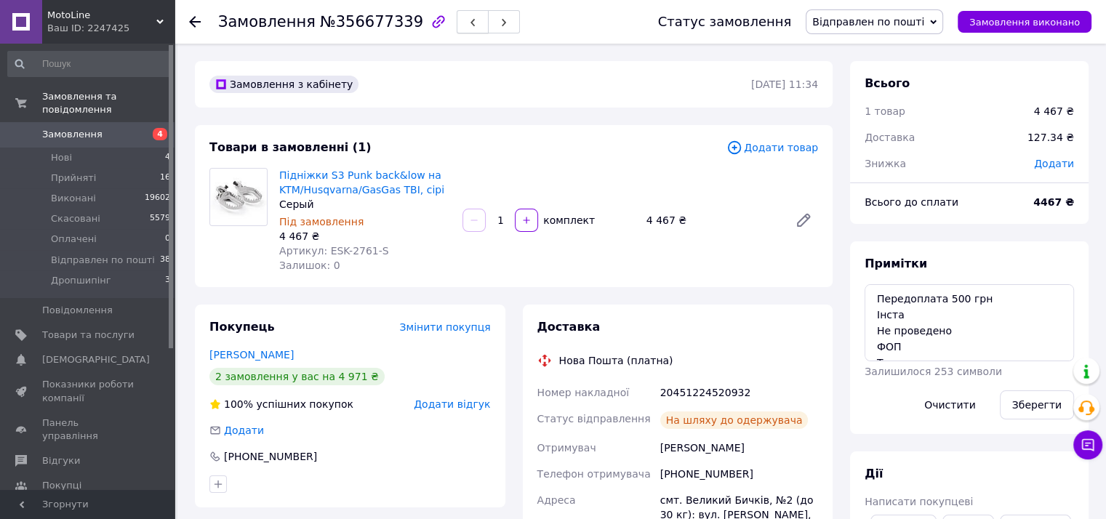
click at [468, 20] on icon "button" at bounding box center [472, 22] width 9 height 9
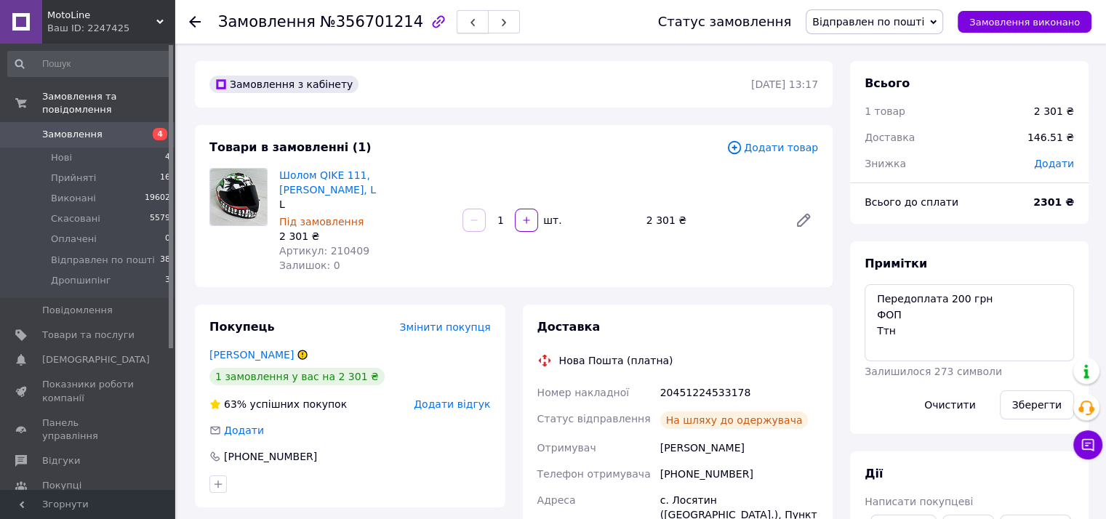
scroll to position [52, 0]
click at [457, 17] on button "button" at bounding box center [473, 21] width 32 height 23
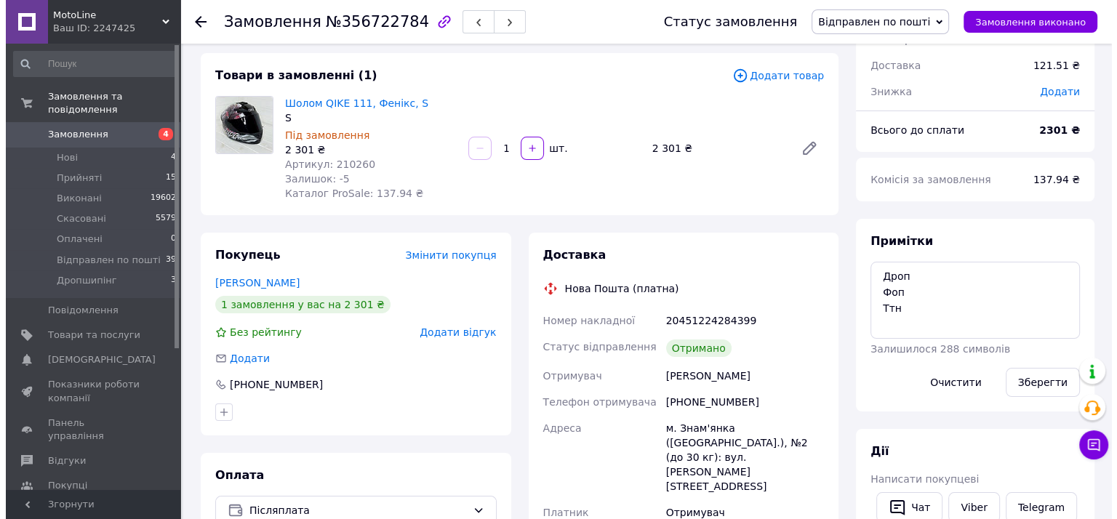
scroll to position [145, 0]
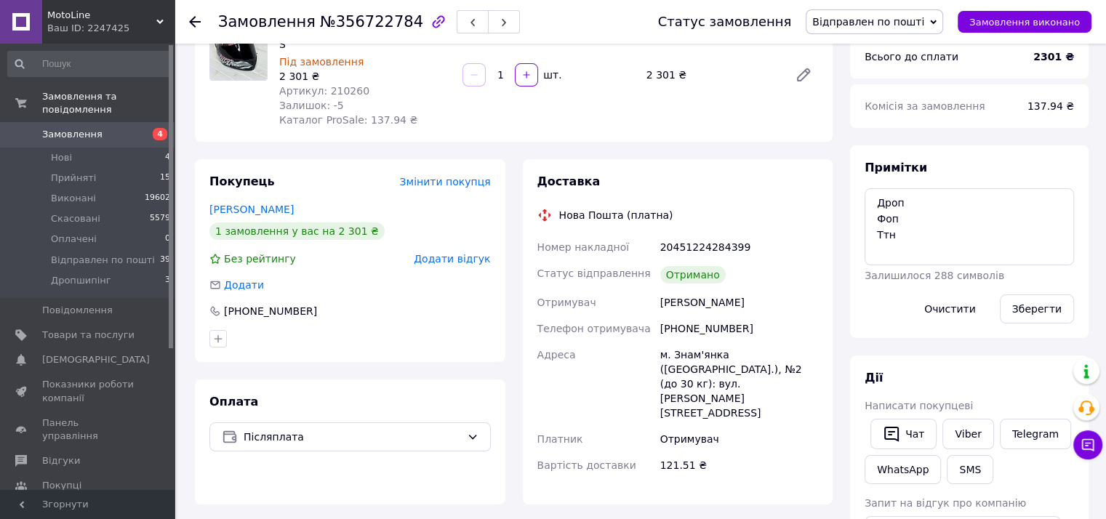
click at [450, 259] on span "Додати відгук" at bounding box center [452, 259] width 76 height 12
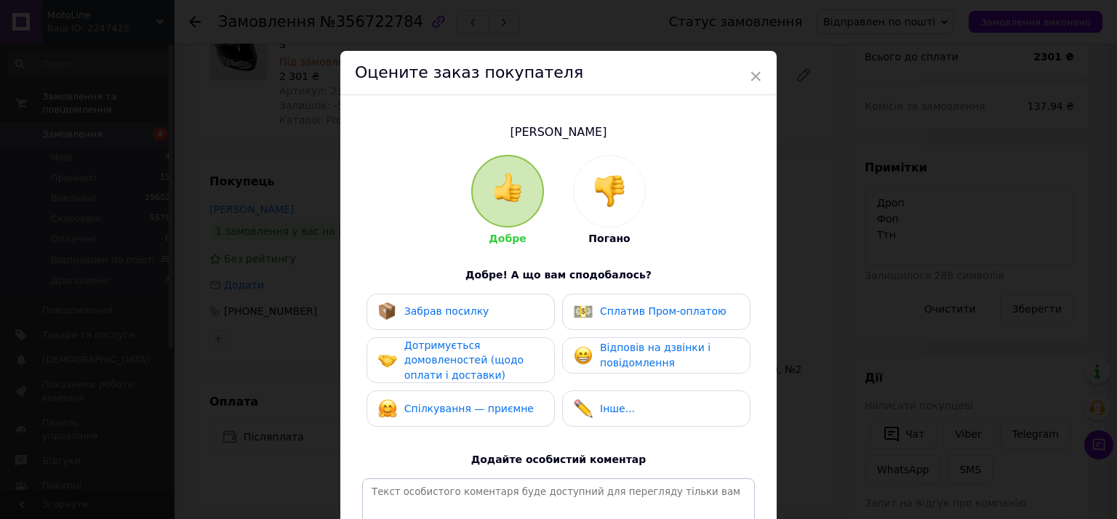
click at [454, 320] on div "Забрав посилку" at bounding box center [433, 311] width 111 height 19
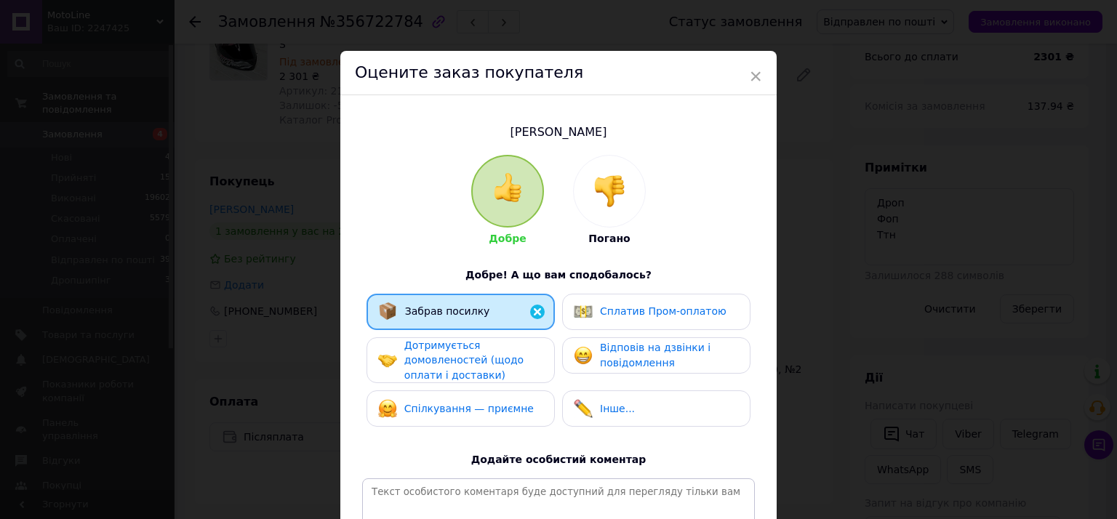
drag, startPoint x: 465, startPoint y: 363, endPoint x: 468, endPoint y: 398, distance: 35.8
click at [465, 363] on span "Дотримується домовленостей (щодо оплати і доставки)" at bounding box center [463, 360] width 119 height 41
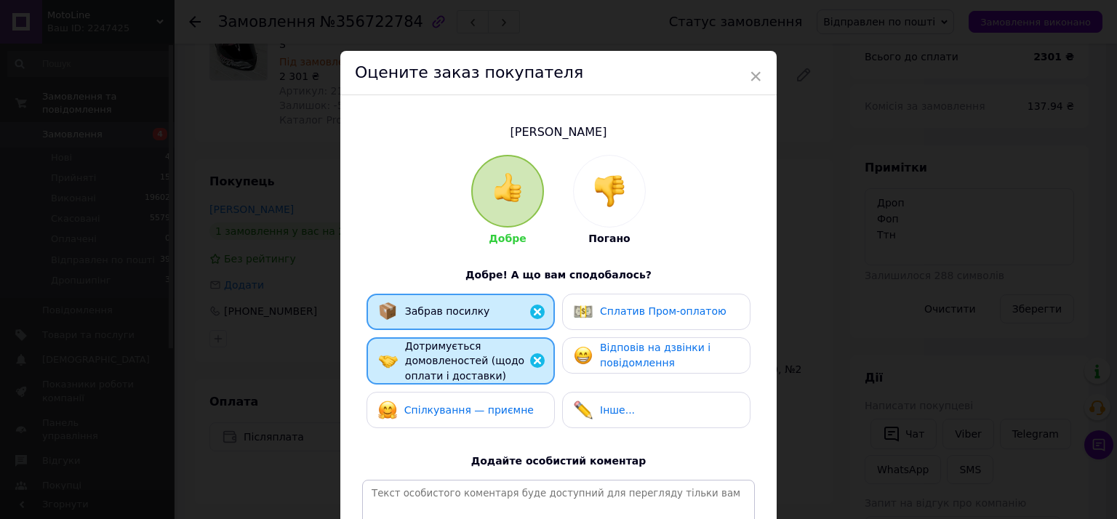
click at [471, 401] on div "Спілкування — приємне" at bounding box center [456, 410] width 156 height 19
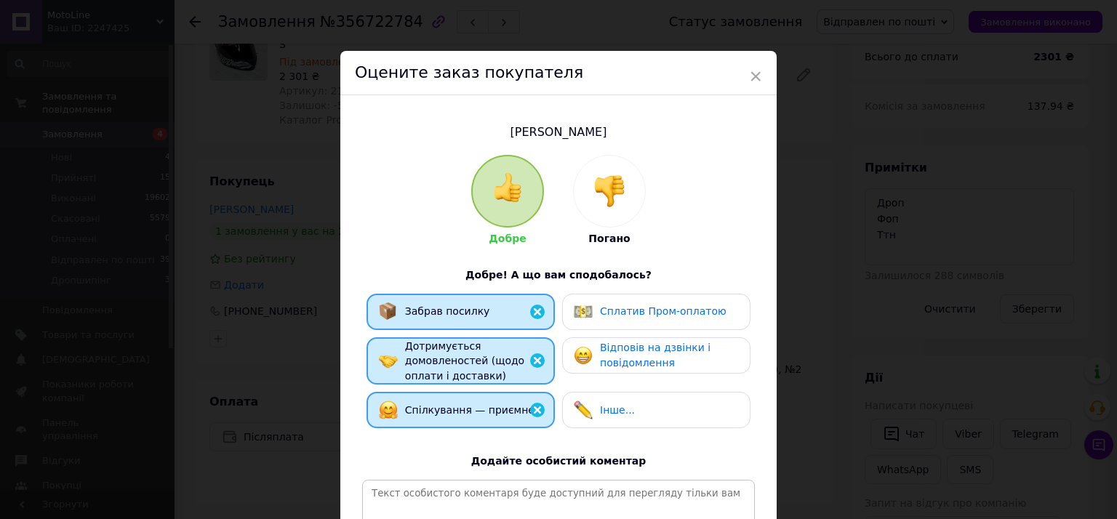
click at [657, 352] on span "Відповів на дзвінки і повідомлення" at bounding box center [655, 355] width 111 height 27
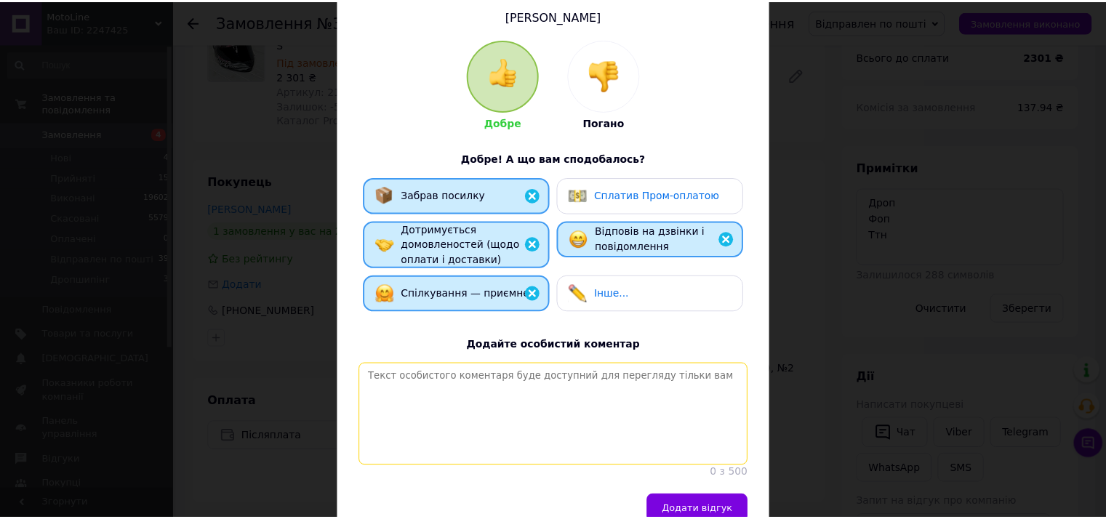
scroll to position [201, 0]
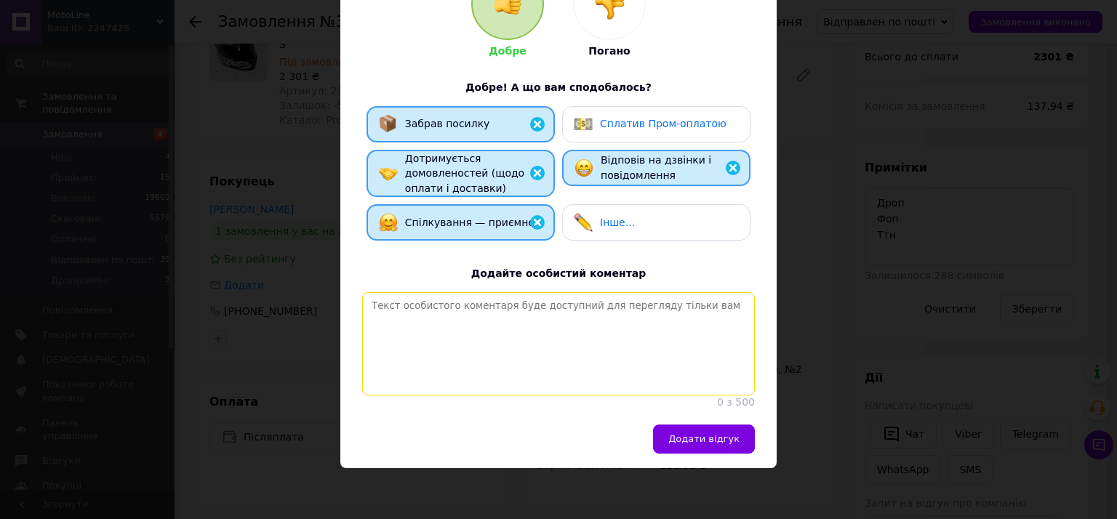
click at [579, 361] on textarea at bounding box center [558, 343] width 393 height 103
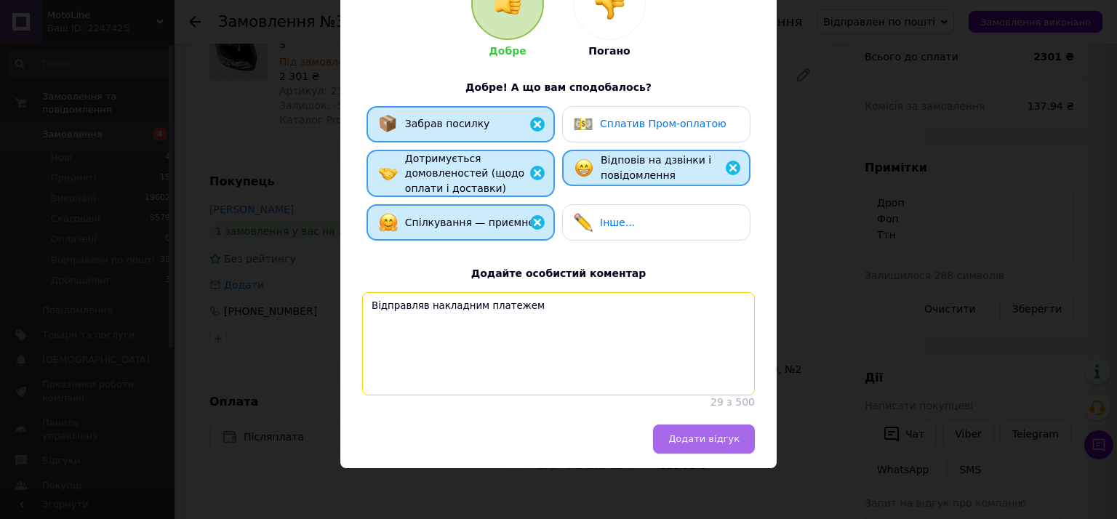
type textarea "Відправляв накладним платежем"
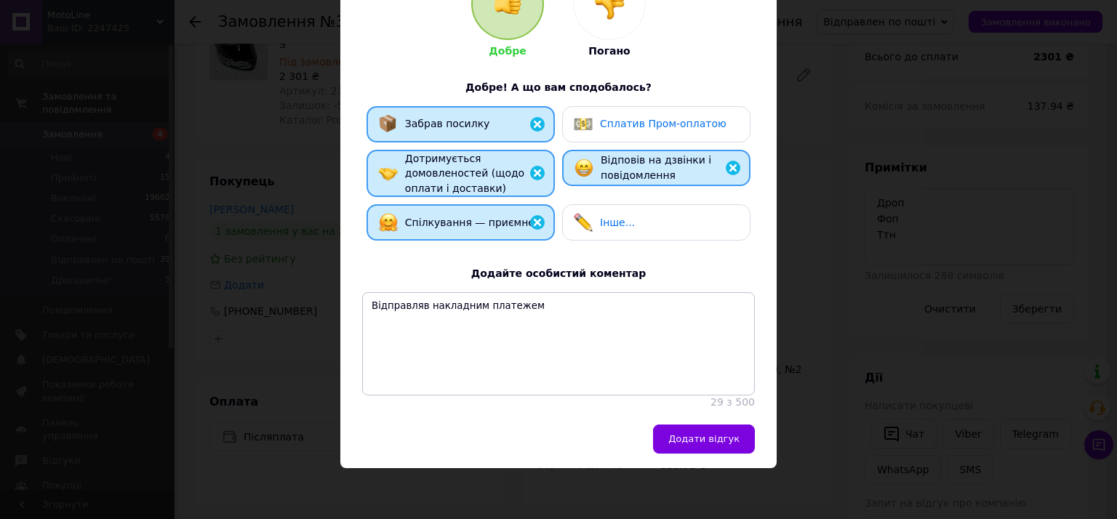
click at [707, 436] on span "Додати відгук" at bounding box center [703, 438] width 71 height 11
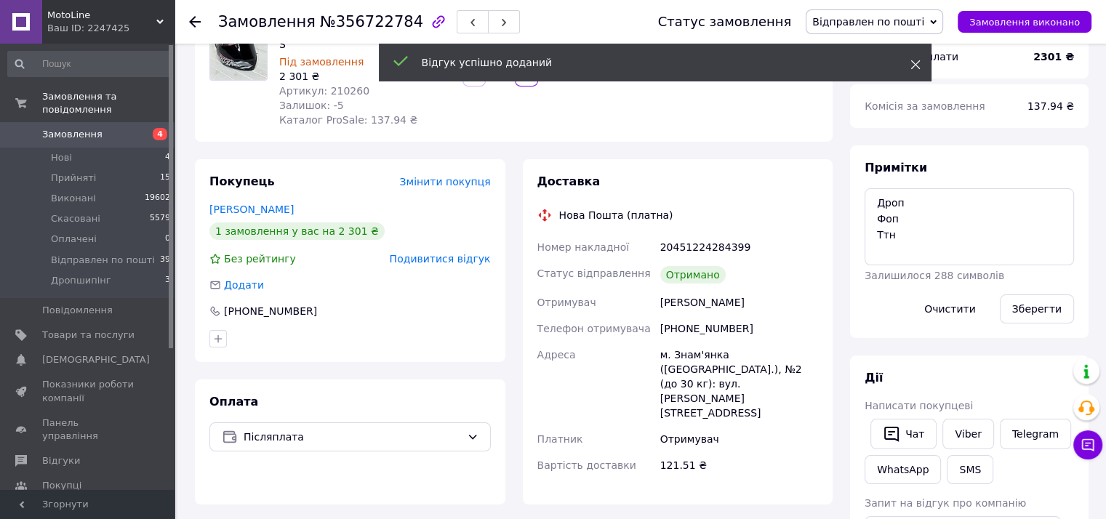
click at [912, 63] on use at bounding box center [914, 64] width 9 height 9
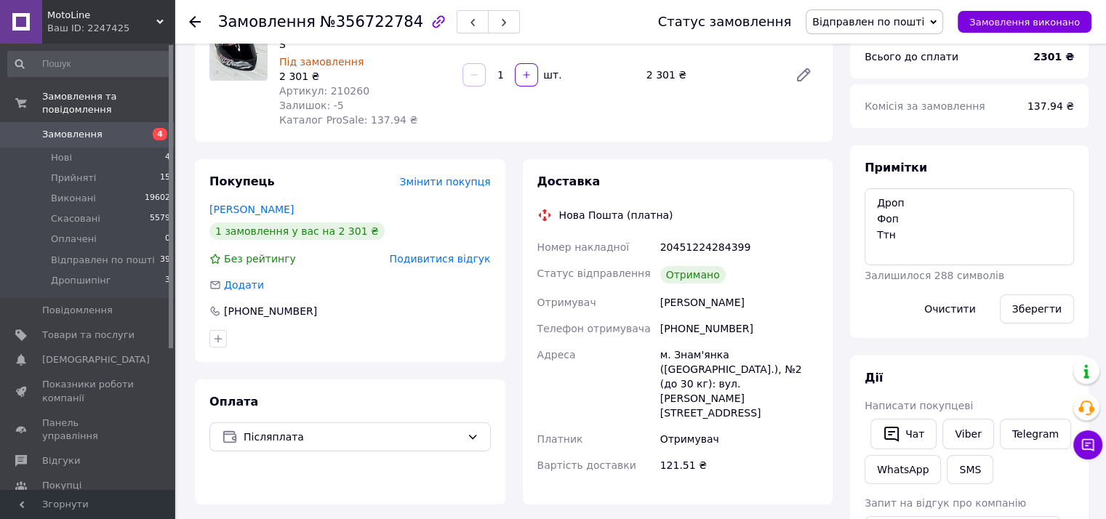
click at [920, 9] on div "Відправлен по пошті Прийнято Виконано Скасовано Оплачено Дропшипінг" at bounding box center [874, 21] width 137 height 25
click at [893, 70] on li "Виконано" at bounding box center [874, 73] width 136 height 22
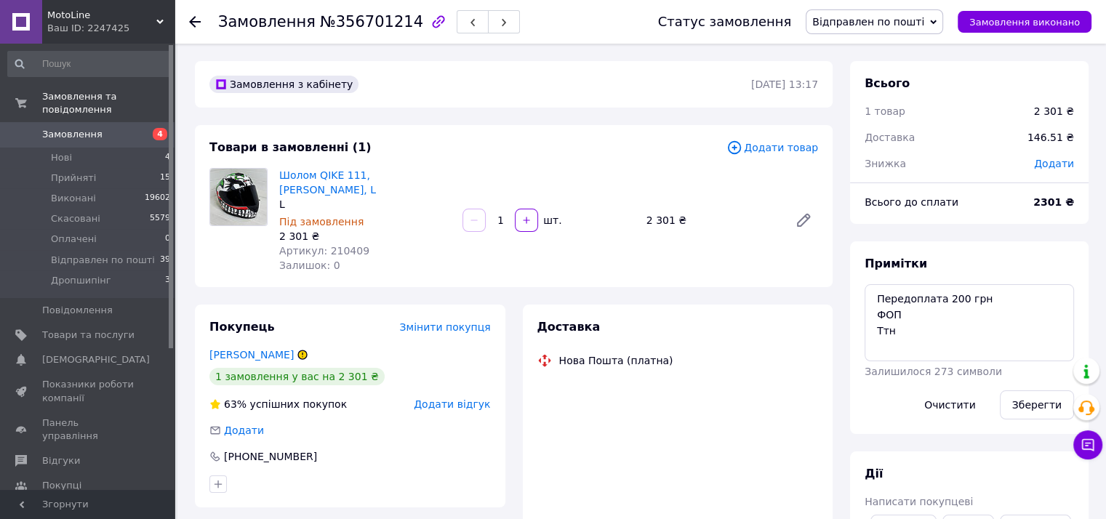
scroll to position [52, 0]
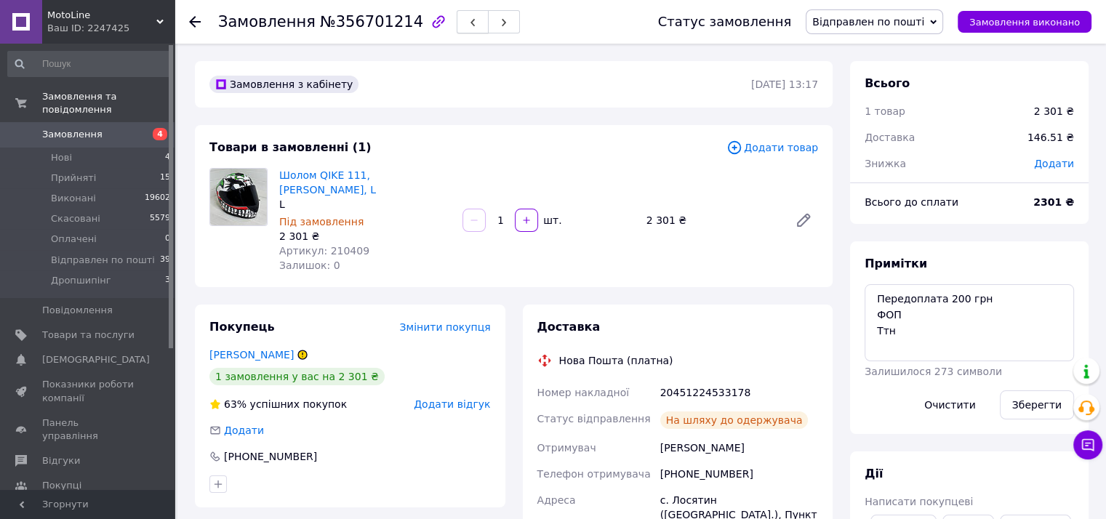
click at [457, 18] on button "button" at bounding box center [473, 21] width 32 height 23
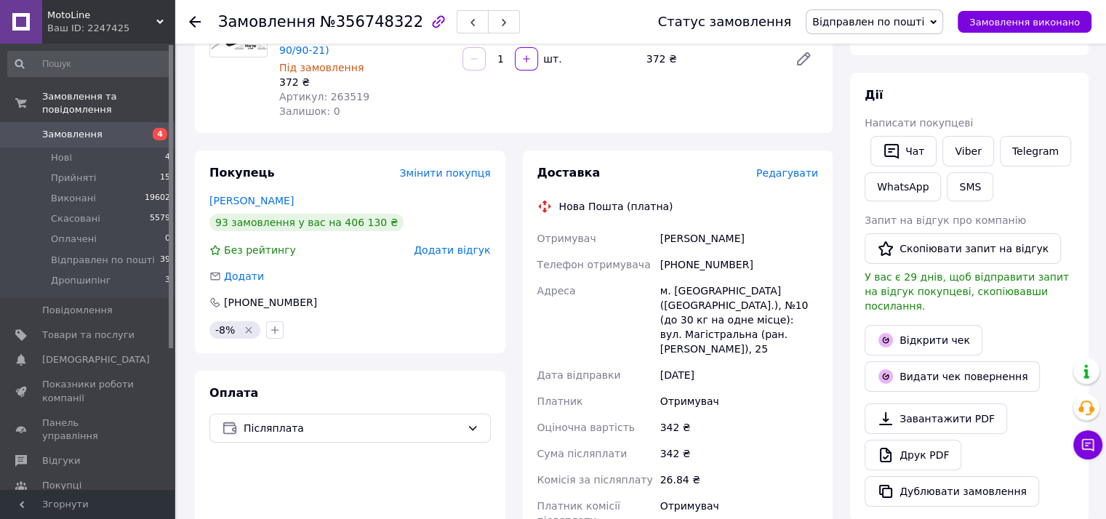
scroll to position [291, 0]
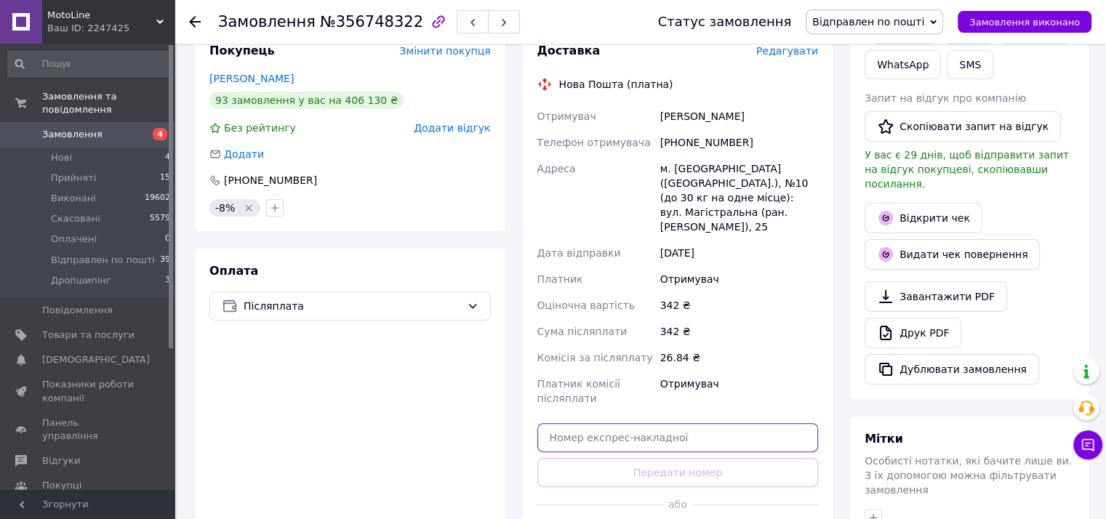
click at [622, 423] on input "text" at bounding box center [677, 437] width 281 height 29
paste input "20451224542220"
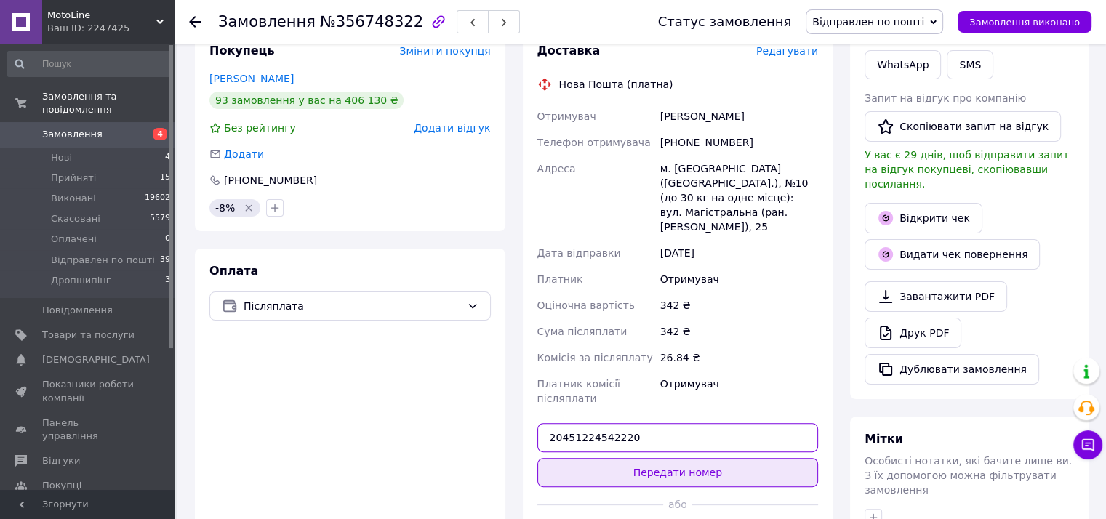
type input "20451224542220"
click at [643, 458] on button "Передати номер" at bounding box center [677, 472] width 281 height 29
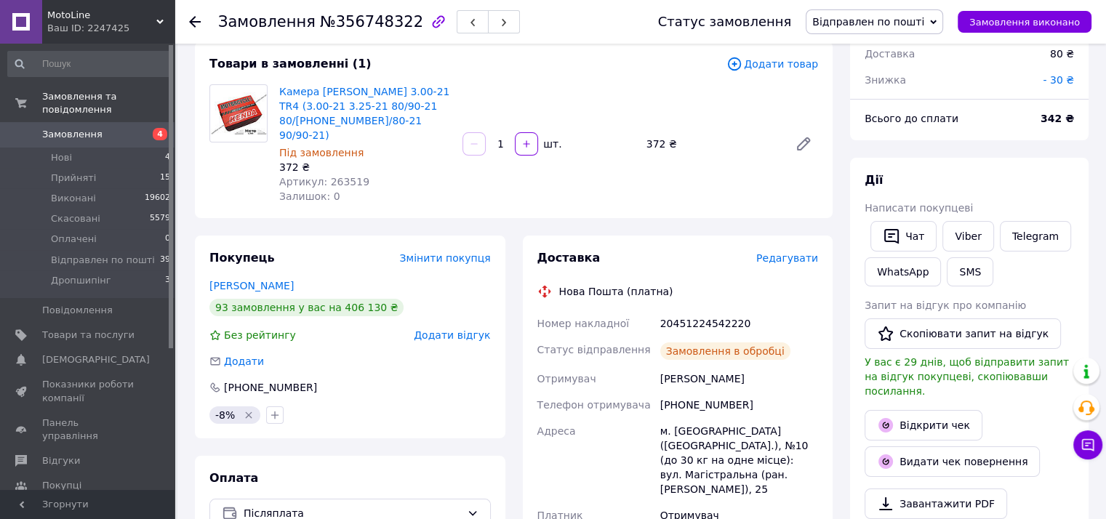
scroll to position [0, 0]
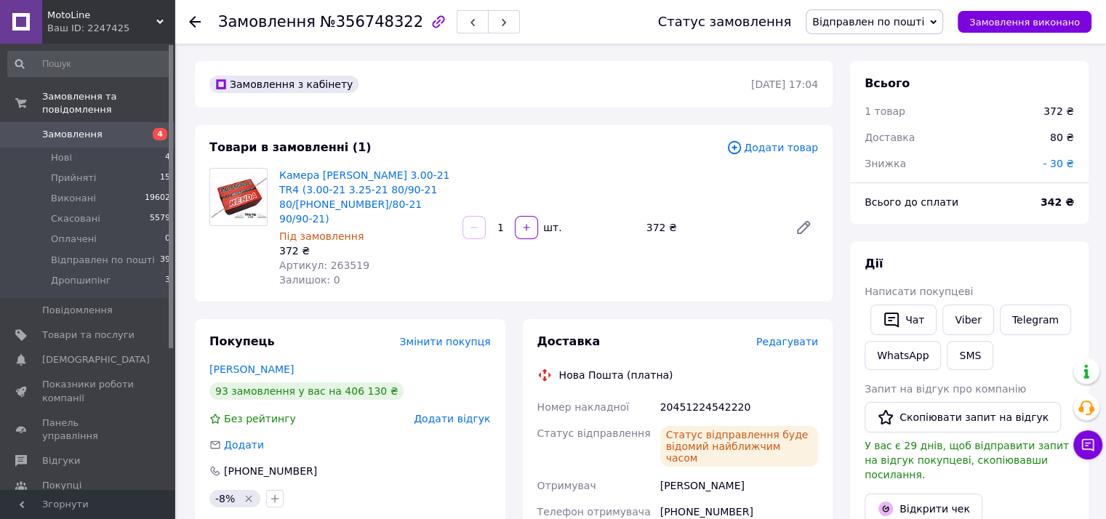
click at [332, 260] on span "Артикул: 263519" at bounding box center [324, 266] width 90 height 12
copy span "263519"
click at [874, 27] on span "Відправлен по пошті" at bounding box center [868, 22] width 112 height 12
click at [853, 68] on li "Виконано" at bounding box center [874, 73] width 136 height 22
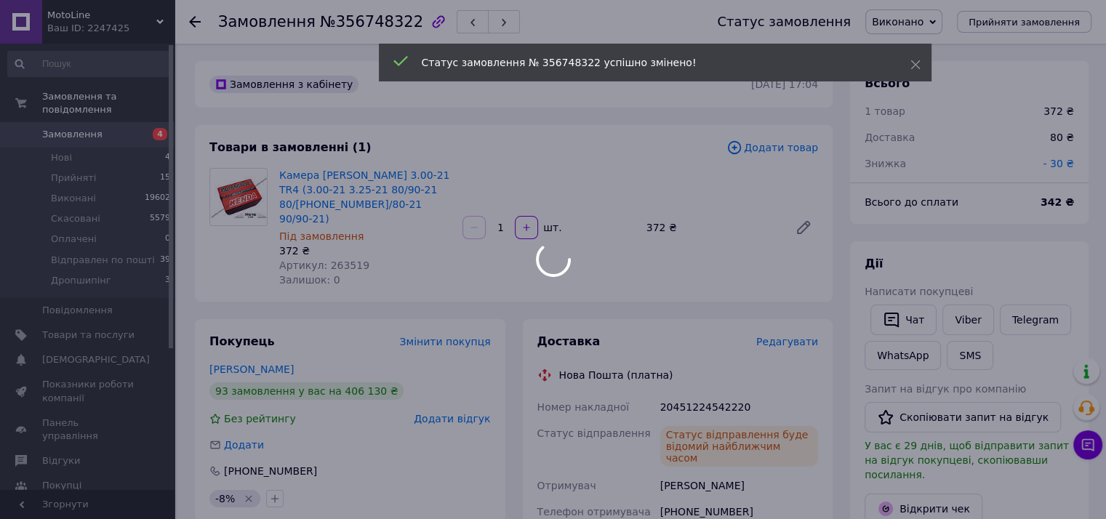
scroll to position [52, 0]
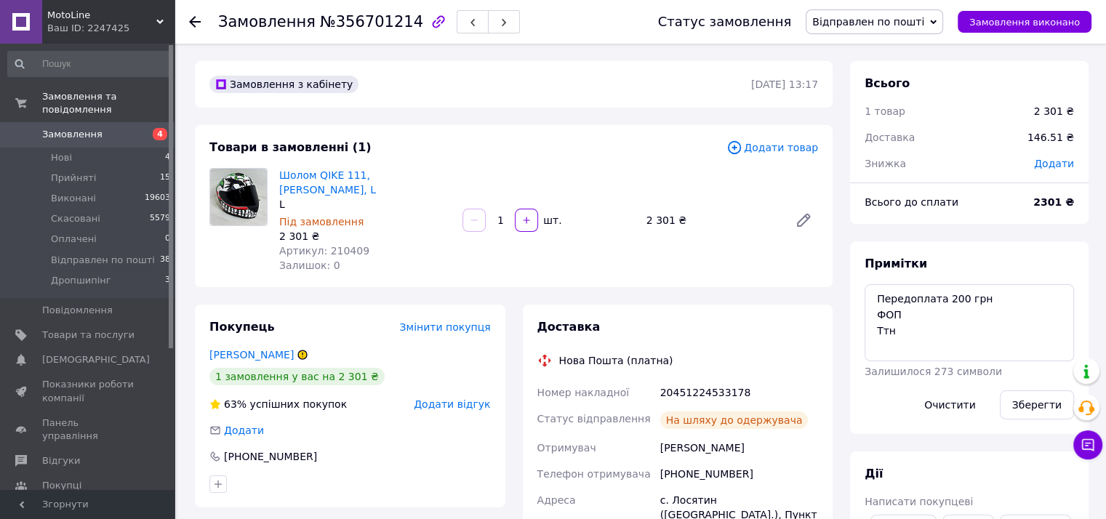
scroll to position [52, 0]
click at [457, 15] on button "button" at bounding box center [473, 21] width 32 height 23
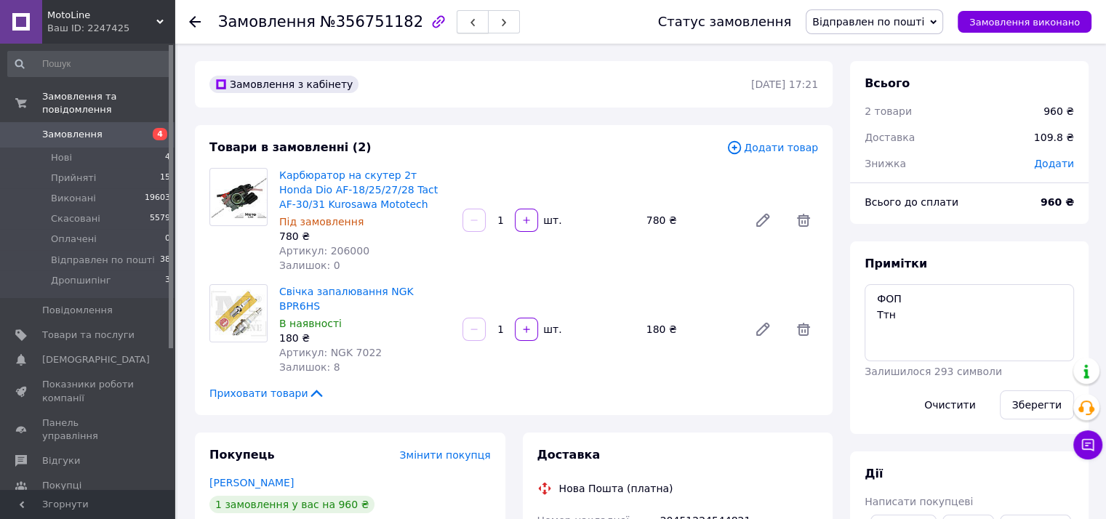
click at [468, 19] on span "button" at bounding box center [472, 22] width 9 height 11
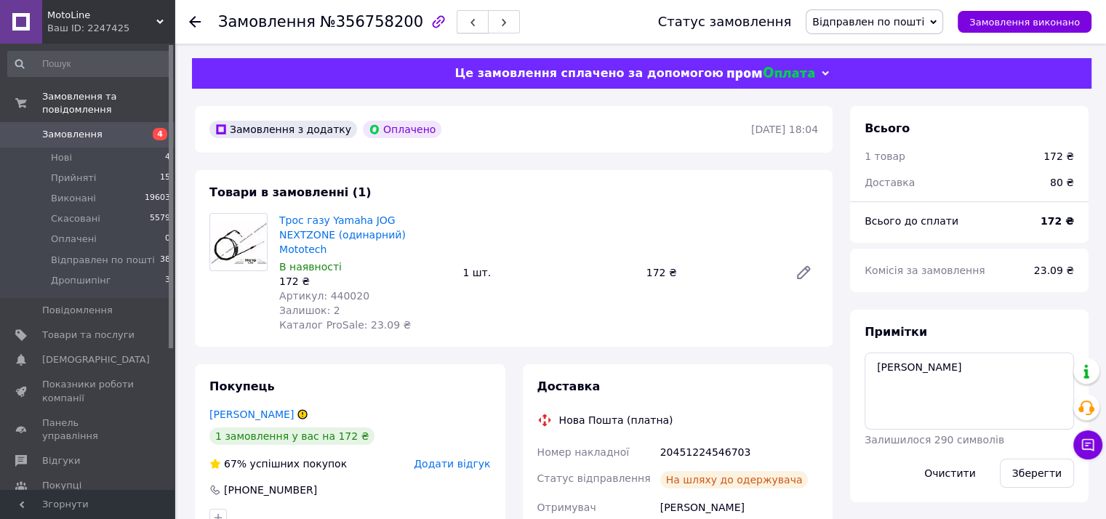
click at [457, 24] on button "button" at bounding box center [473, 21] width 32 height 23
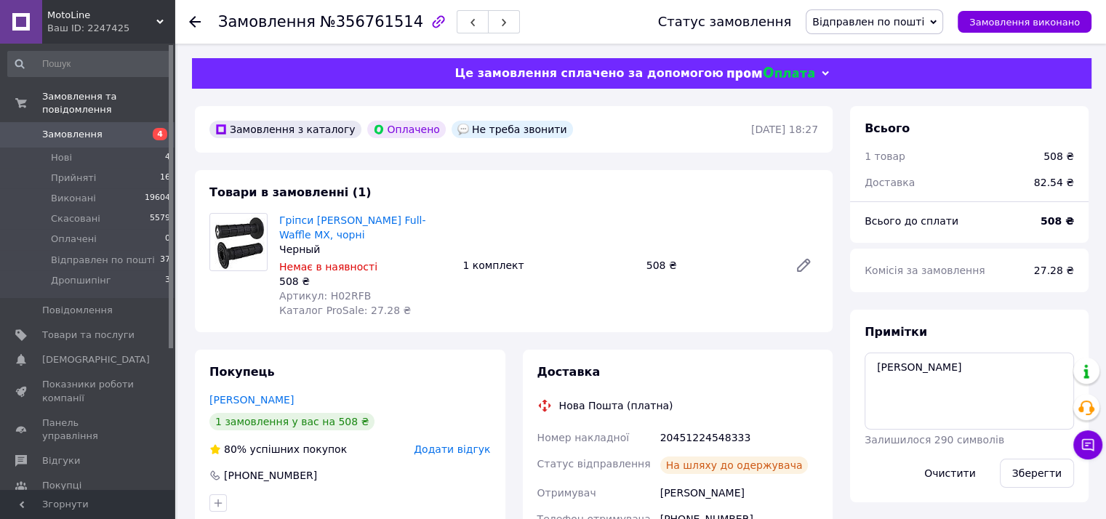
scroll to position [73, 0]
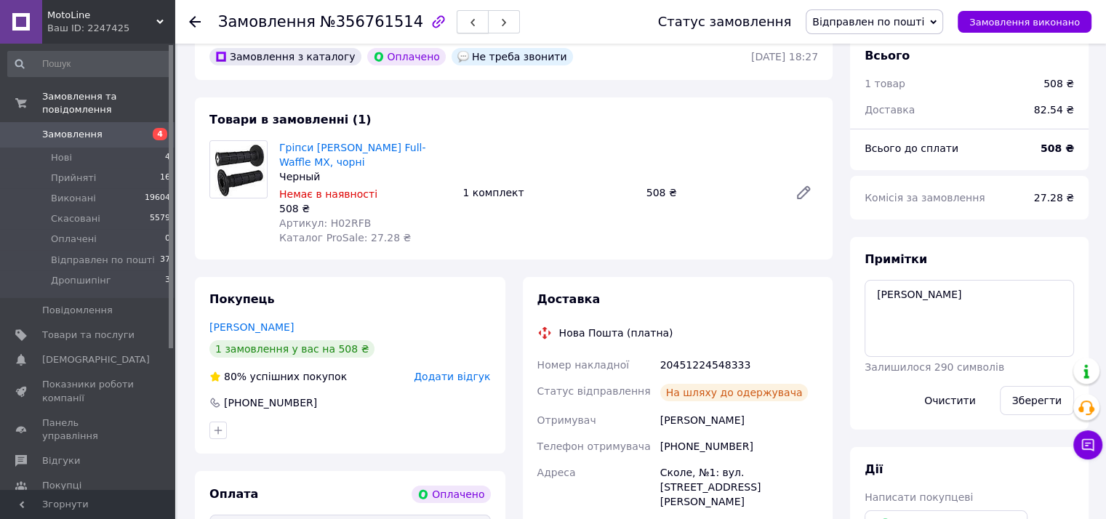
click at [468, 17] on span "button" at bounding box center [472, 22] width 9 height 11
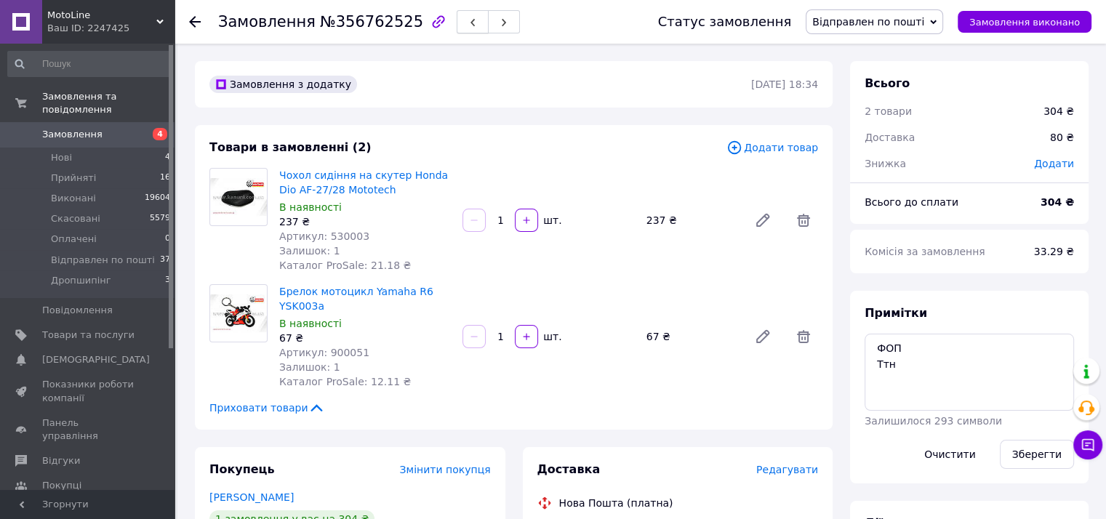
click at [468, 23] on icon "button" at bounding box center [472, 22] width 9 height 9
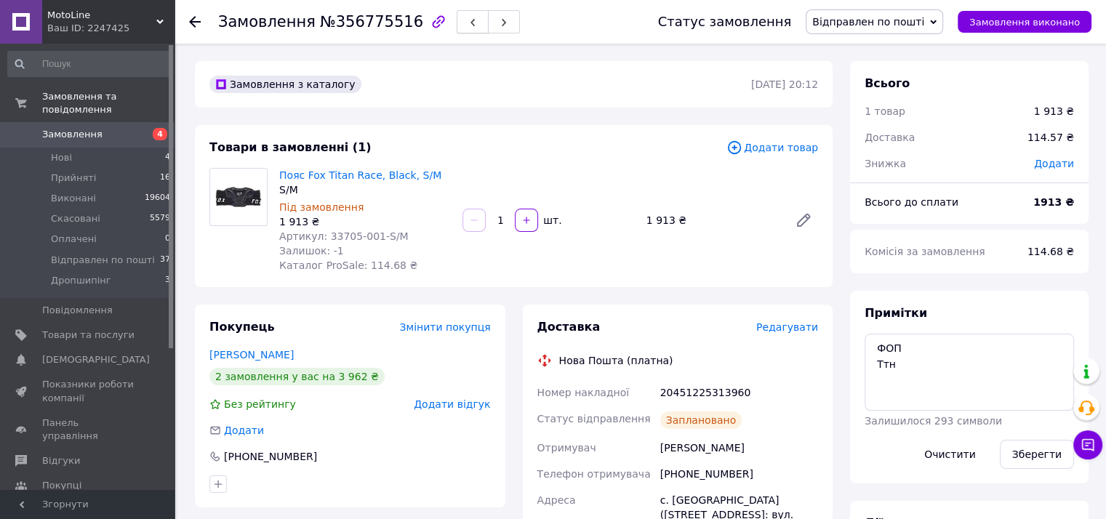
click at [470, 25] on use "button" at bounding box center [472, 23] width 4 height 8
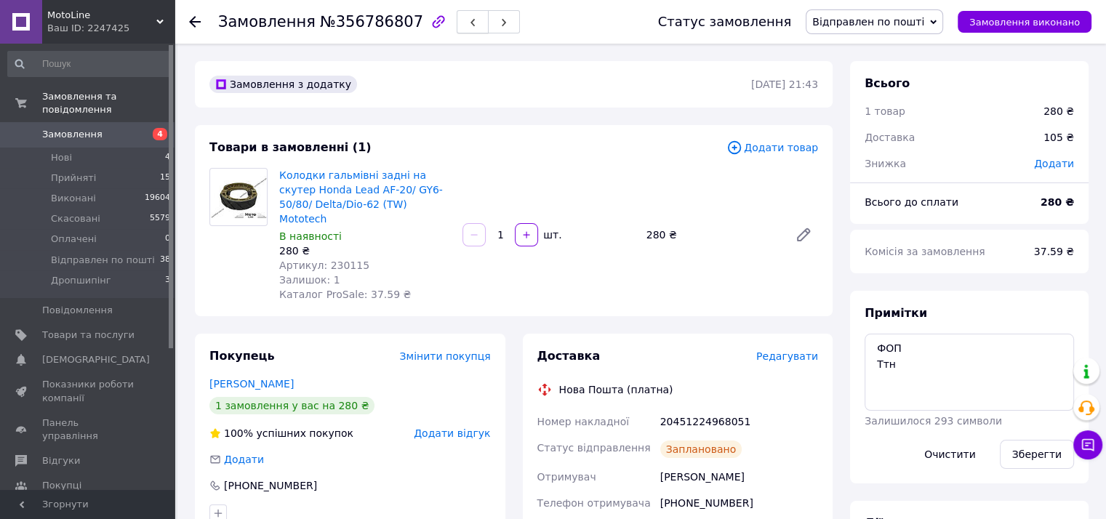
click at [457, 17] on button "button" at bounding box center [473, 21] width 32 height 23
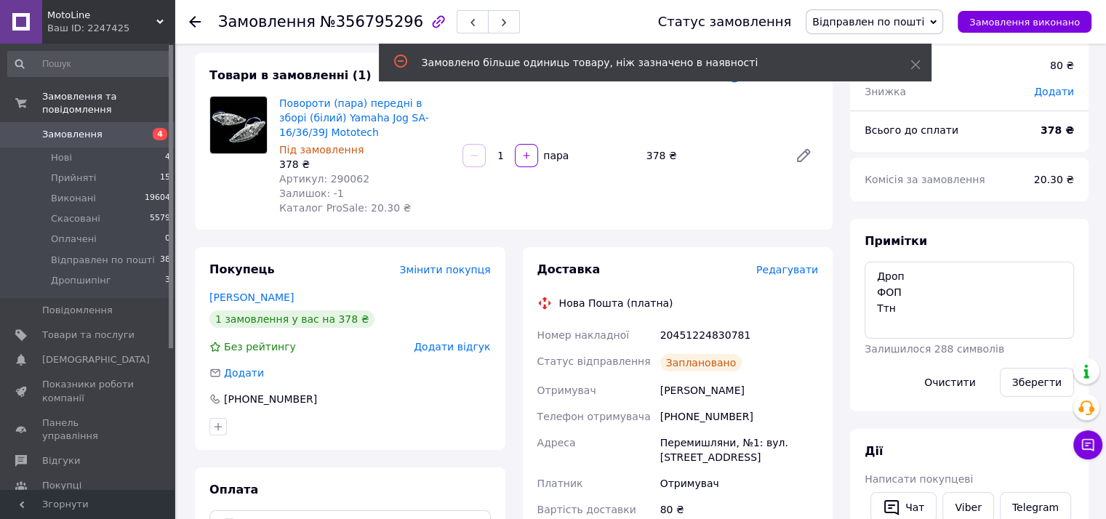
scroll to position [73, 0]
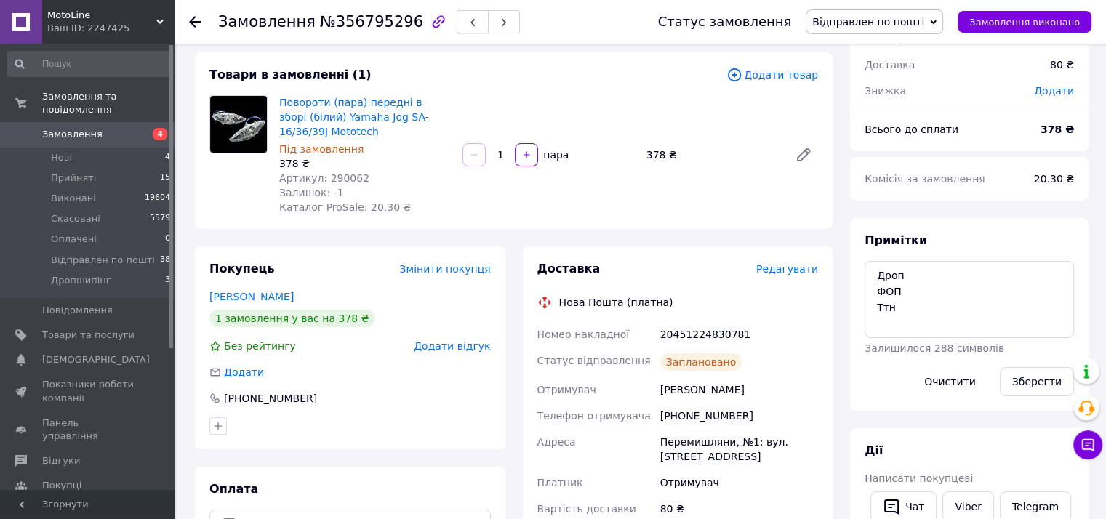
click at [468, 17] on span "button" at bounding box center [472, 22] width 9 height 11
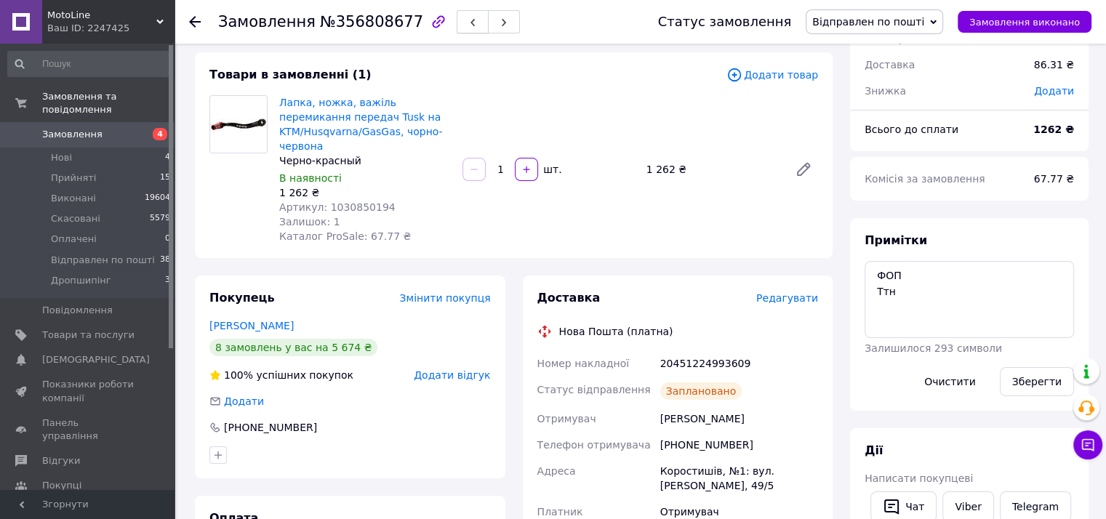
click at [457, 22] on button "button" at bounding box center [473, 21] width 32 height 23
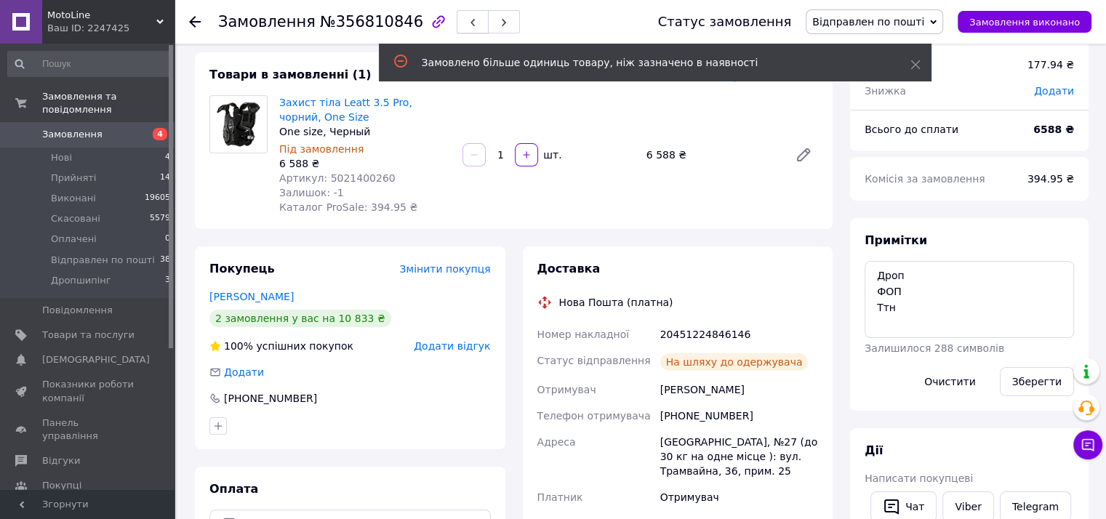
click at [470, 23] on use "button" at bounding box center [472, 23] width 4 height 8
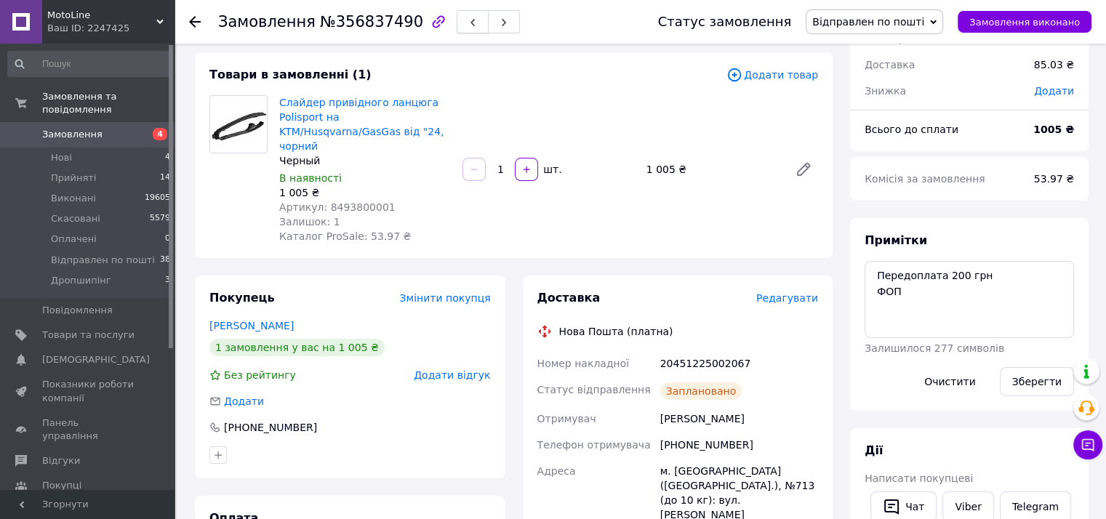
click at [457, 26] on button "button" at bounding box center [473, 21] width 32 height 23
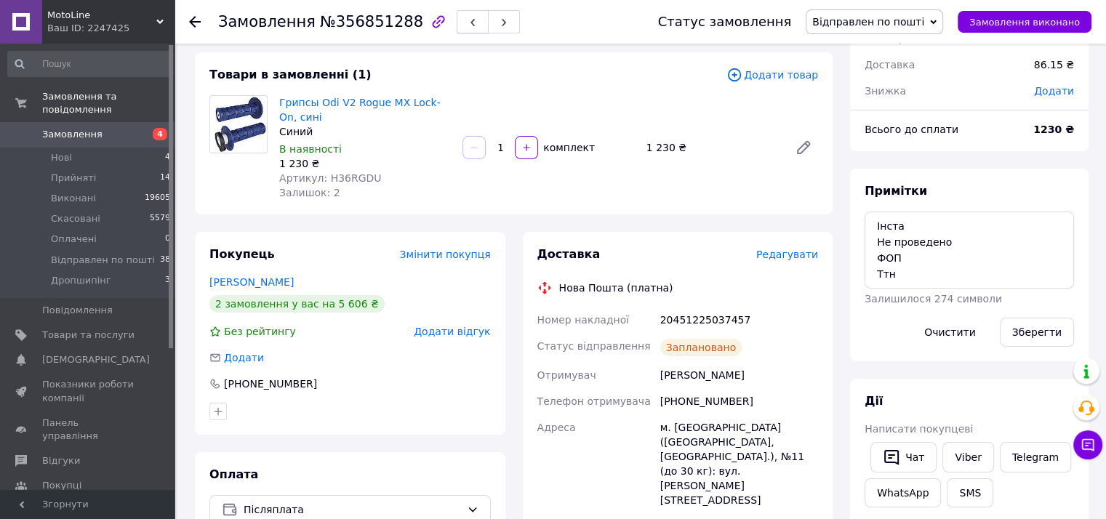
click at [468, 23] on icon "button" at bounding box center [472, 22] width 9 height 9
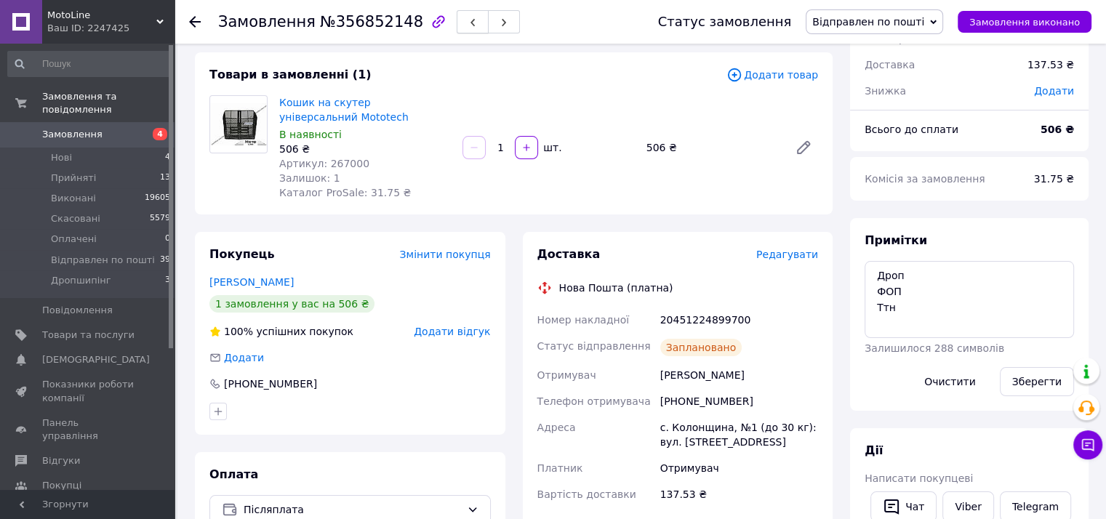
click at [468, 17] on span "button" at bounding box center [472, 22] width 9 height 11
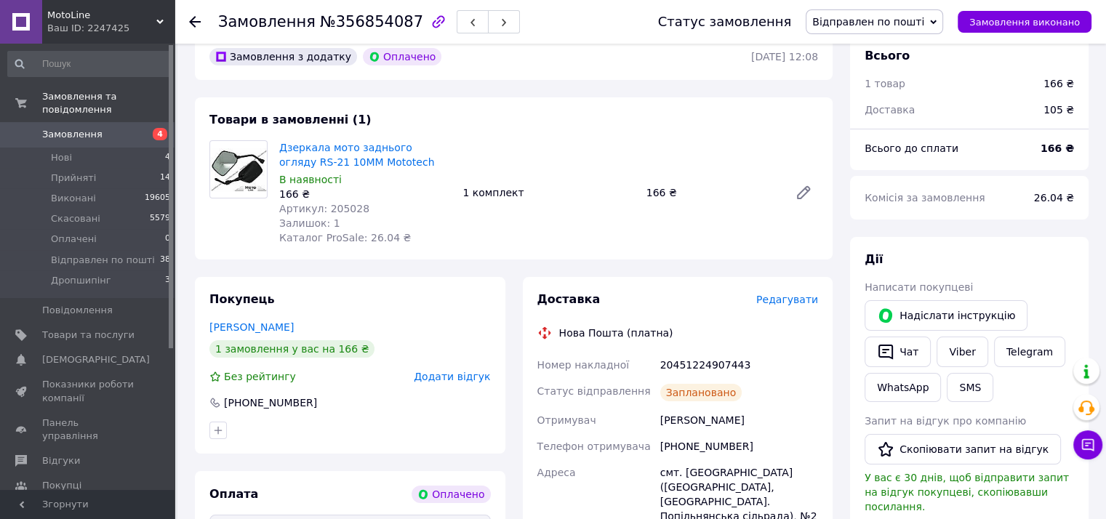
click at [483, 445] on div "Покупець Ширант Владимир 1 замовлення у вас на 166 ₴ Без рейтингу Додати відгук…" at bounding box center [350, 365] width 310 height 177
click at [468, 18] on span "button" at bounding box center [472, 22] width 9 height 11
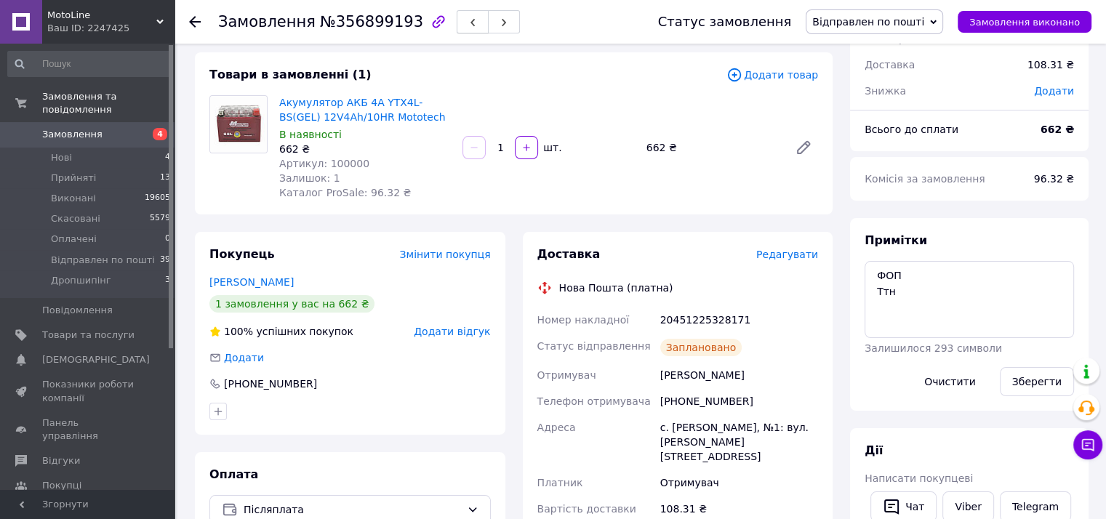
click at [457, 23] on button "button" at bounding box center [473, 21] width 32 height 23
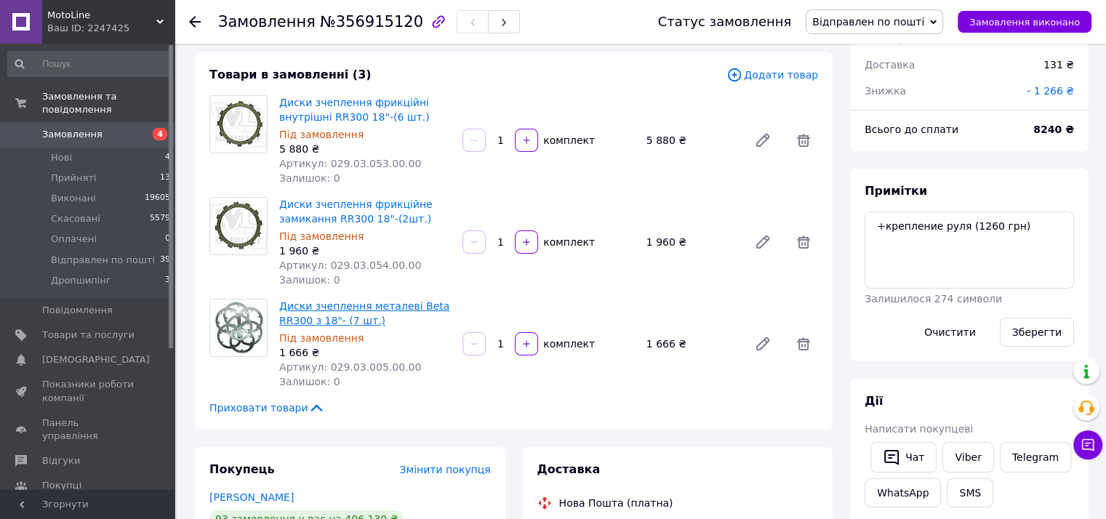
scroll to position [155, 0]
click at [119, 254] on span "Відправлен по пошті" at bounding box center [103, 260] width 104 height 13
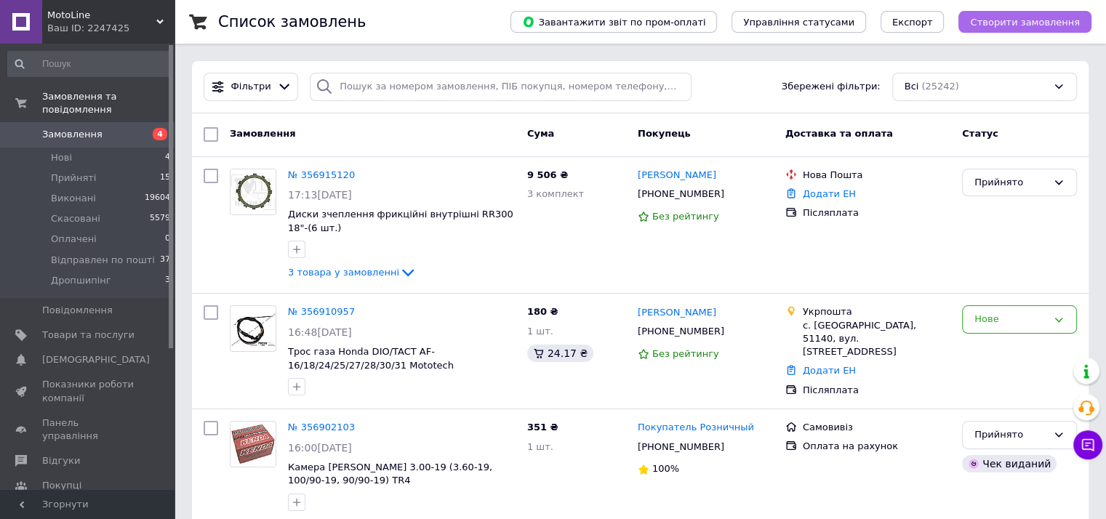
click at [1043, 17] on span "Створити замовлення" at bounding box center [1025, 22] width 110 height 11
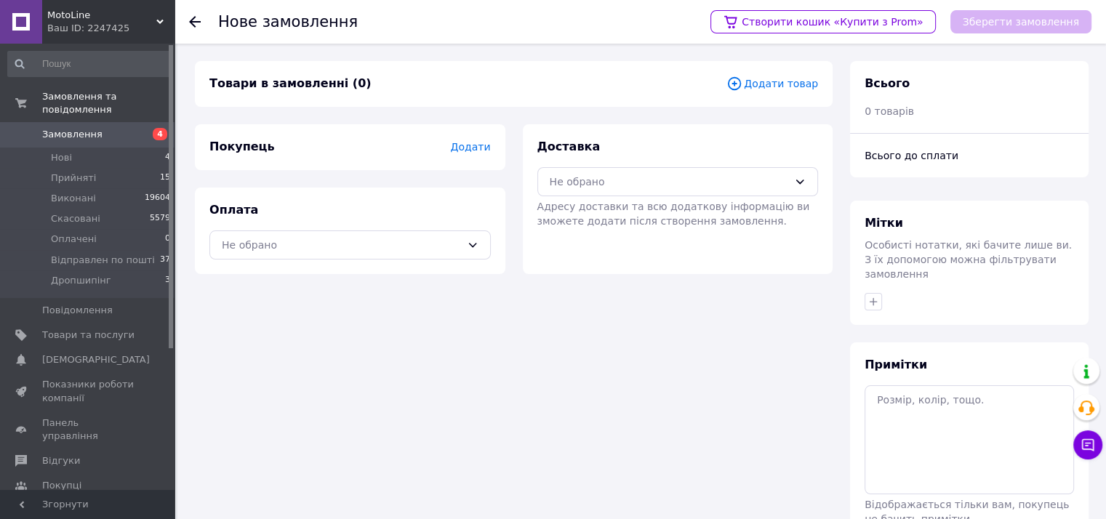
click at [755, 87] on span "Додати товар" at bounding box center [772, 84] width 92 height 16
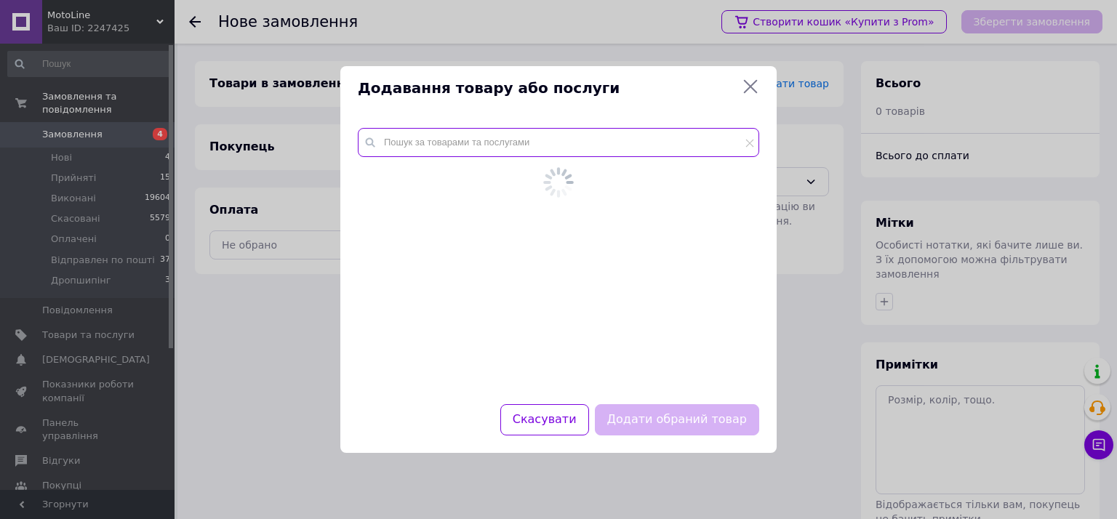
click at [672, 129] on input "text" at bounding box center [558, 142] width 401 height 29
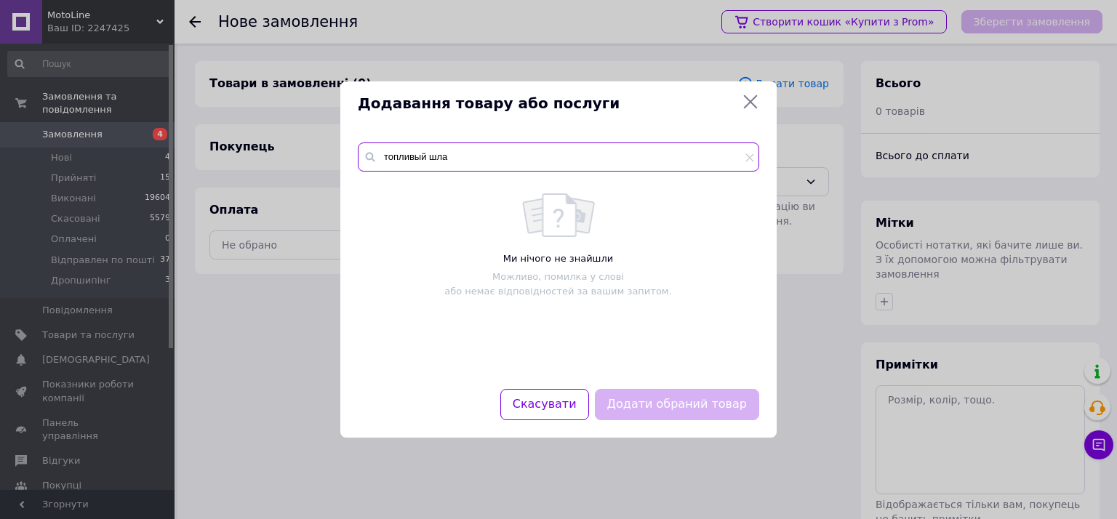
click at [414, 156] on input "топливый шла" at bounding box center [558, 156] width 401 height 29
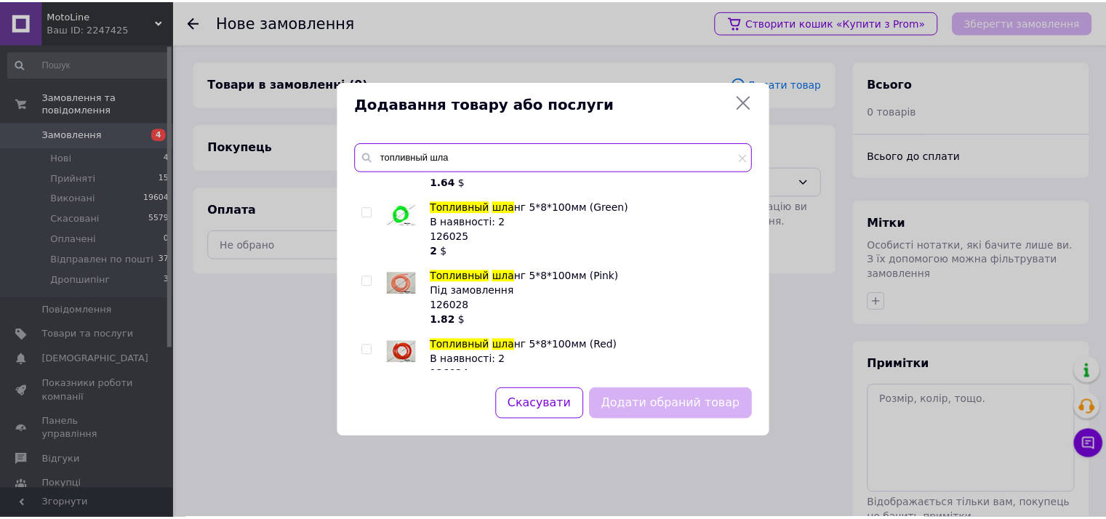
scroll to position [73, 0]
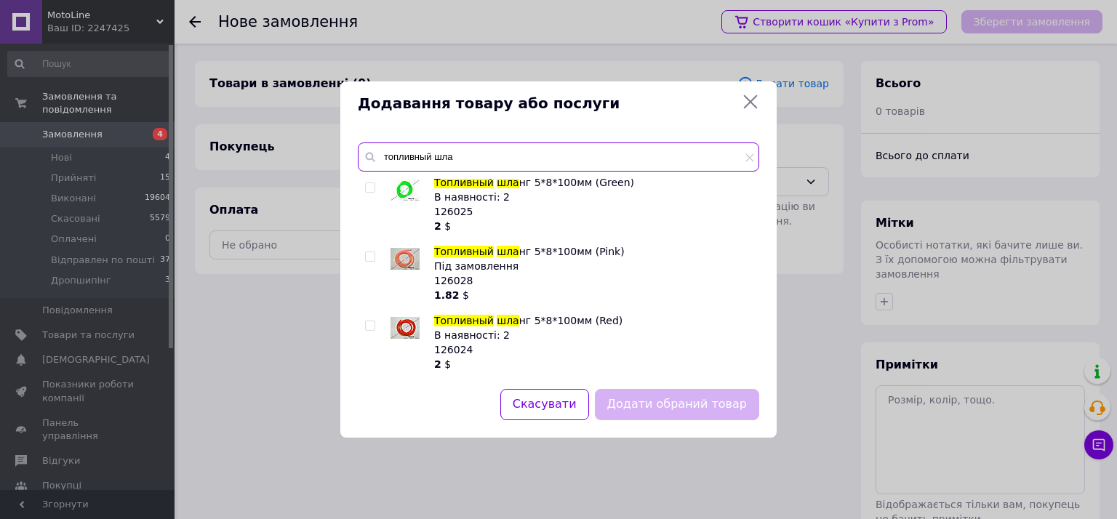
type input "топливный шла"
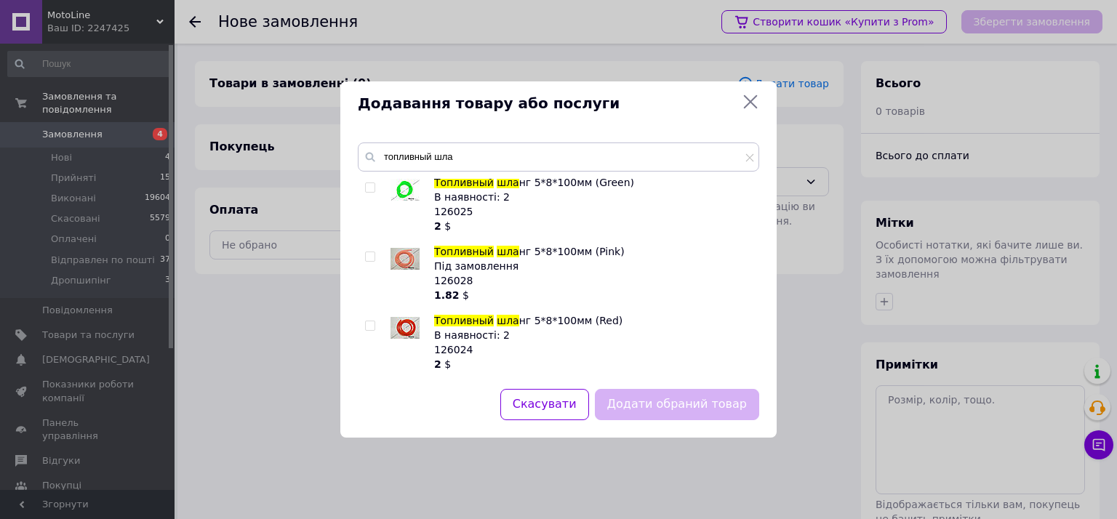
drag, startPoint x: 369, startPoint y: 324, endPoint x: 378, endPoint y: 323, distance: 9.6
click at [369, 323] on input "checkbox" at bounding box center [369, 325] width 9 height 9
checkbox input "true"
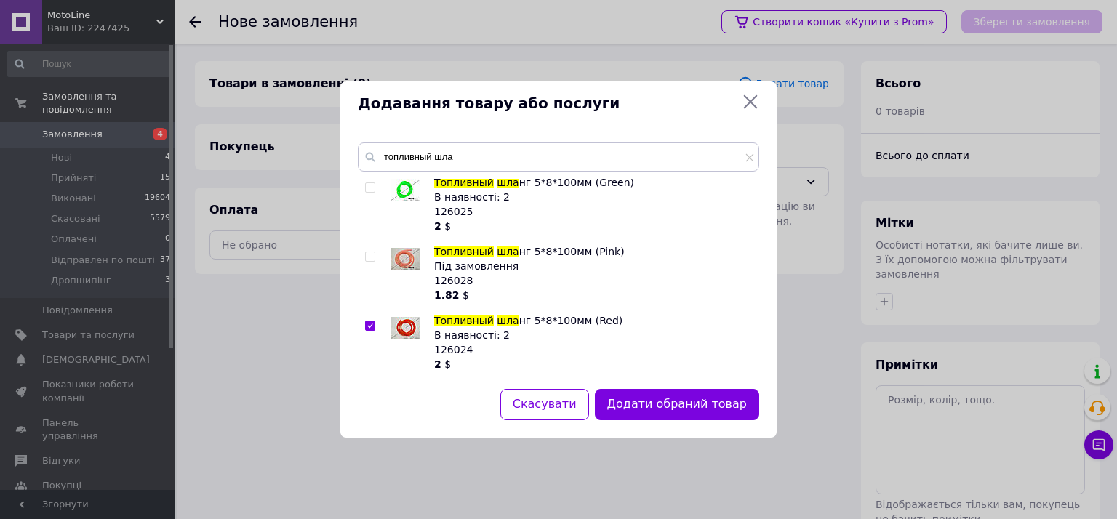
click at [654, 406] on button "Додати обраний товар" at bounding box center [677, 404] width 164 height 31
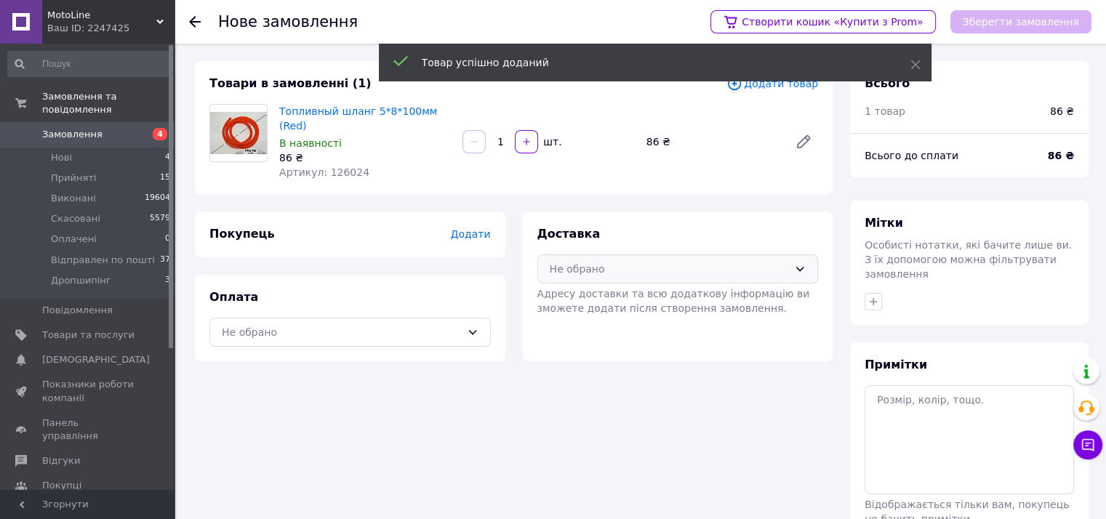
click at [614, 261] on div "Не обрано" at bounding box center [669, 269] width 239 height 16
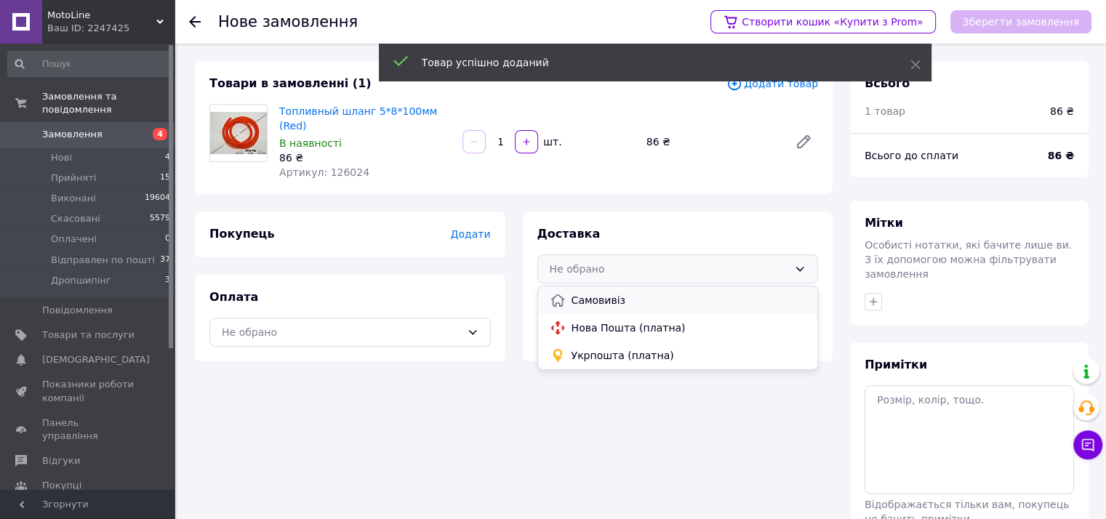
click at [611, 293] on span "Самовивіз" at bounding box center [688, 300] width 235 height 15
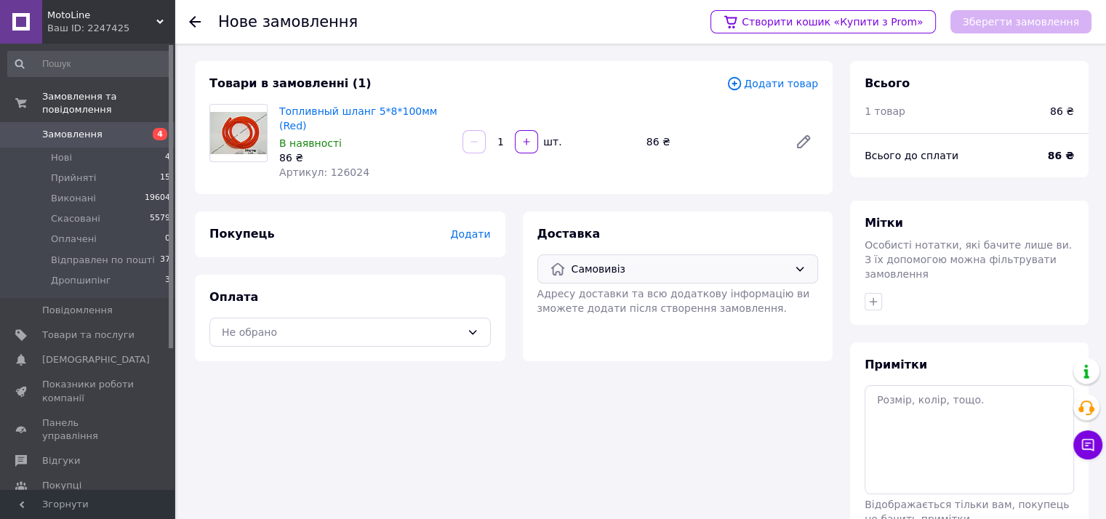
click at [487, 228] on span "Додати" at bounding box center [470, 234] width 40 height 12
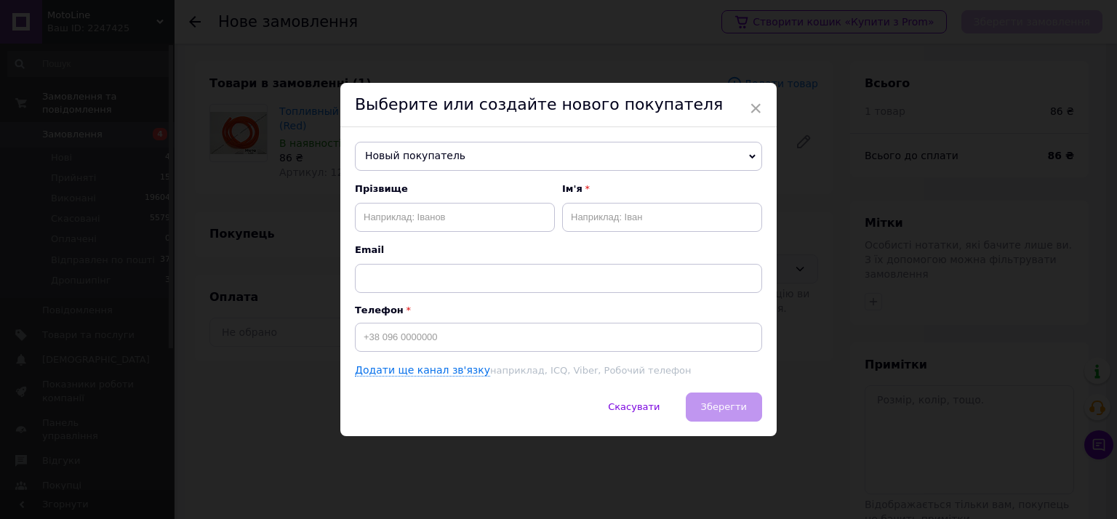
click at [468, 145] on span "Новый покупатель" at bounding box center [558, 156] width 407 height 29
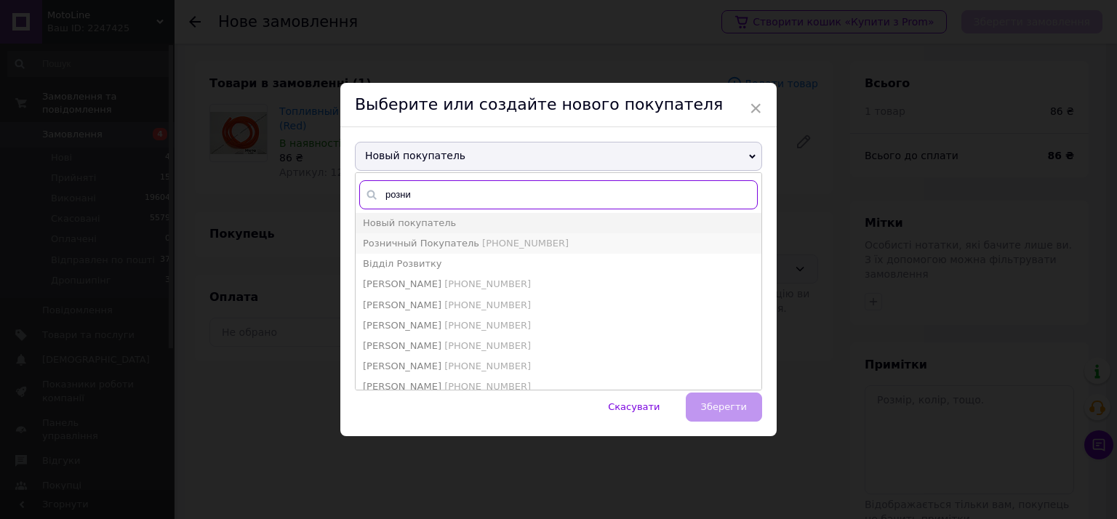
type input "розни"
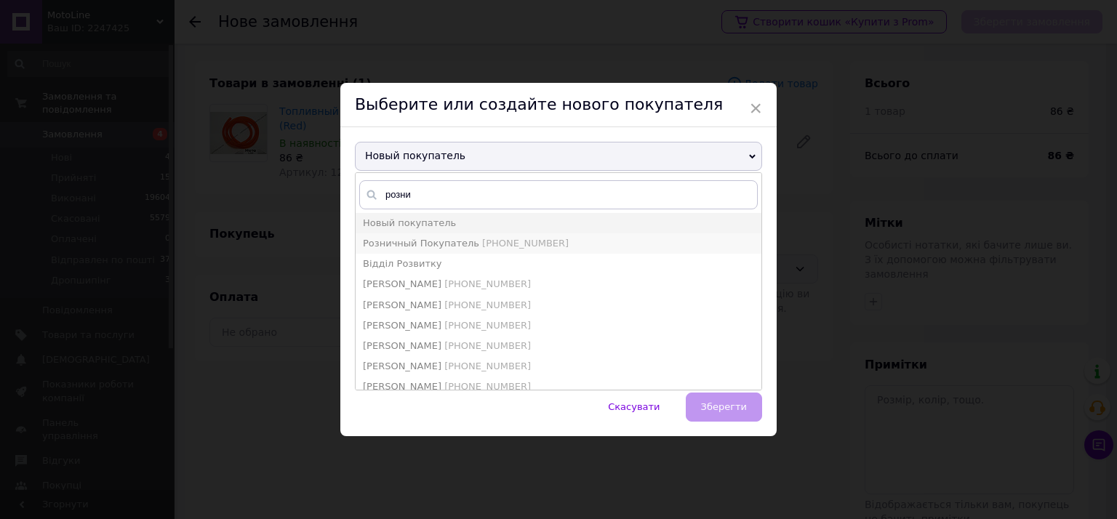
click at [482, 240] on span "+380639519996" at bounding box center [525, 243] width 87 height 11
type input "Розничный Покупатель"
type input "+380639519996"
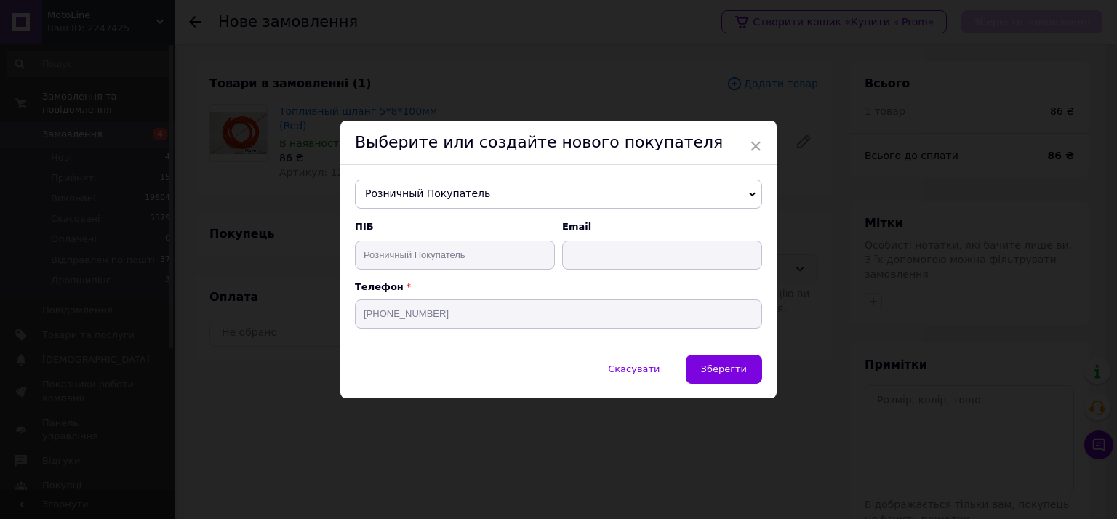
click at [721, 369] on span "Зберегти" at bounding box center [724, 368] width 46 height 11
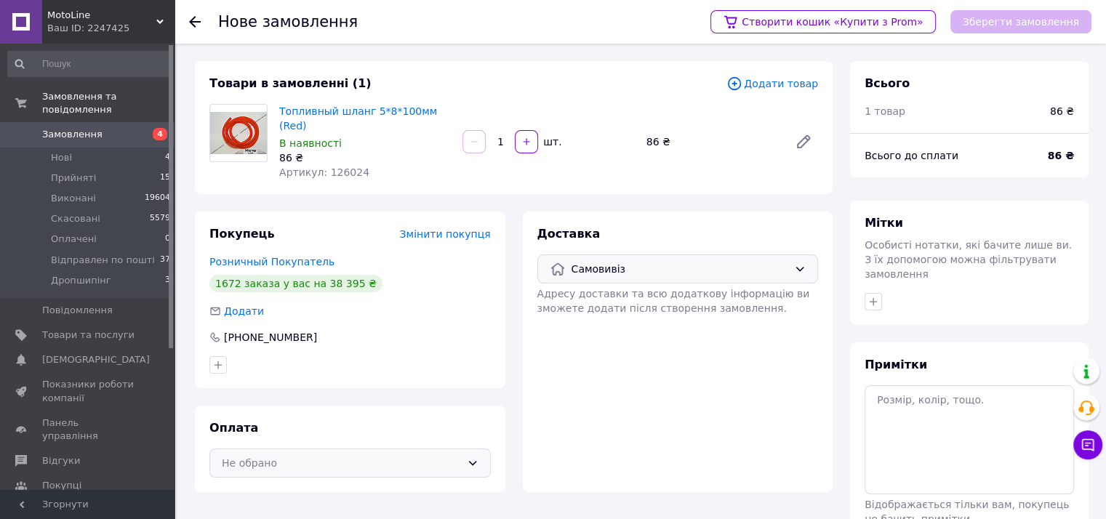
click at [257, 455] on div "Не обрано" at bounding box center [341, 463] width 239 height 16
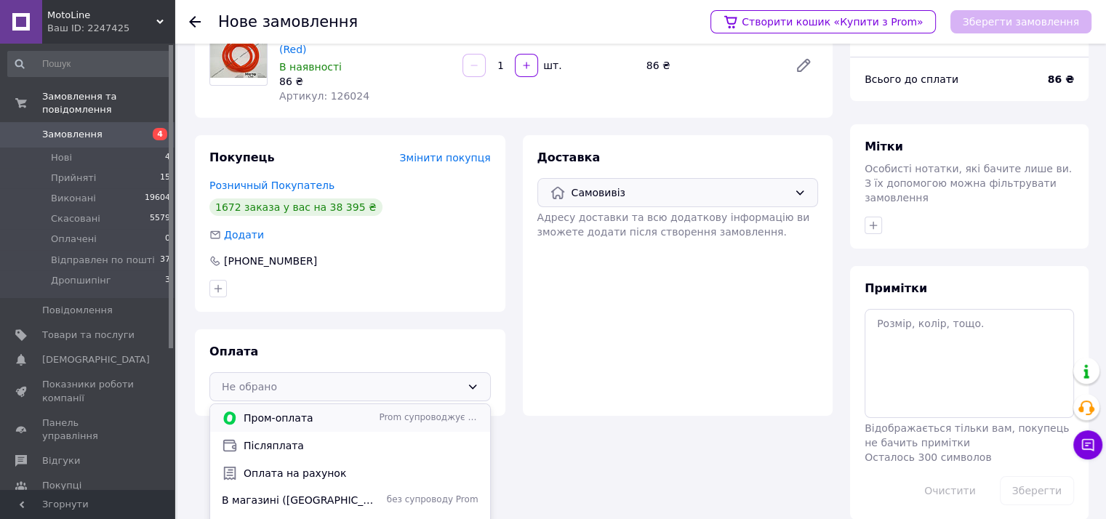
scroll to position [79, 0]
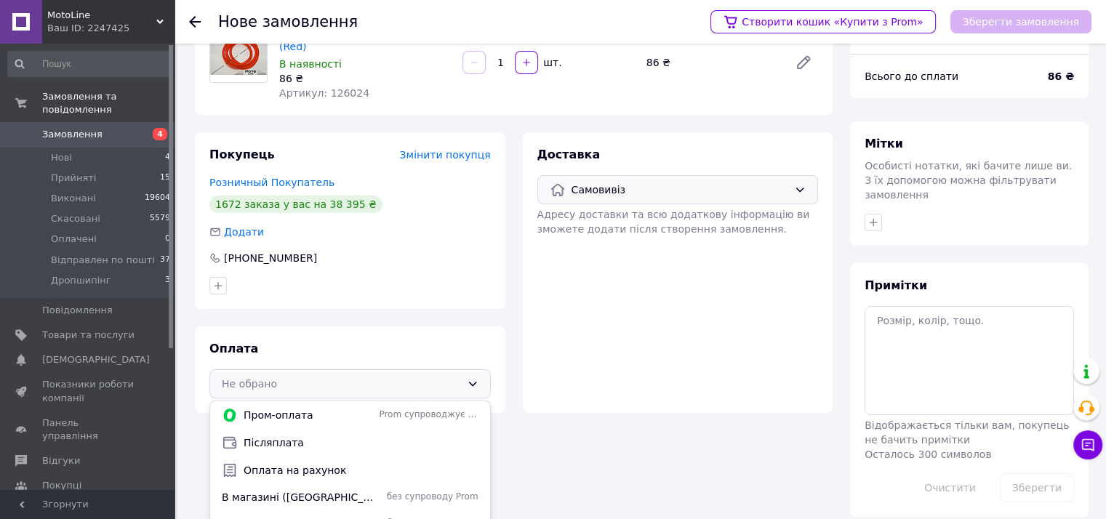
click at [275, 490] on span "В магазині (Запоріжжя)" at bounding box center [297, 497] width 151 height 15
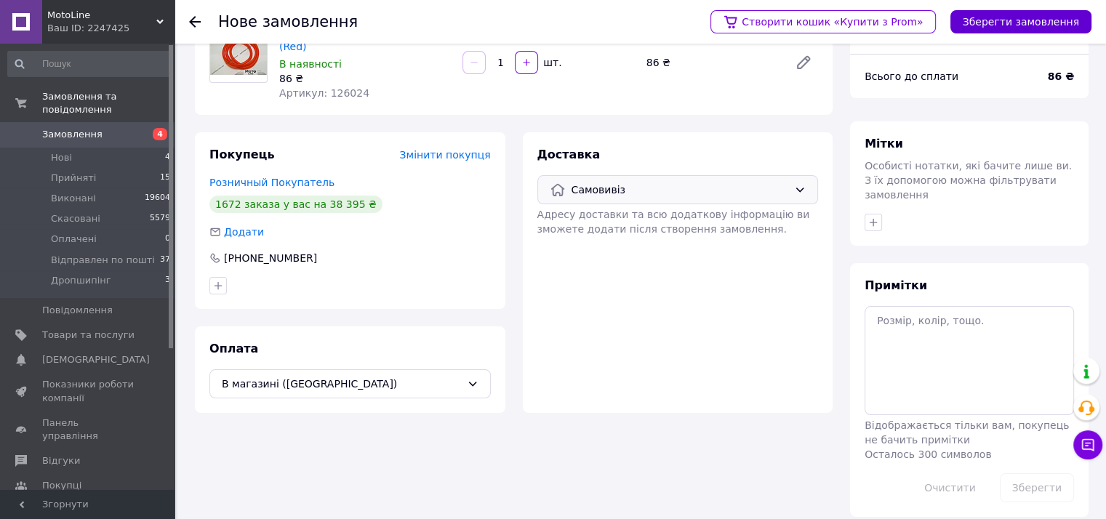
click at [1052, 22] on button "Зберегти замовлення" at bounding box center [1020, 21] width 141 height 23
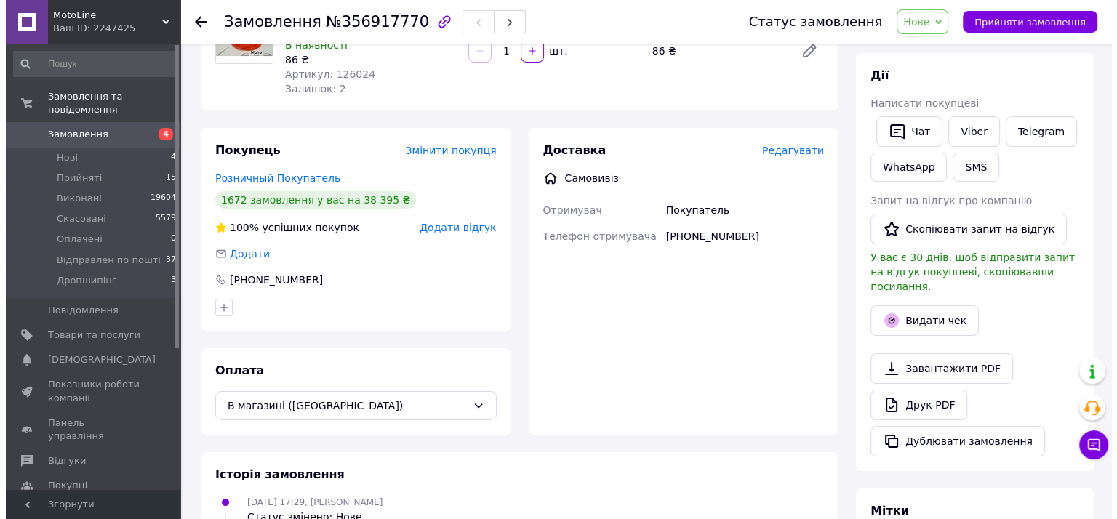
scroll to position [225, 0]
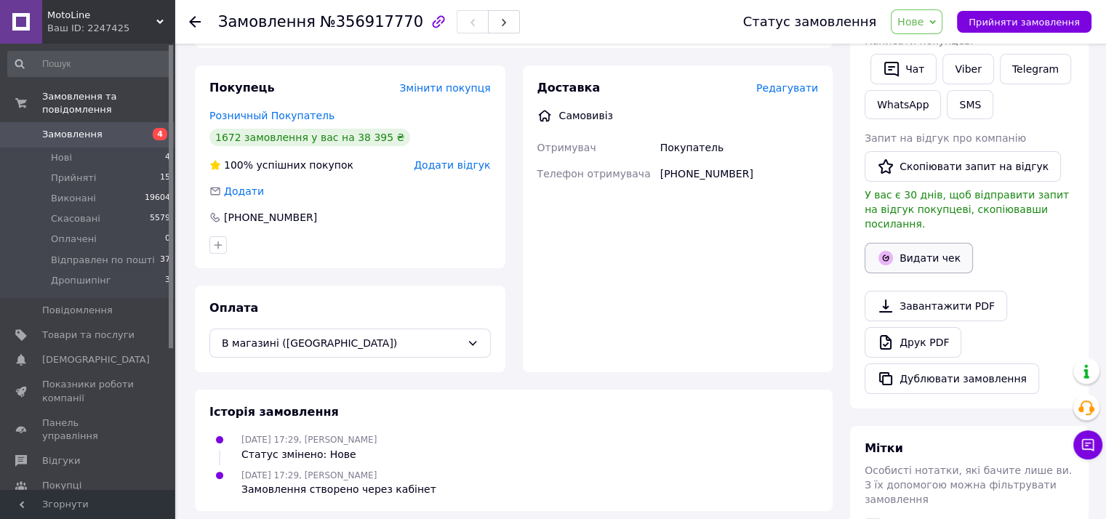
click at [936, 246] on button "Видати чек" at bounding box center [918, 258] width 108 height 31
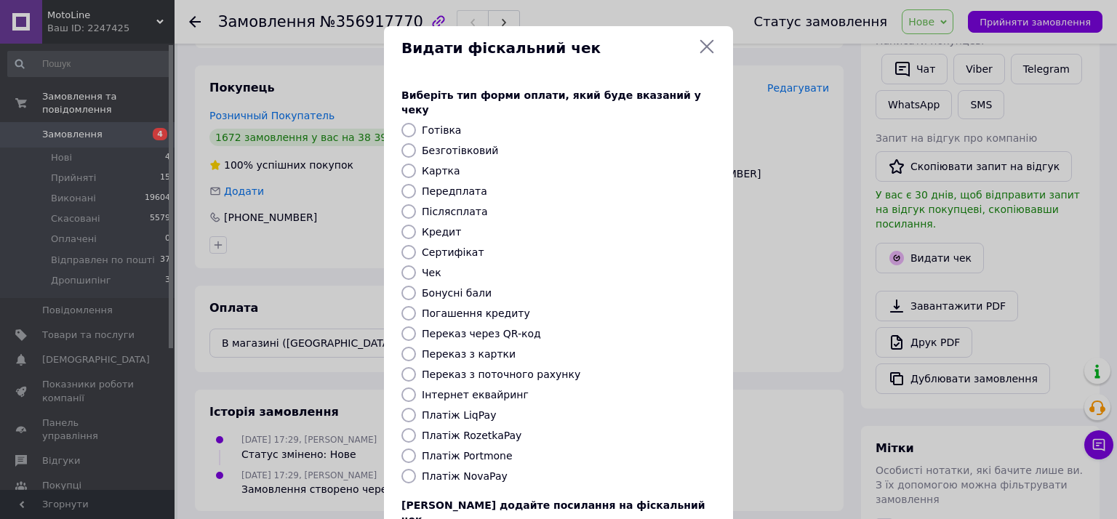
click at [413, 123] on input "Готівка" at bounding box center [408, 130] width 15 height 15
radio input "true"
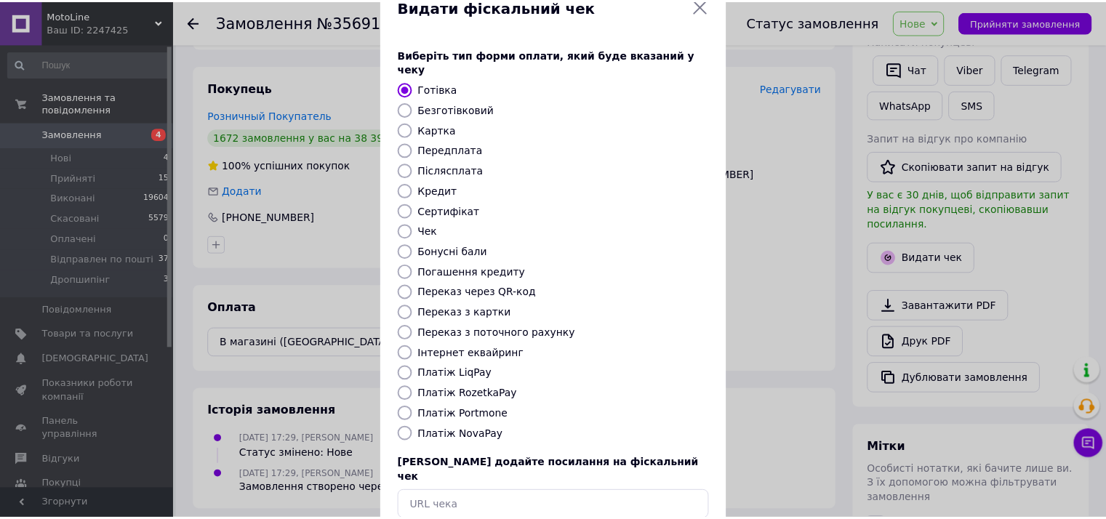
scroll to position [105, 0]
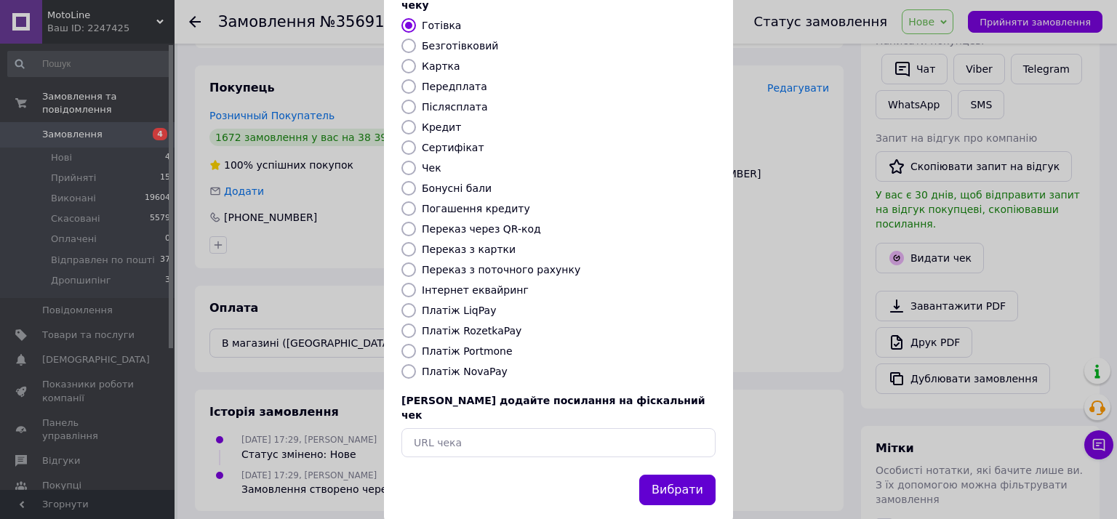
click at [682, 475] on button "Вибрати" at bounding box center [677, 490] width 76 height 31
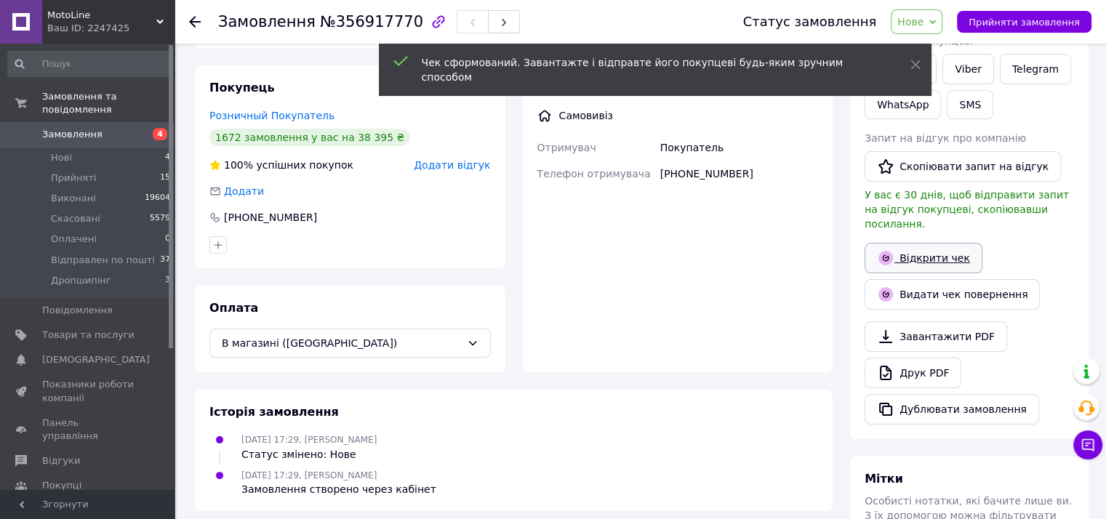
click at [928, 243] on link "Відкрити чек" at bounding box center [923, 258] width 118 height 31
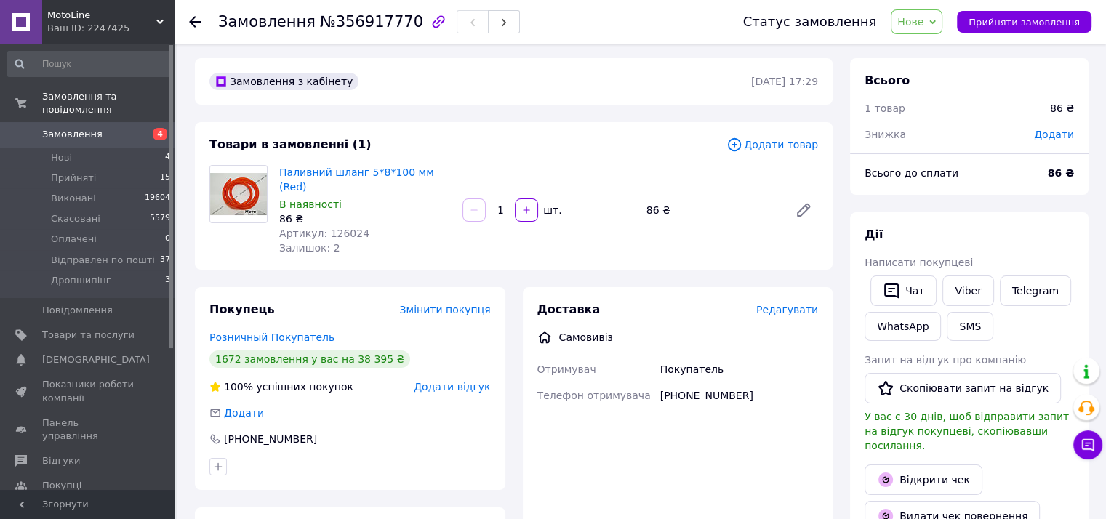
scroll to position [0, 0]
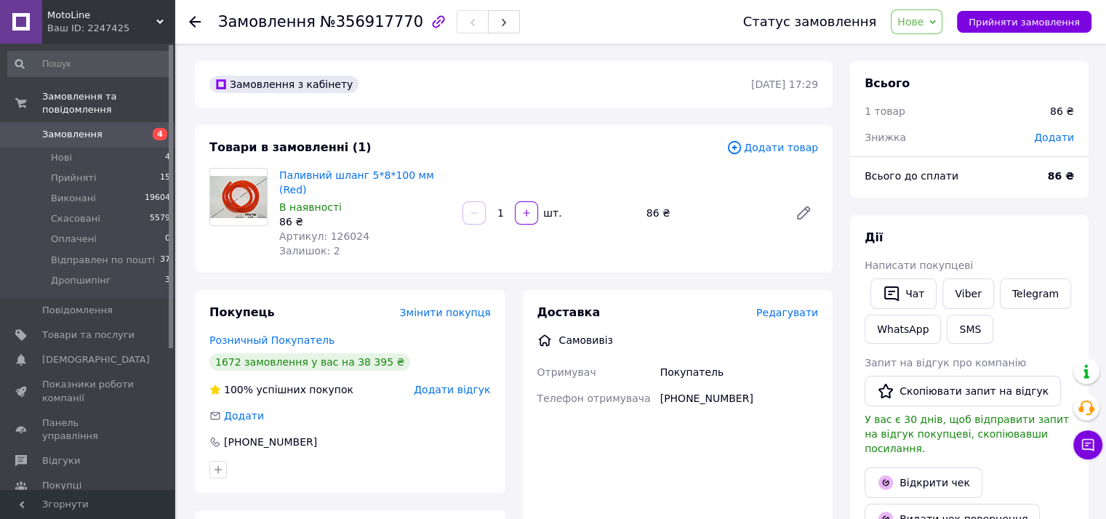
click at [936, 23] on icon at bounding box center [932, 22] width 7 height 7
click at [949, 45] on li "Прийнято" at bounding box center [950, 51] width 119 height 22
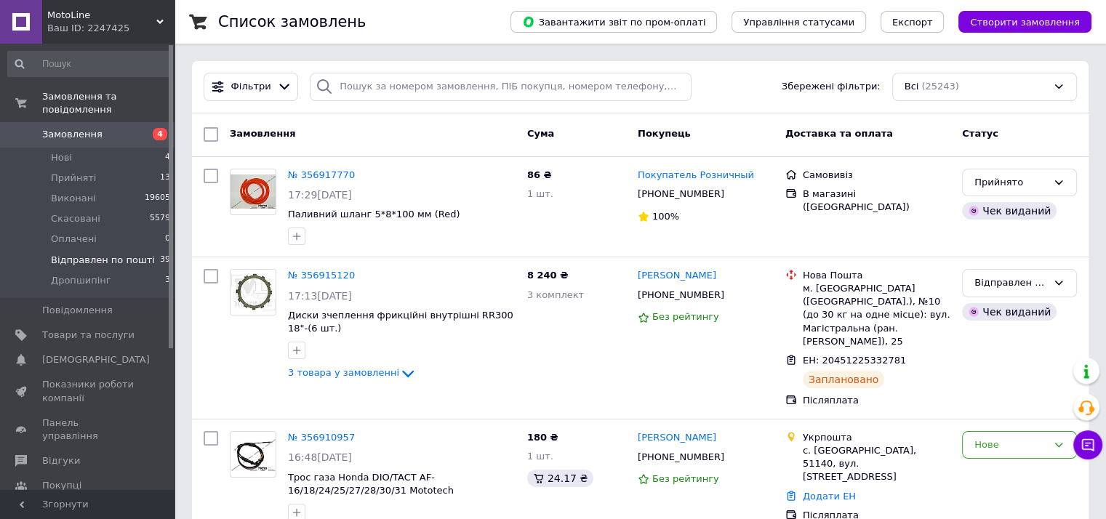
click at [131, 254] on span "Відправлен по пошті" at bounding box center [103, 260] width 104 height 13
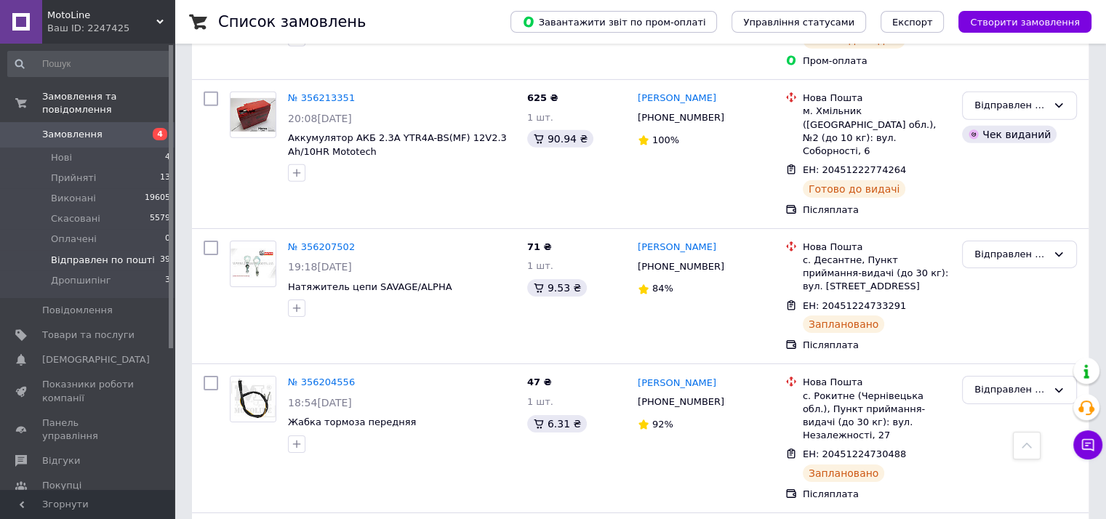
scroll to position [4830, 0]
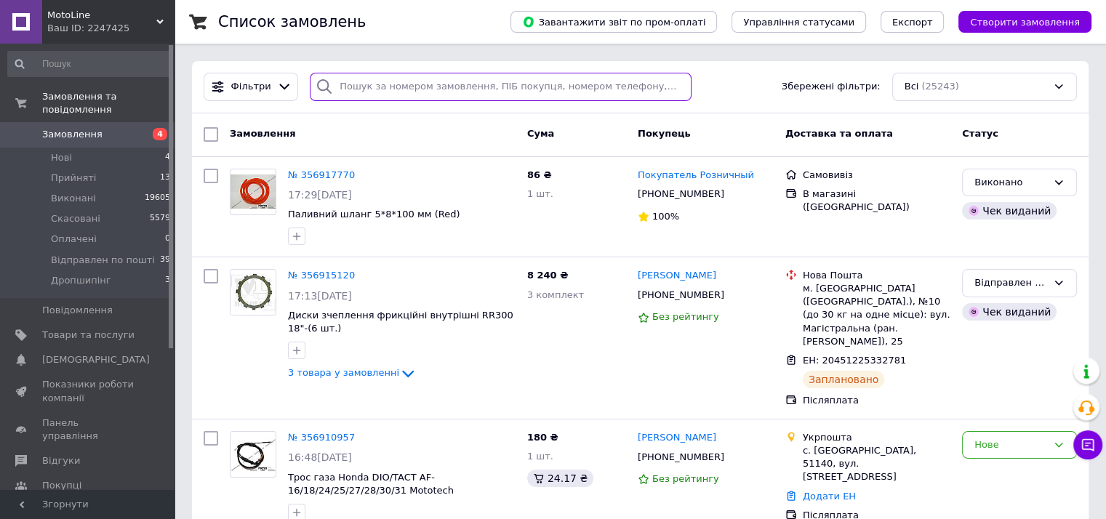
click at [342, 92] on input "search" at bounding box center [501, 87] width 382 height 28
paste input "356360075"
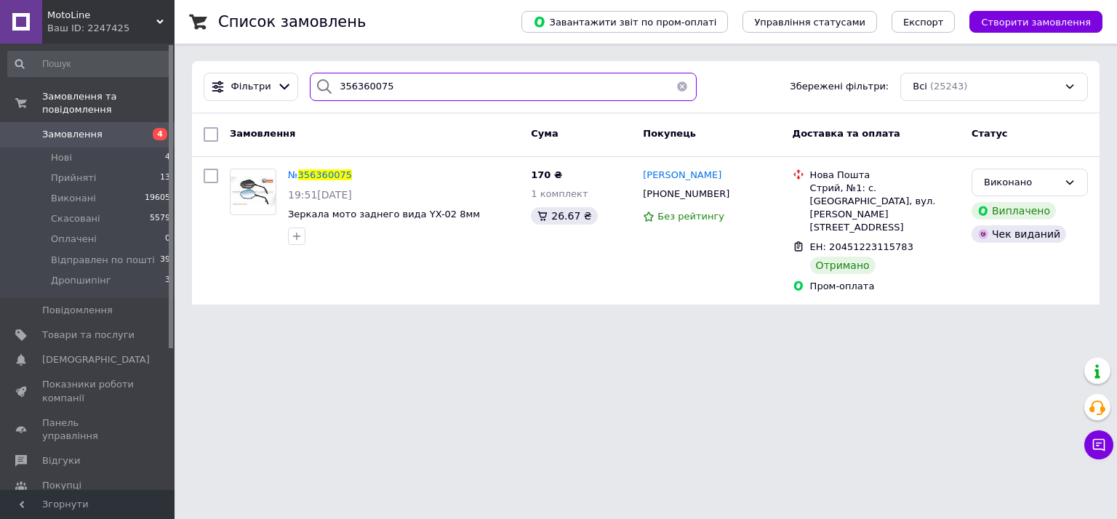
click at [411, 90] on input "356360075" at bounding box center [503, 87] width 387 height 28
paste input "156373"
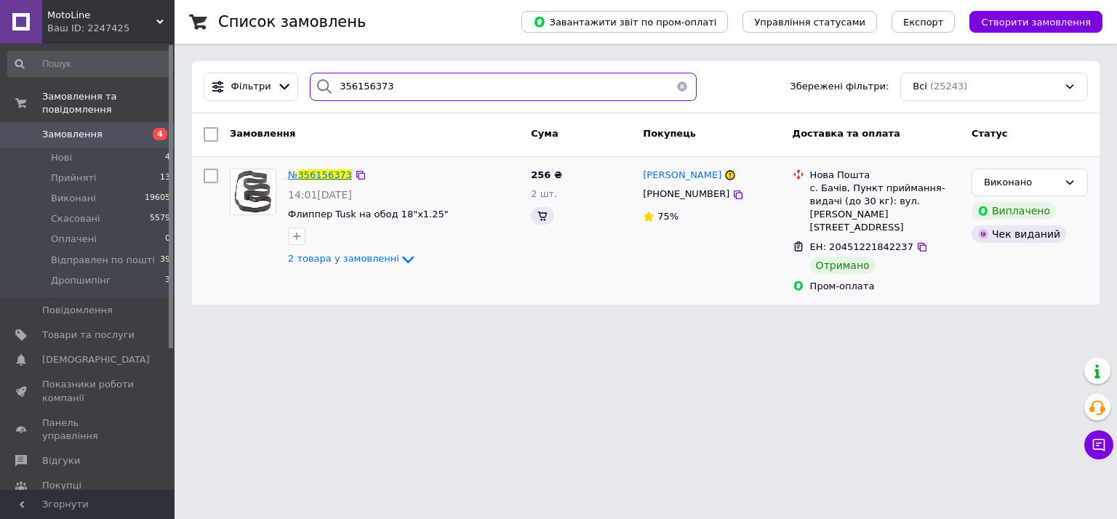
type input "356156373"
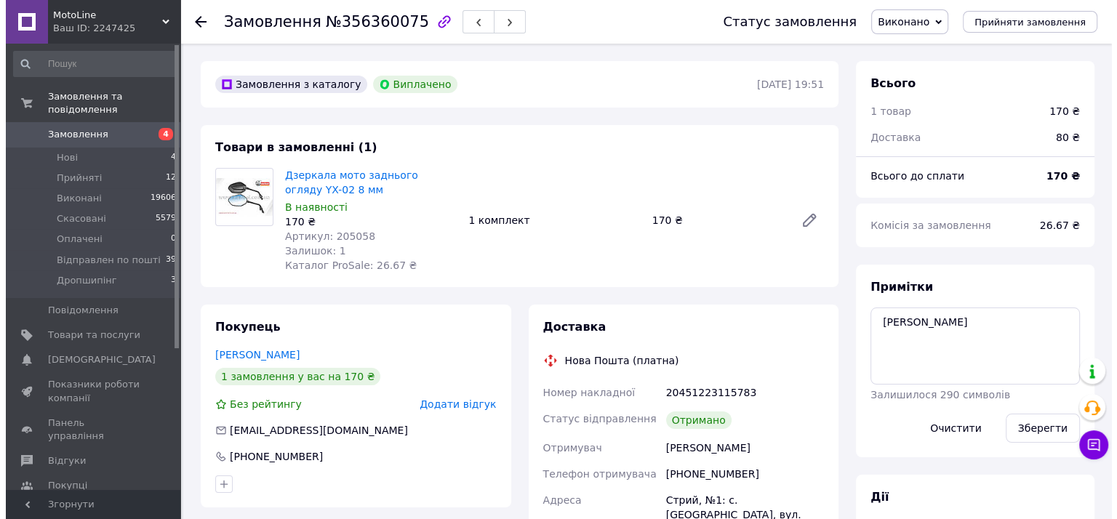
scroll to position [108, 0]
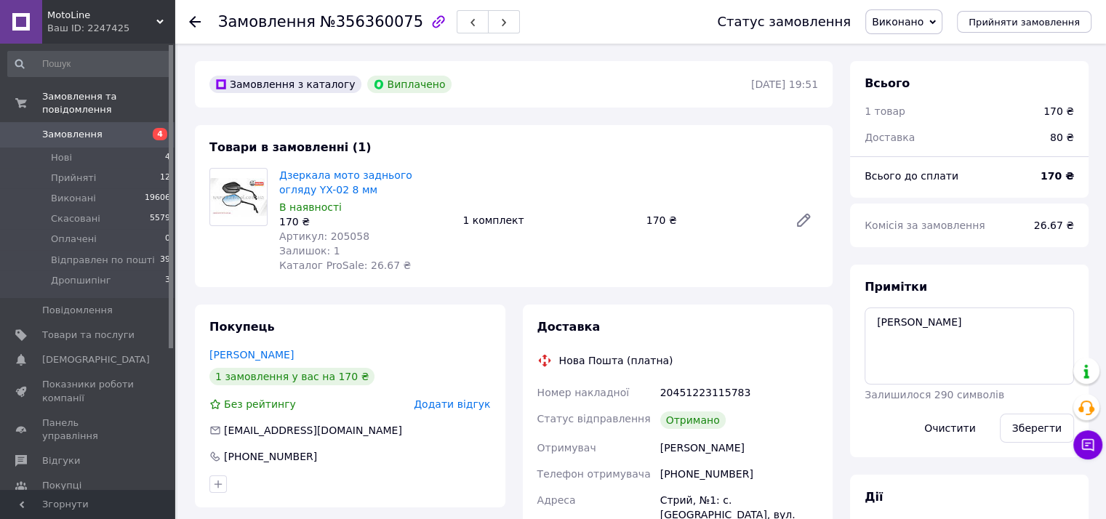
click at [348, 238] on span "Артикул: 205058" at bounding box center [324, 236] width 90 height 12
copy span "205058"
click at [430, 403] on span "Додати відгук" at bounding box center [452, 404] width 76 height 12
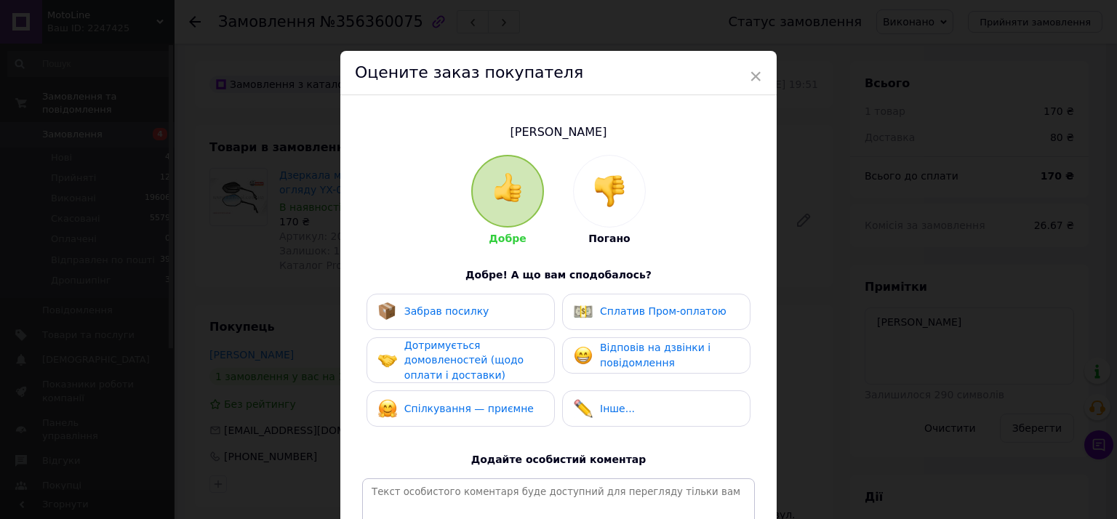
click at [425, 318] on div "Забрав посилку" at bounding box center [446, 311] width 85 height 15
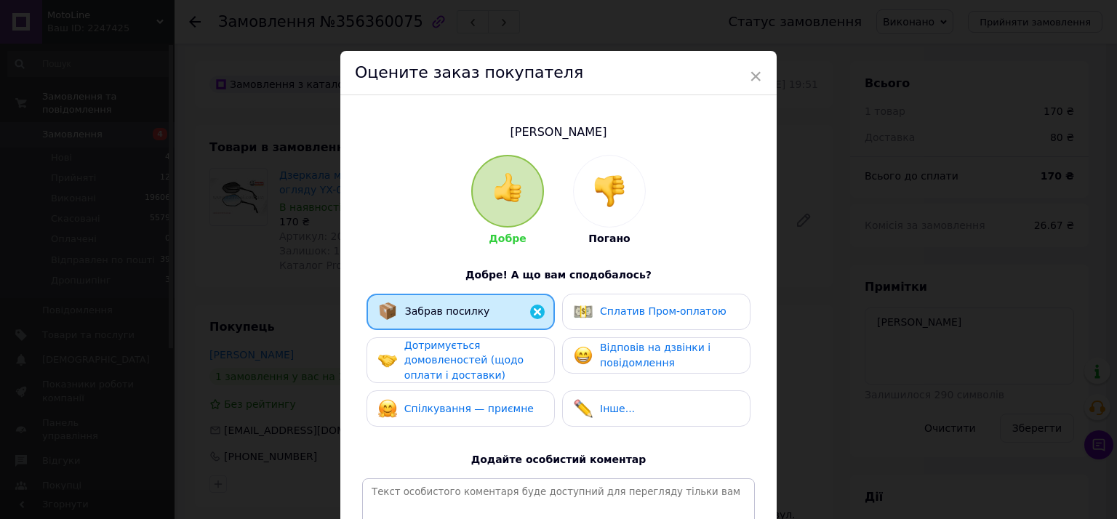
click at [436, 370] on span "Дотримується домовленостей (щодо оплати і доставки)" at bounding box center [463, 360] width 119 height 41
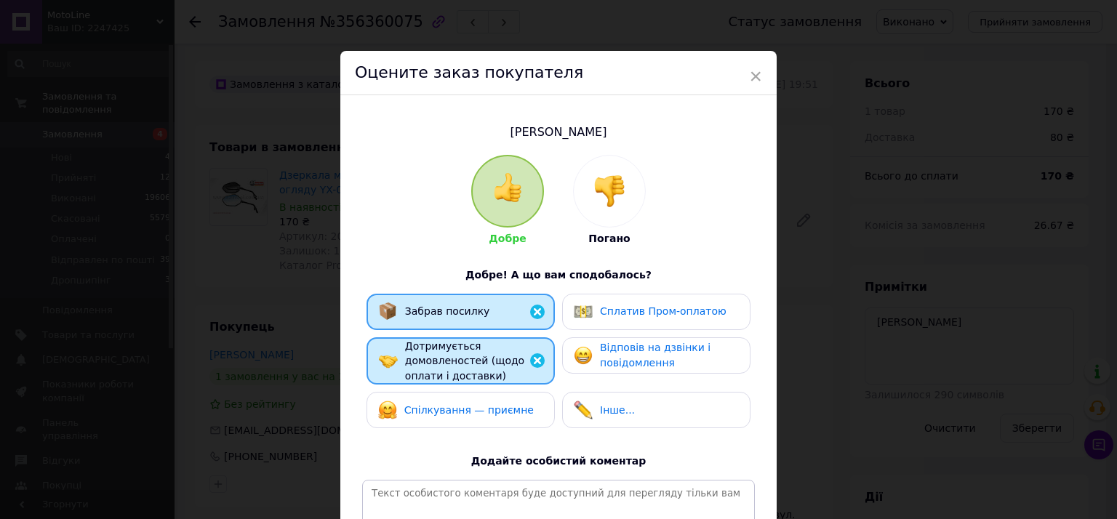
drag, startPoint x: 438, startPoint y: 401, endPoint x: 618, endPoint y: 351, distance: 187.0
click at [438, 401] on div "Спілкування — приємне" at bounding box center [456, 410] width 156 height 19
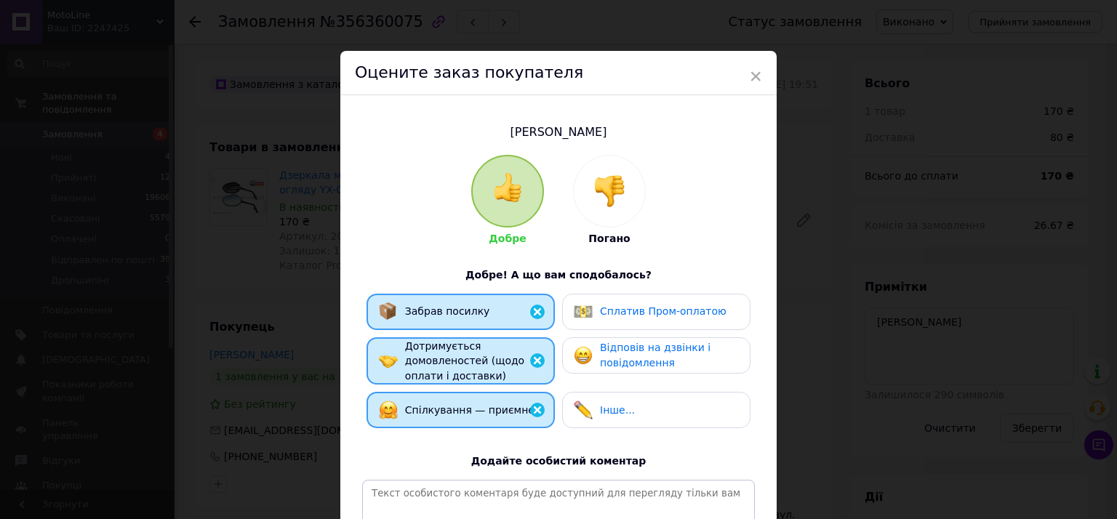
click at [625, 345] on span "Відповів на дзвінки і повідомлення" at bounding box center [655, 355] width 111 height 27
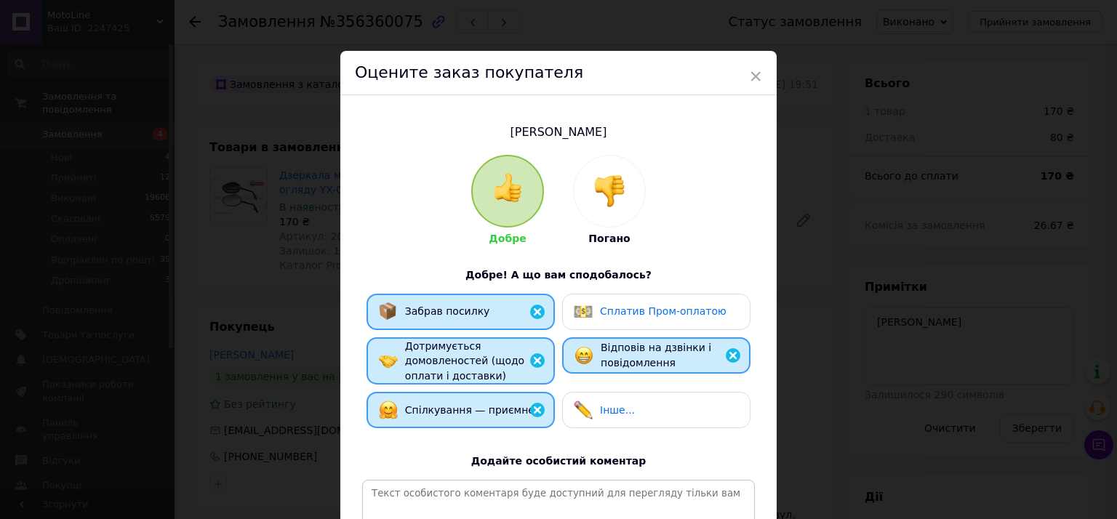
click at [635, 308] on span "Сплатив Пром-оплатою" at bounding box center [663, 311] width 126 height 12
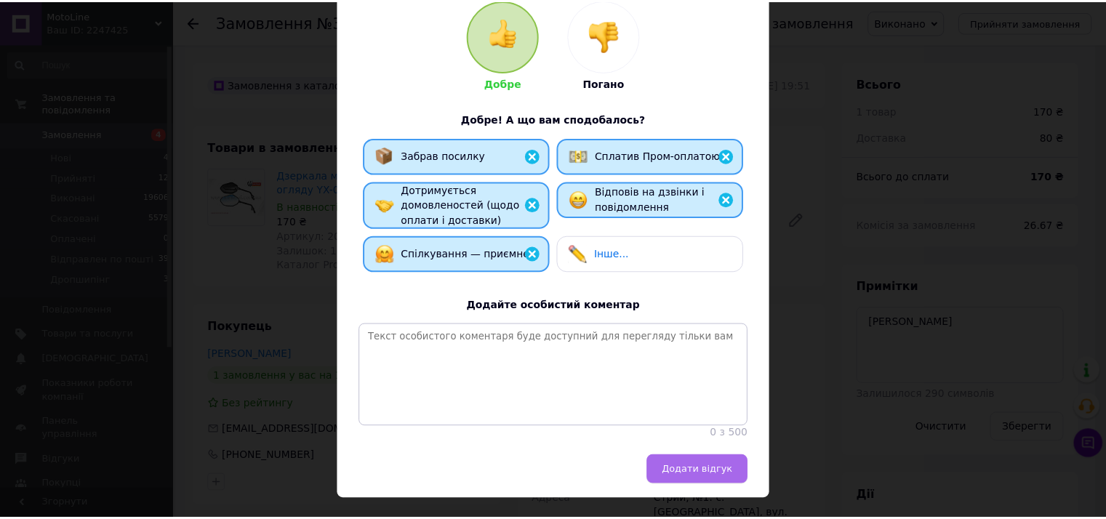
scroll to position [201, 0]
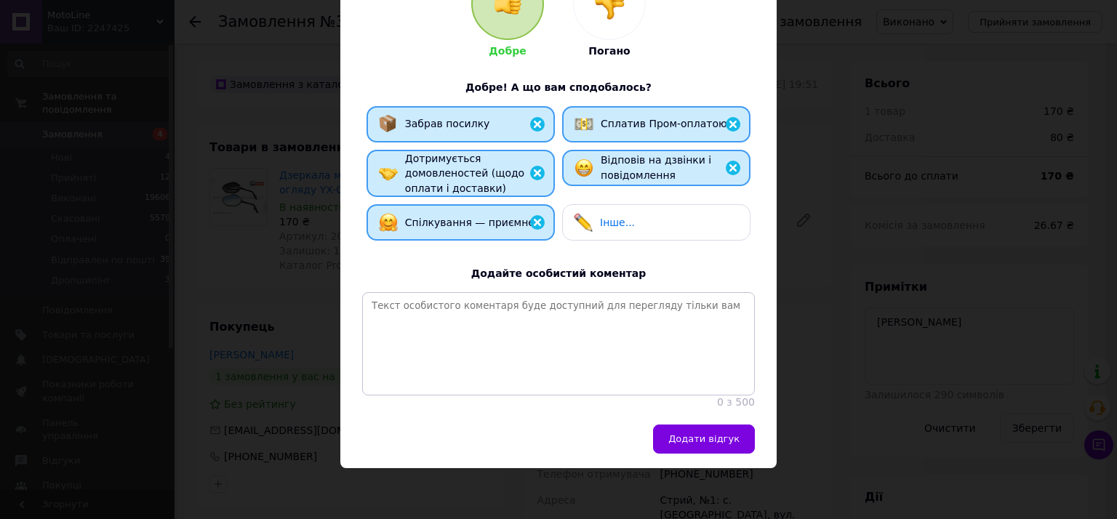
click at [715, 435] on span "Додати відгук" at bounding box center [703, 438] width 71 height 11
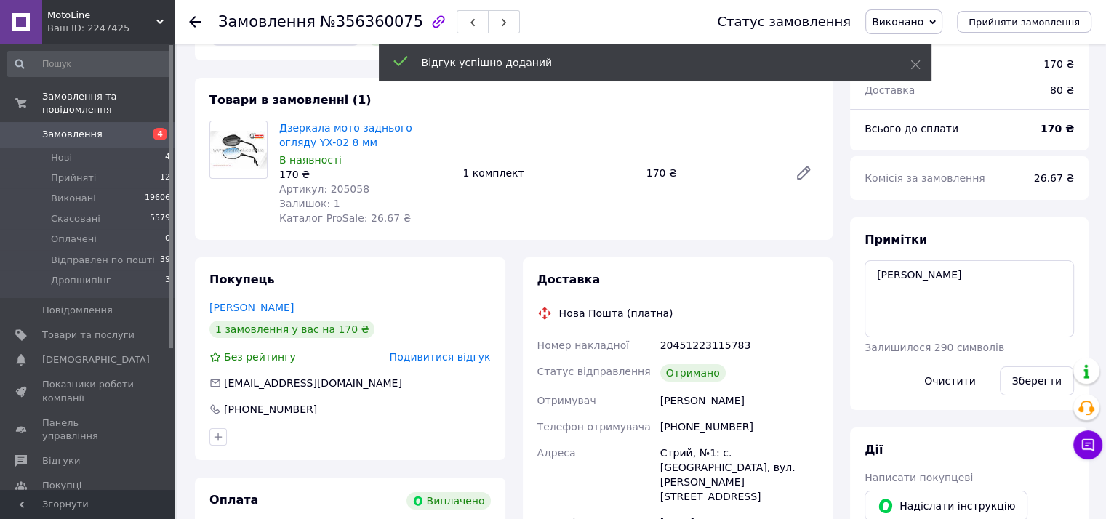
scroll to position [0, 0]
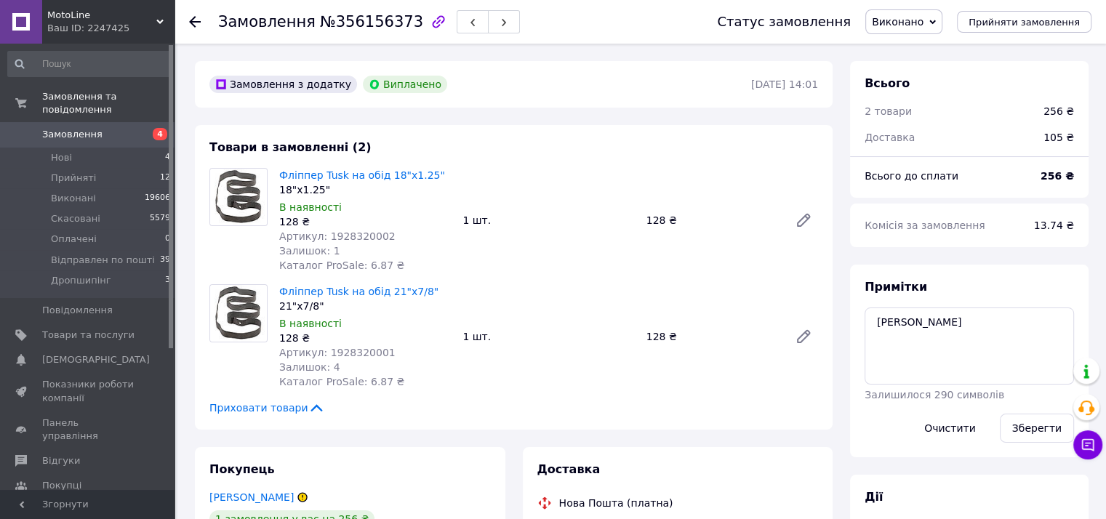
click at [348, 238] on span "Артикул: 1928320002" at bounding box center [337, 236] width 116 height 12
copy span "1928320002"
click at [347, 348] on span "Артикул: 1928320001" at bounding box center [337, 353] width 116 height 12
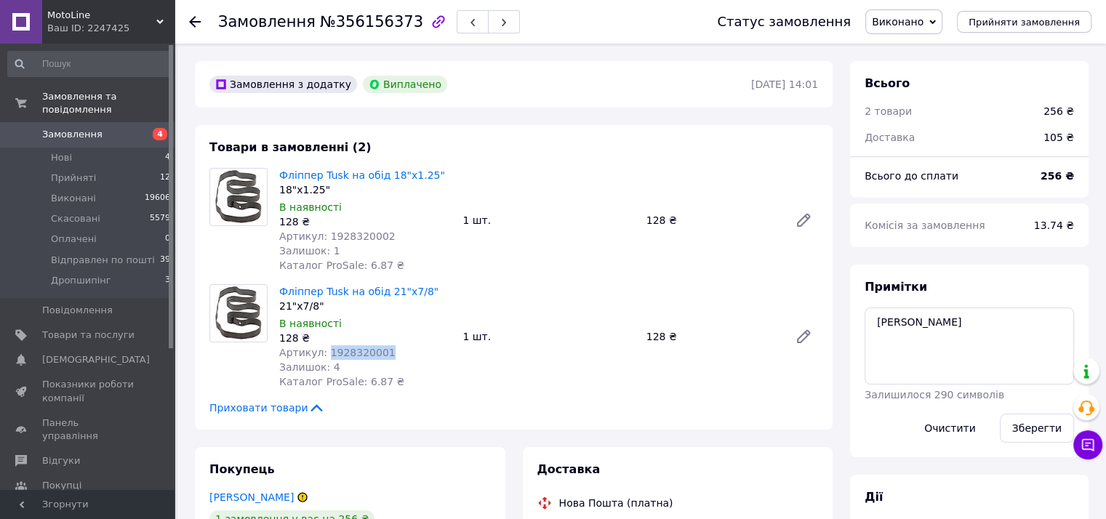
copy span "1928320001"
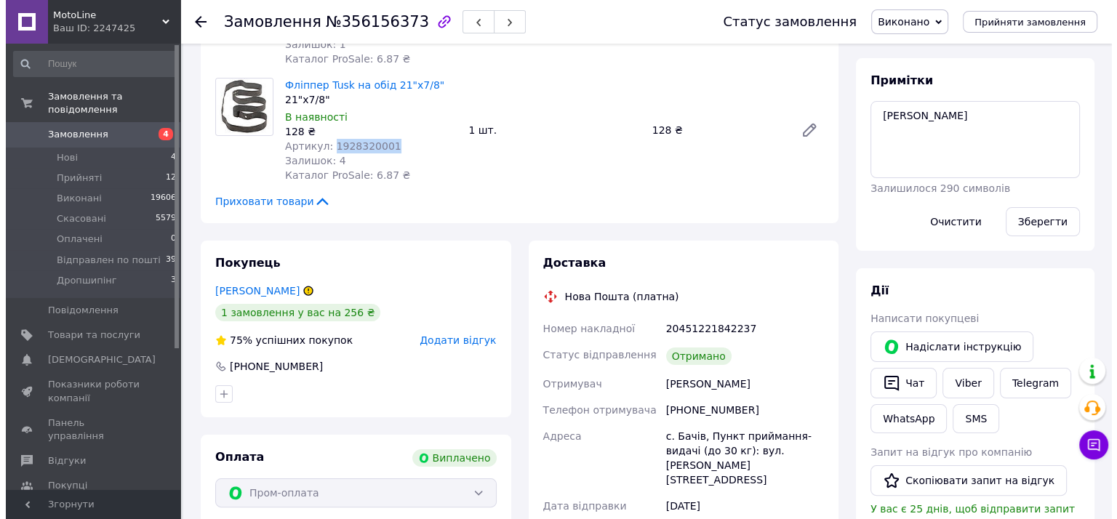
scroll to position [291, 0]
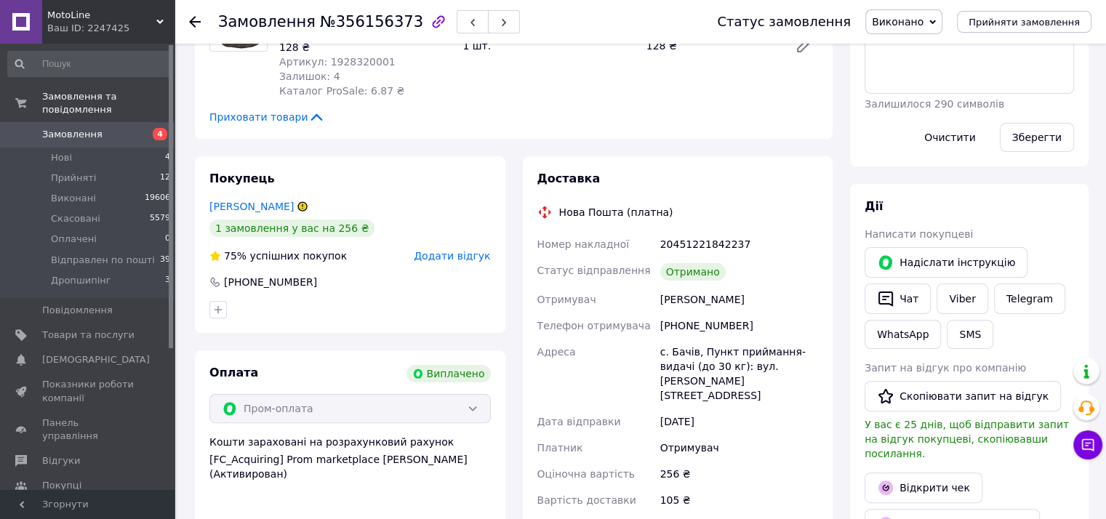
click at [439, 257] on span "Додати відгук" at bounding box center [452, 256] width 76 height 12
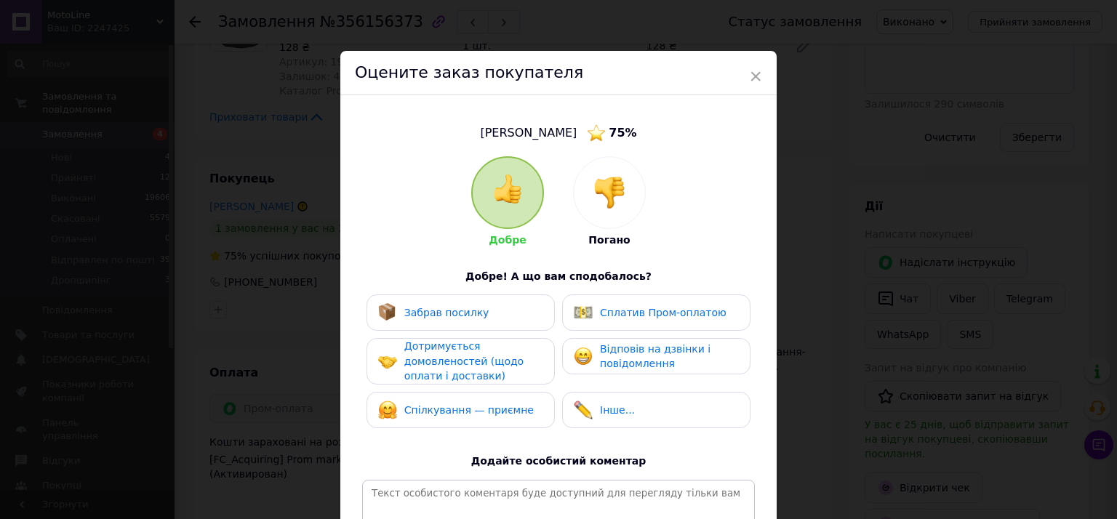
click at [441, 318] on span "Забрав посилку" at bounding box center [446, 313] width 85 height 12
click at [441, 359] on span "Дотримується домовленостей (щодо оплати і доставки)" at bounding box center [463, 360] width 119 height 41
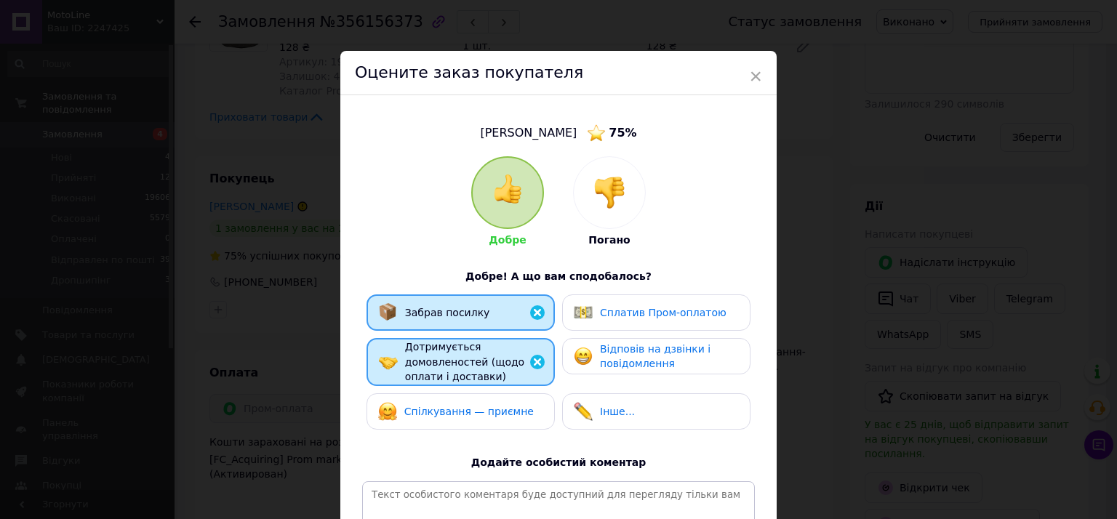
click at [451, 409] on span "Спілкування — приємне" at bounding box center [468, 412] width 129 height 12
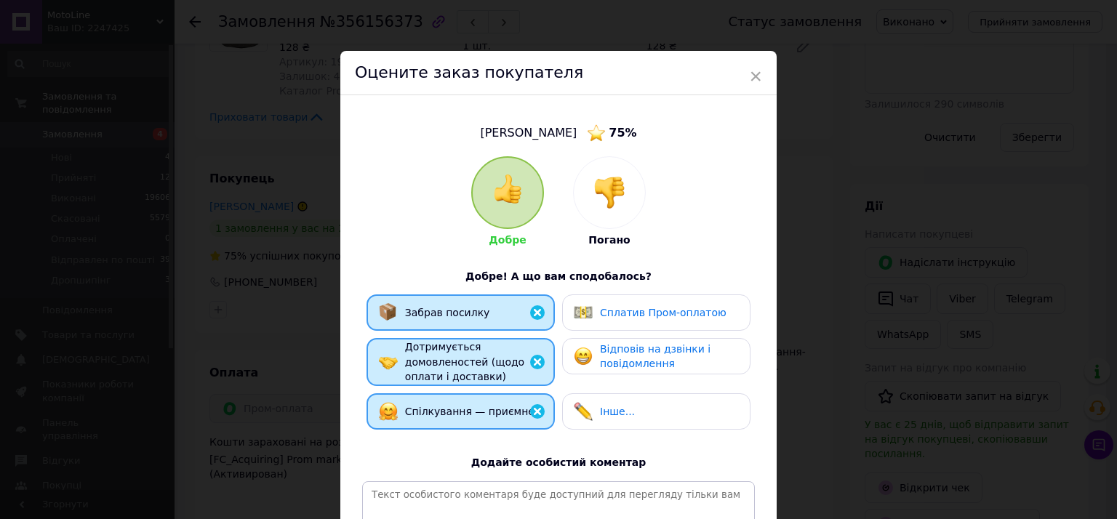
click at [600, 344] on span "Відповів на дзвінки і повідомлення" at bounding box center [655, 356] width 111 height 27
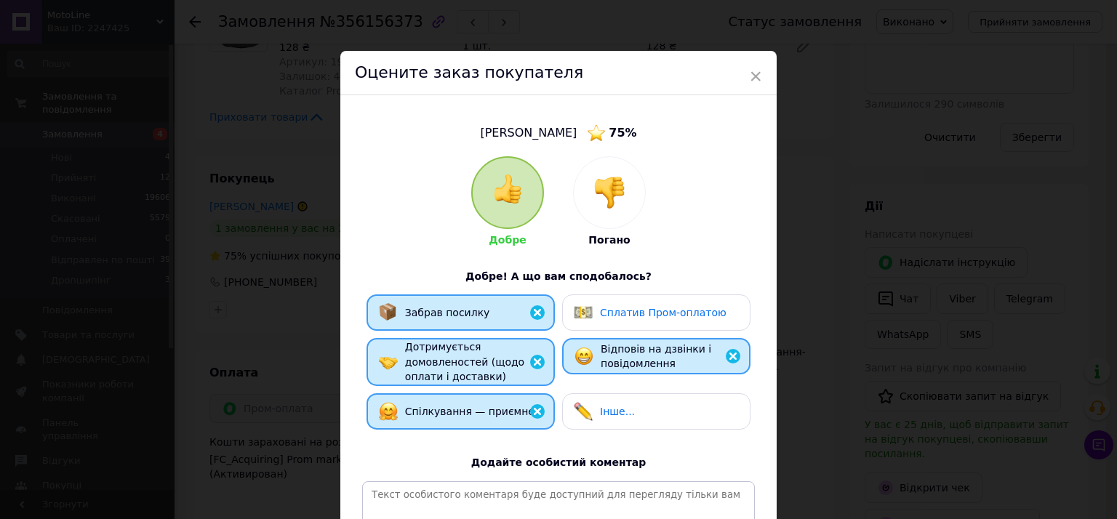
click at [616, 292] on div "Добре Погано Добре! А що вам сподобалось? Забрав посилку Сплатив Пром-оплатою Д…" at bounding box center [558, 377] width 393 height 442
click at [634, 308] on span "Сплатив Пром-оплатою" at bounding box center [663, 313] width 126 height 12
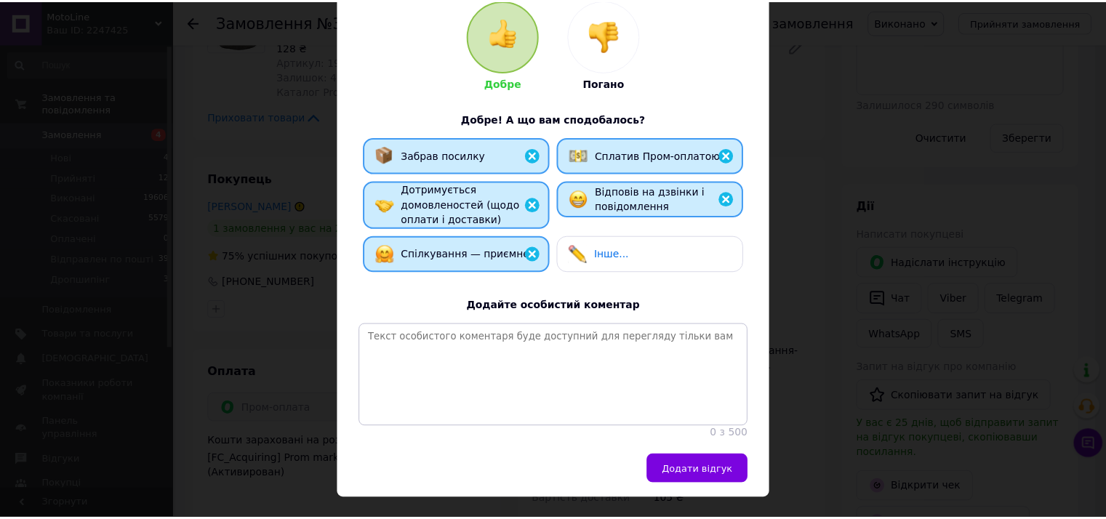
scroll to position [202, 0]
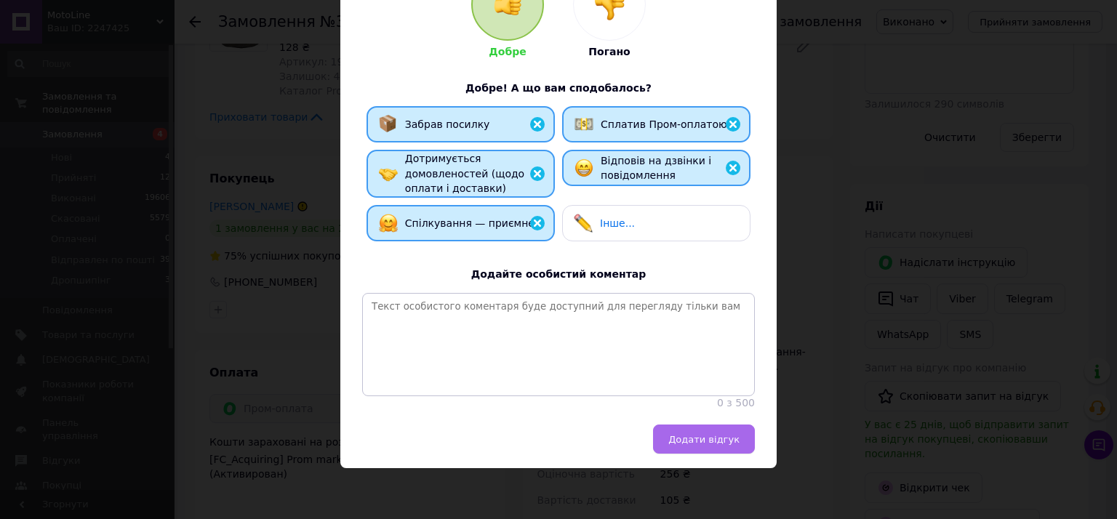
click at [727, 438] on span "Додати відгук" at bounding box center [703, 439] width 71 height 11
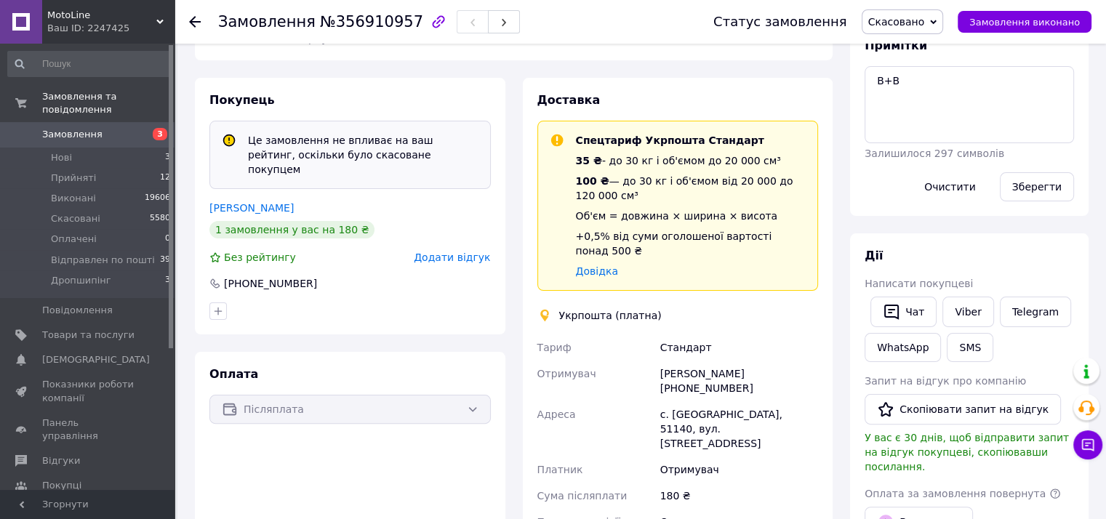
scroll to position [291, 0]
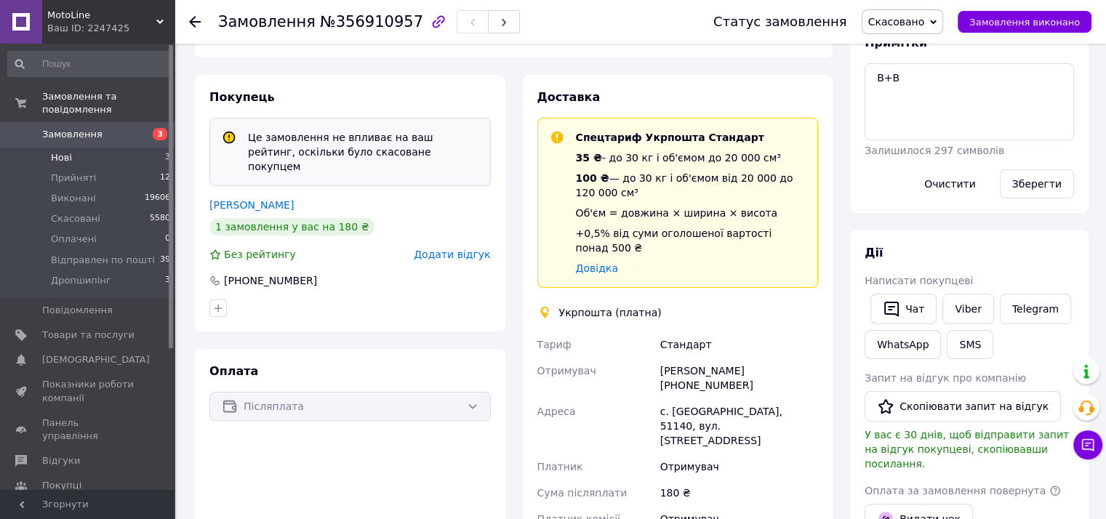
click at [97, 148] on li "Нові 3" at bounding box center [89, 158] width 179 height 20
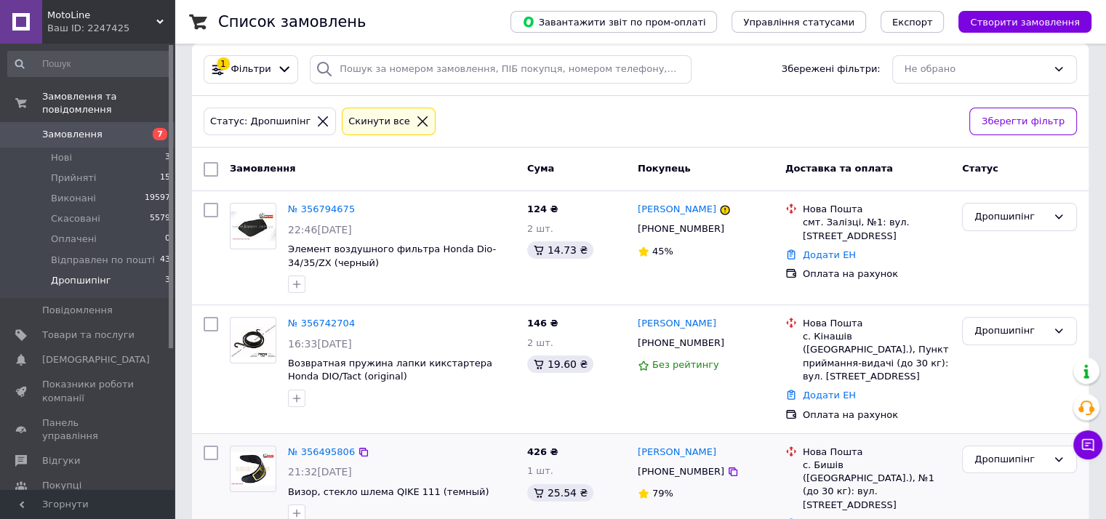
scroll to position [49, 0]
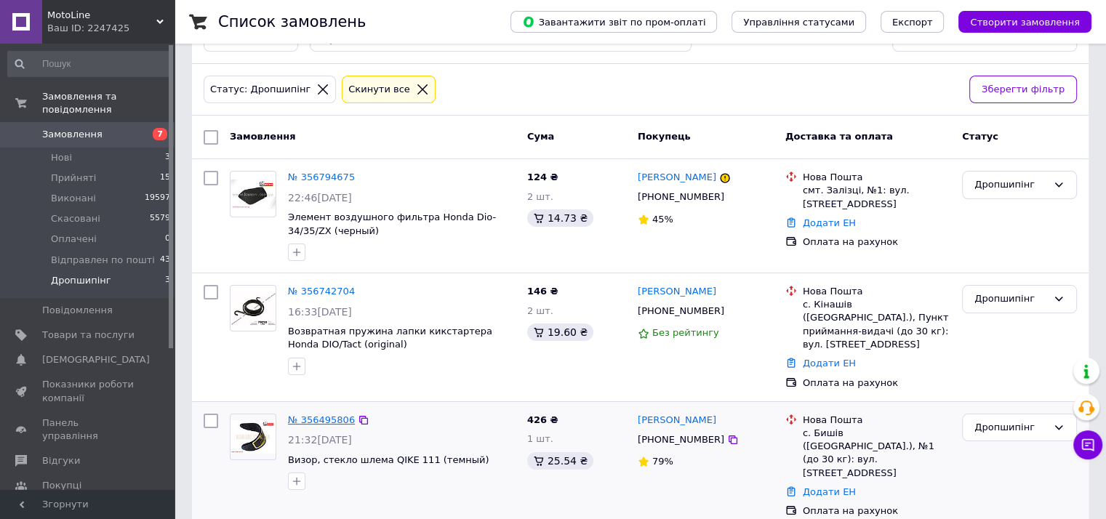
click at [313, 414] on link "№ 356495806" at bounding box center [321, 419] width 67 height 11
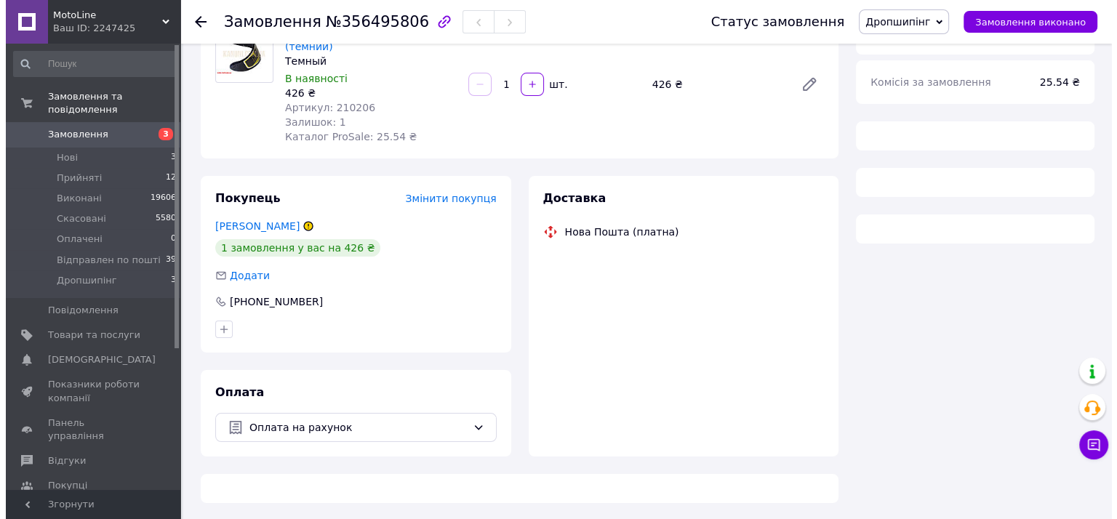
scroll to position [145, 0]
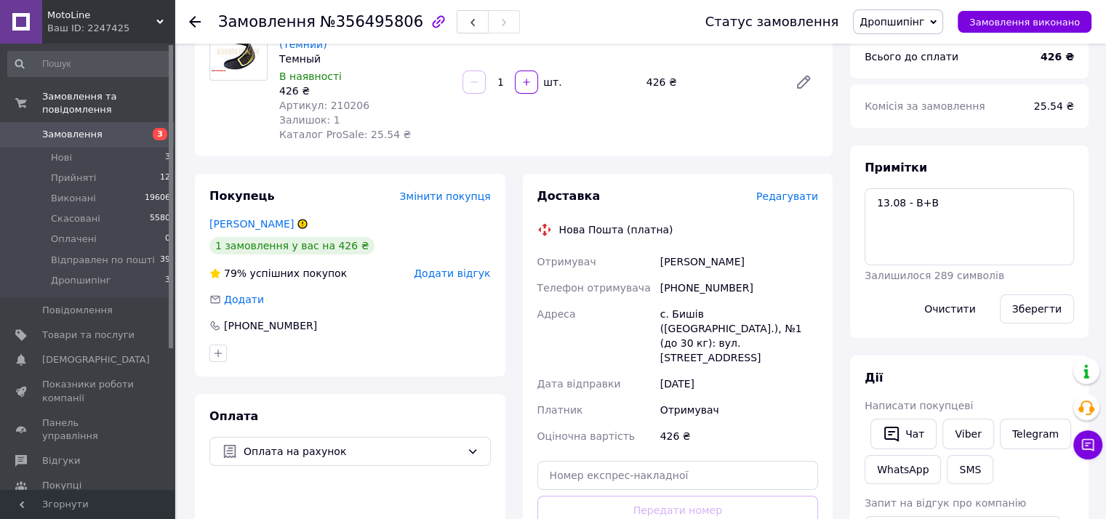
click at [908, 20] on span "Дропшипінг" at bounding box center [891, 22] width 65 height 12
click at [916, 93] on li "Скасовано" at bounding box center [912, 95] width 119 height 22
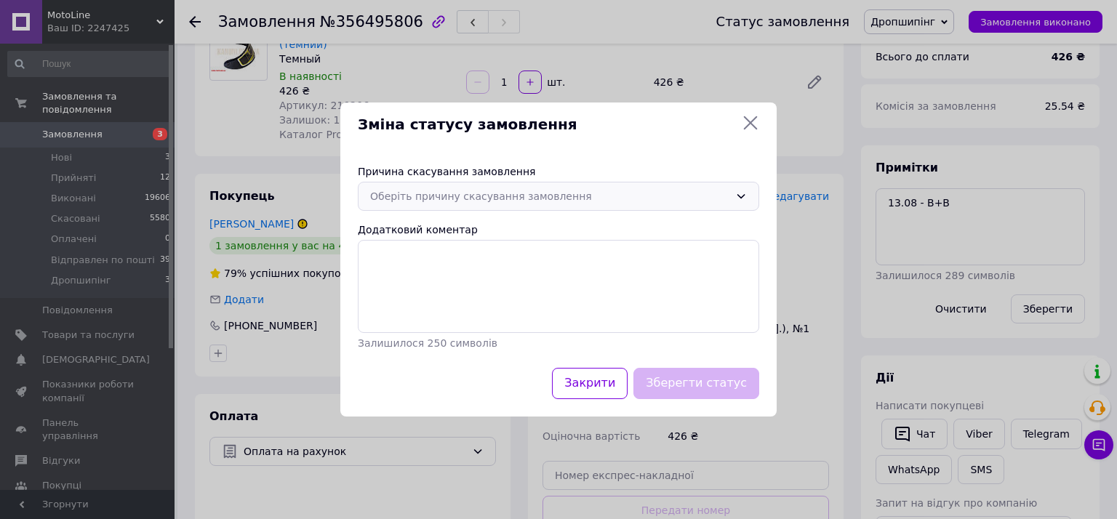
click at [404, 196] on div "Оберіть причину скасування замовлення" at bounding box center [549, 196] width 359 height 16
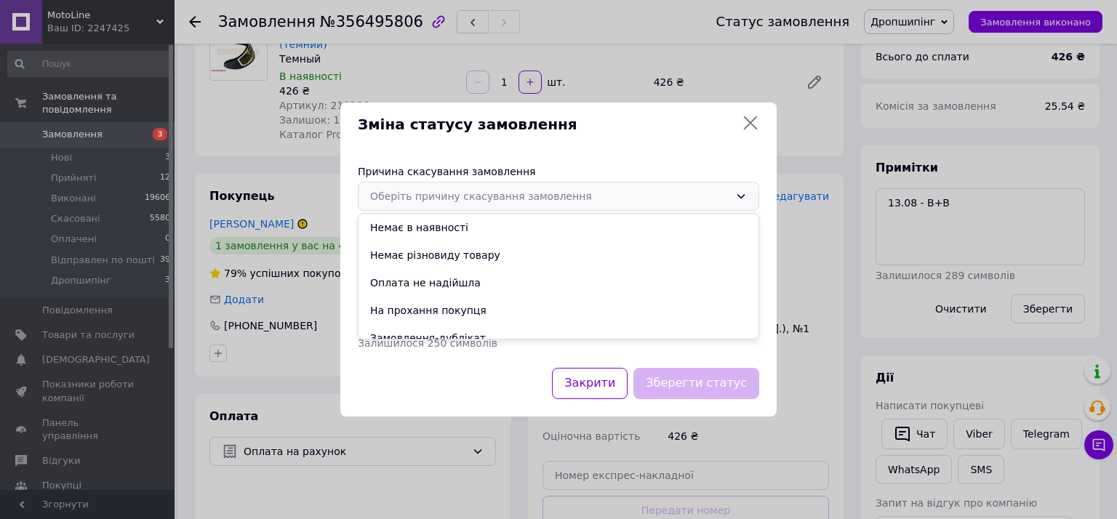
click at [422, 273] on li "Оплата не надійшла" at bounding box center [558, 283] width 400 height 28
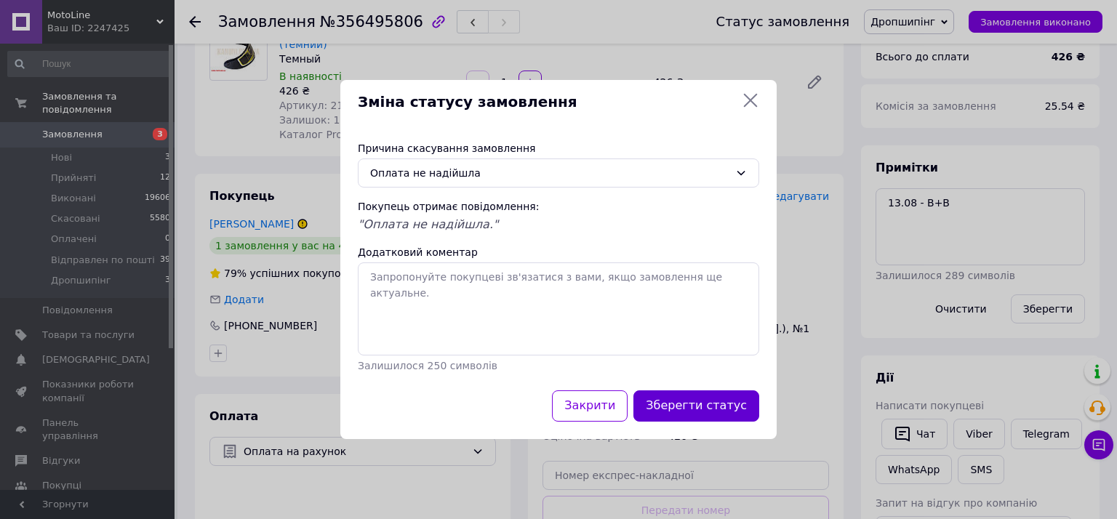
click at [698, 412] on button "Зберегти статус" at bounding box center [696, 405] width 126 height 31
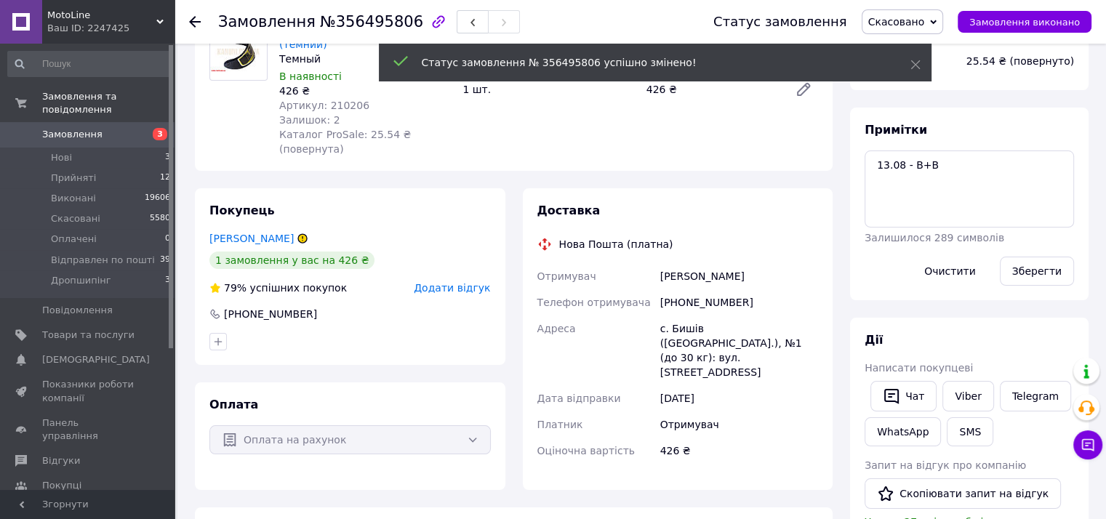
click at [451, 282] on span "Додати відгук" at bounding box center [452, 288] width 76 height 12
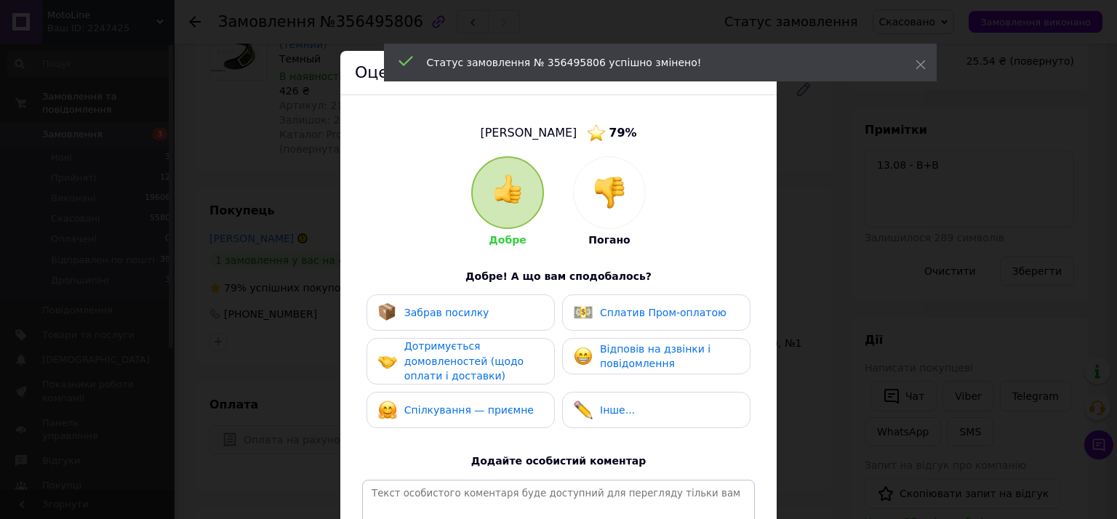
click at [630, 197] on div at bounding box center [609, 192] width 71 height 71
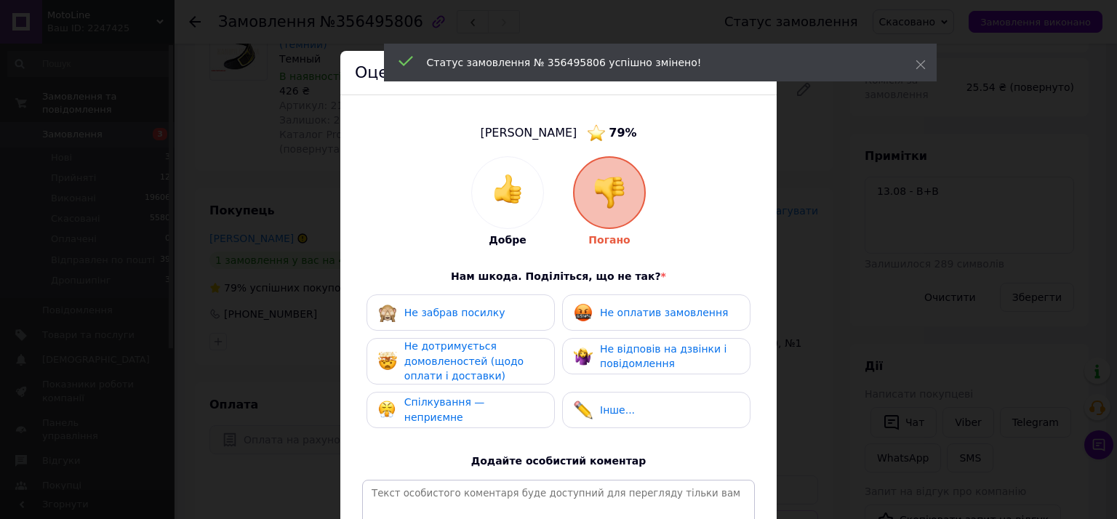
click at [626, 318] on span "Не оплатив замовлення" at bounding box center [664, 313] width 128 height 12
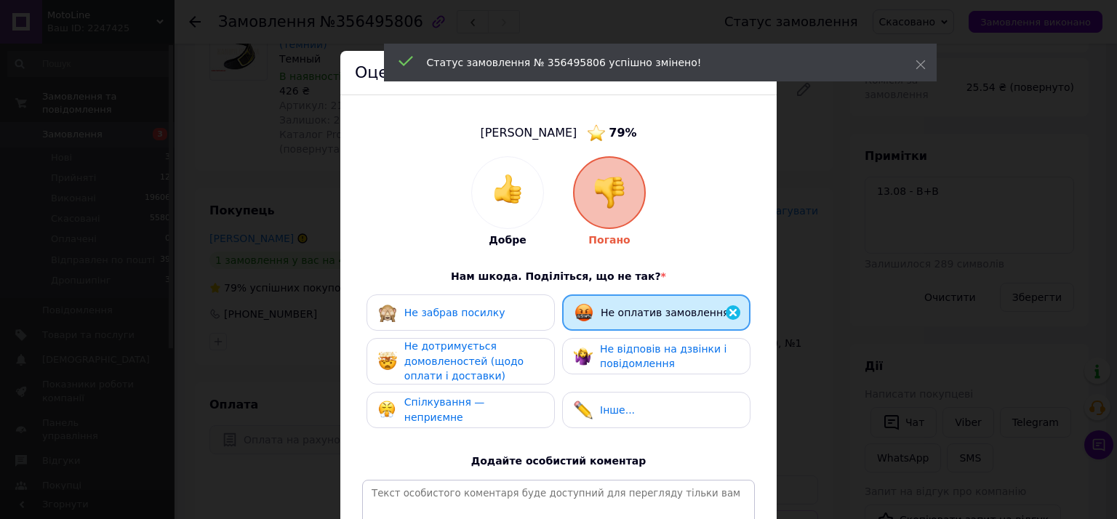
click at [462, 325] on div "Не забрав посилку" at bounding box center [460, 312] width 188 height 36
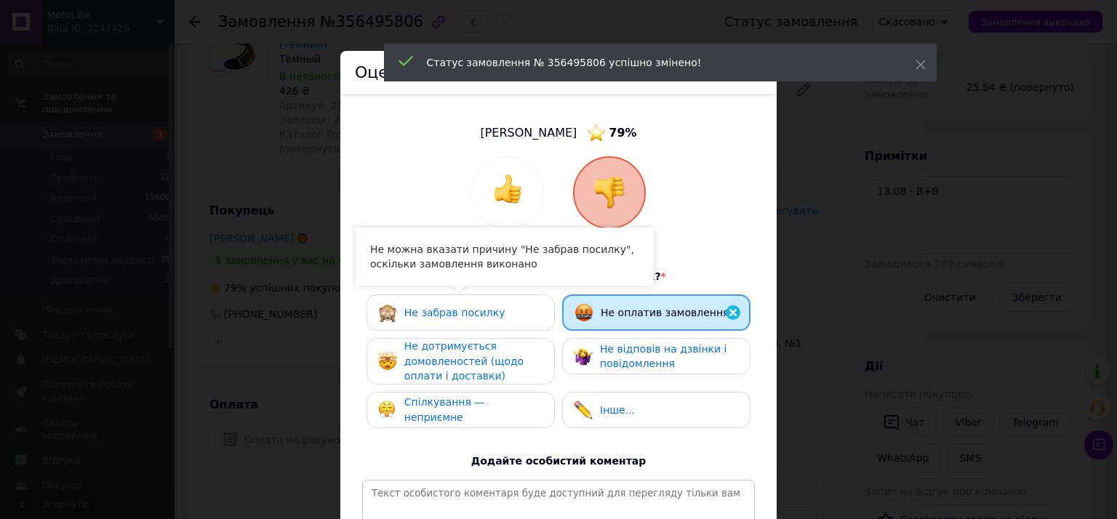
click at [454, 349] on span "Не дотримується домовленостей (щодо оплати і доставки)" at bounding box center [463, 360] width 119 height 41
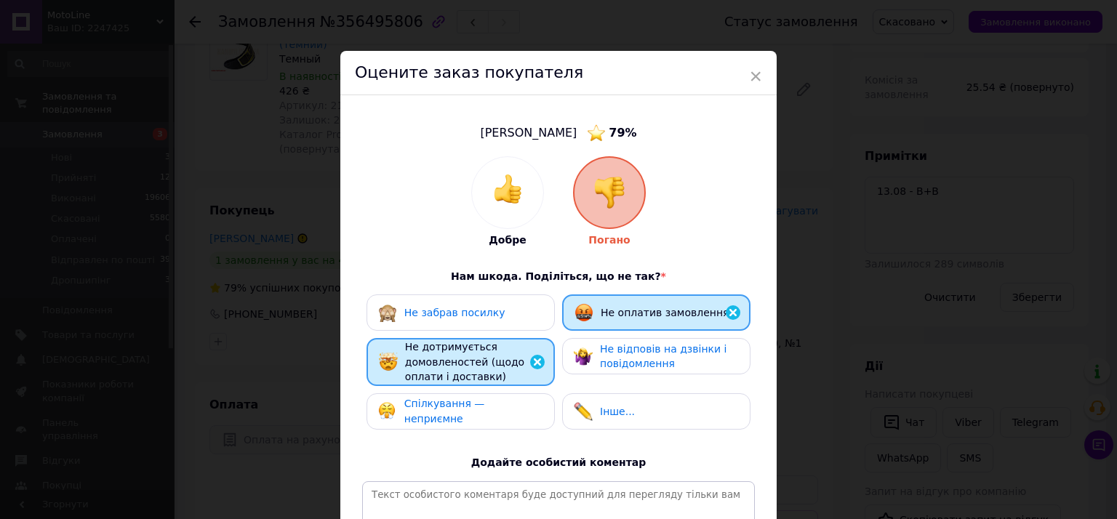
drag, startPoint x: 505, startPoint y: 415, endPoint x: 514, endPoint y: 413, distance: 9.0
click at [485, 415] on span "Спілкування — неприємне" at bounding box center [444, 411] width 81 height 27
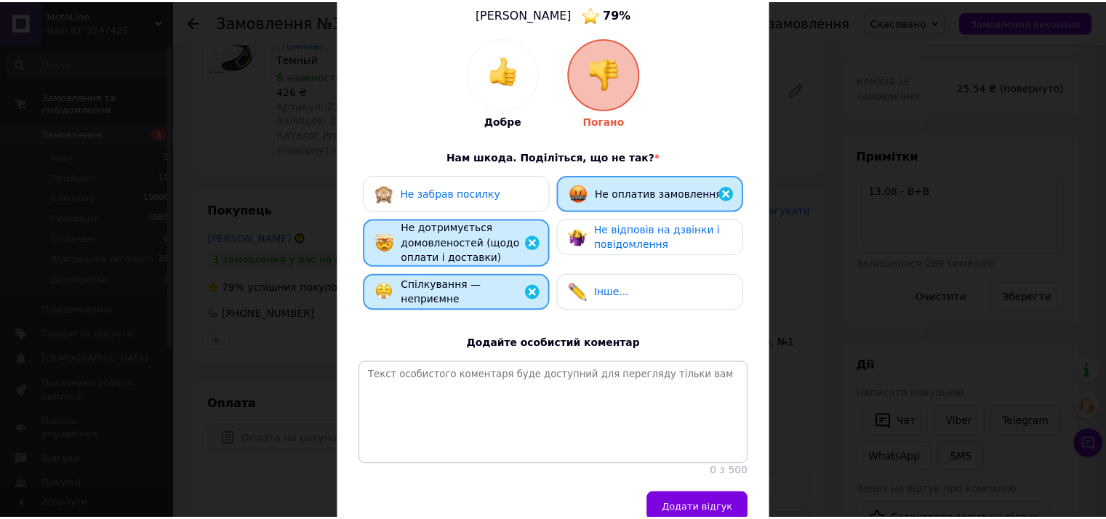
scroll to position [202, 0]
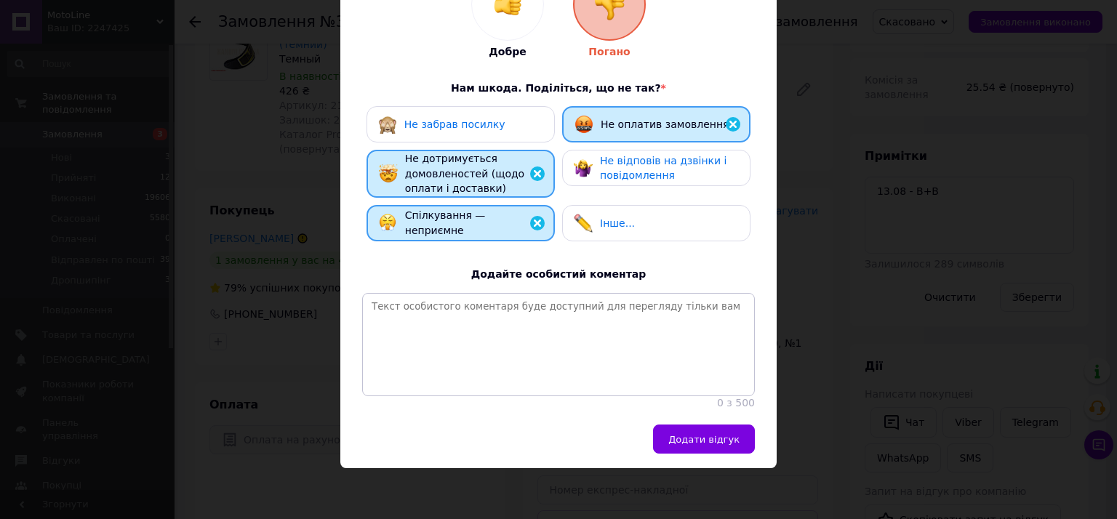
click at [699, 451] on button "Додати відгук" at bounding box center [704, 439] width 102 height 29
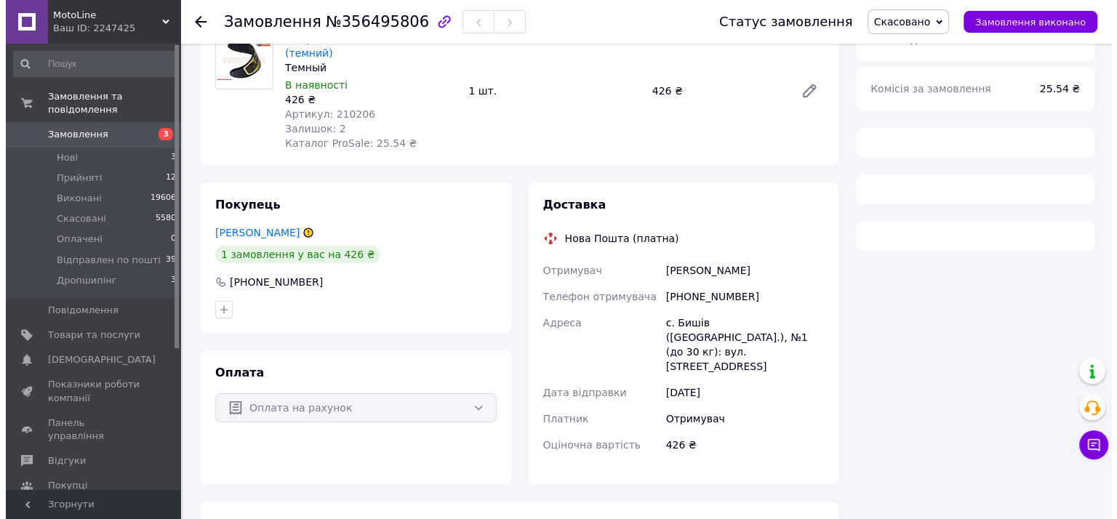
scroll to position [145, 0]
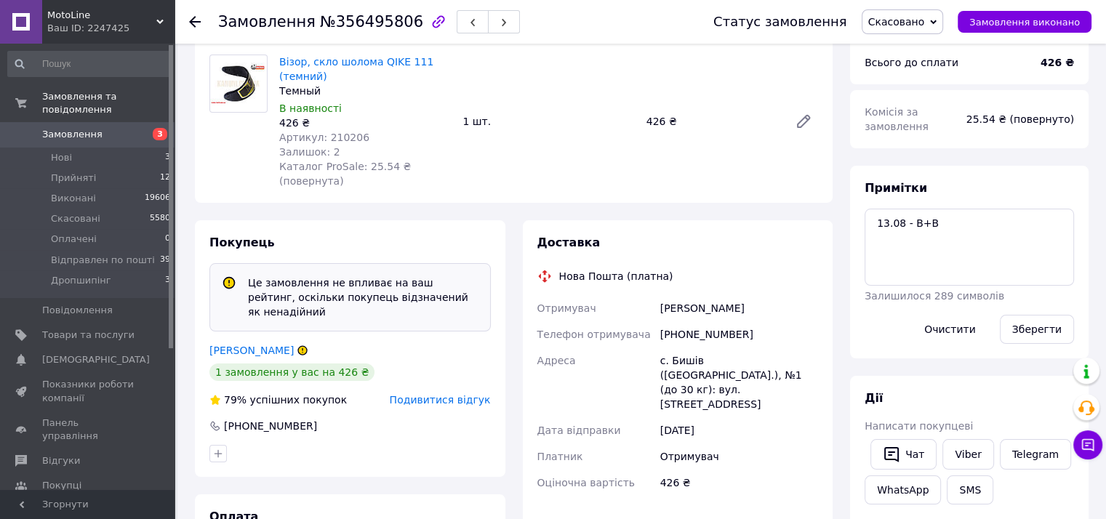
click at [453, 394] on span "Подивитися відгук" at bounding box center [440, 400] width 101 height 12
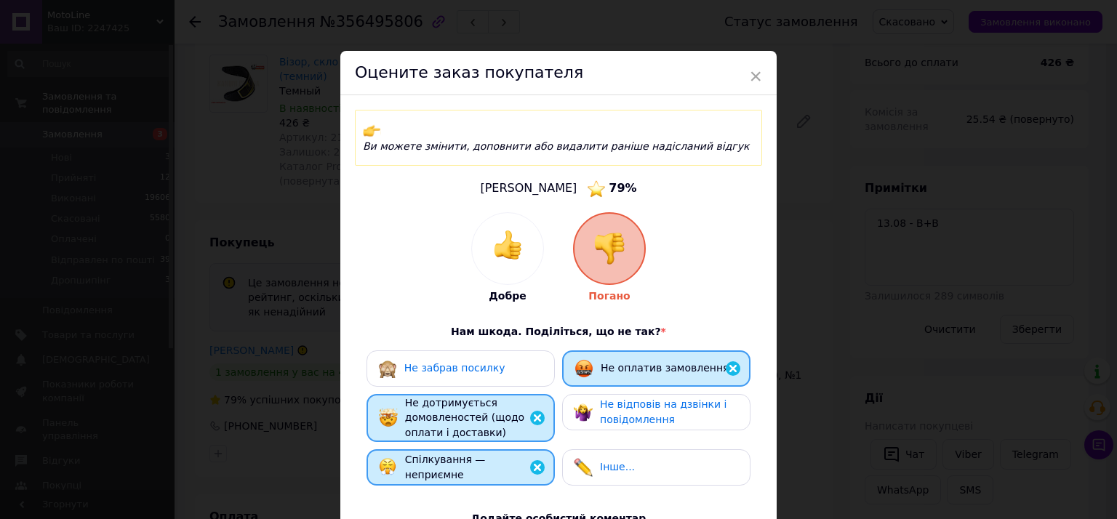
click at [442, 350] on div "Не забрав посилку" at bounding box center [460, 368] width 188 height 36
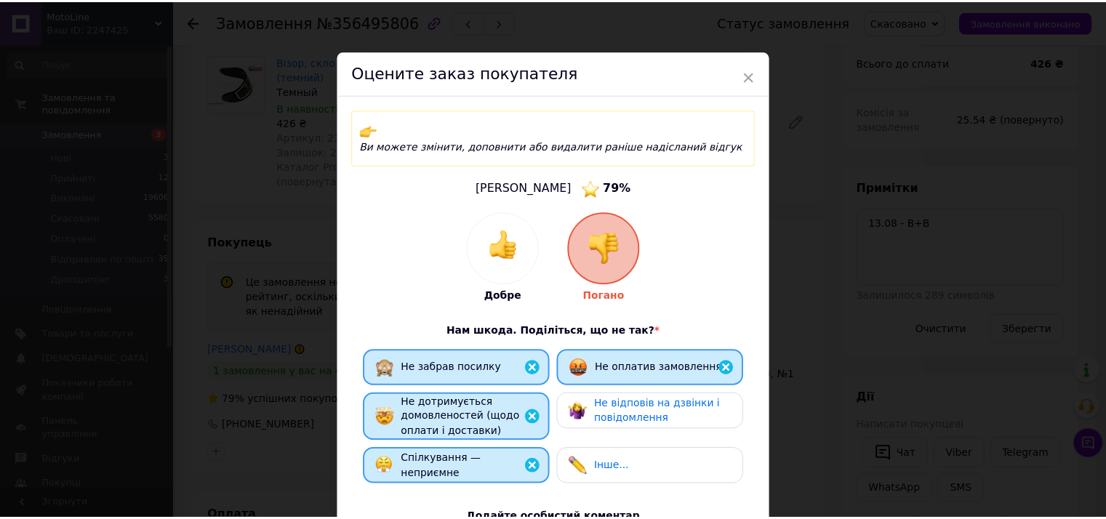
scroll to position [244, 0]
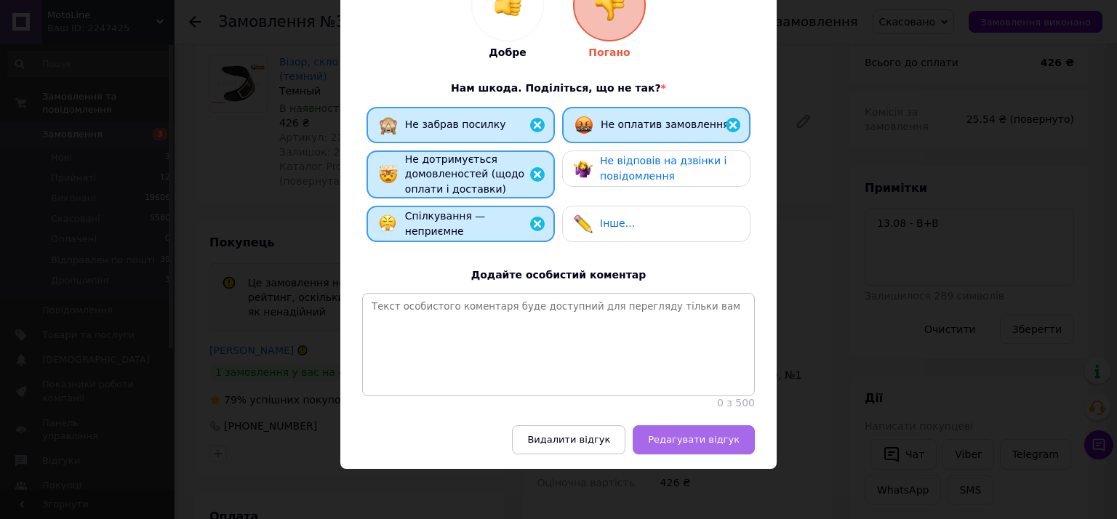
click at [675, 434] on span "Редагувати відгук" at bounding box center [694, 439] width 92 height 11
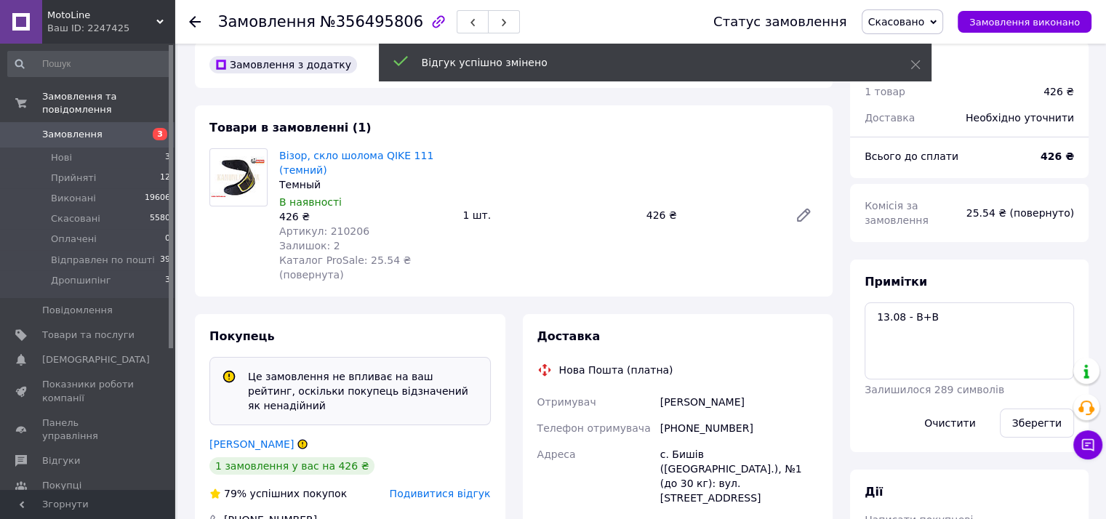
scroll to position [0, 0]
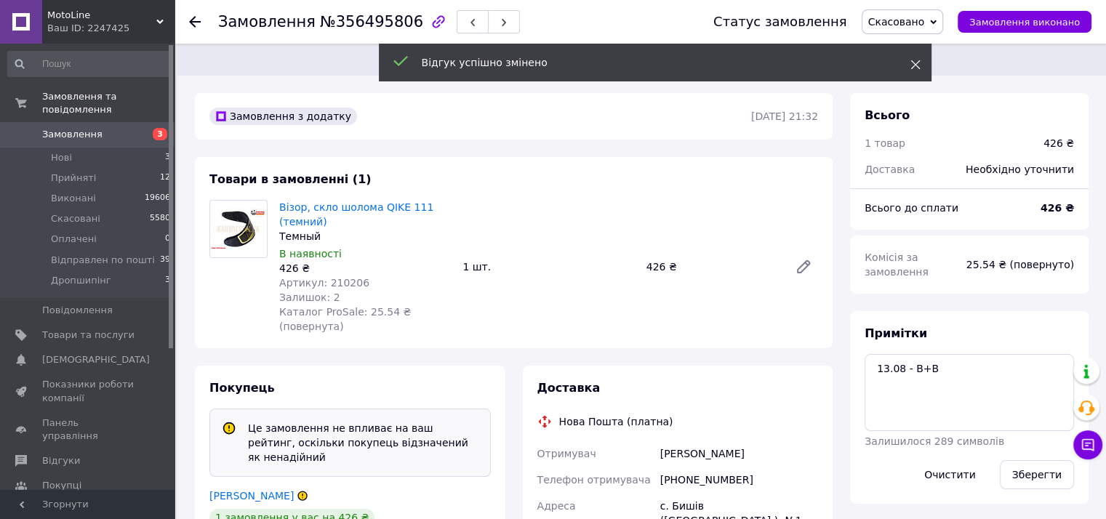
click at [910, 66] on icon at bounding box center [915, 65] width 10 height 10
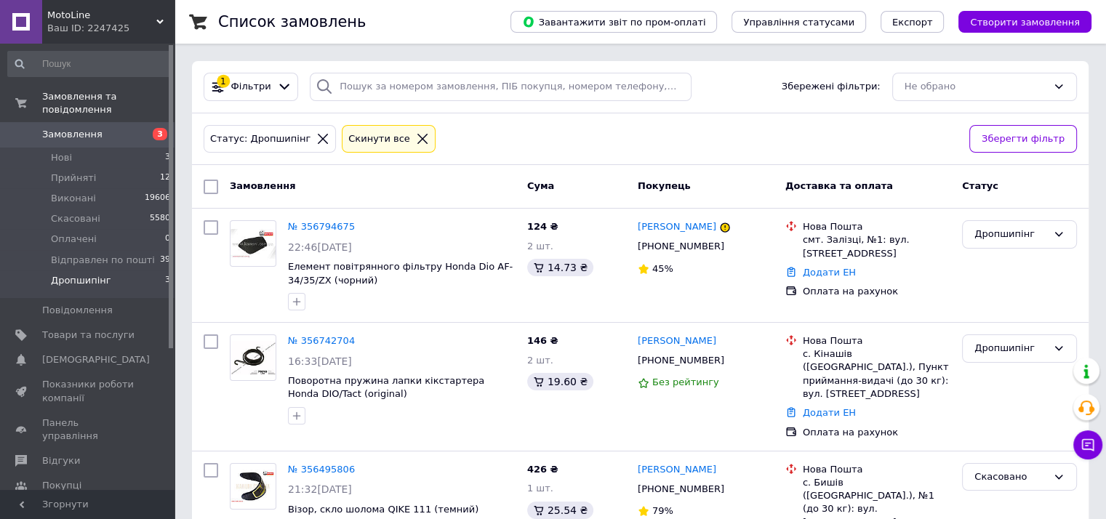
click at [77, 274] on span "Дропшипінг" at bounding box center [81, 280] width 60 height 13
click at [77, 348] on link "[DEMOGRAPHIC_DATA] 2 0" at bounding box center [89, 360] width 179 height 25
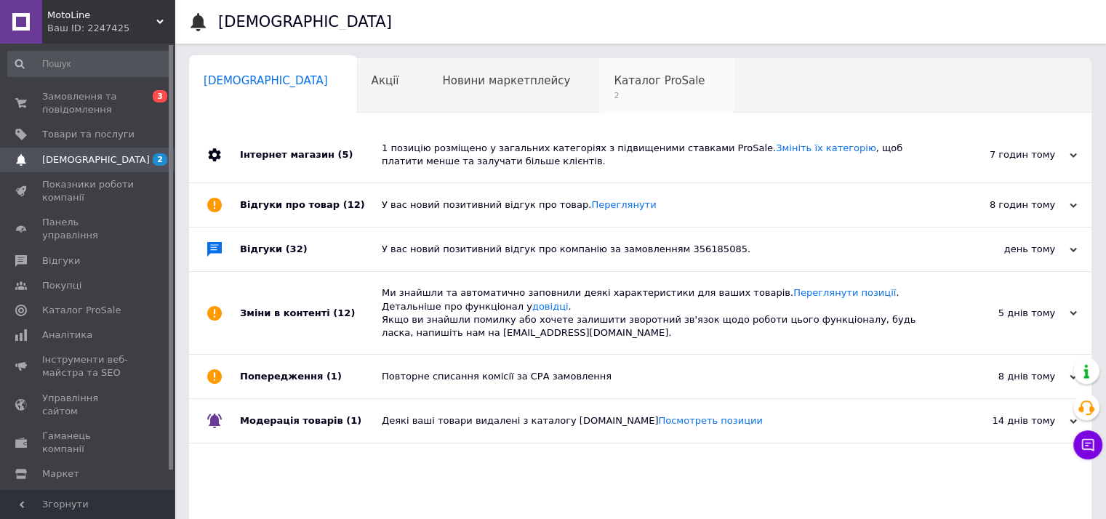
click at [614, 77] on span "Каталог ProSale" at bounding box center [659, 80] width 91 height 13
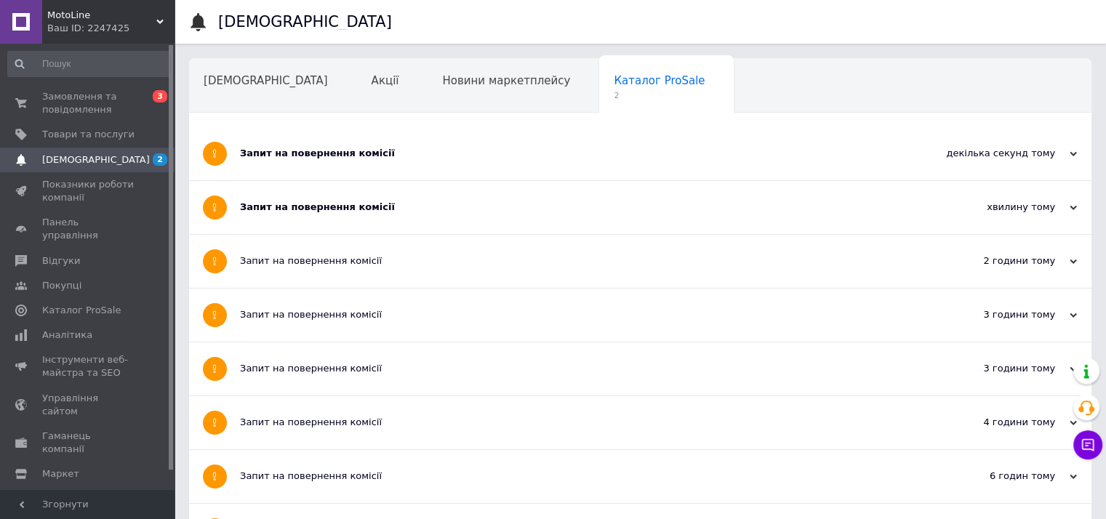
click at [334, 217] on div "Запит на повернення комісії" at bounding box center [585, 207] width 691 height 53
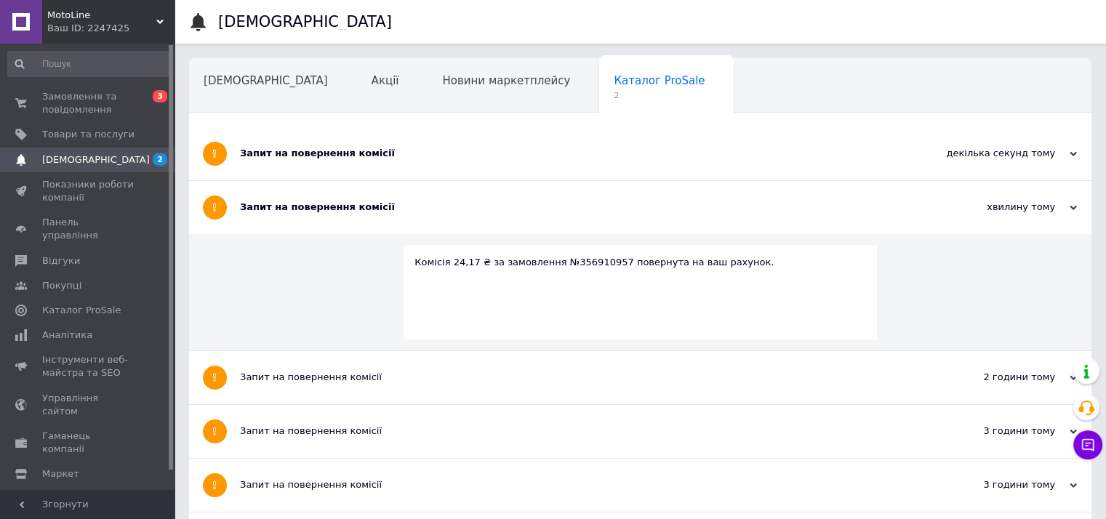
click at [321, 157] on div "Запит на повернення комісії" at bounding box center [585, 153] width 691 height 13
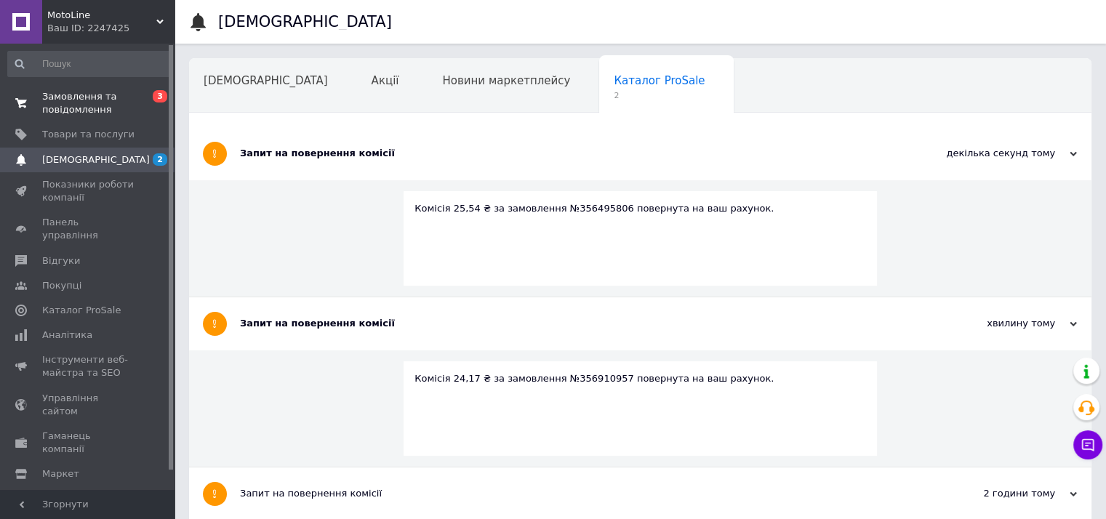
click at [87, 102] on span "Замовлення та повідомлення" at bounding box center [88, 103] width 92 height 26
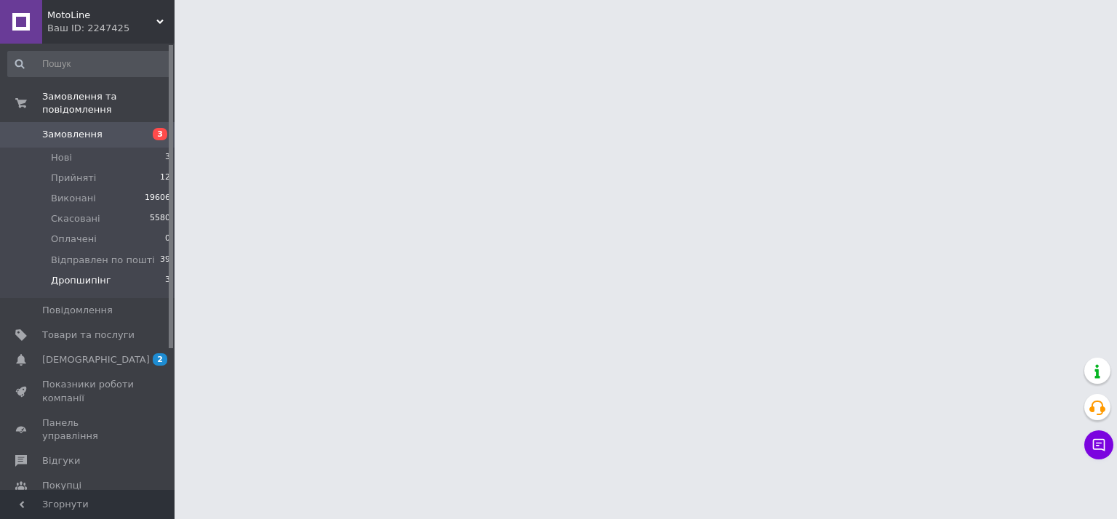
click at [91, 274] on span "Дропшипінг" at bounding box center [81, 280] width 60 height 13
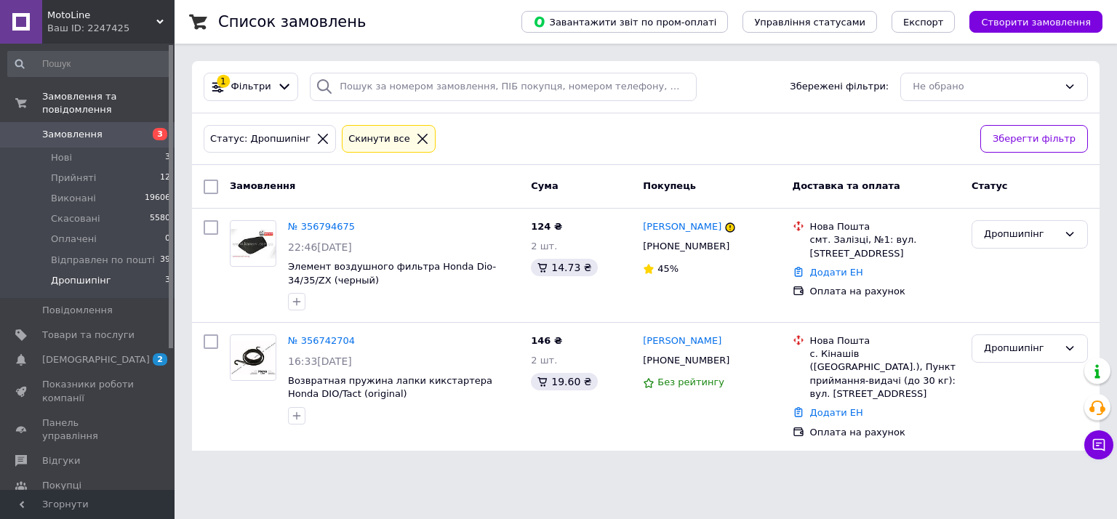
click at [91, 274] on span "Дропшипінг" at bounding box center [81, 280] width 60 height 13
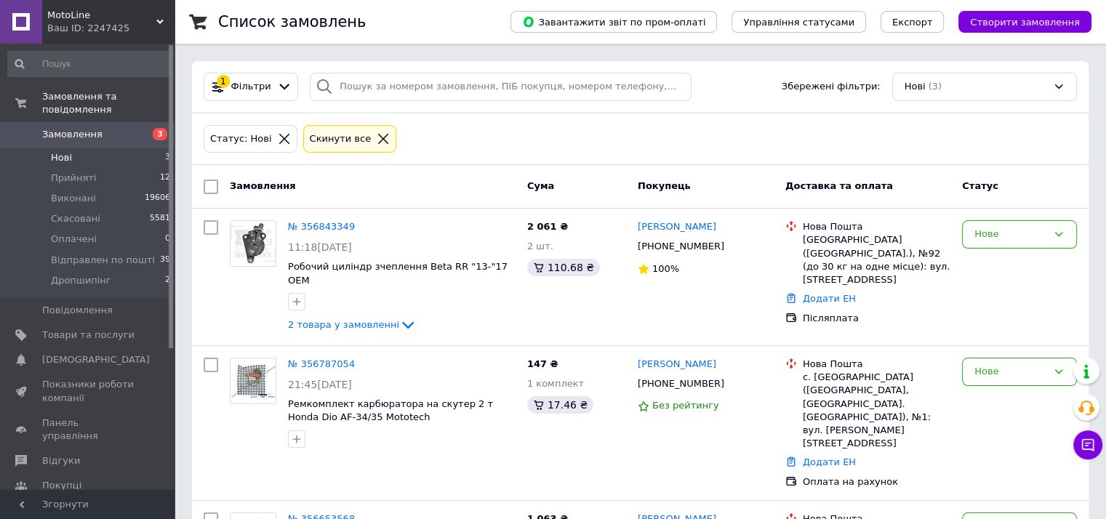
click at [110, 148] on li "Нові 3" at bounding box center [89, 158] width 179 height 20
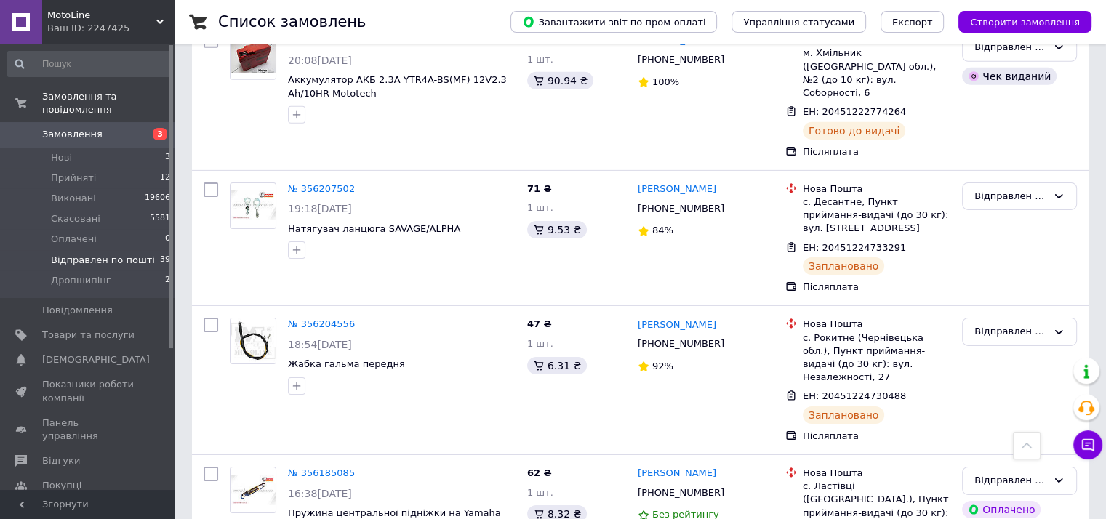
scroll to position [4830, 0]
